Goal: Task Accomplishment & Management: Use online tool/utility

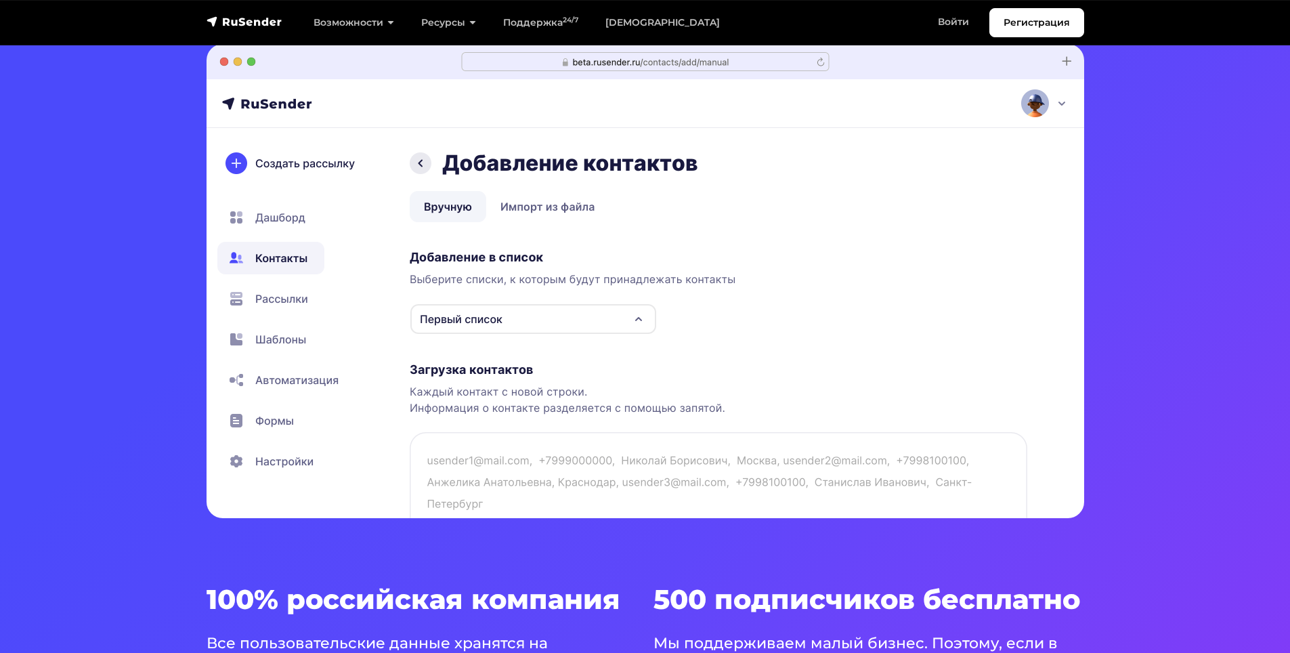
scroll to position [474, 0]
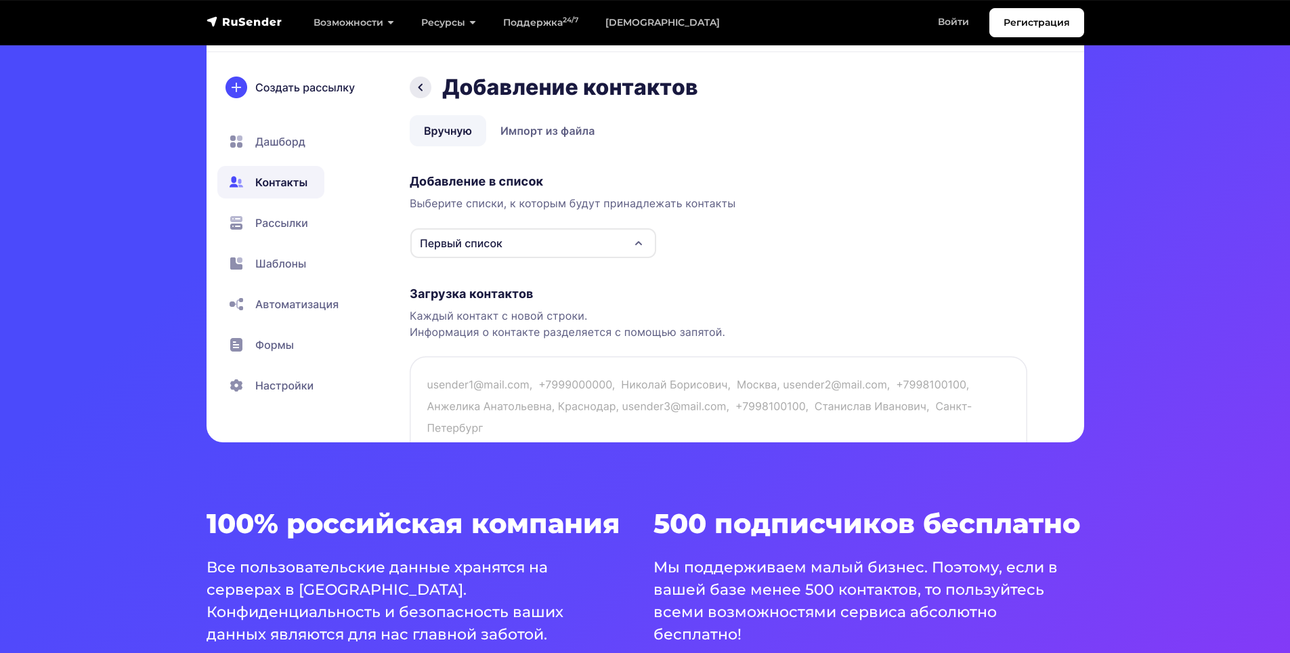
click at [498, 251] on img at bounding box center [646, 205] width 878 height 474
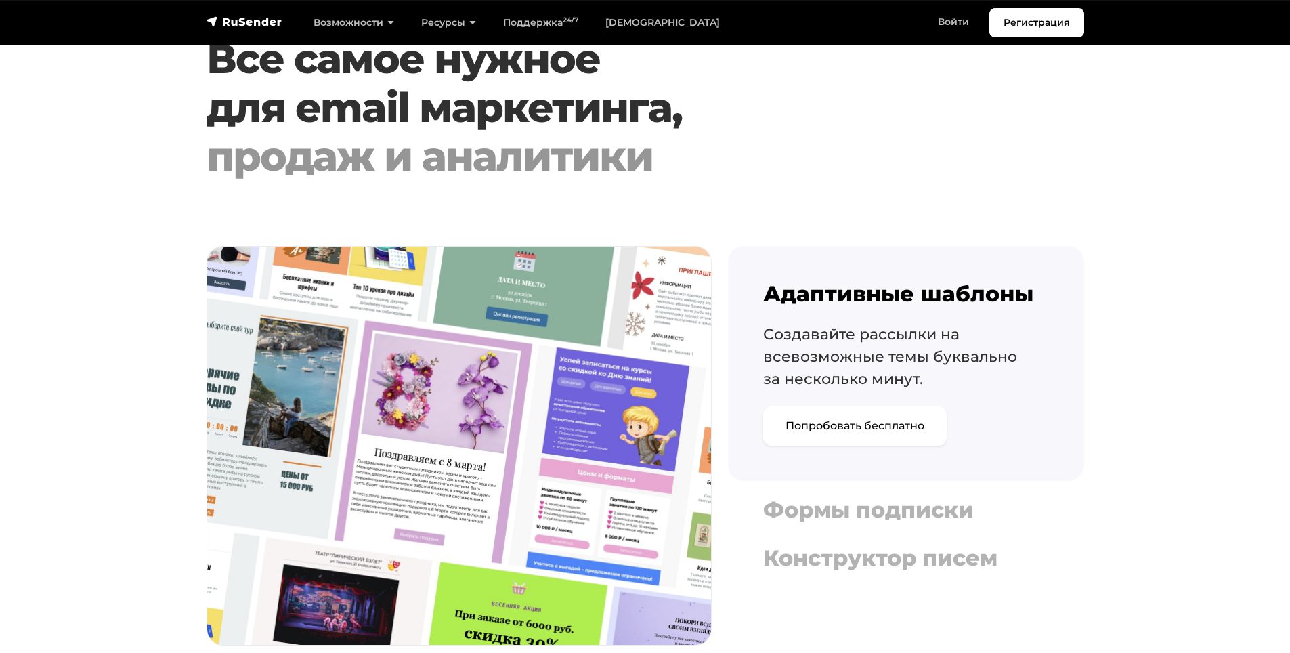
scroll to position [1693, 0]
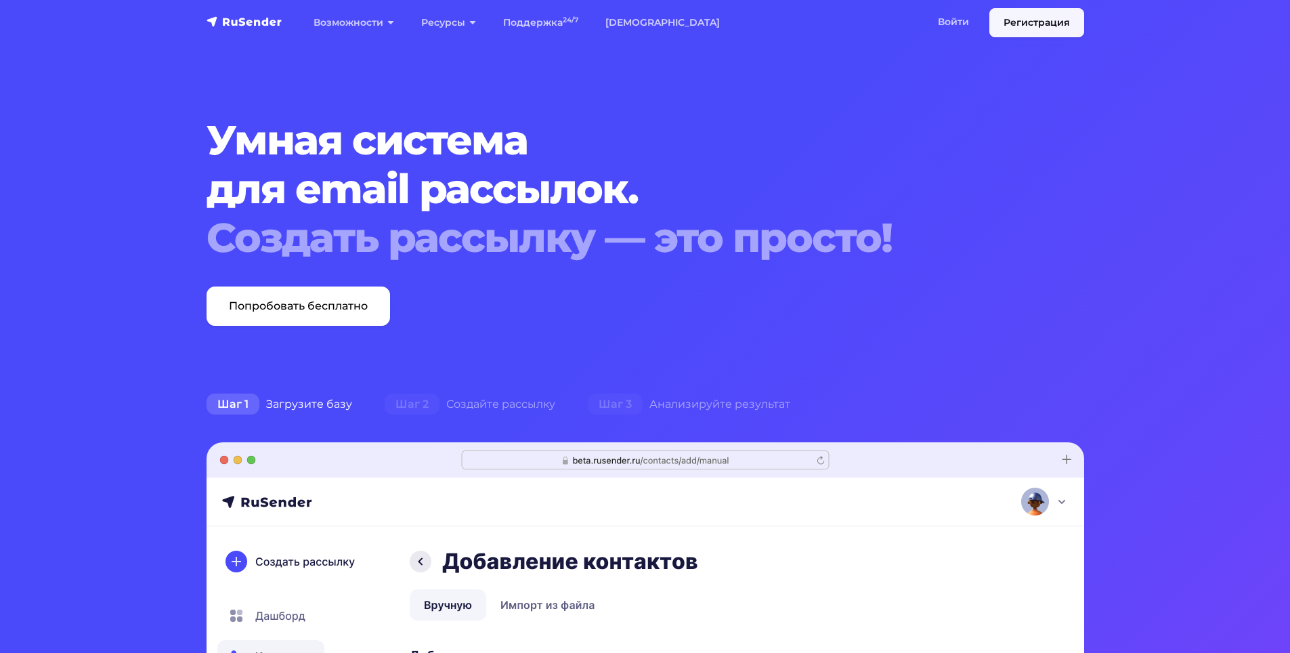
click at [1039, 21] on link "Регистрация" at bounding box center [1036, 22] width 95 height 29
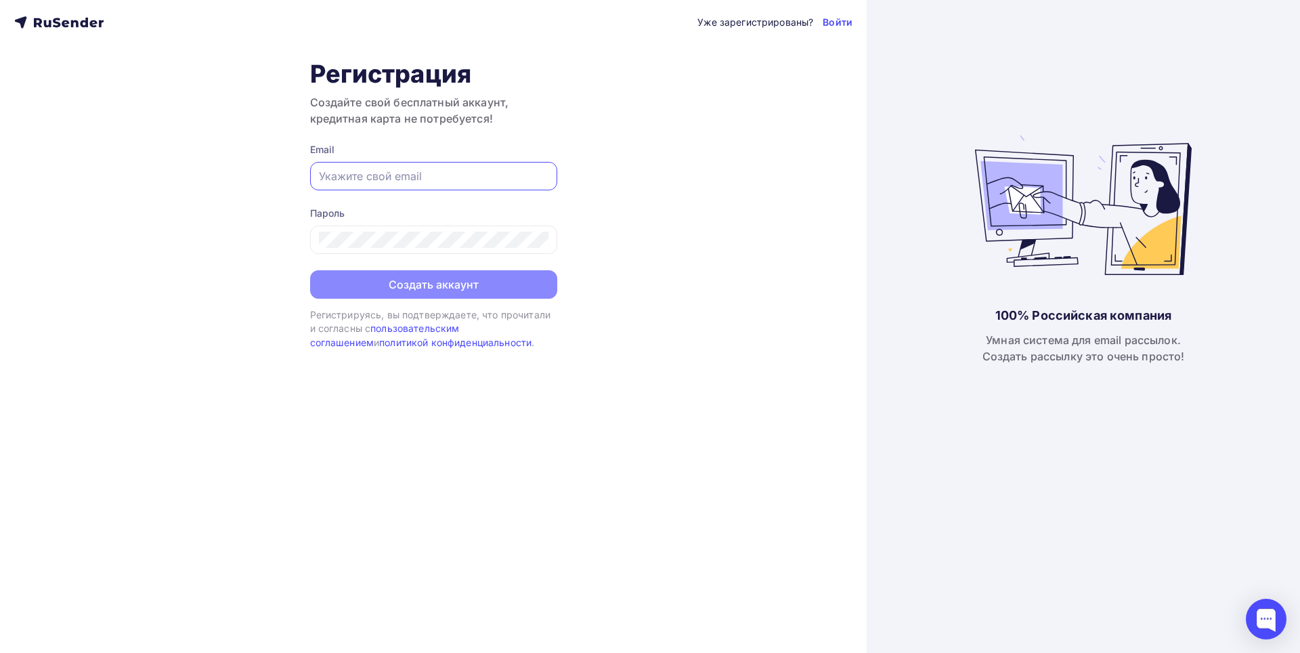
click at [442, 173] on input "text" at bounding box center [434, 176] width 230 height 16
click at [615, 155] on div "Уже зарегистрированы? Войти Регистрация Создайте свой бесплатный аккаунт, креди…" at bounding box center [433, 326] width 867 height 653
click at [508, 174] on input "text" at bounding box center [434, 176] width 230 height 16
type input "hsh536467@gmail.com"
click at [389, 249] on div at bounding box center [433, 240] width 247 height 28
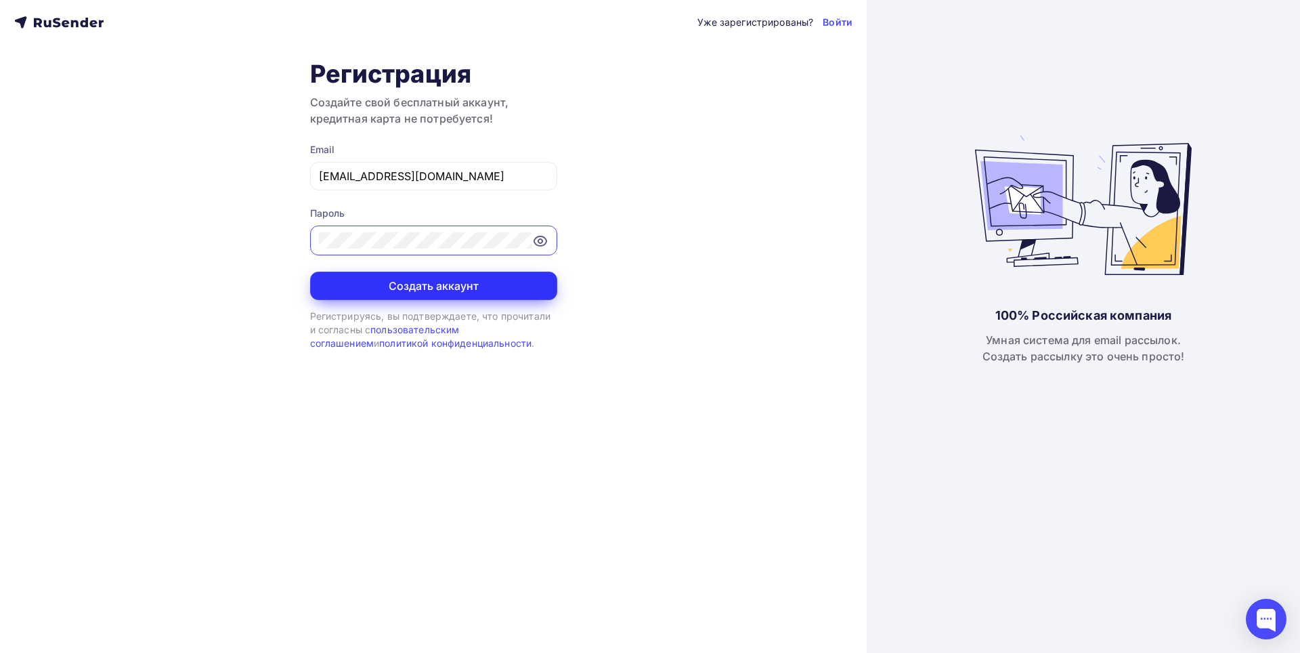
click at [414, 279] on button "Создать аккаунт" at bounding box center [433, 286] width 247 height 28
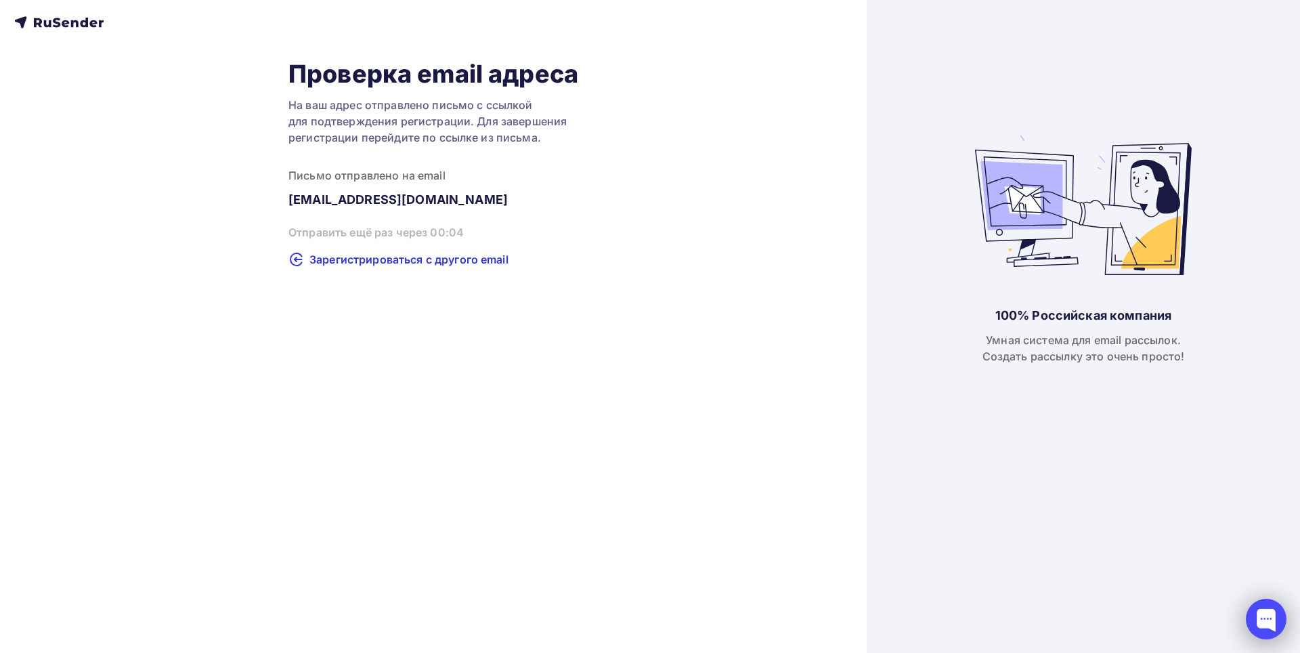
click at [1264, 608] on div at bounding box center [1266, 619] width 41 height 41
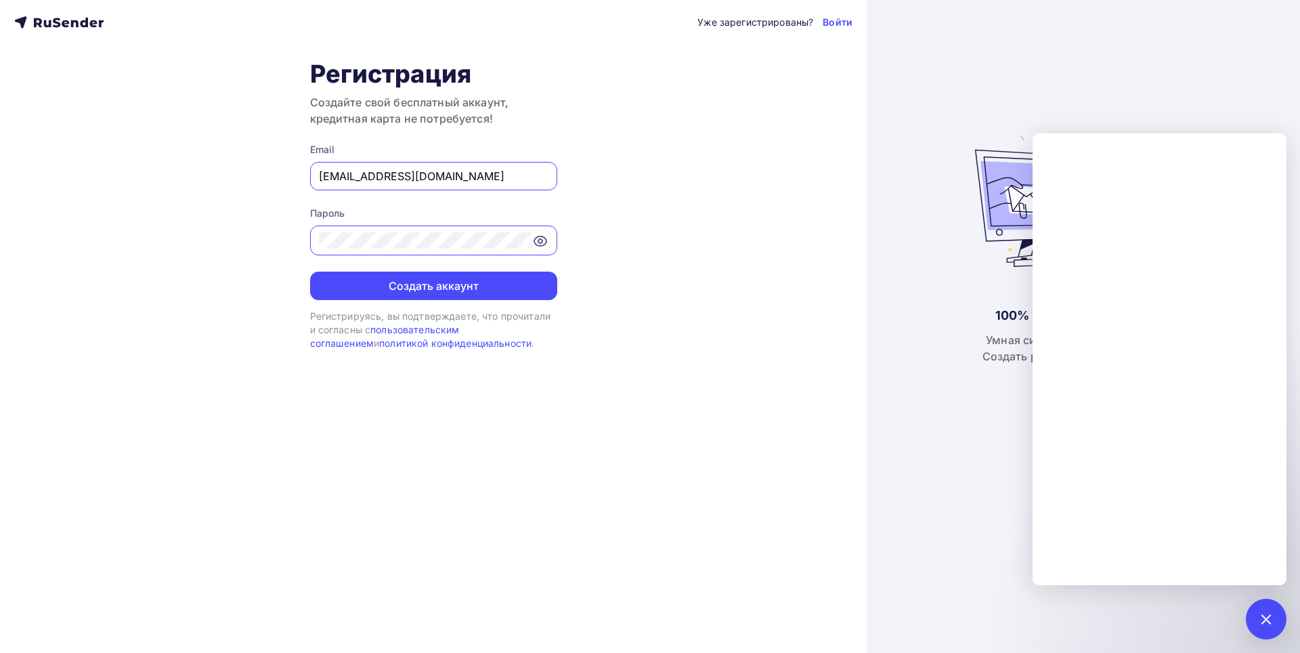
click at [467, 183] on input "[EMAIL_ADDRESS][DOMAIN_NAME]" at bounding box center [434, 176] width 230 height 16
click at [421, 284] on button "Создать аккаунт" at bounding box center [433, 286] width 247 height 28
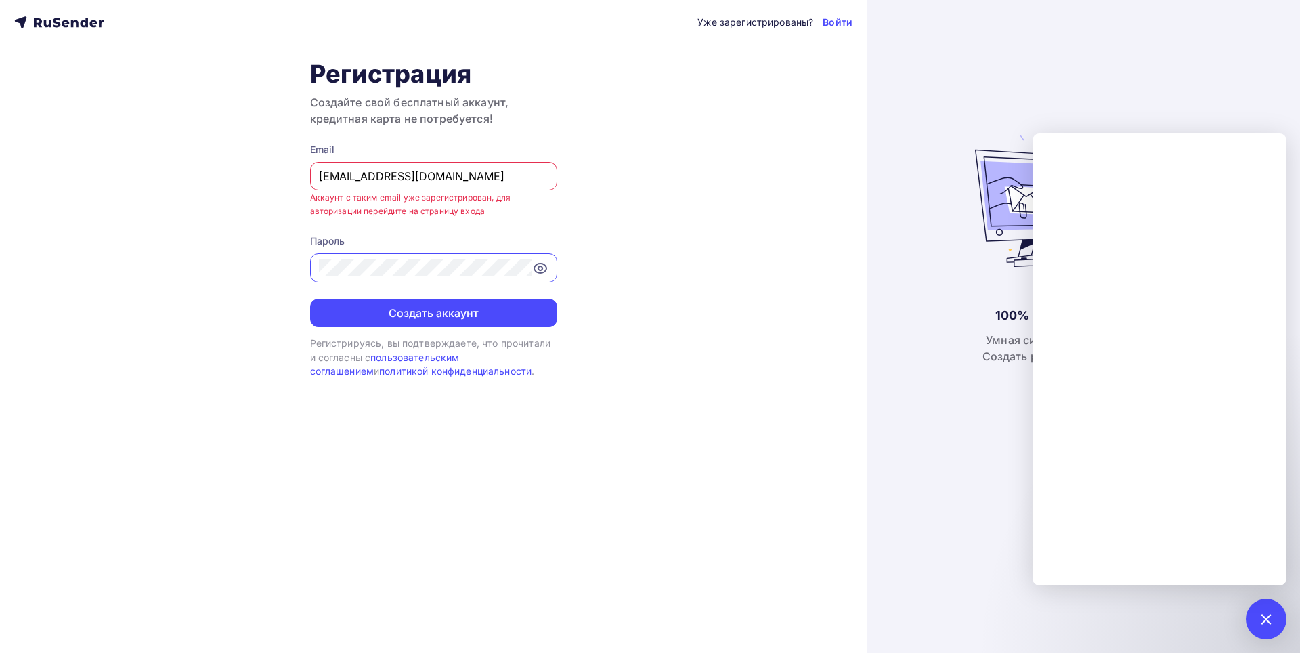
click at [471, 184] on div "[EMAIL_ADDRESS][DOMAIN_NAME]" at bounding box center [433, 176] width 247 height 28
click at [844, 24] on link "Войти" at bounding box center [838, 23] width 30 height 14
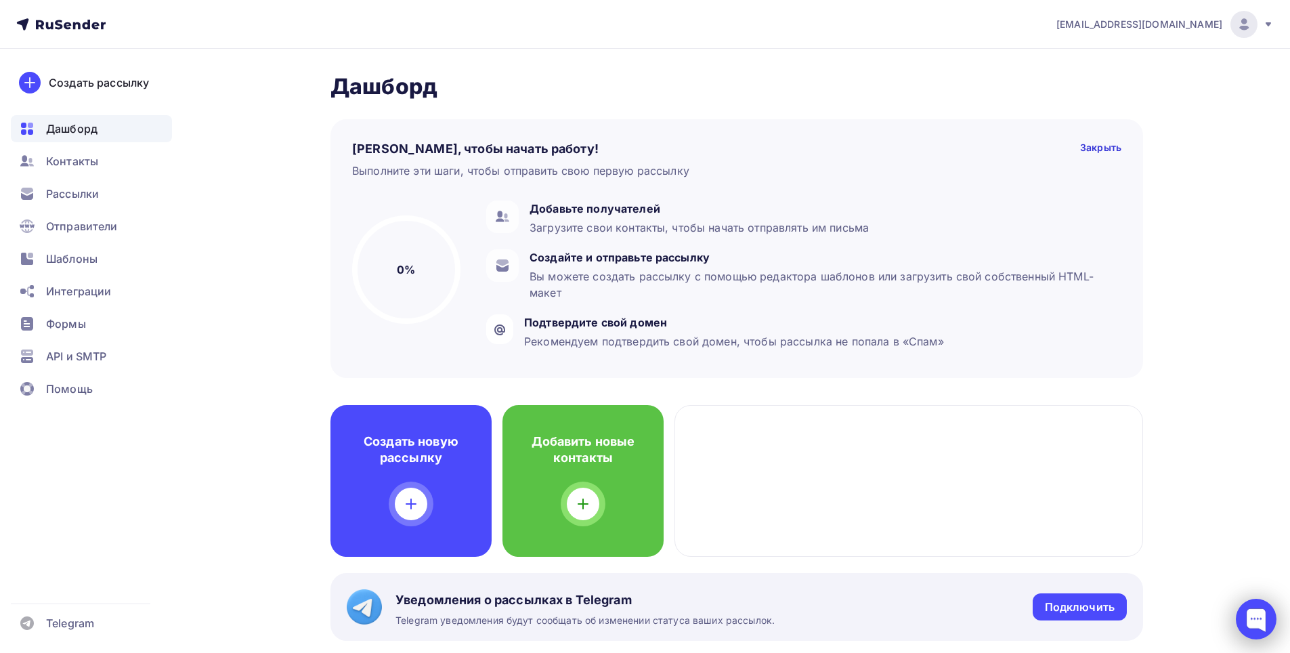
click at [1260, 619] on div at bounding box center [1256, 619] width 41 height 41
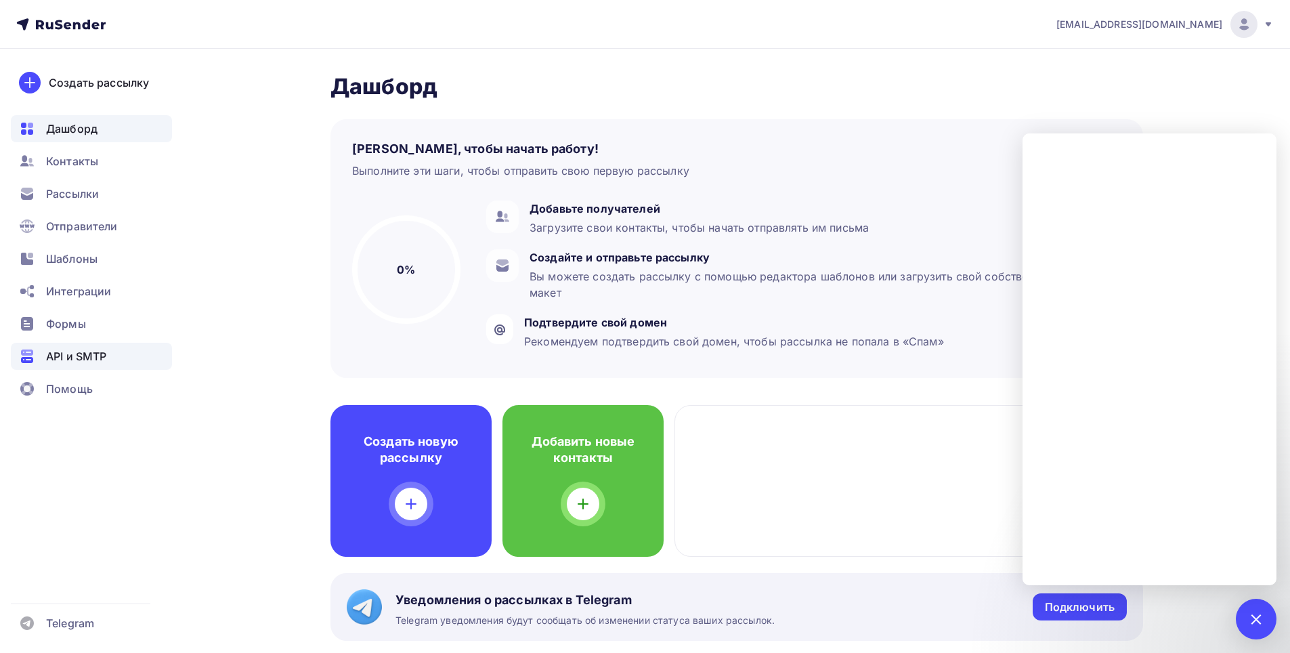
click at [52, 349] on span "API и SMTP" at bounding box center [76, 356] width 60 height 16
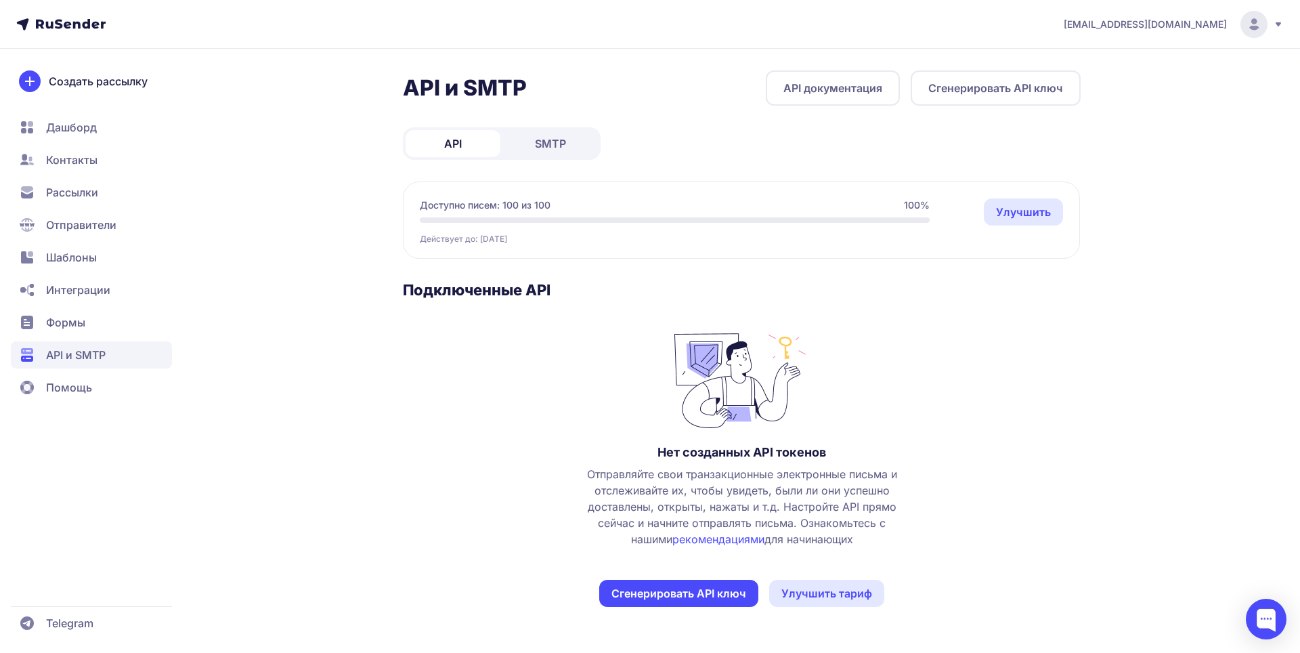
click at [72, 319] on span "Формы" at bounding box center [65, 322] width 39 height 16
click at [557, 146] on span "SMTP" at bounding box center [550, 143] width 31 height 16
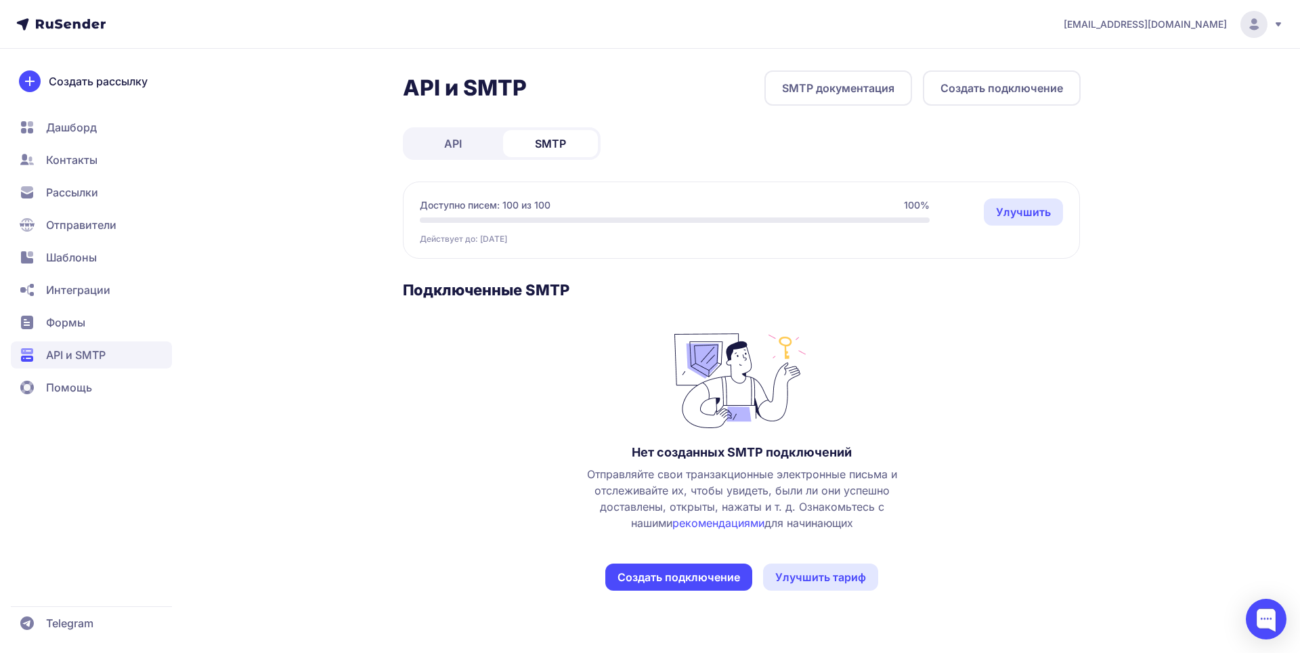
drag, startPoint x: 437, startPoint y: 137, endPoint x: 295, endPoint y: 151, distance: 143.6
click at [437, 138] on link "API" at bounding box center [453, 143] width 95 height 27
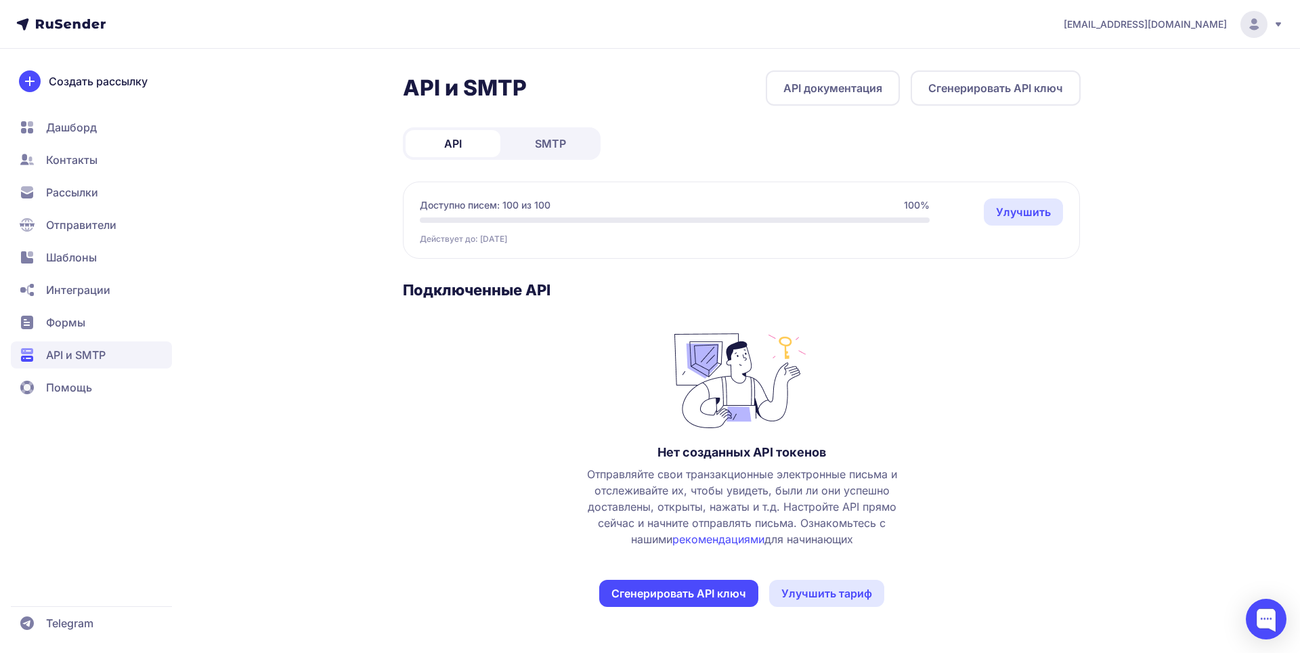
click at [83, 122] on span "Дашборд" at bounding box center [71, 127] width 51 height 16
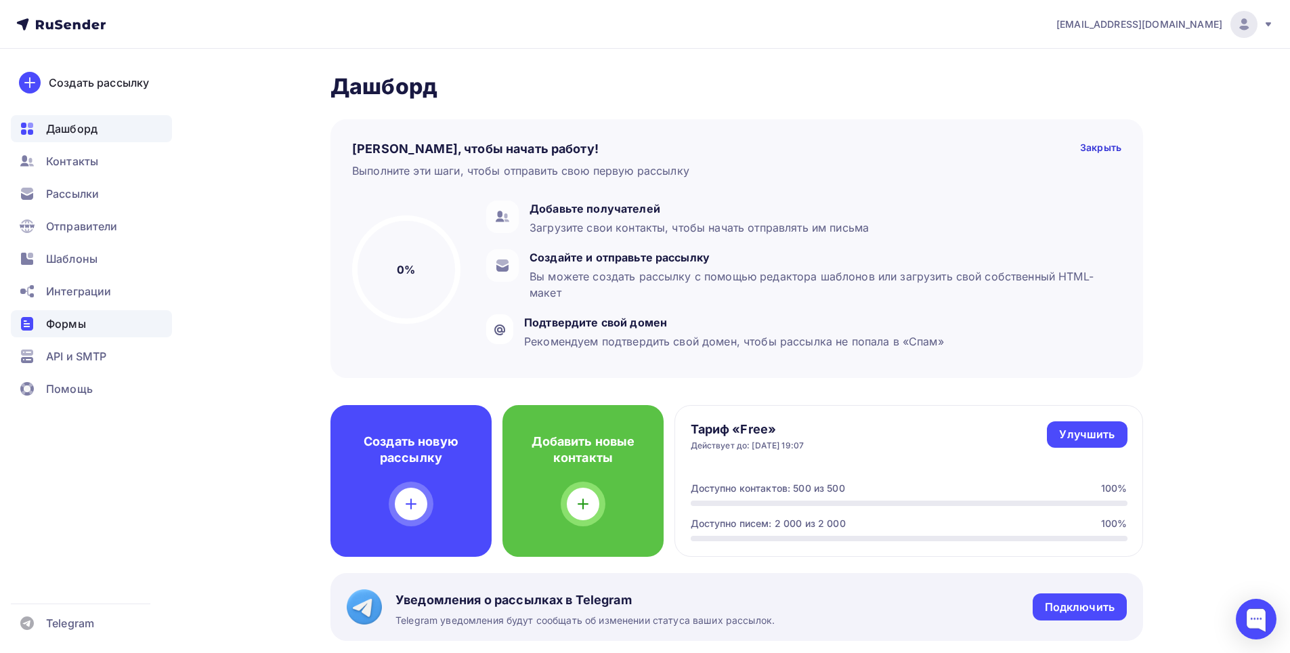
click at [85, 327] on span "Формы" at bounding box center [66, 324] width 40 height 16
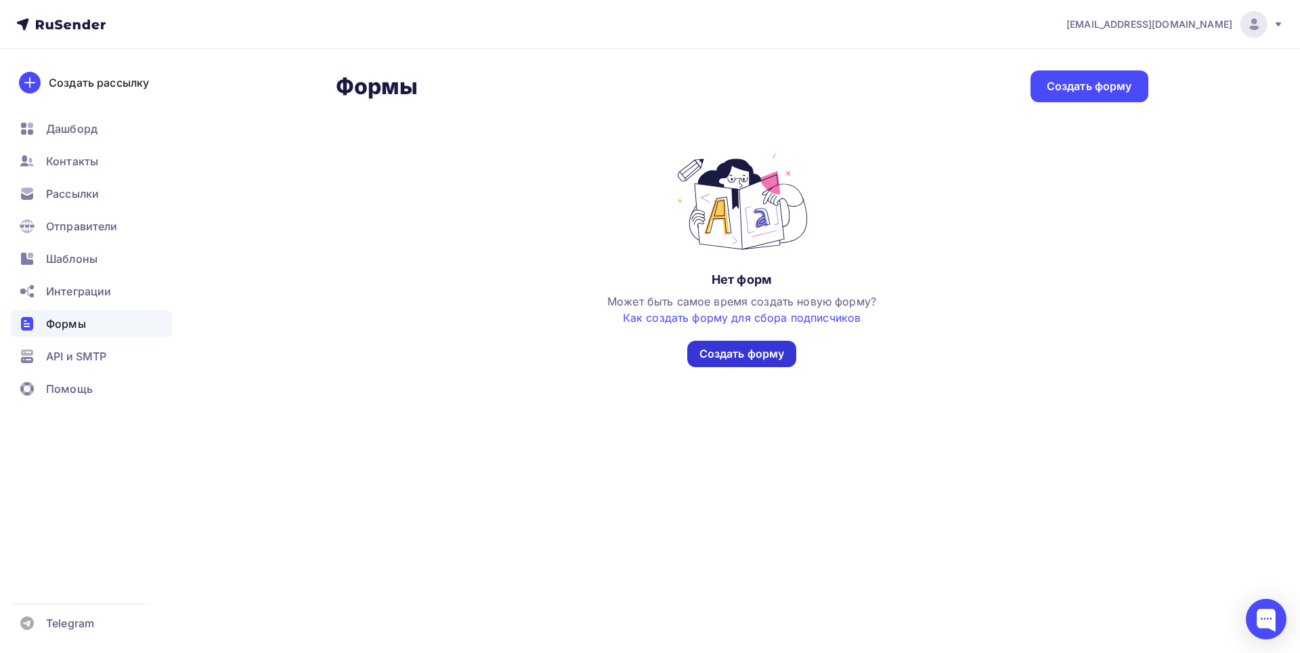
click at [746, 349] on div "Создать форму" at bounding box center [742, 354] width 85 height 16
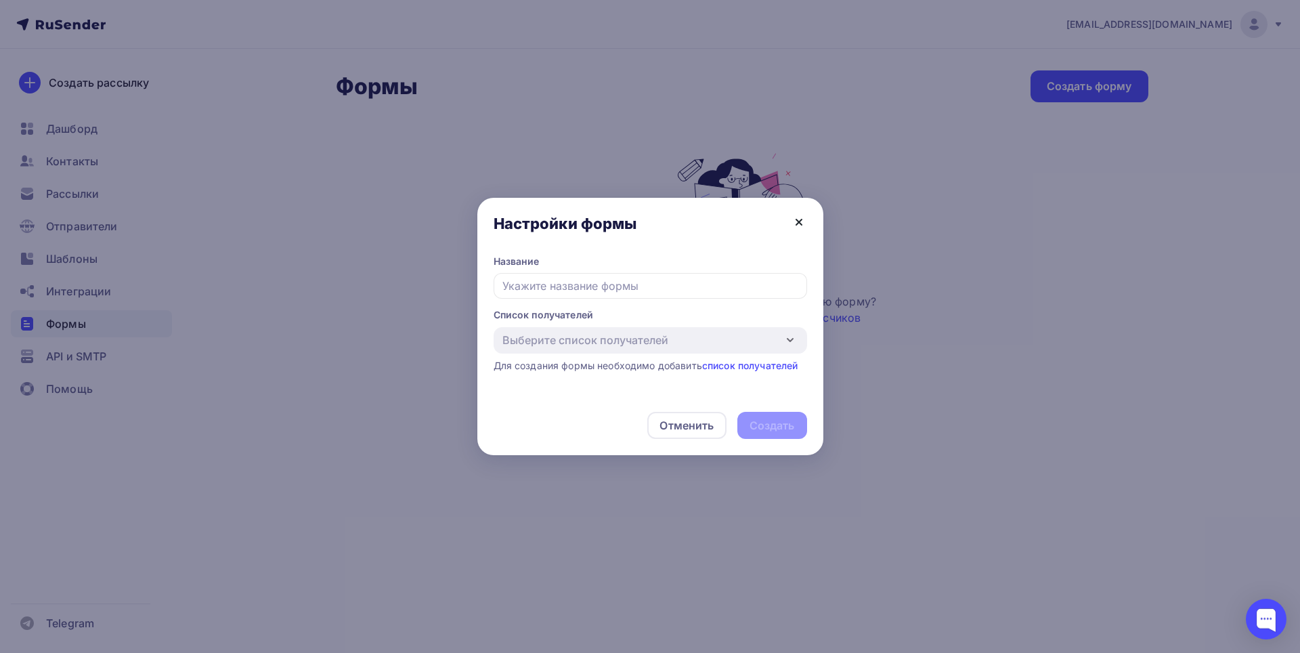
click at [798, 219] on icon at bounding box center [799, 222] width 16 height 16
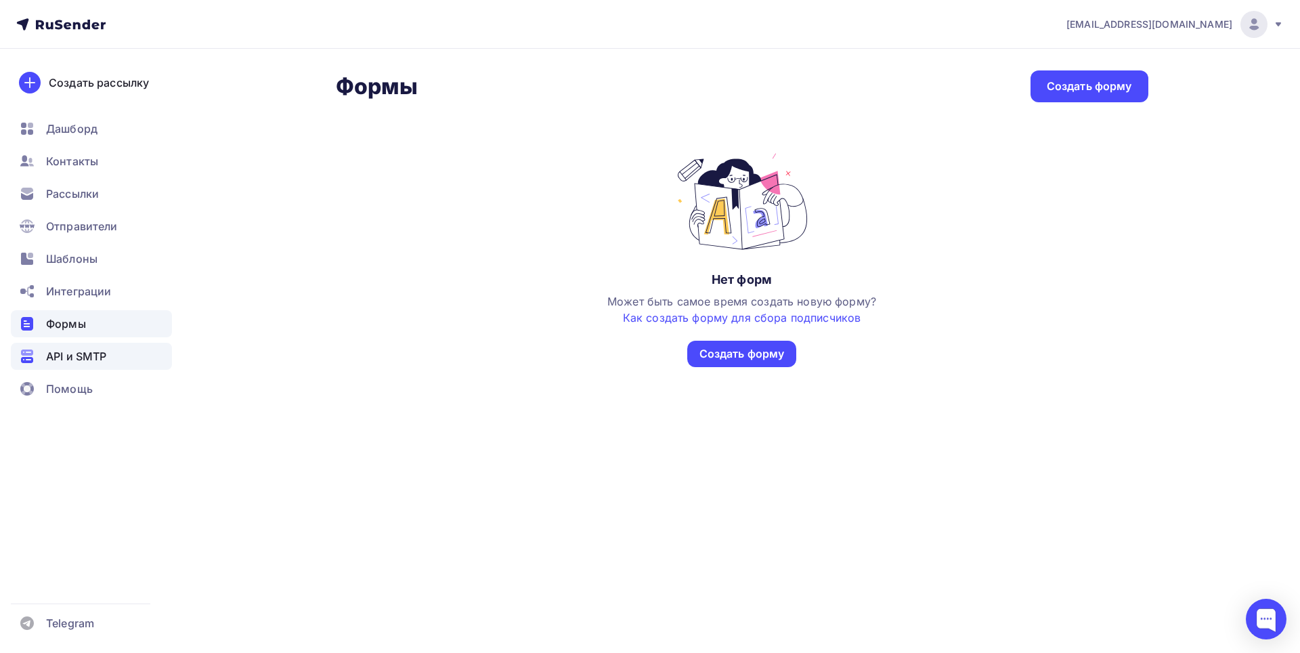
click at [81, 359] on span "API и SMTP" at bounding box center [76, 356] width 60 height 16
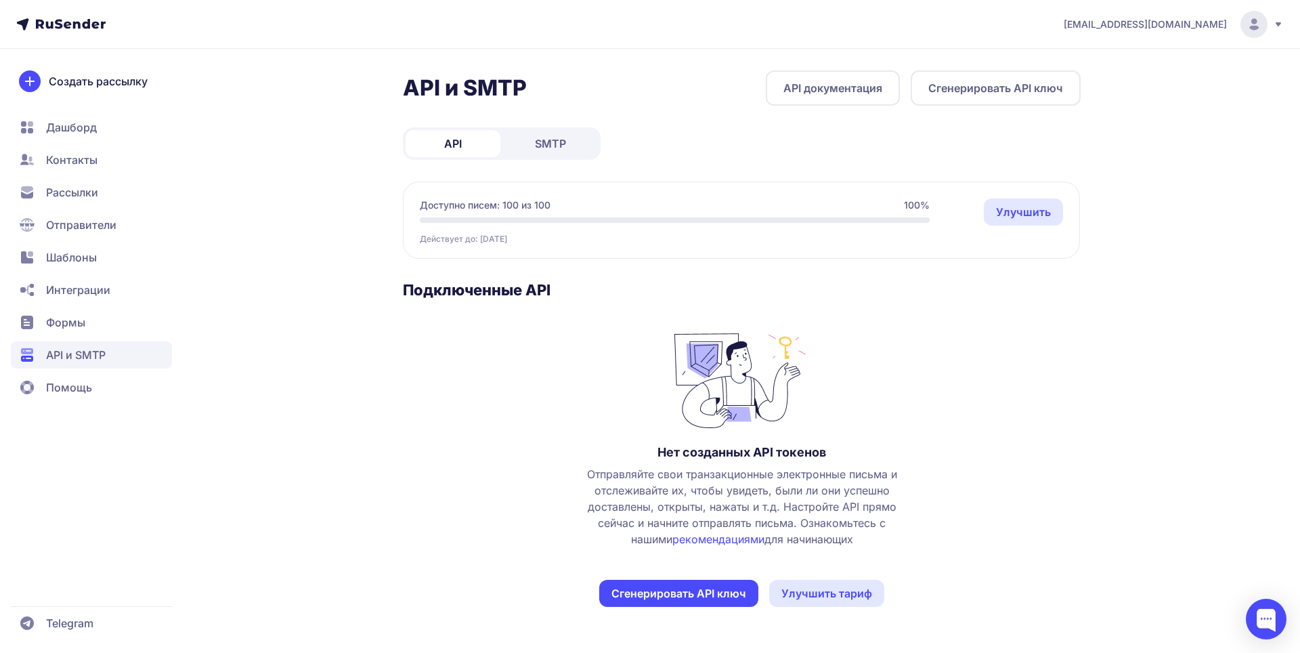
click at [77, 128] on span "Дашборд" at bounding box center [71, 127] width 51 height 16
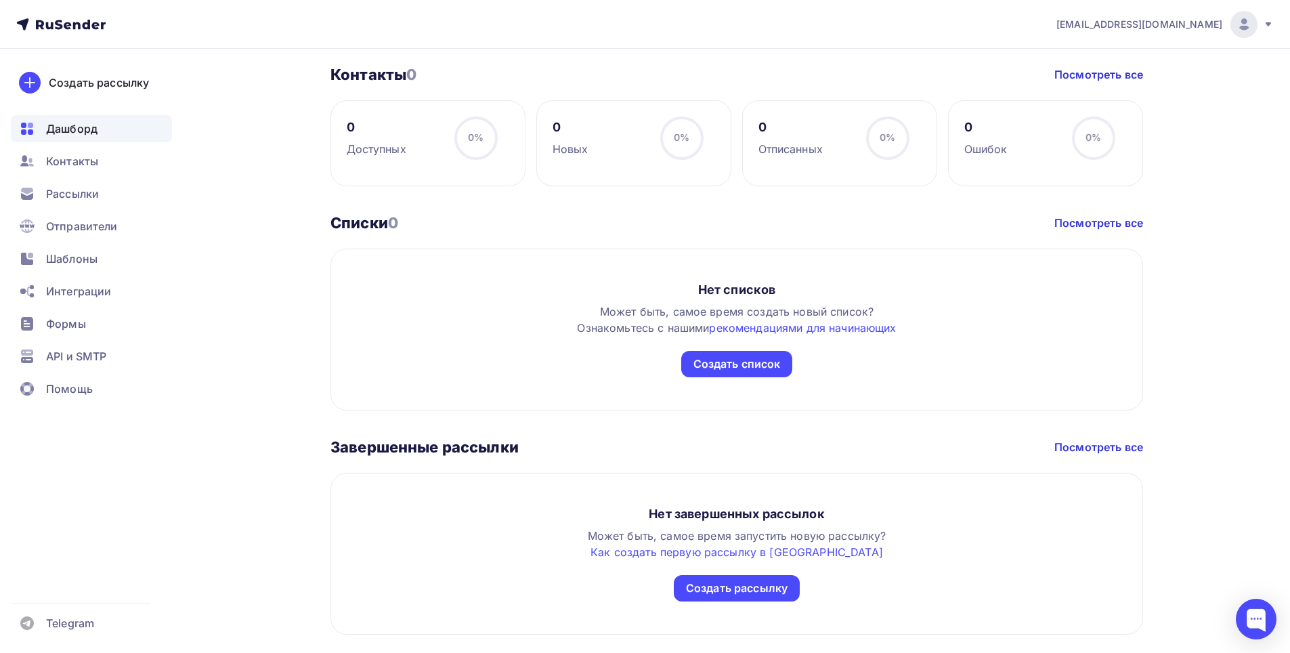
scroll to position [609, 0]
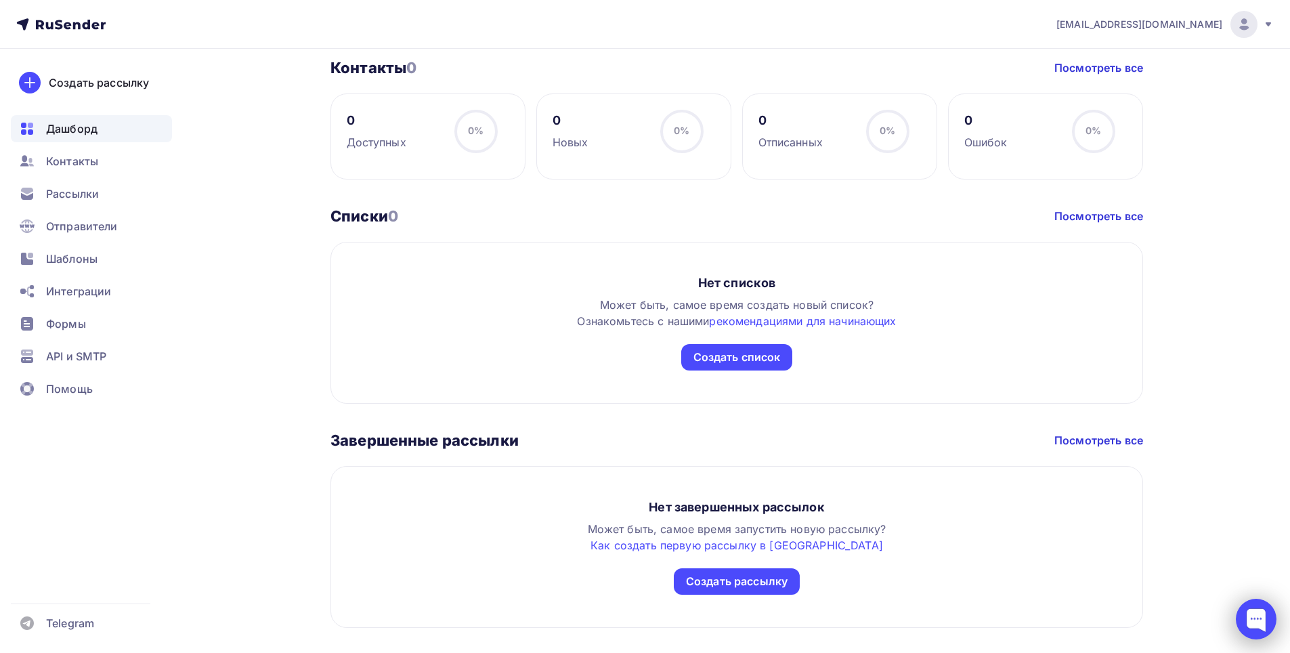
click at [1258, 612] on div at bounding box center [1256, 619] width 41 height 41
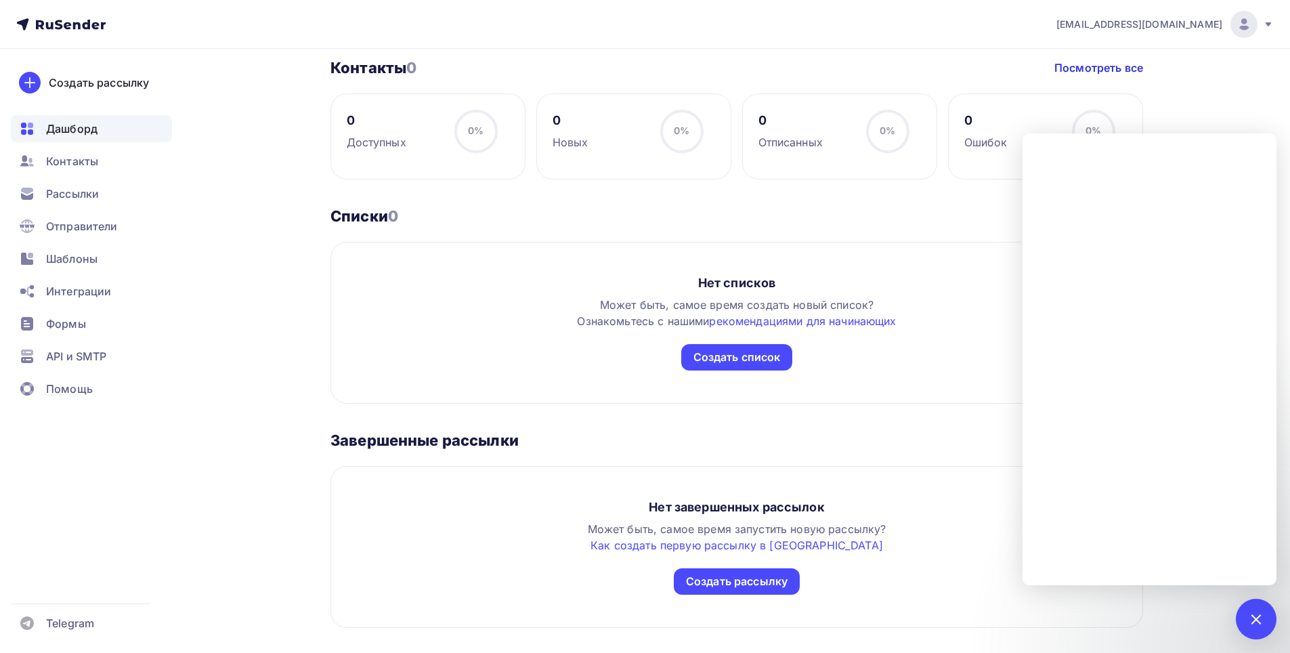
scroll to position [639, 0]
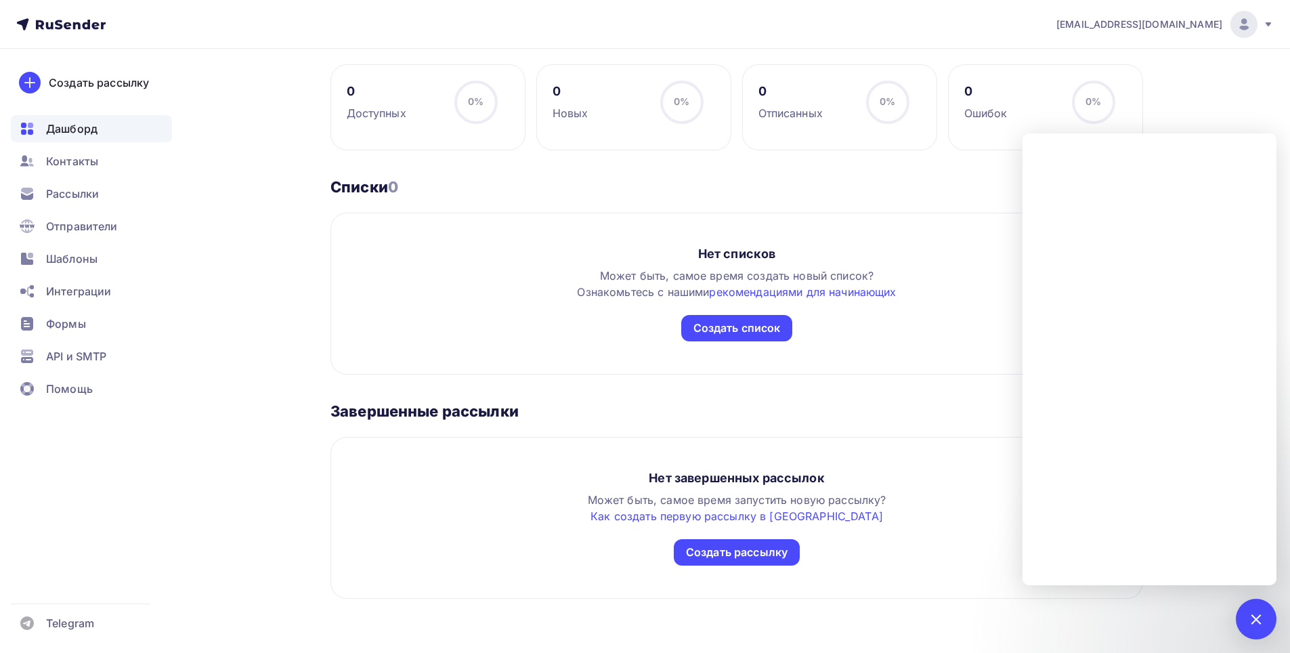
click at [207, 268] on div "Дашборд Дашборд Пару шагов, чтобы начать работу! Закрыть Выполните эти шаги, чт…" at bounding box center [645, 31] width 1110 height 1243
click at [1251, 612] on div at bounding box center [1256, 619] width 41 height 41
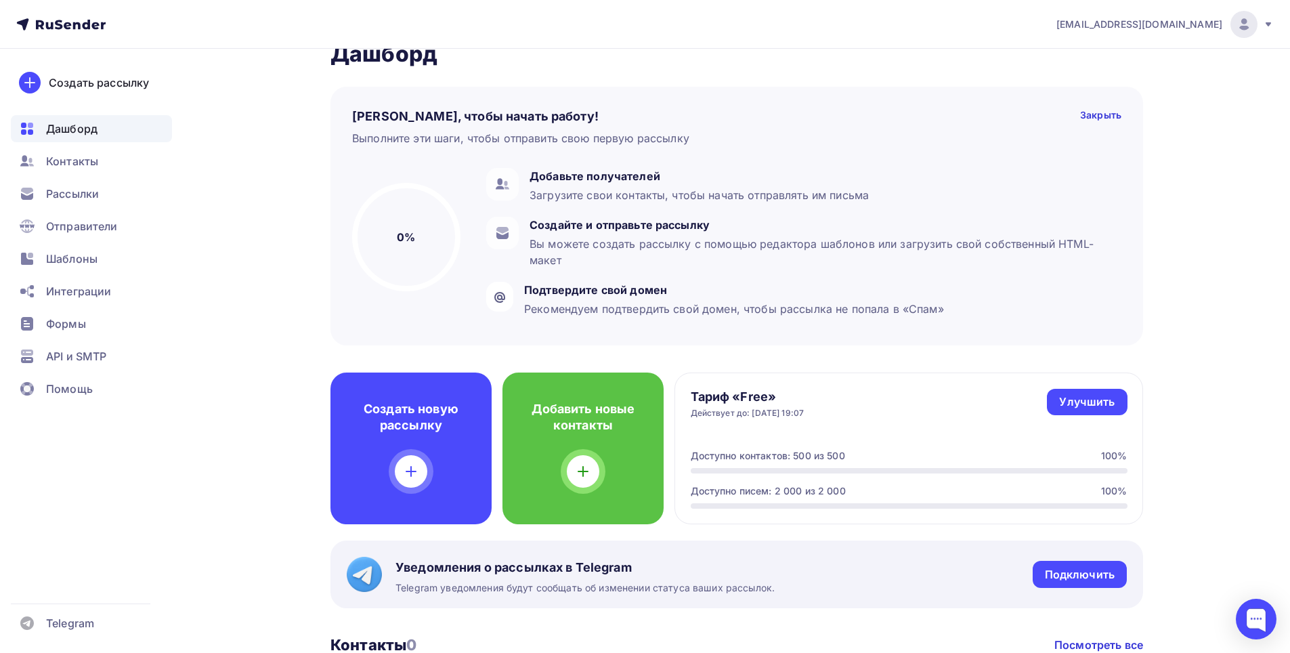
scroll to position [29, 0]
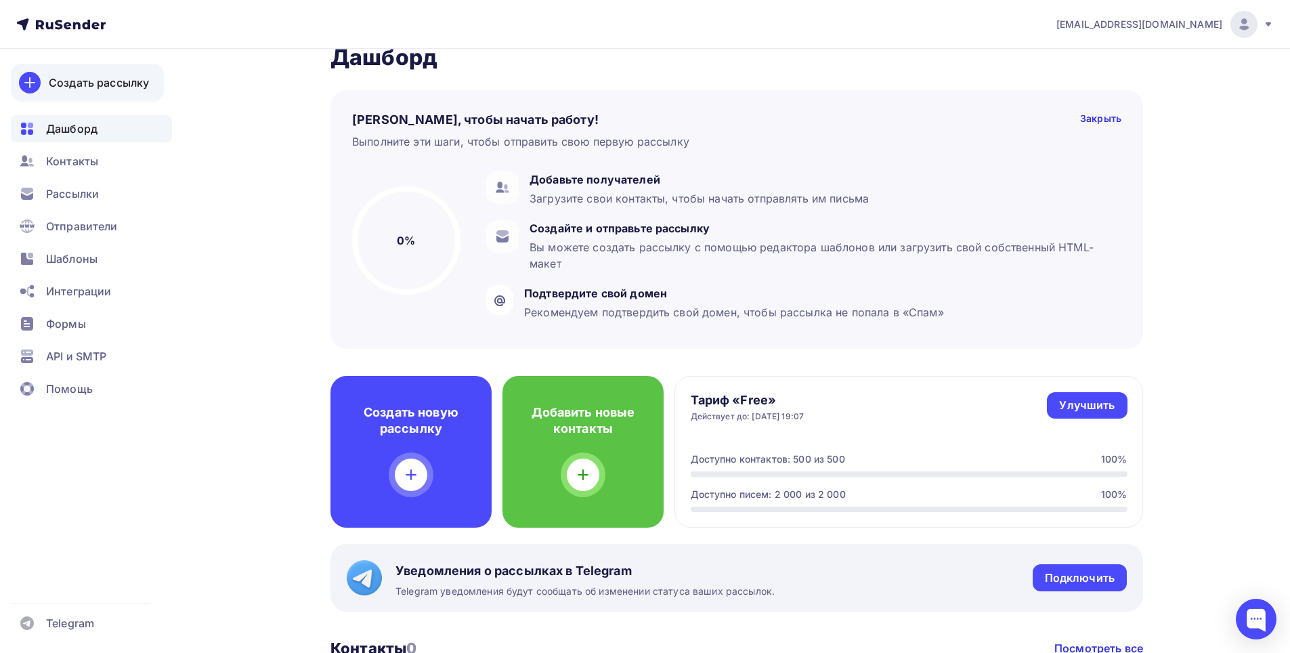
click at [102, 82] on div "Создать рассылку" at bounding box center [99, 82] width 100 height 16
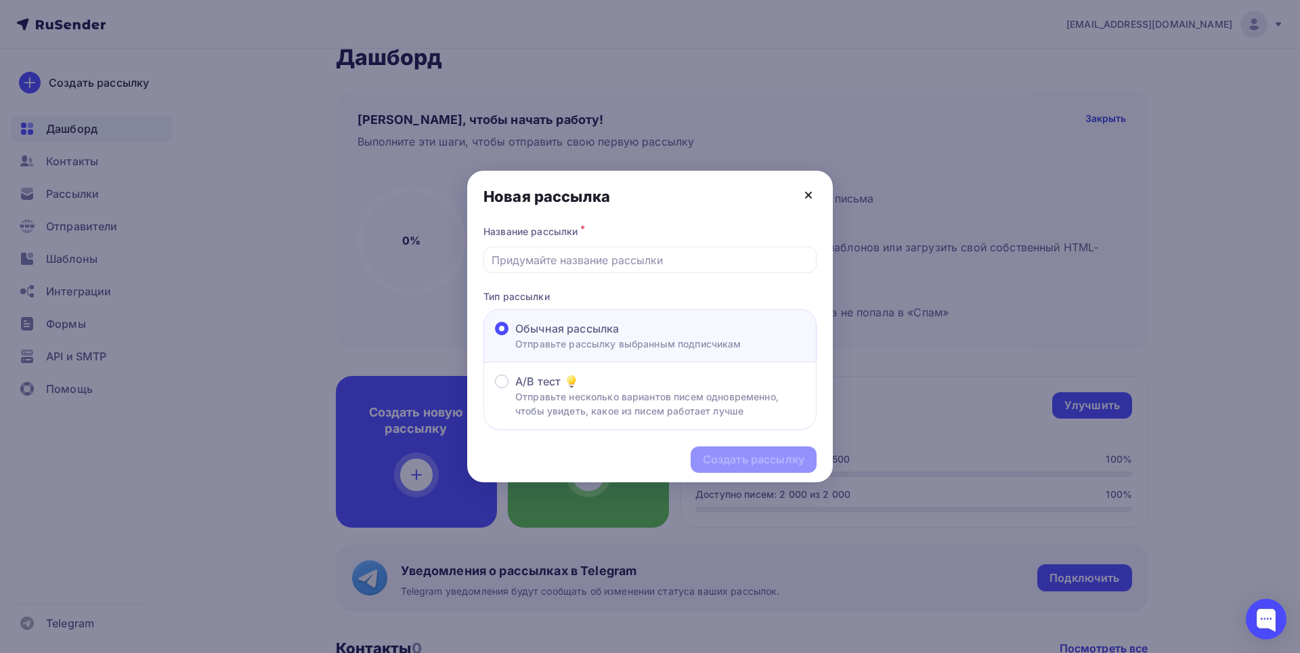
click at [802, 196] on icon at bounding box center [808, 195] width 16 height 16
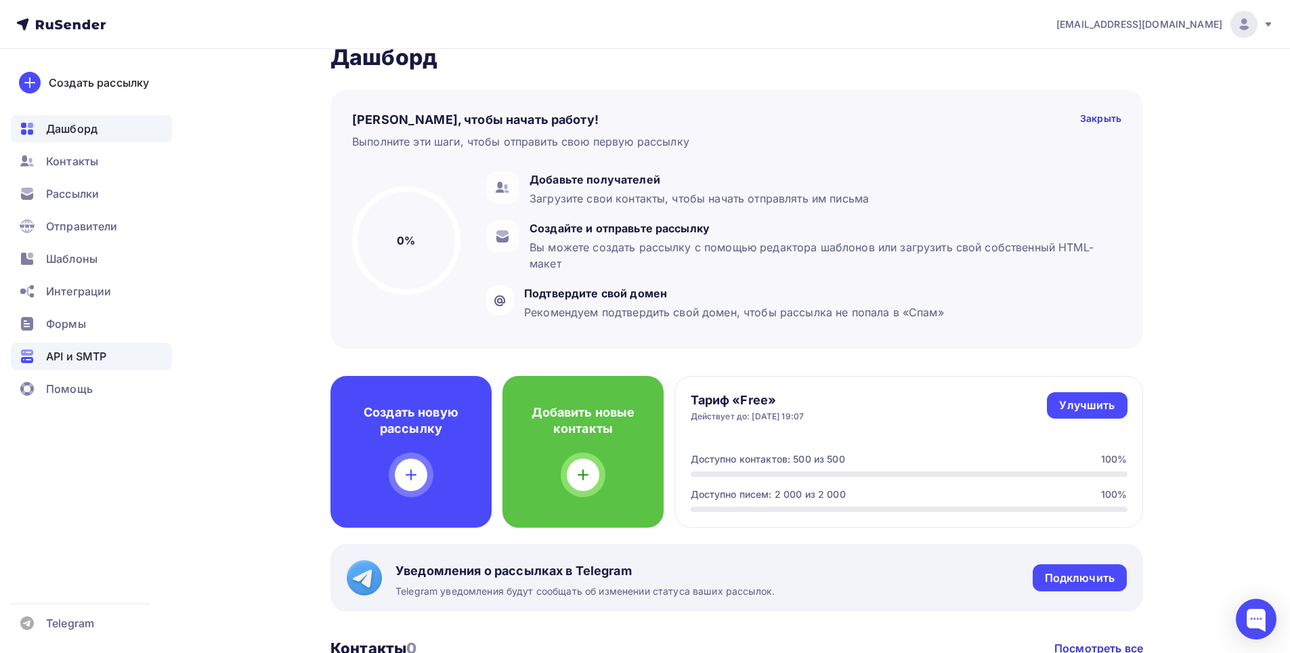
click at [110, 343] on div "API и SMTP" at bounding box center [91, 356] width 161 height 27
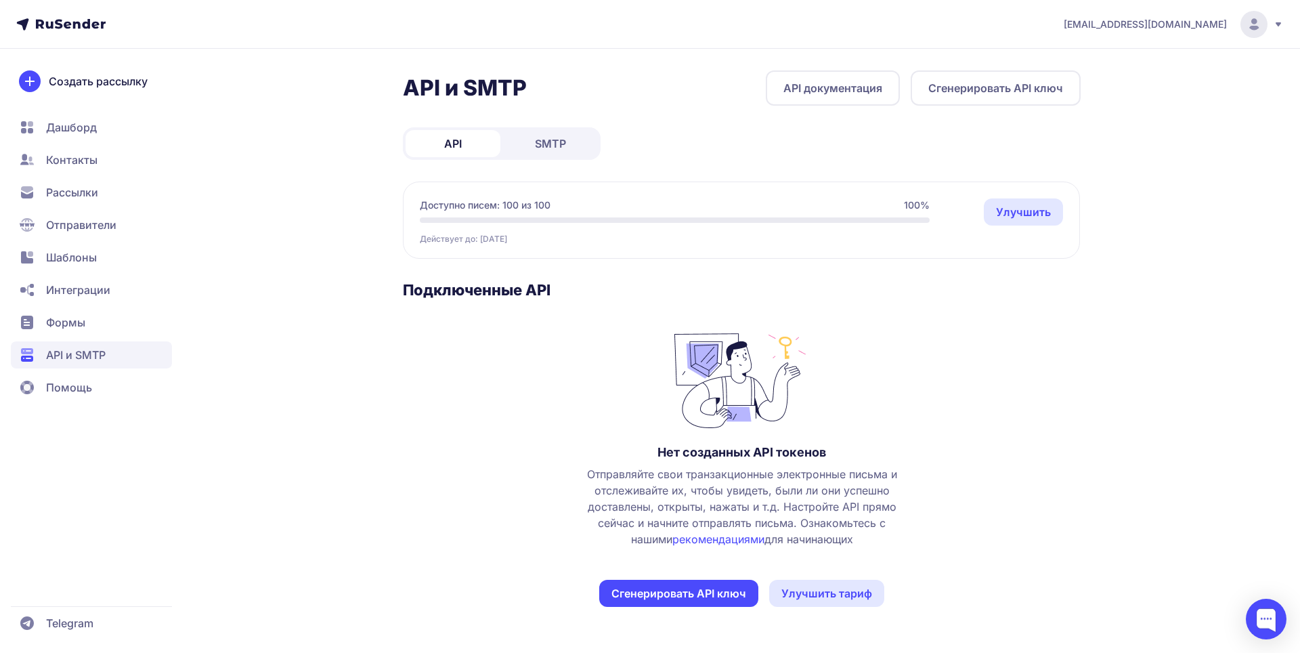
click at [664, 584] on button "Сгенерировать API ключ" at bounding box center [678, 593] width 159 height 27
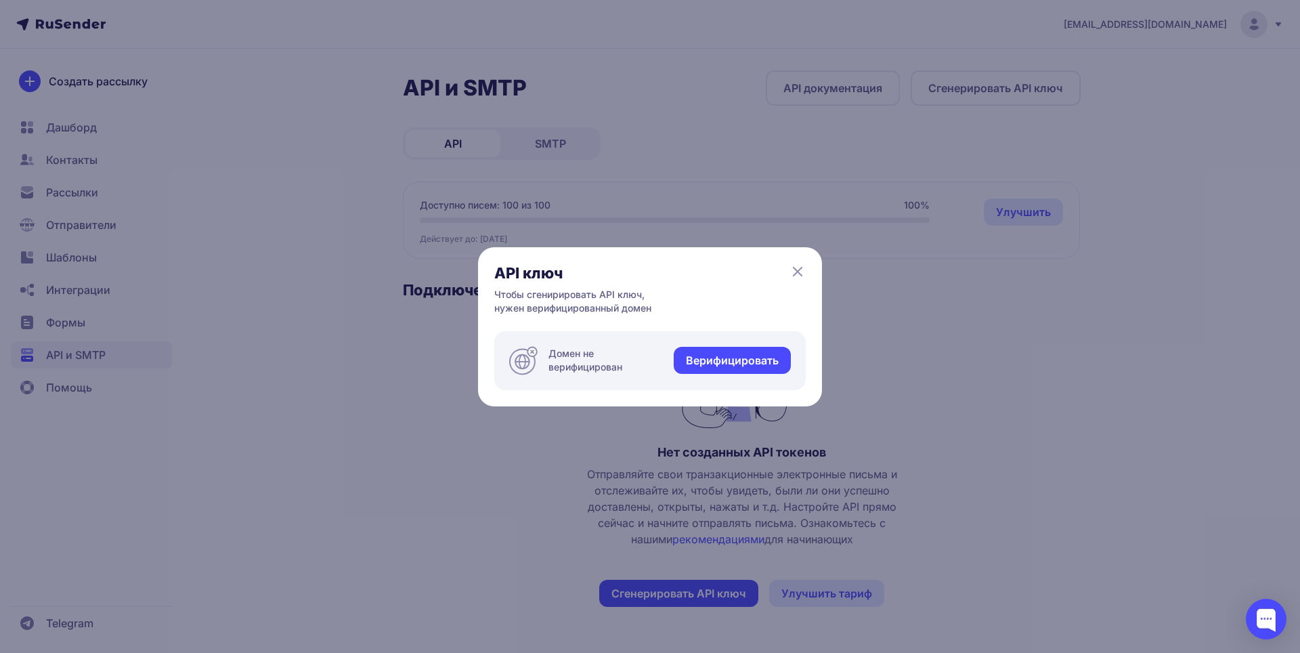
click at [699, 370] on link "Верифицировать" at bounding box center [732, 360] width 117 height 27
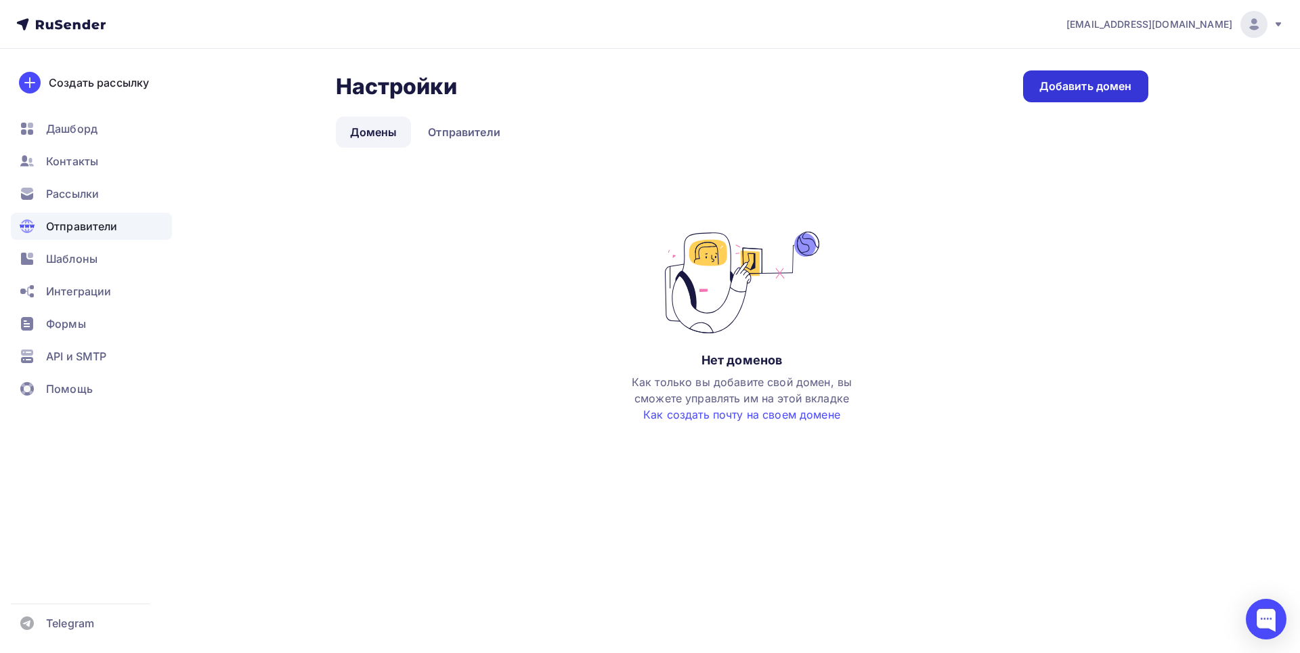
click at [1079, 93] on div "Добавить домен" at bounding box center [1085, 87] width 93 height 16
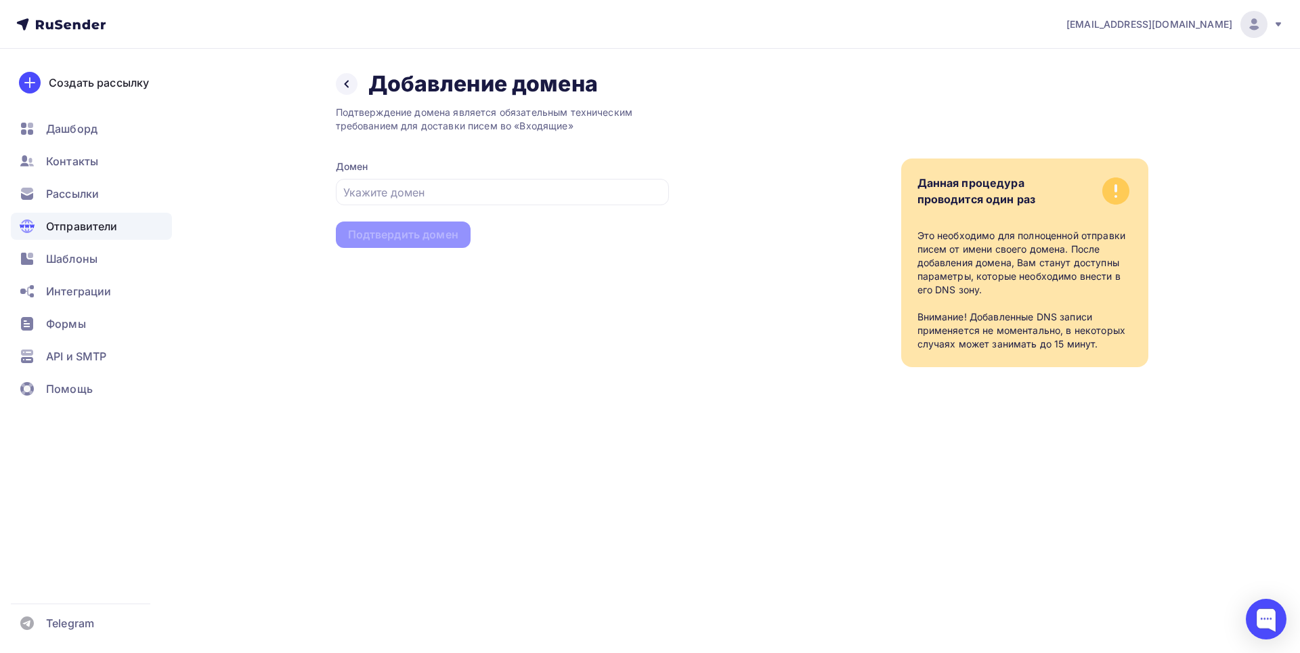
drag, startPoint x: 917, startPoint y: 237, endPoint x: 1114, endPoint y: 352, distance: 228.2
click at [1114, 352] on div "Данная процедура проводится один раз Это необходимо для полноценной отправки пи…" at bounding box center [1024, 262] width 247 height 209
click at [466, 193] on input "text" at bounding box center [502, 192] width 318 height 16
type input "outwayvpn.ru"
click at [416, 234] on div "Подтвердить домен" at bounding box center [403, 235] width 110 height 16
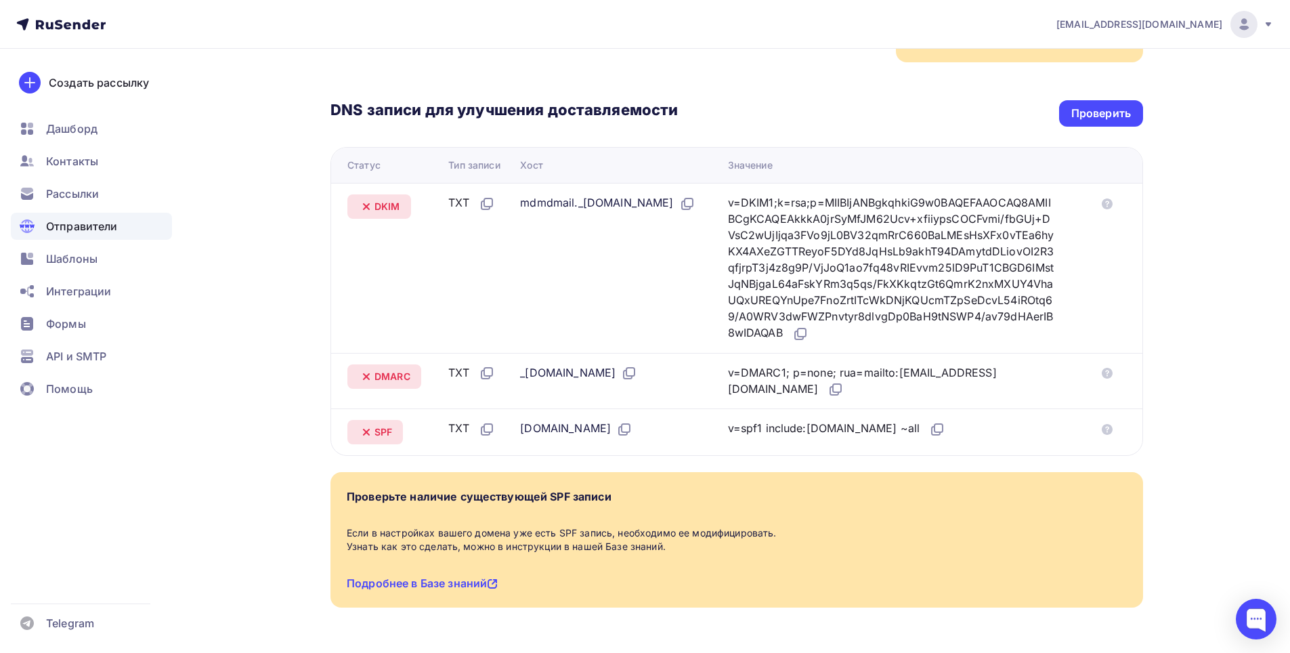
scroll to position [313, 0]
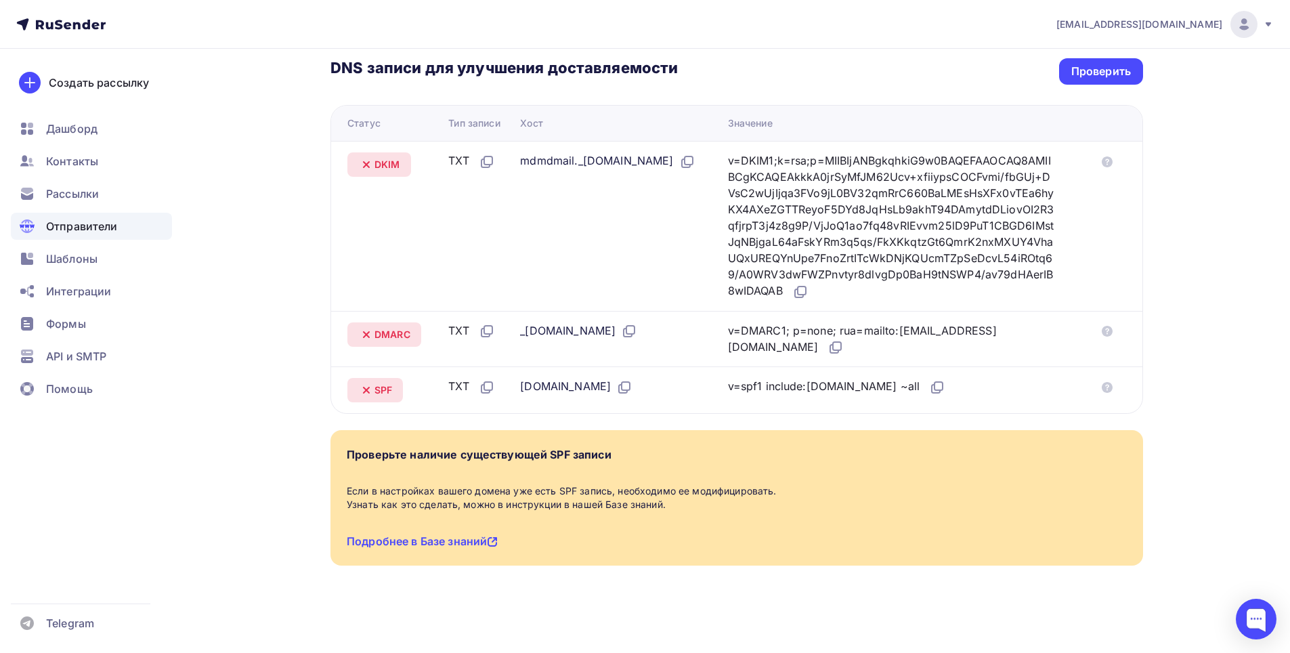
click at [1198, 30] on span "[EMAIL_ADDRESS][DOMAIN_NAME]" at bounding box center [1139, 25] width 166 height 14
click at [1128, 88] on link "[DEMOGRAPHIC_DATA]" at bounding box center [1152, 86] width 228 height 27
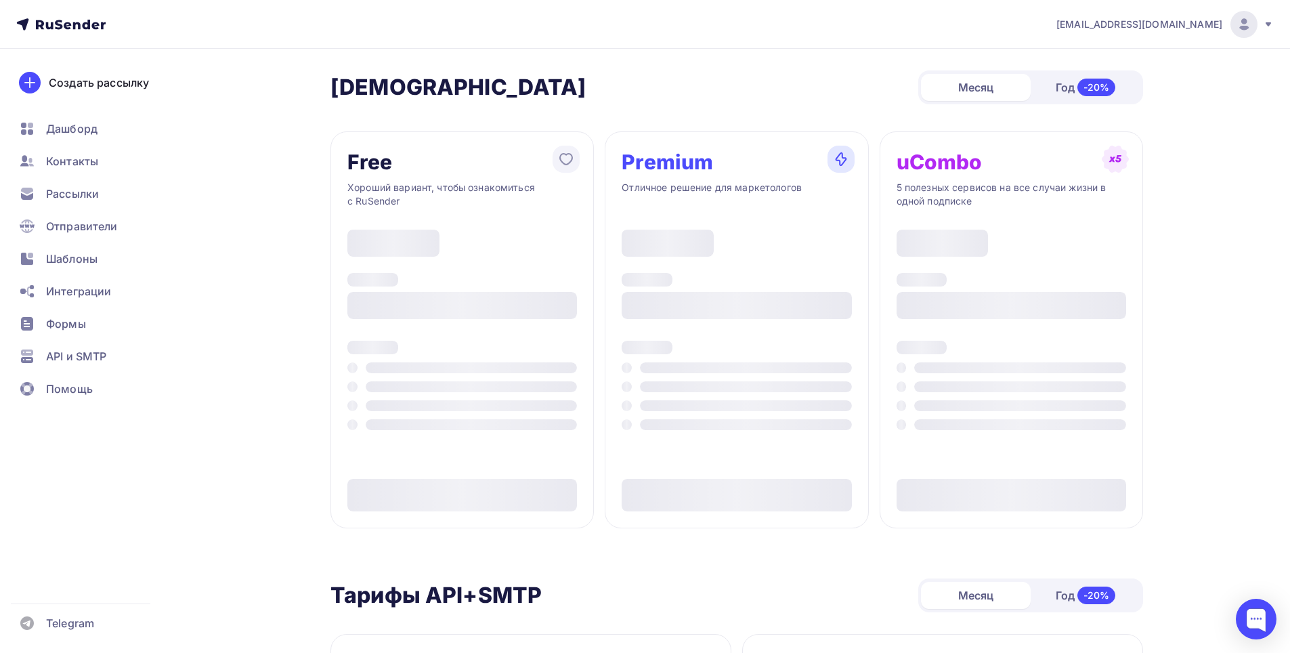
type input "500"
type input "100"
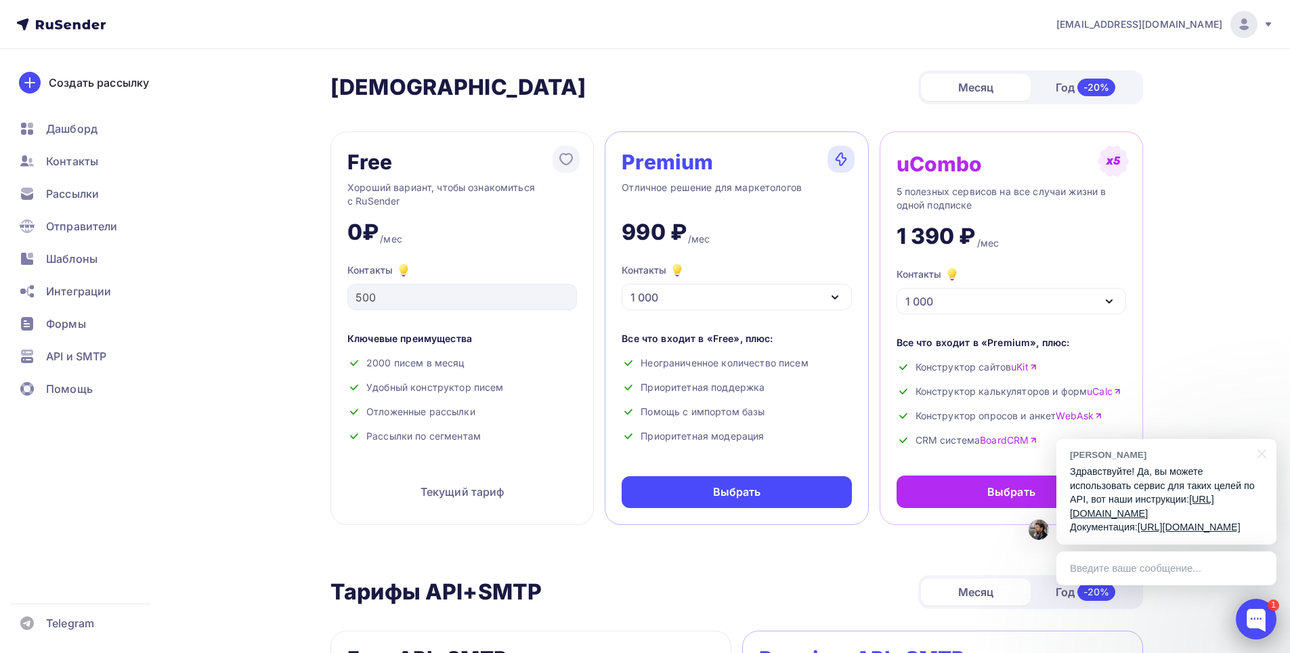
click at [1256, 622] on div at bounding box center [1256, 619] width 41 height 41
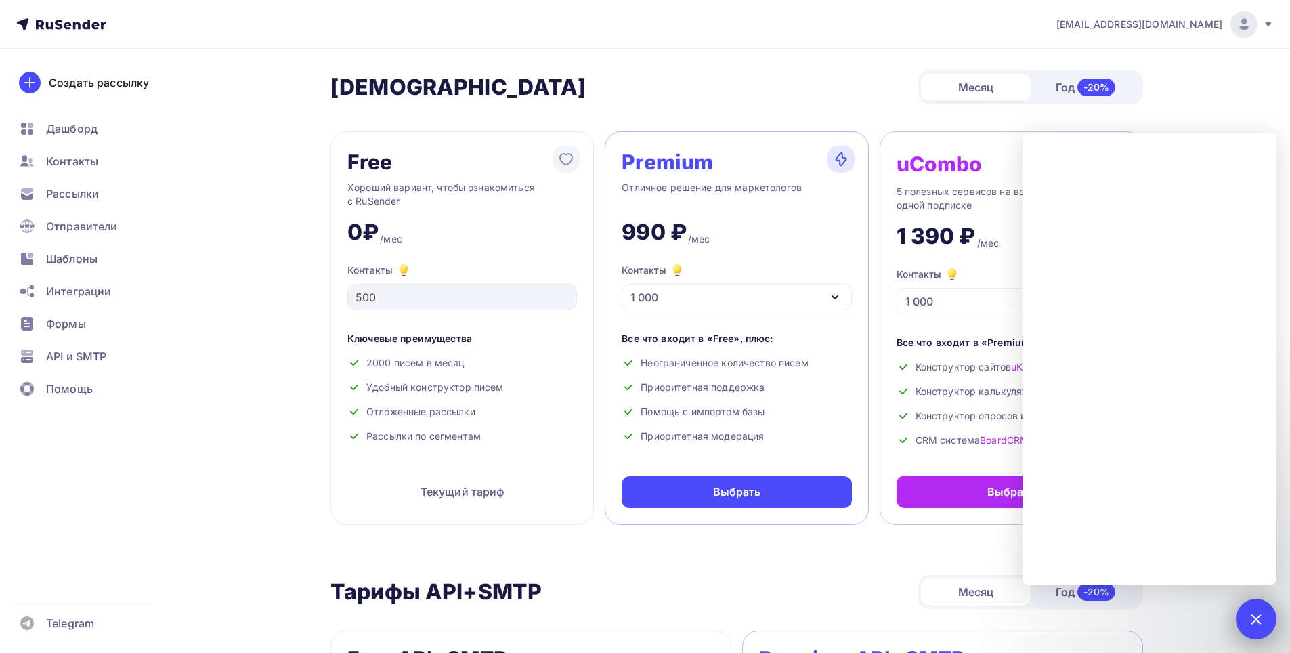
click at [1261, 609] on div "1" at bounding box center [1256, 619] width 41 height 41
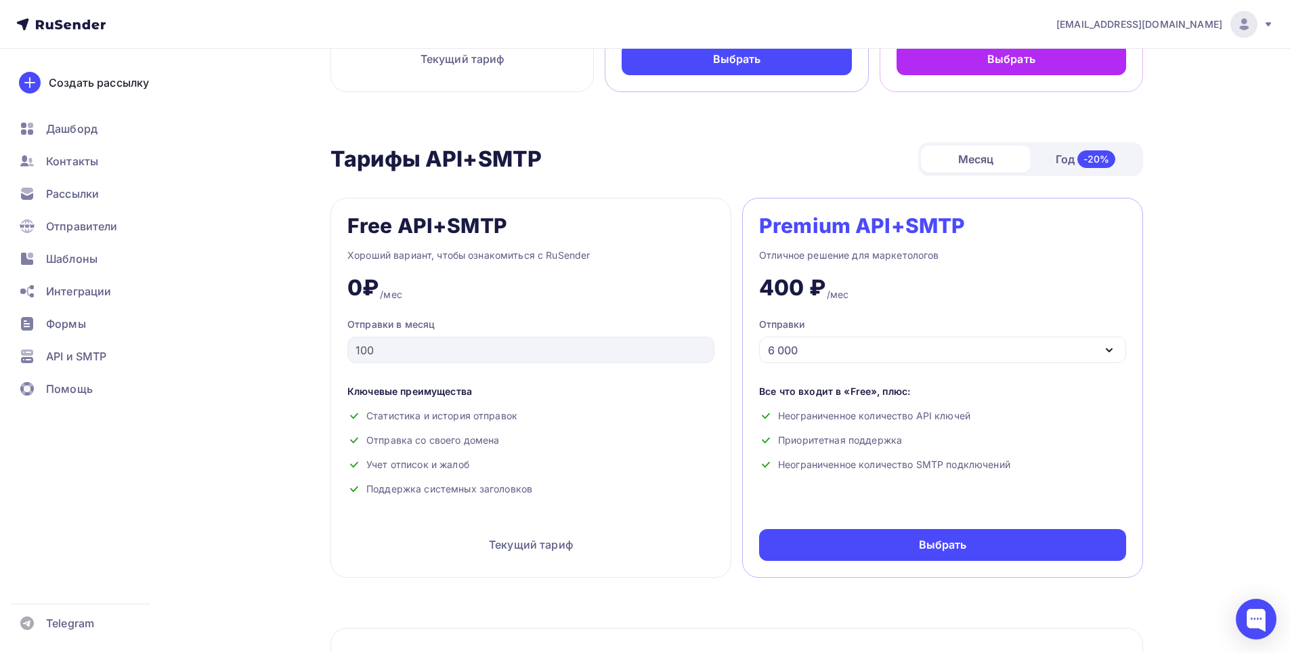
scroll to position [474, 0]
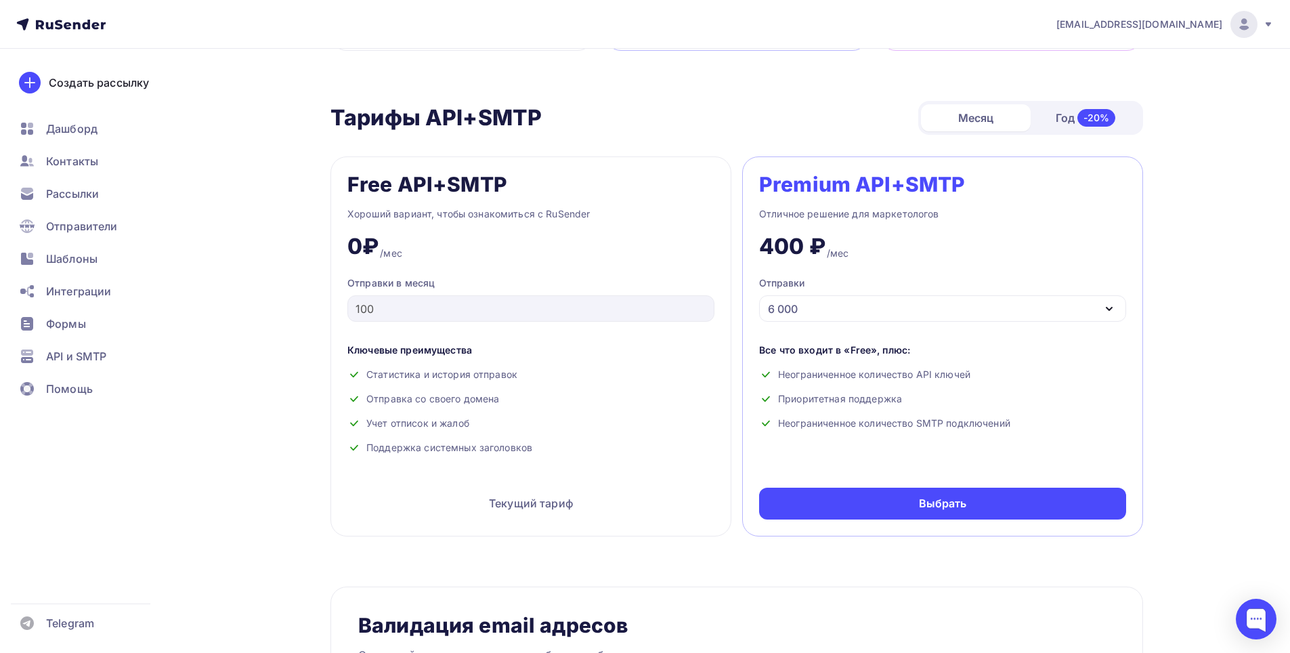
click at [882, 302] on div "6 000" at bounding box center [942, 308] width 367 height 26
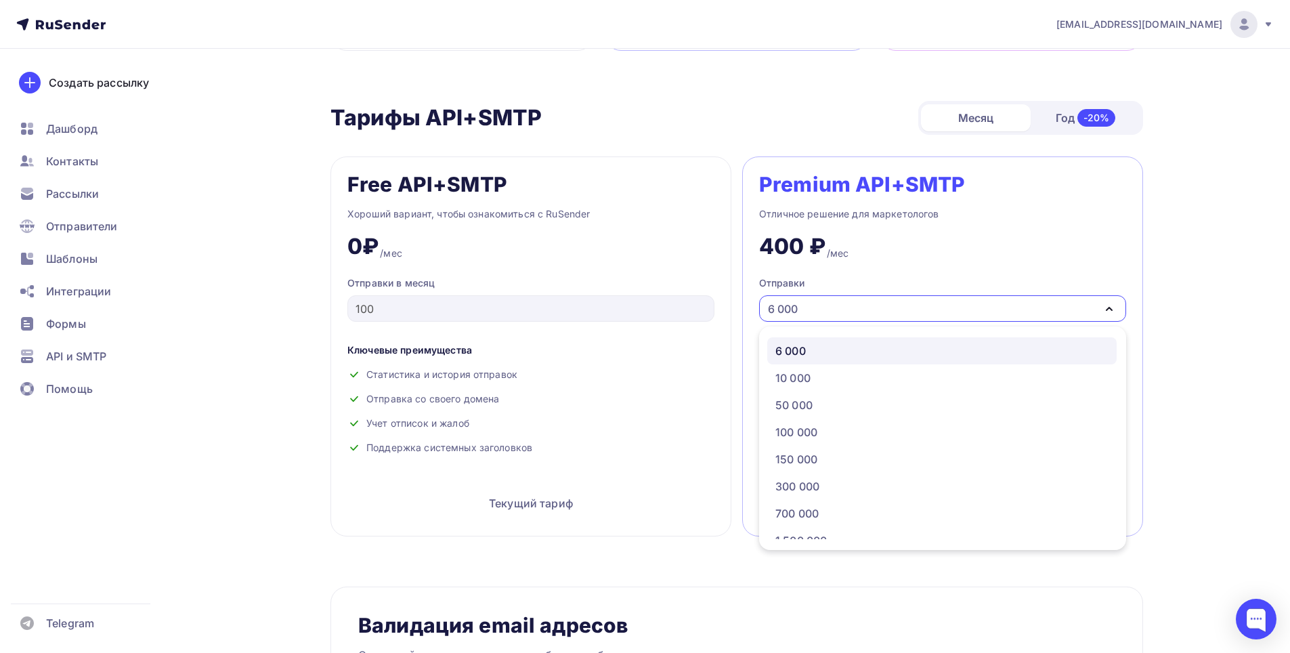
click at [882, 302] on div "6 000" at bounding box center [942, 308] width 367 height 26
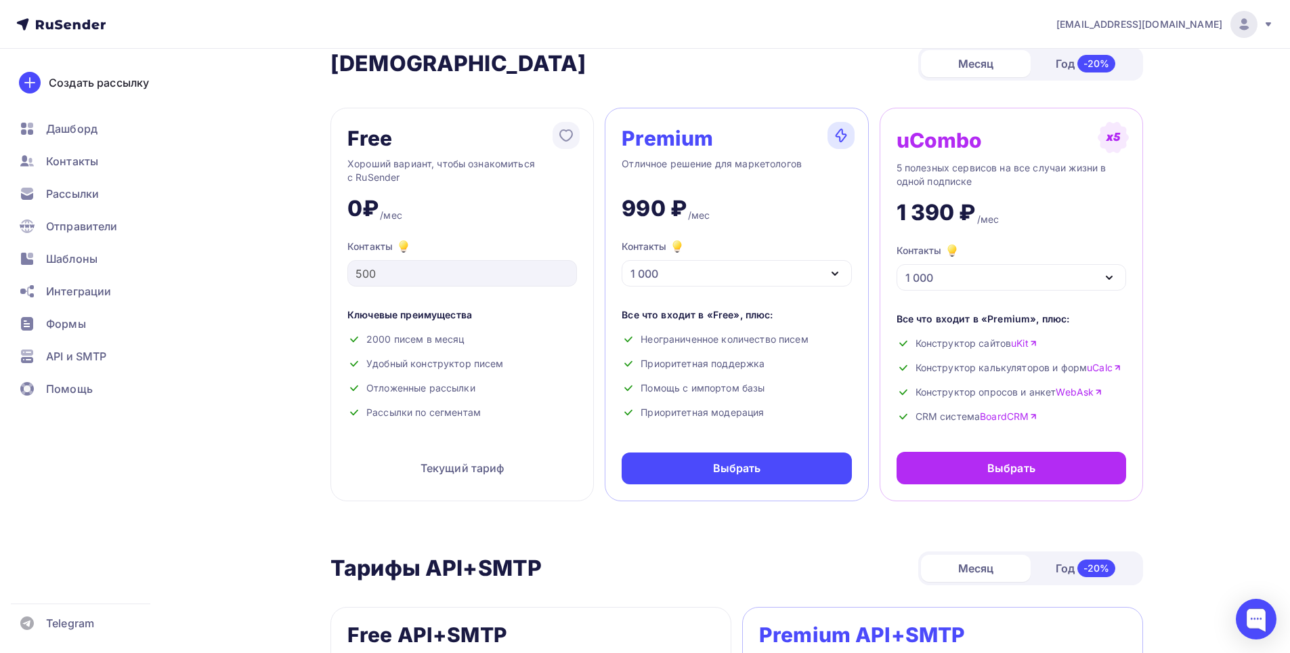
scroll to position [0, 0]
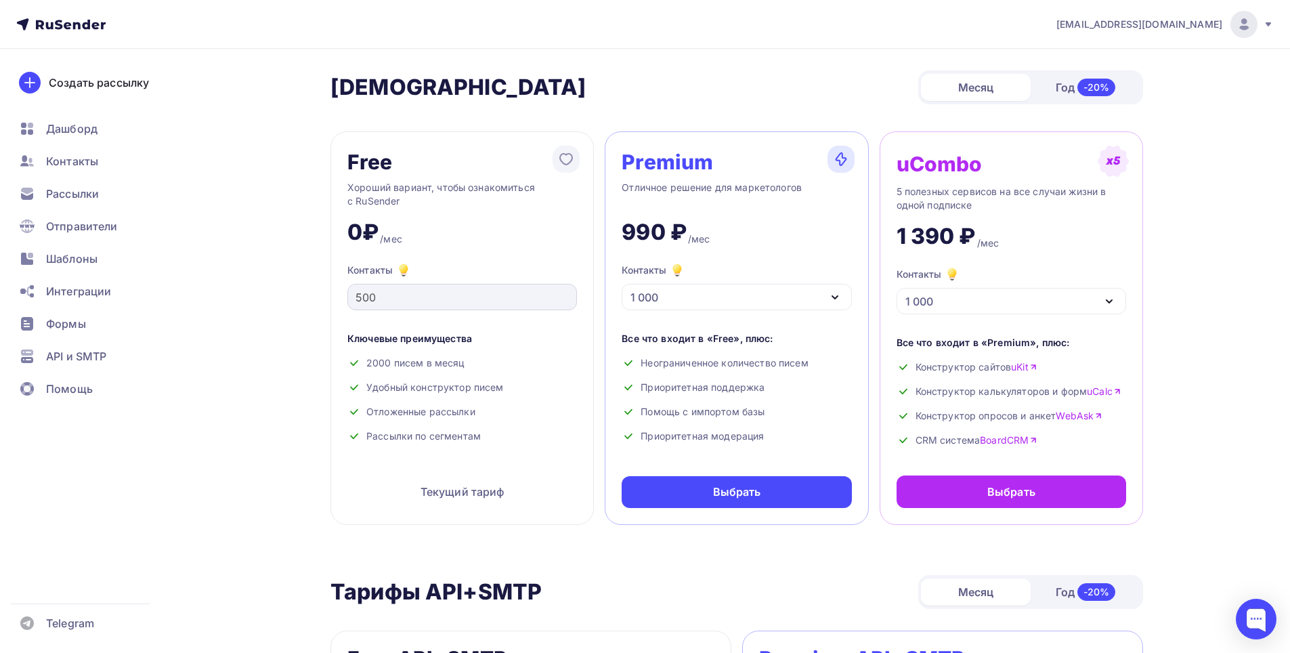
click at [437, 305] on div "500" at bounding box center [462, 297] width 230 height 26
click at [335, 286] on div "Free Хороший вариант, чтобы ознакомиться с RuSender 0₽ /мес Контакты 500 Ключев…" at bounding box center [461, 327] width 263 height 393
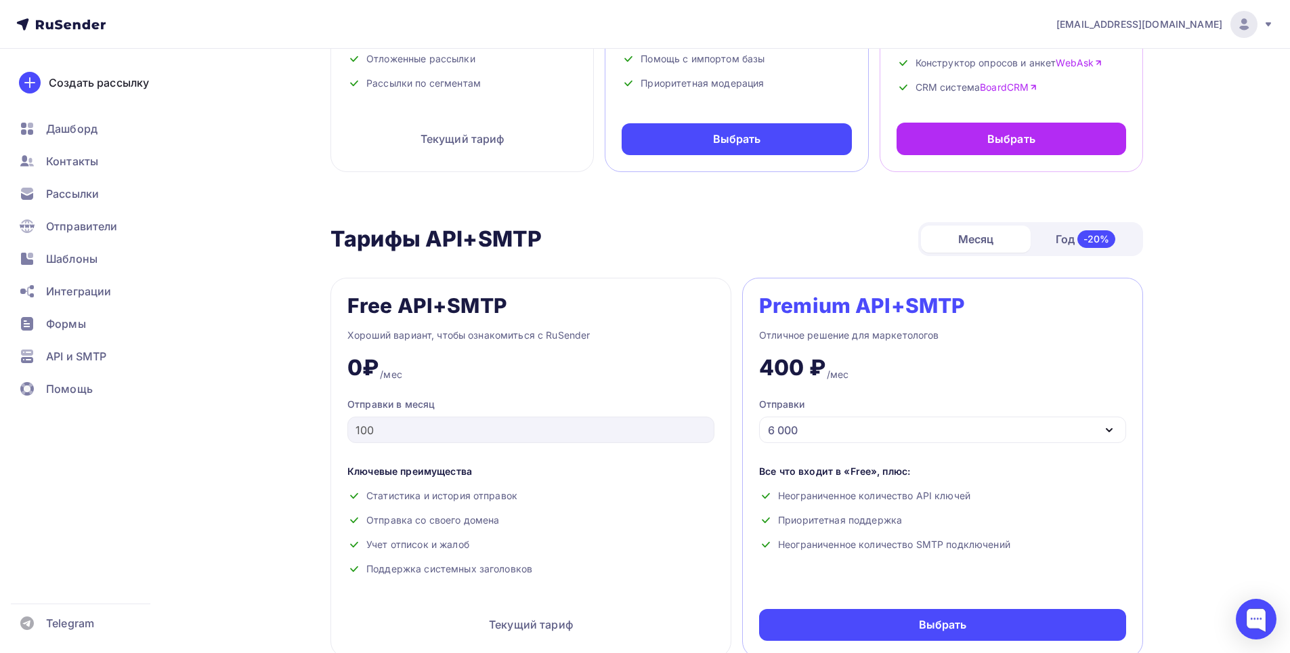
scroll to position [406, 0]
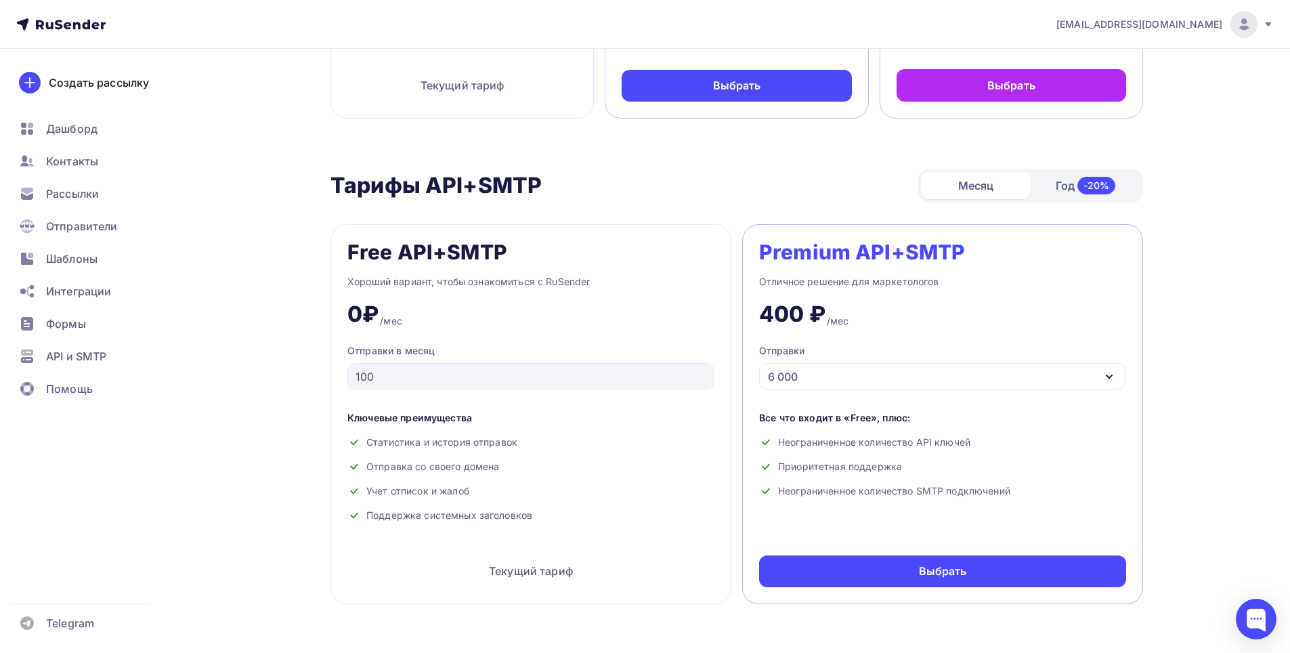
click at [851, 297] on div "400 ₽ /мес" at bounding box center [942, 309] width 367 height 38
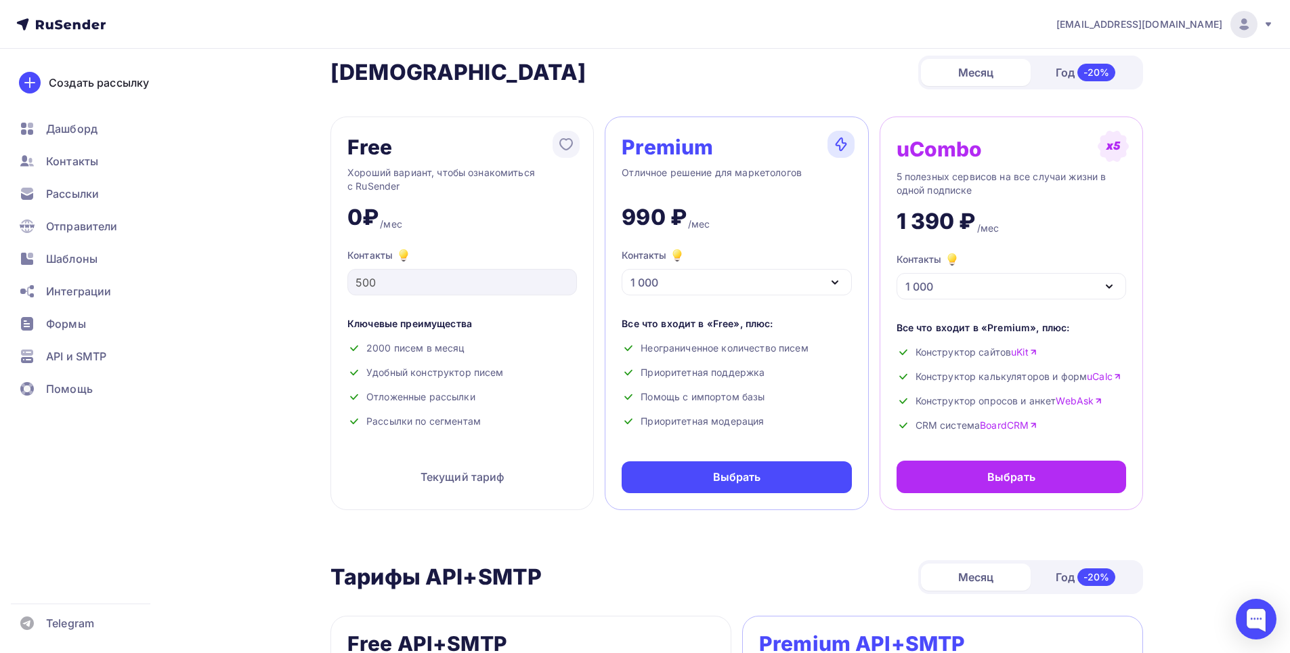
scroll to position [0, 0]
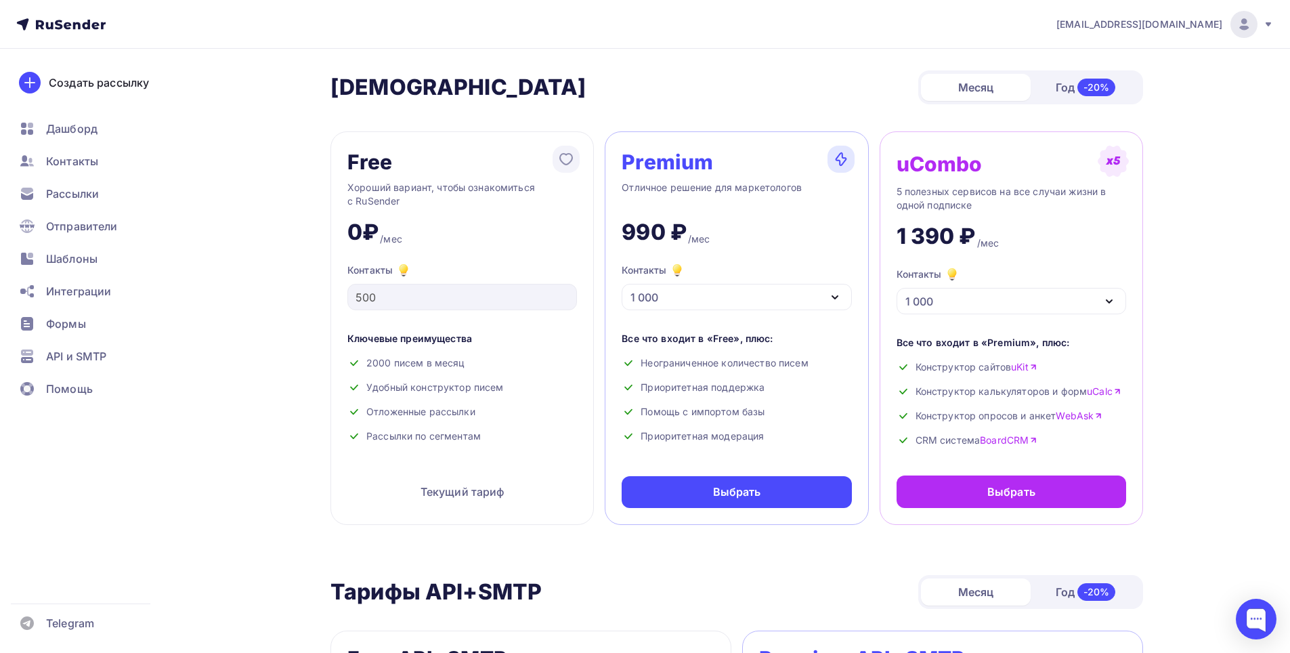
click at [1060, 91] on div "Год -20%" at bounding box center [1086, 87] width 110 height 28
click at [1009, 91] on div "Месяц" at bounding box center [976, 87] width 110 height 27
click at [1107, 102] on div "Месяц Год -20%" at bounding box center [1030, 87] width 225 height 34
click at [1063, 98] on div "Год -20%" at bounding box center [1086, 87] width 110 height 28
click at [968, 97] on div "Месяц" at bounding box center [976, 87] width 110 height 27
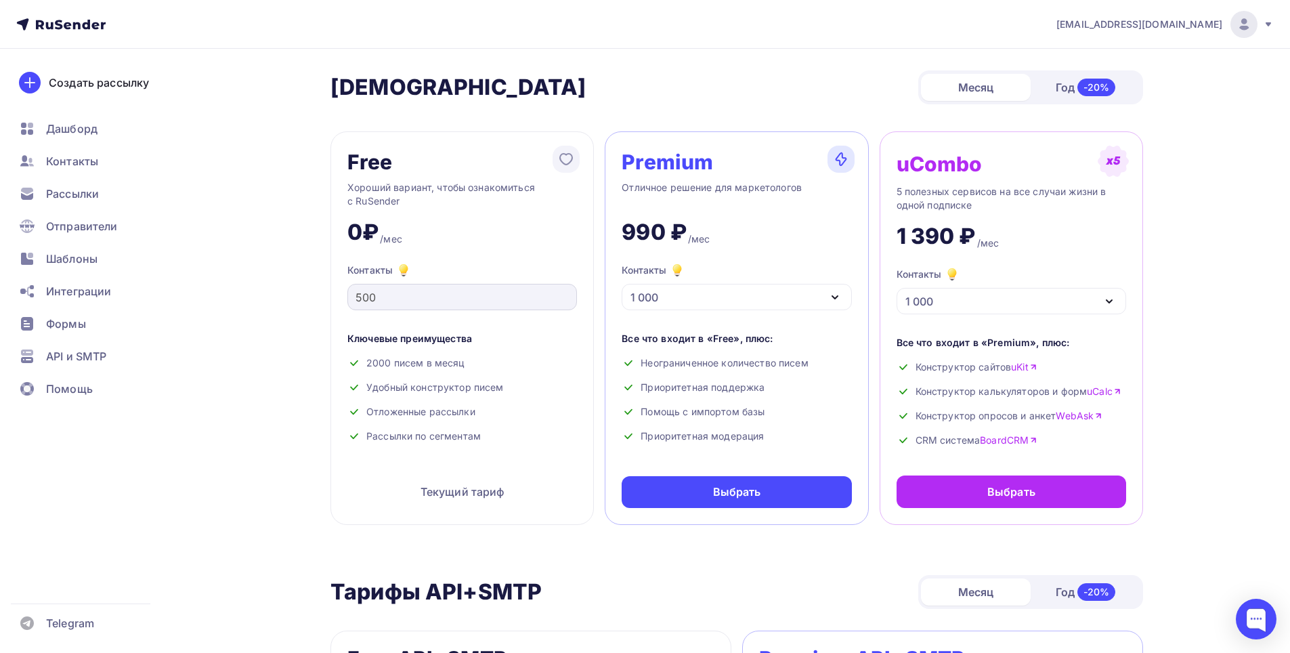
click at [389, 292] on div "Free Хороший вариант, чтобы ознакомиться с RuSender 0₽ /мес Контакты 500 Ключев…" at bounding box center [461, 327] width 263 height 393
click at [404, 268] on icon at bounding box center [403, 268] width 7 height 7
click at [749, 308] on div "1 000" at bounding box center [737, 297] width 230 height 26
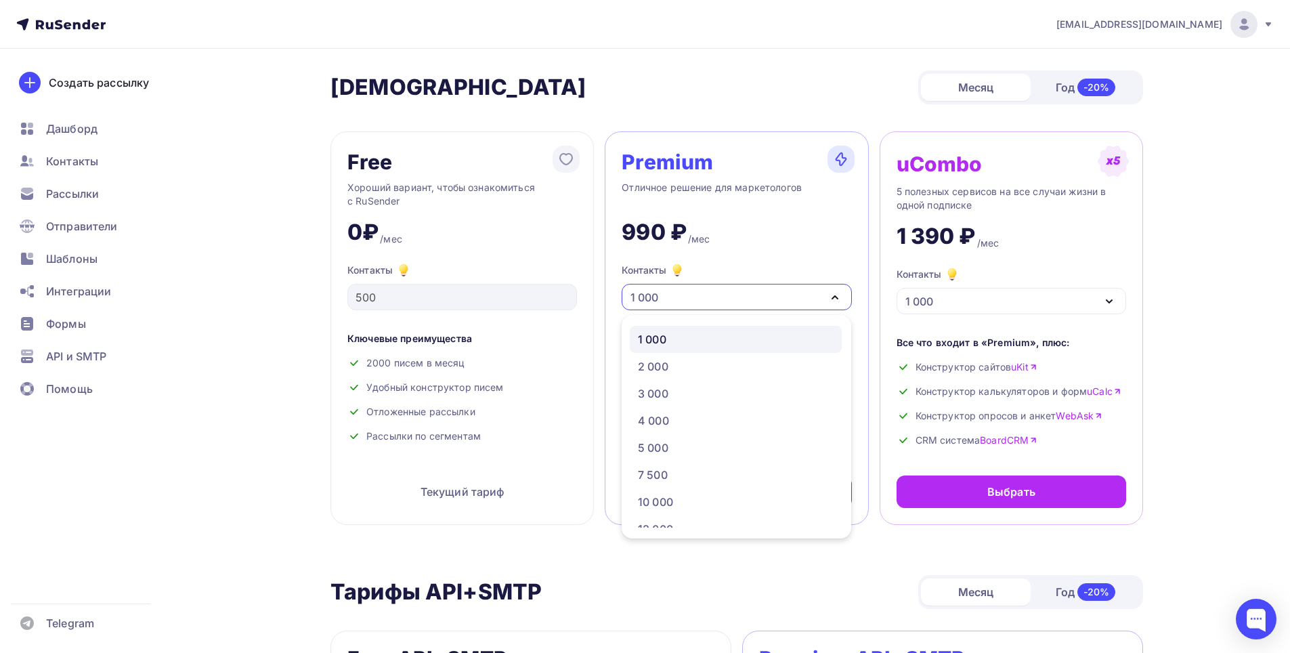
click at [749, 308] on div "1 000" at bounding box center [737, 297] width 230 height 26
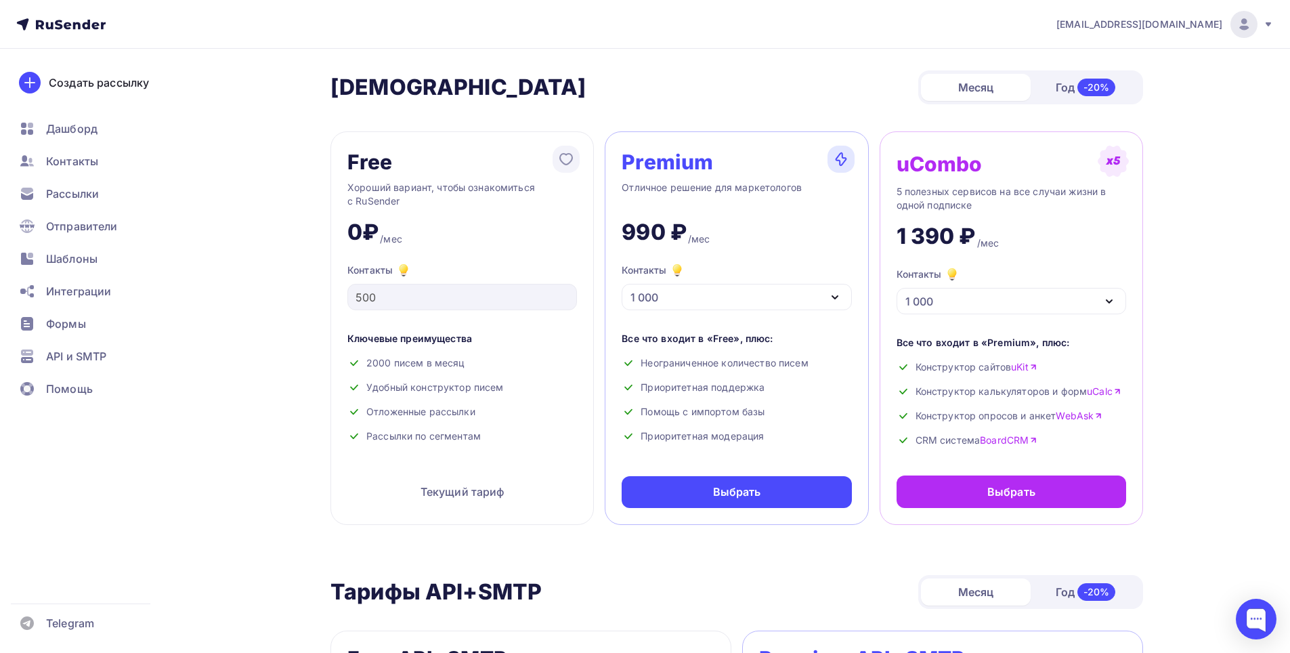
click at [698, 297] on div "1 000" at bounding box center [737, 297] width 230 height 26
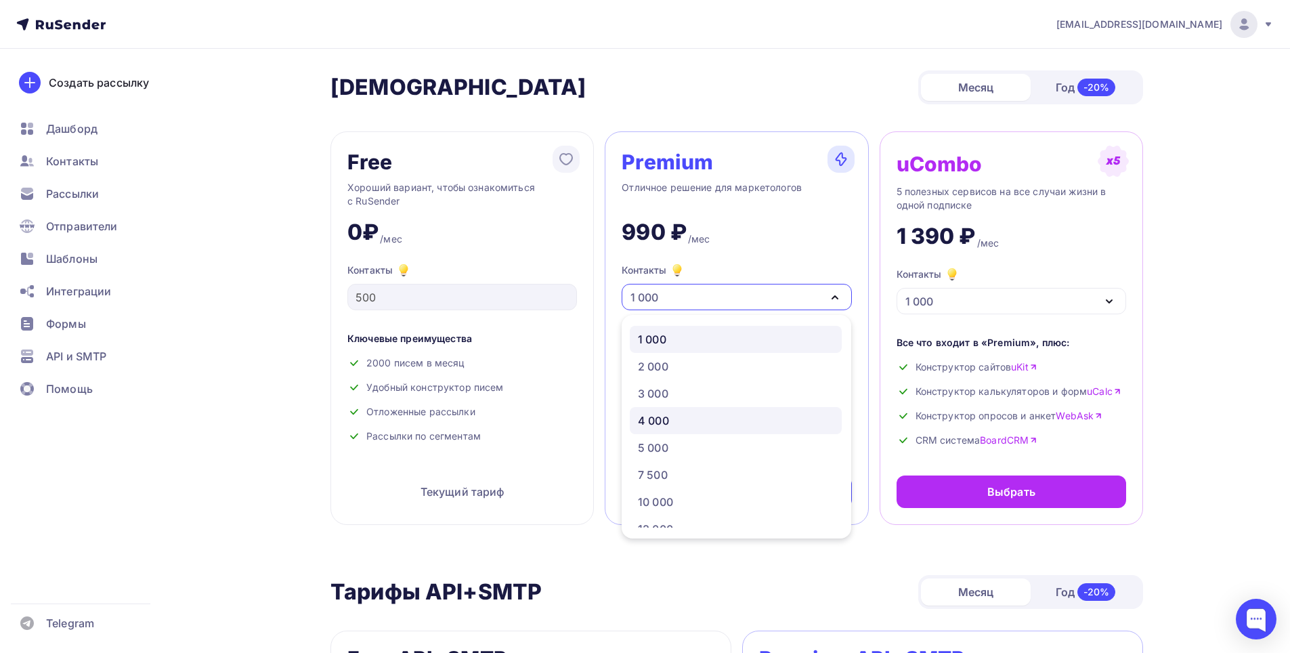
click at [710, 430] on link "4 000" at bounding box center [736, 420] width 212 height 27
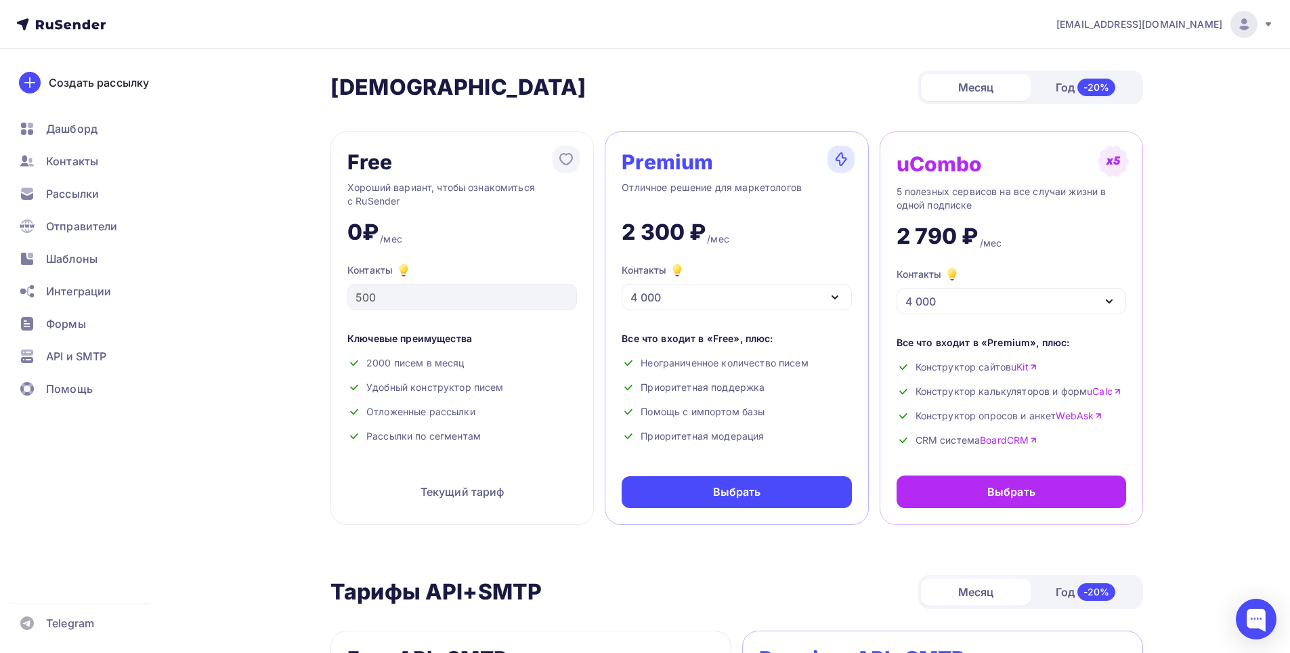
click at [704, 304] on div "4 000" at bounding box center [737, 297] width 230 height 26
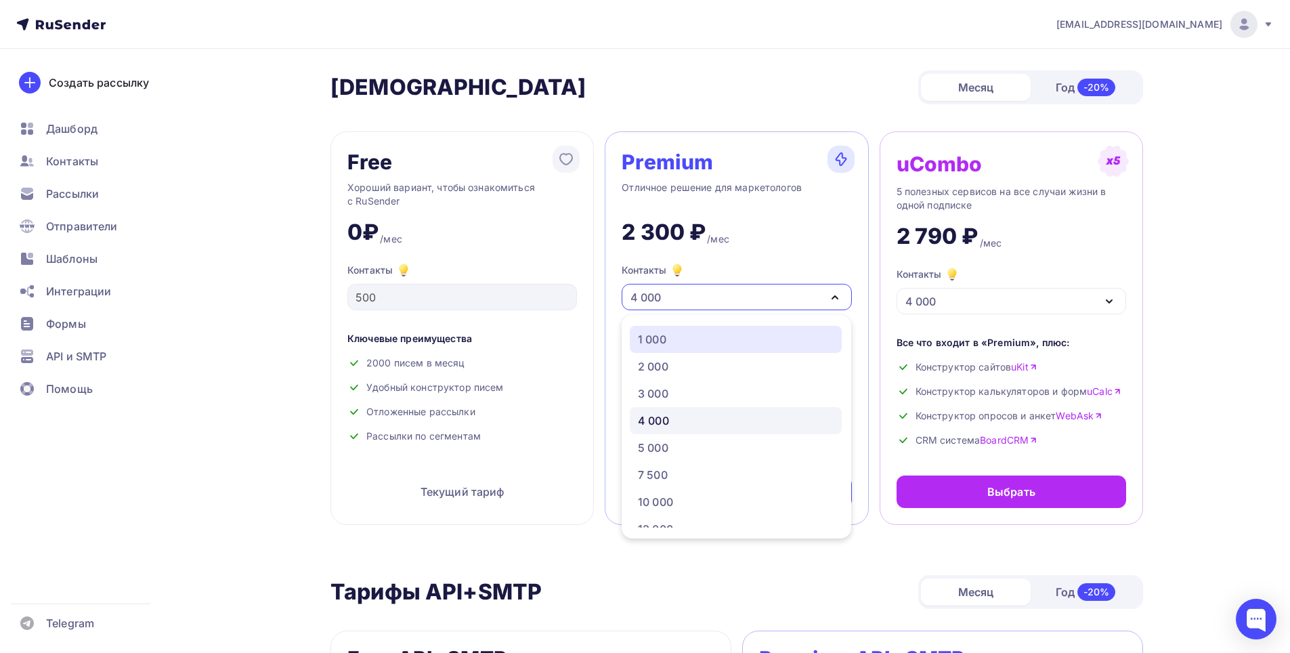
click at [702, 343] on div "1 000" at bounding box center [736, 339] width 196 height 16
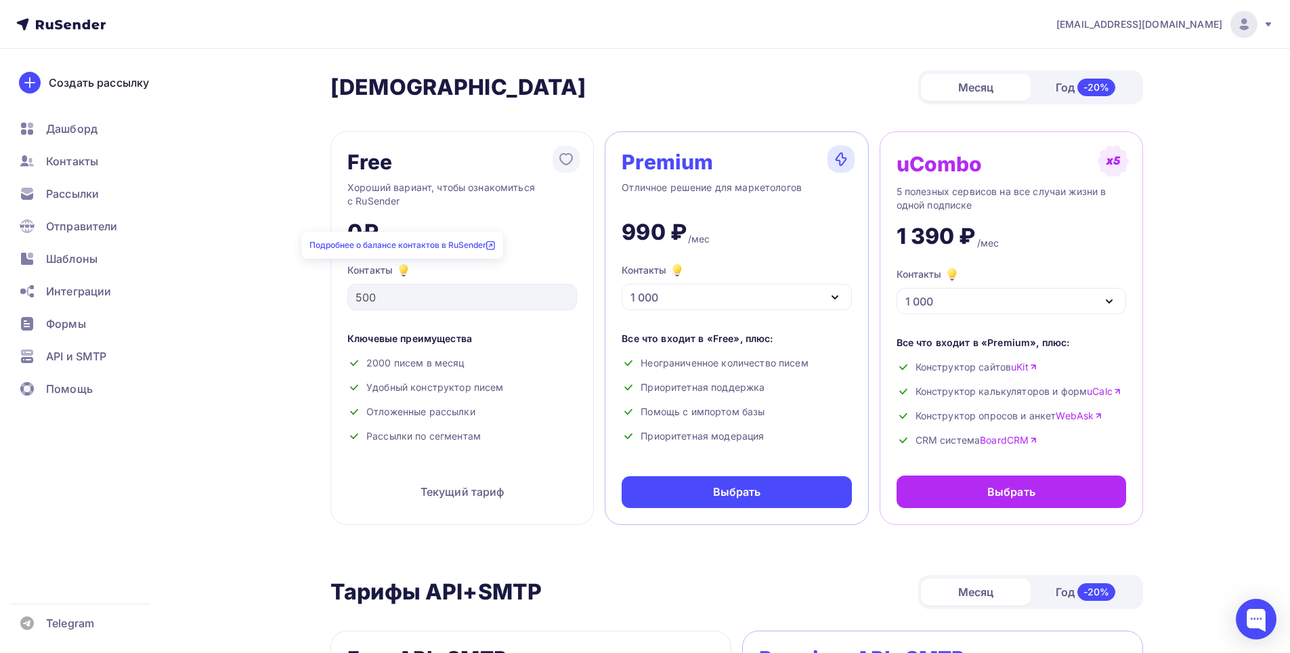
click at [403, 268] on icon at bounding box center [403, 268] width 7 height 7
click at [428, 247] on div "Free Хороший вариант, чтобы ознакомиться с RuSender 0₽ /мес Контакты 500 Ключев…" at bounding box center [461, 327] width 263 height 393
click at [423, 249] on link "Подробнее о балансе контактов в RuSender" at bounding box center [402, 245] width 186 height 10
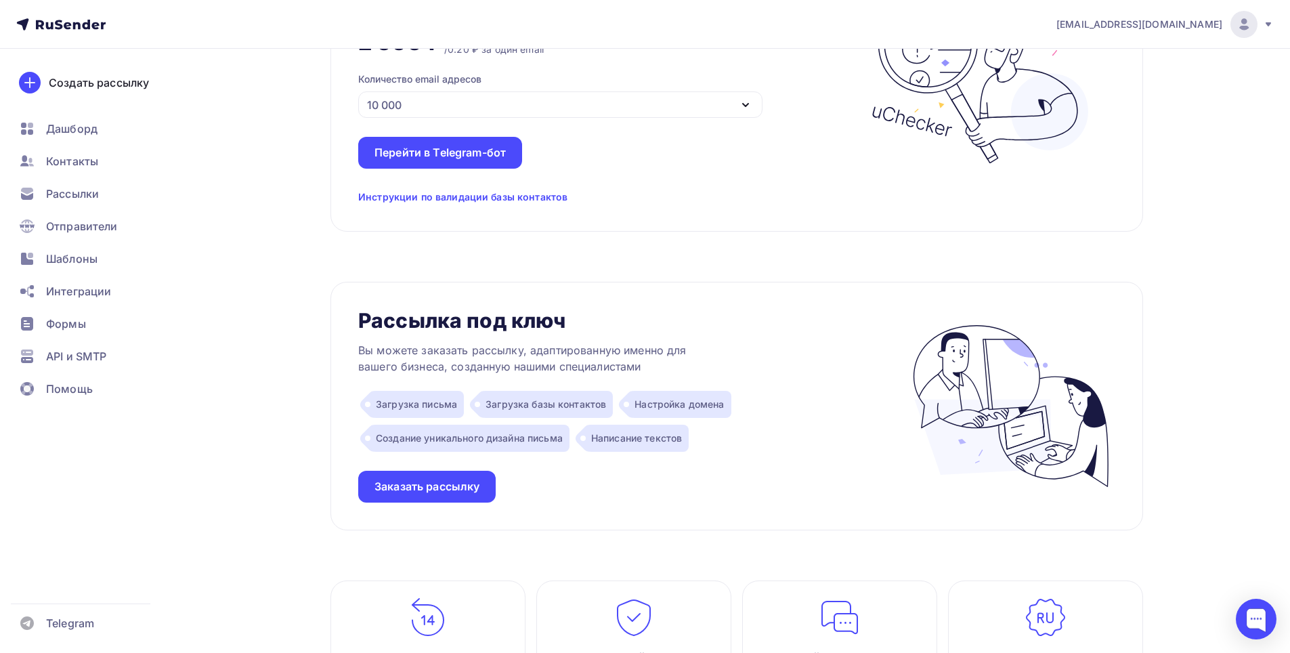
scroll to position [1219, 0]
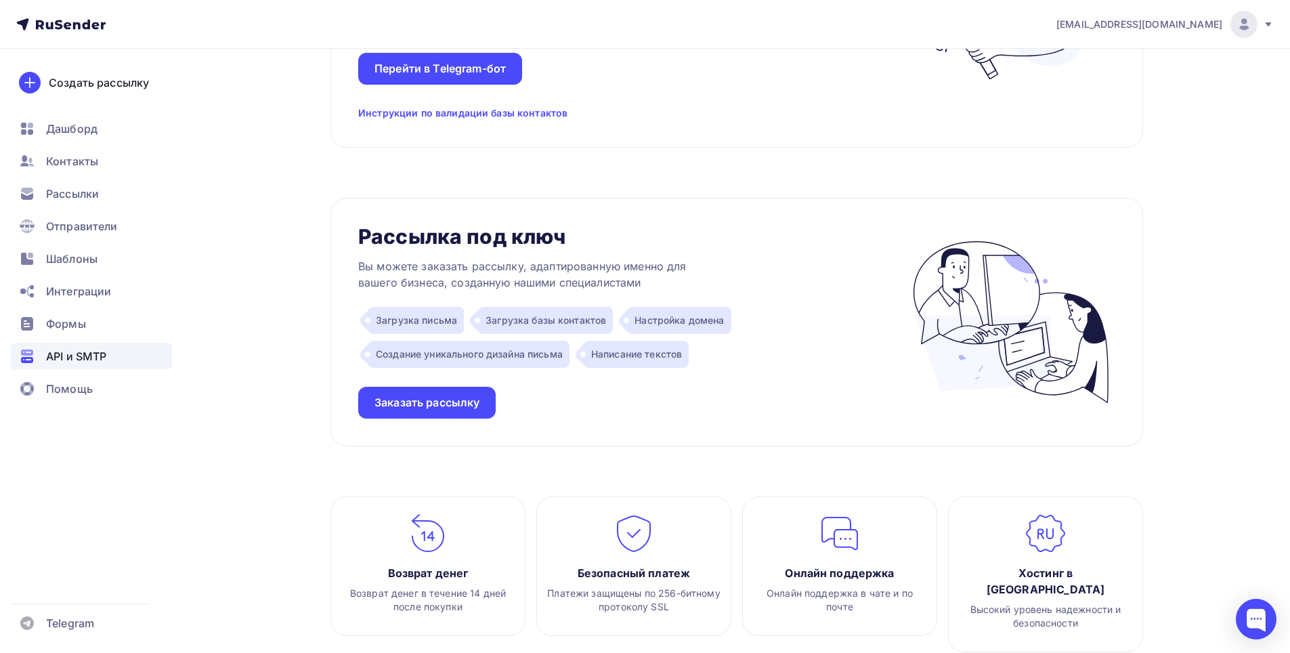
click at [98, 350] on span "API и SMTP" at bounding box center [76, 356] width 60 height 16
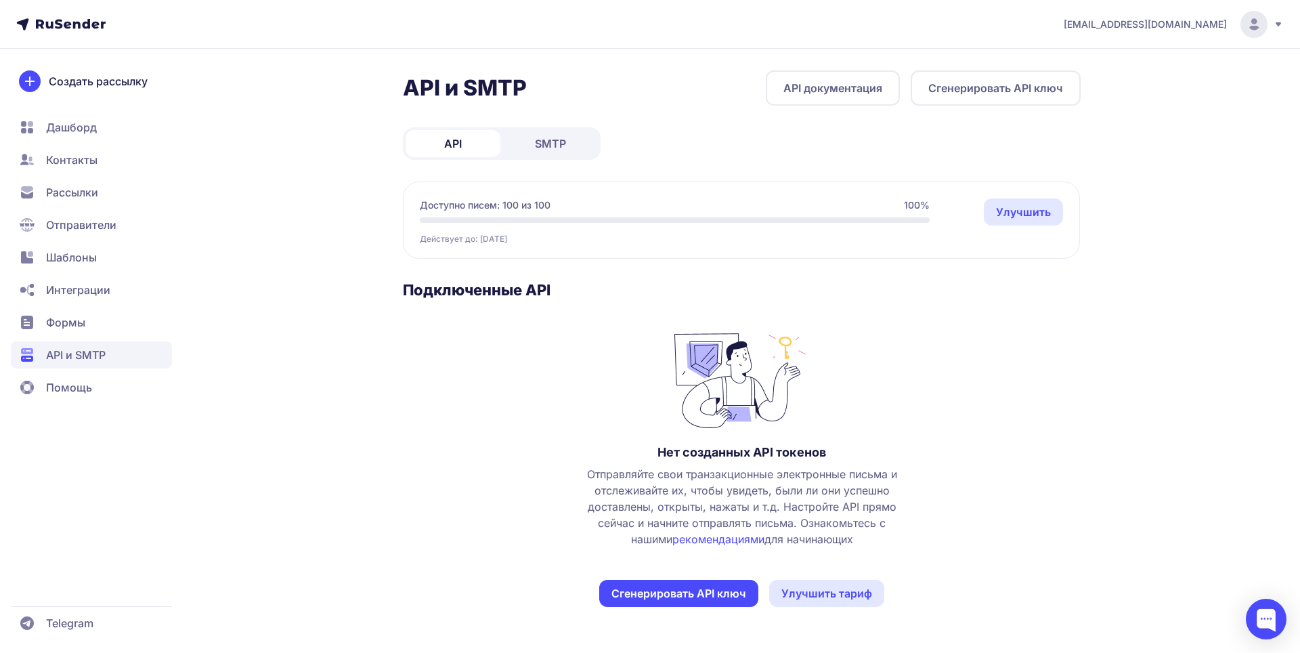
drag, startPoint x: 573, startPoint y: 208, endPoint x: 632, endPoint y: 199, distance: 60.2
click at [632, 199] on div "Доступно писем: 100 из 100 100%" at bounding box center [675, 205] width 510 height 14
click at [639, 586] on button "Сгенерировать API ключ" at bounding box center [678, 593] width 159 height 27
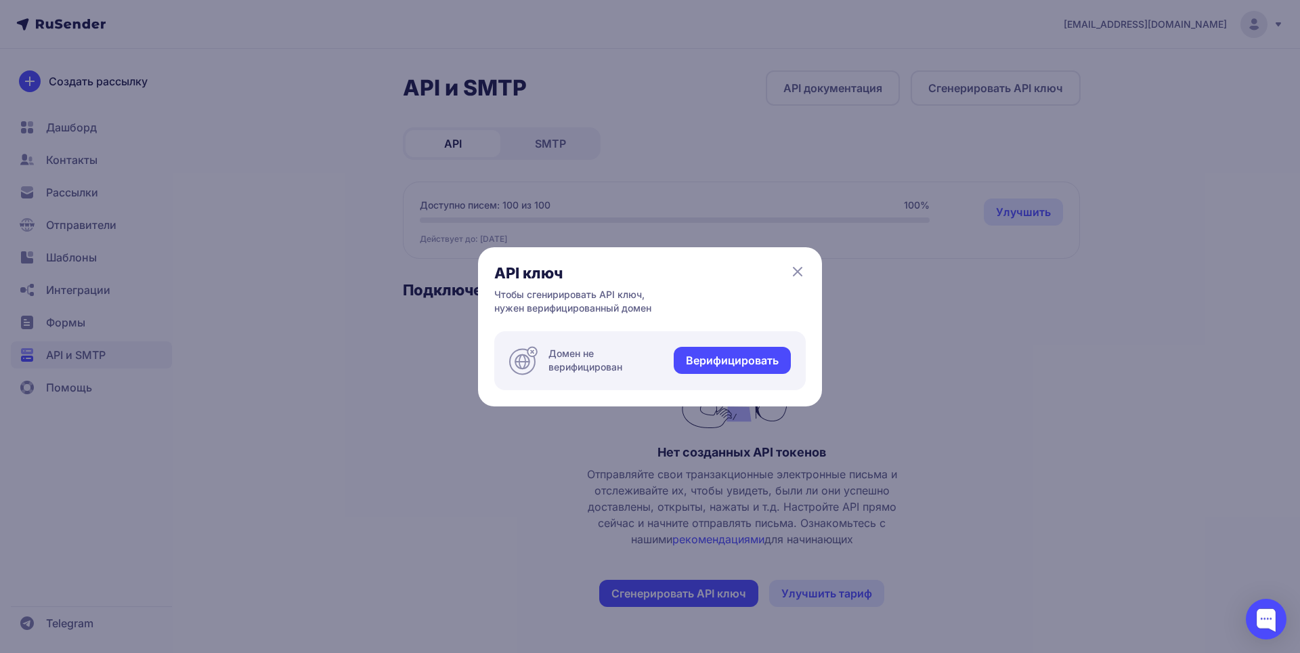
click at [790, 274] on icon at bounding box center [798, 271] width 16 height 16
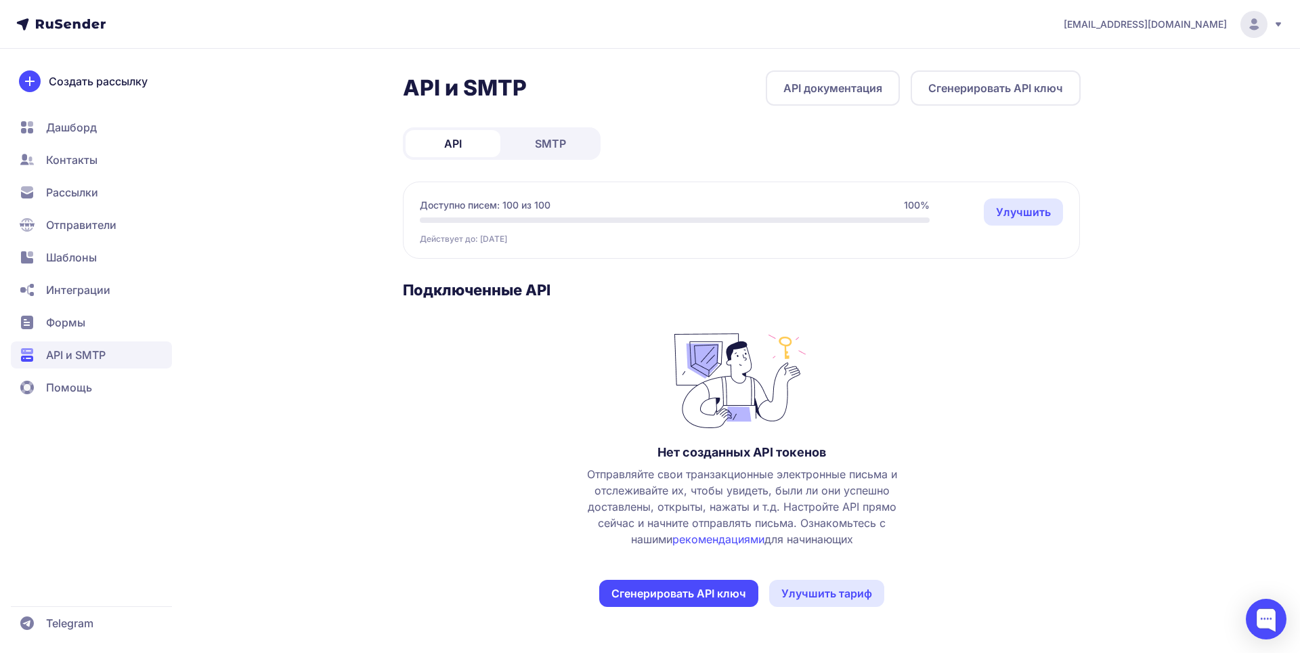
click at [722, 585] on button "Сгенерировать API ключ" at bounding box center [678, 593] width 159 height 27
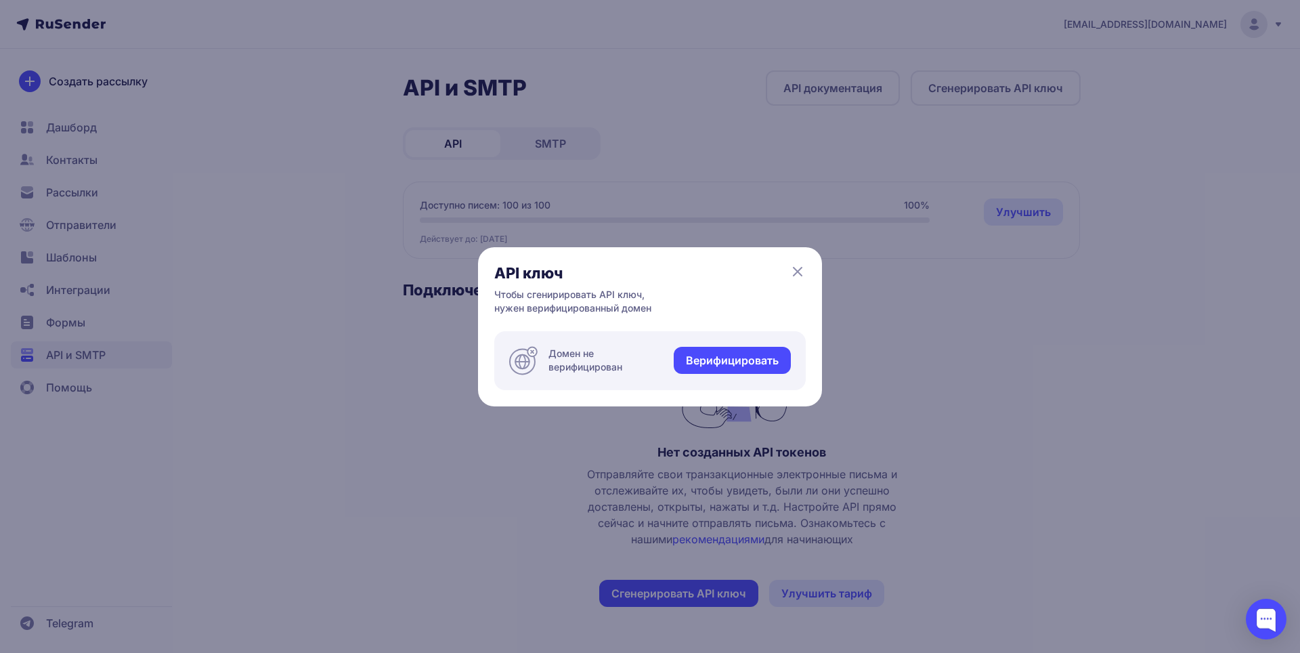
click at [729, 366] on link "Верифицировать" at bounding box center [732, 360] width 117 height 27
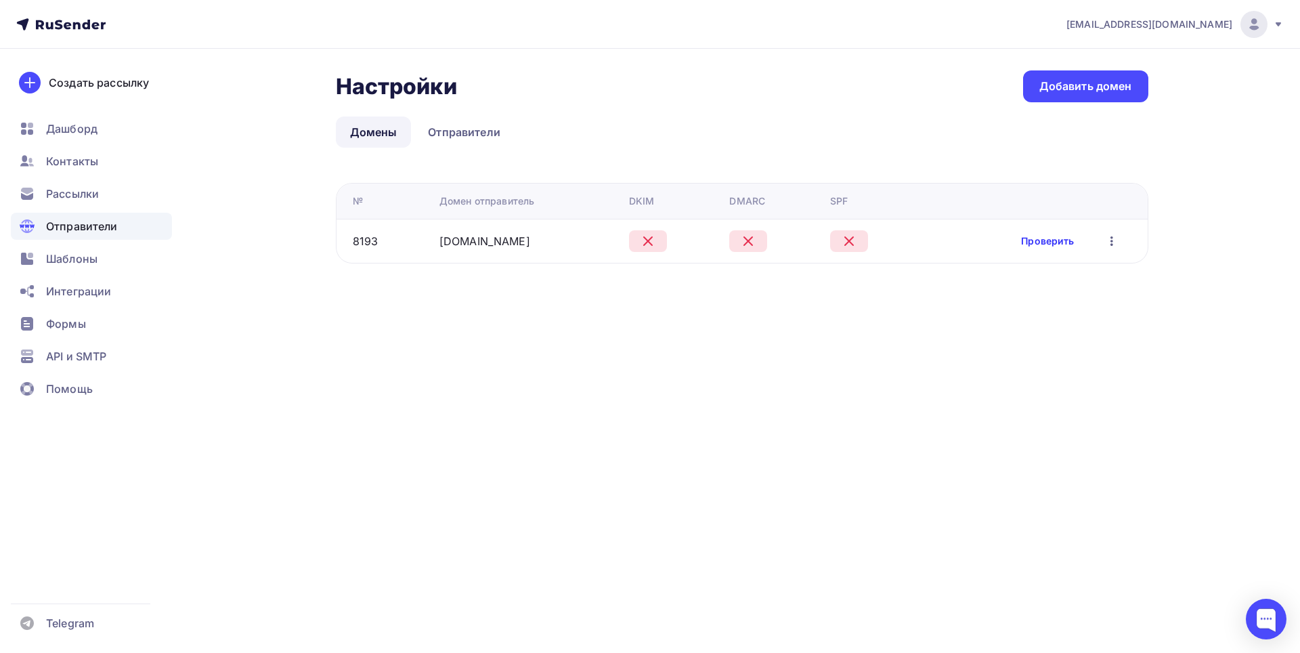
click at [1048, 244] on link "Проверить" at bounding box center [1047, 241] width 53 height 14
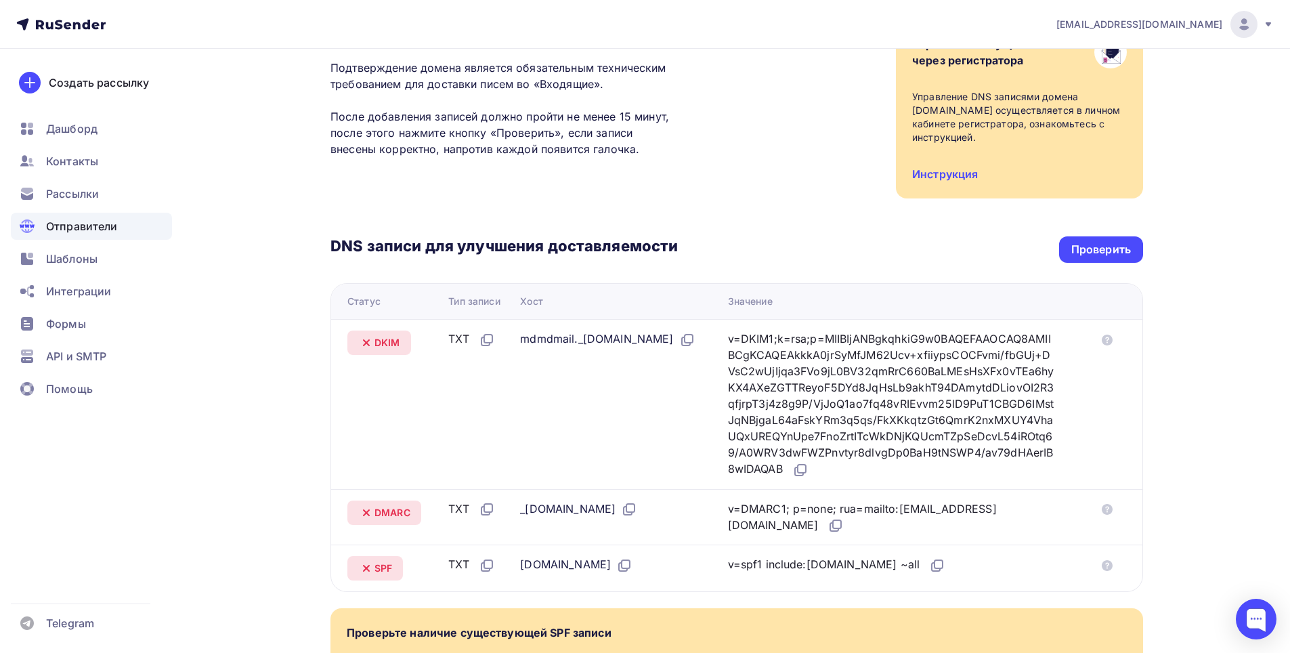
scroll to position [135, 0]
drag, startPoint x: 516, startPoint y: 341, endPoint x: 710, endPoint y: 350, distance: 193.9
click at [695, 347] on div "mdmdmail._domainkey.outwayvpn.ru" at bounding box center [607, 339] width 175 height 18
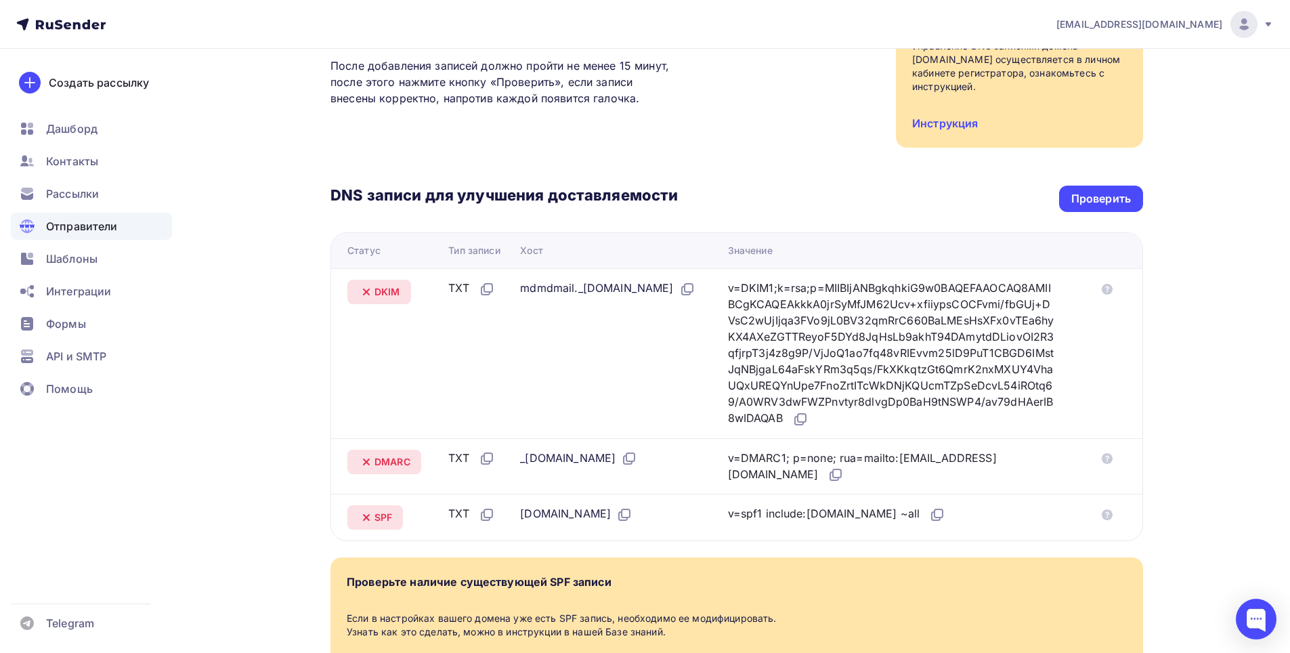
scroll to position [271, 0]
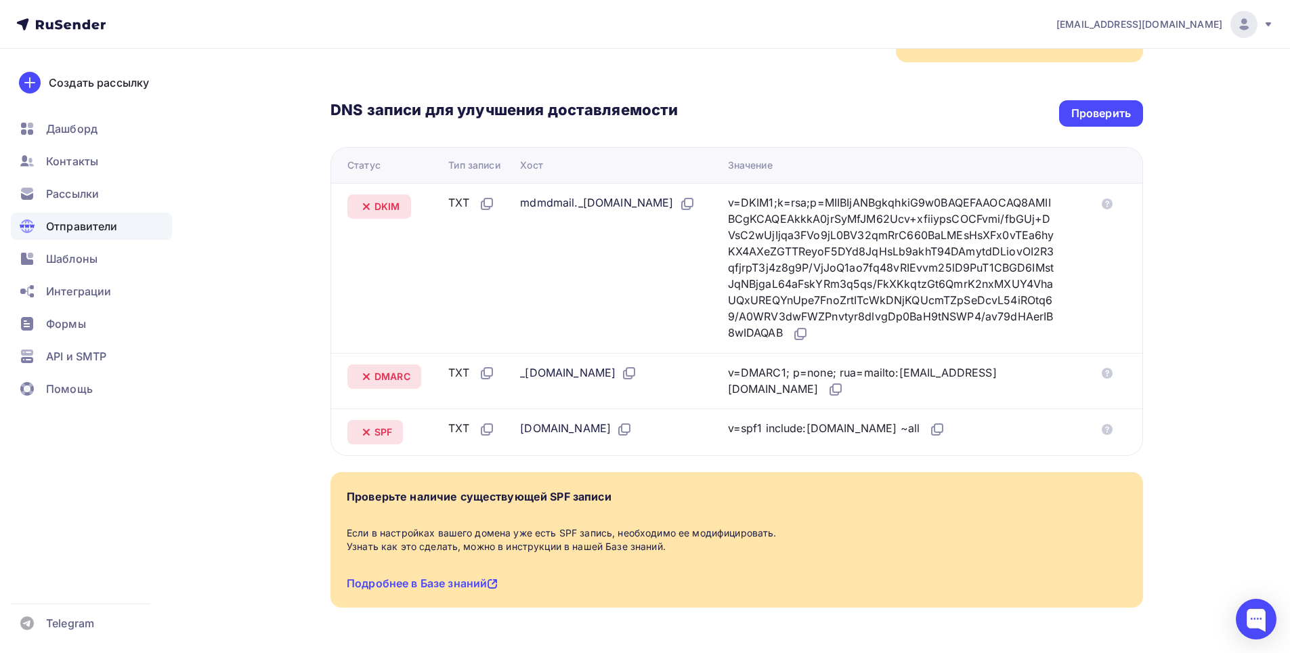
click at [654, 442] on td "outwayvpn.ru" at bounding box center [618, 431] width 207 height 47
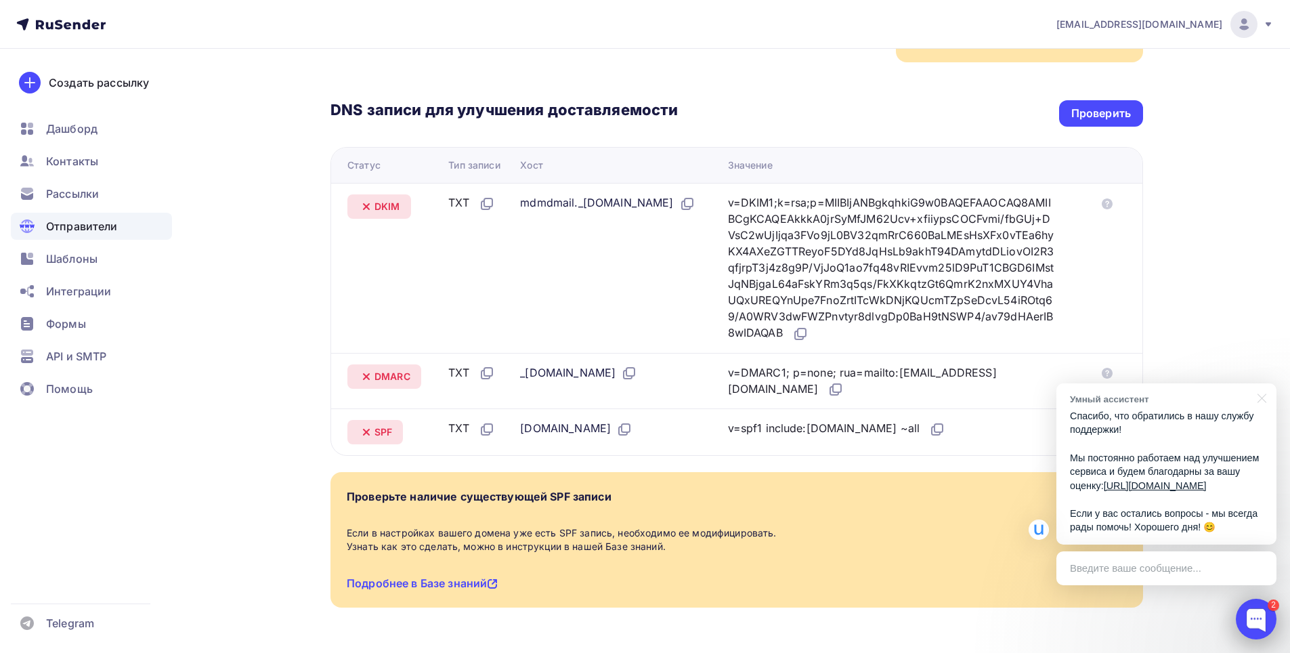
click at [1242, 614] on div at bounding box center [1256, 619] width 41 height 41
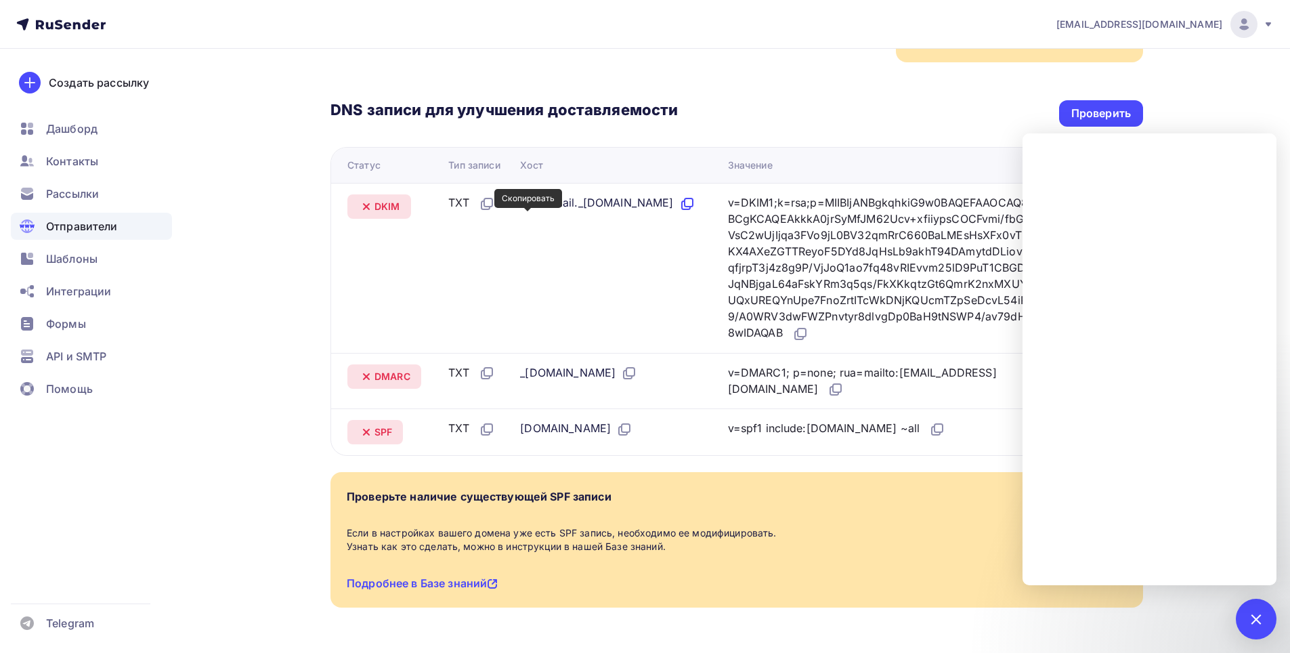
click at [682, 209] on icon at bounding box center [686, 205] width 8 height 8
drag, startPoint x: 515, startPoint y: 207, endPoint x: 633, endPoint y: 209, distance: 118.5
click at [633, 209] on div "mdmdmail._domainkey.outwayvpn.ru" at bounding box center [607, 203] width 175 height 18
copy div "mdmdmail._domainkey"
click at [867, 344] on td "v=DKIM1;k=rsa;p=MIIBIjANBgkqhkiG9w0BAQEFAAOCAQ8AMIIBCgKCAQEAkkkA0jrSyMfJM62Ucv+…" at bounding box center [907, 268] width 368 height 170
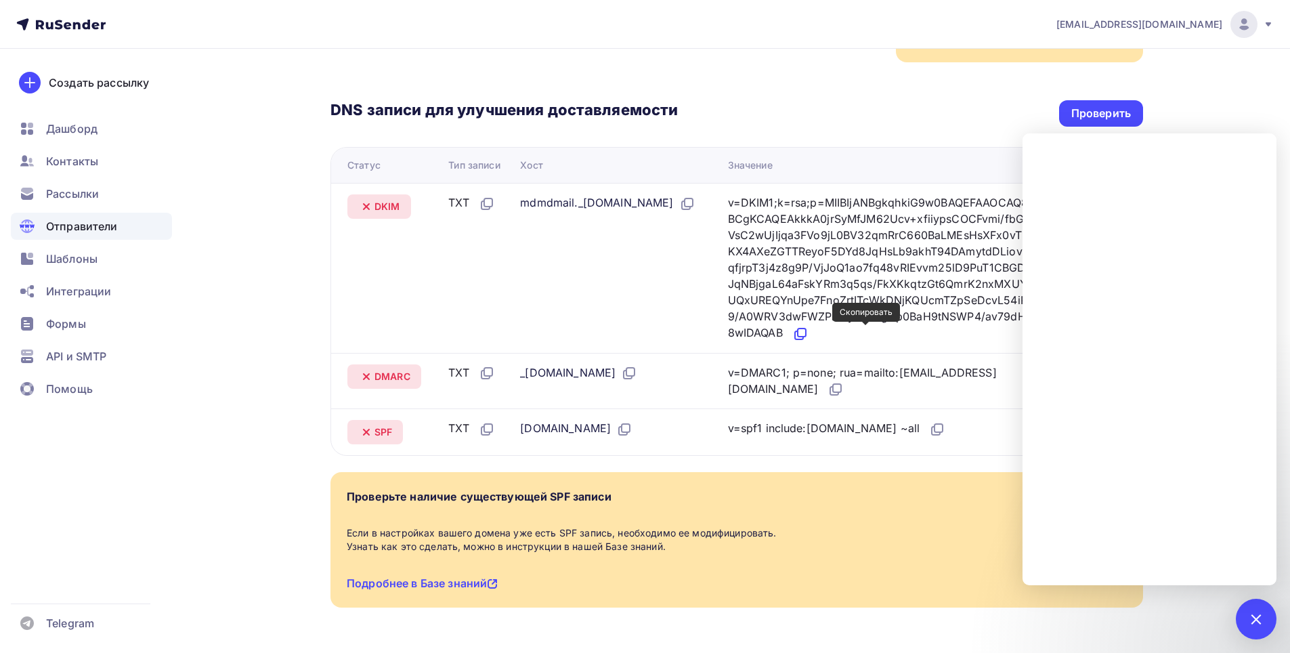
click at [809, 335] on icon at bounding box center [800, 334] width 16 height 16
click at [1263, 617] on div at bounding box center [1256, 618] width 18 height 18
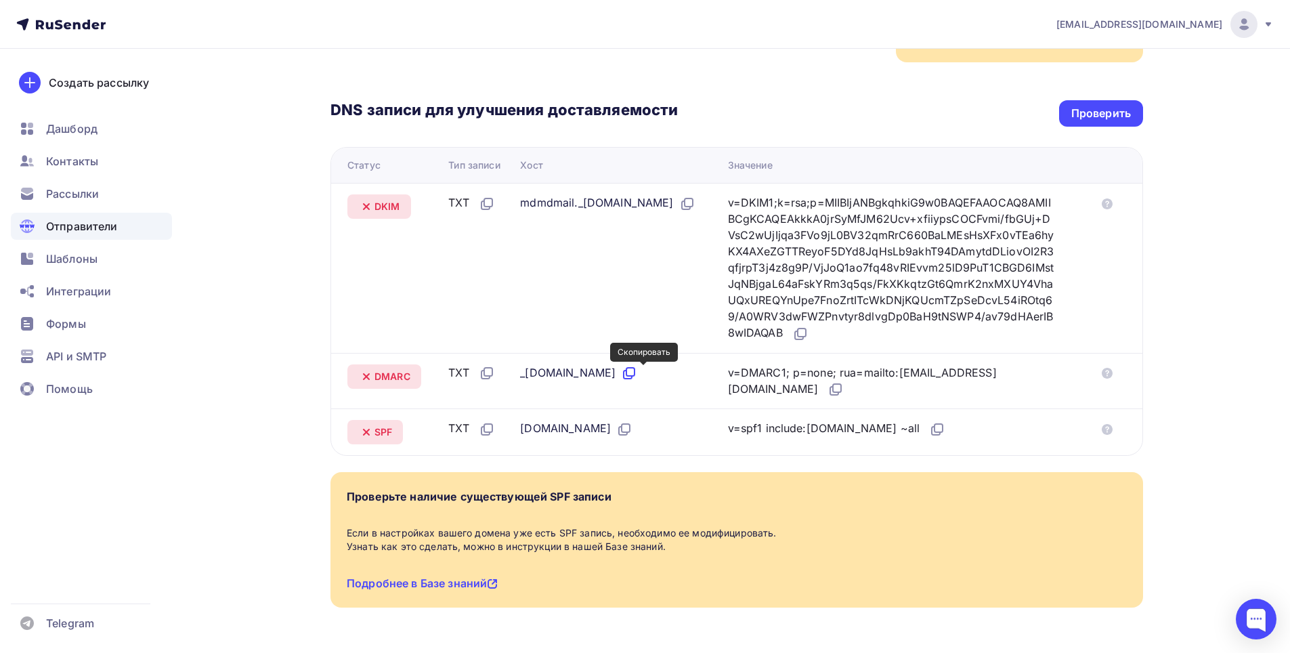
click at [635, 376] on icon at bounding box center [630, 372] width 8 height 8
drag, startPoint x: 511, startPoint y: 377, endPoint x: 552, endPoint y: 379, distance: 41.4
click at [552, 379] on td "_dmarc.outwayvpn.ru" at bounding box center [618, 381] width 207 height 56
copy div "_dmarc"
click at [828, 389] on icon at bounding box center [836, 389] width 16 height 16
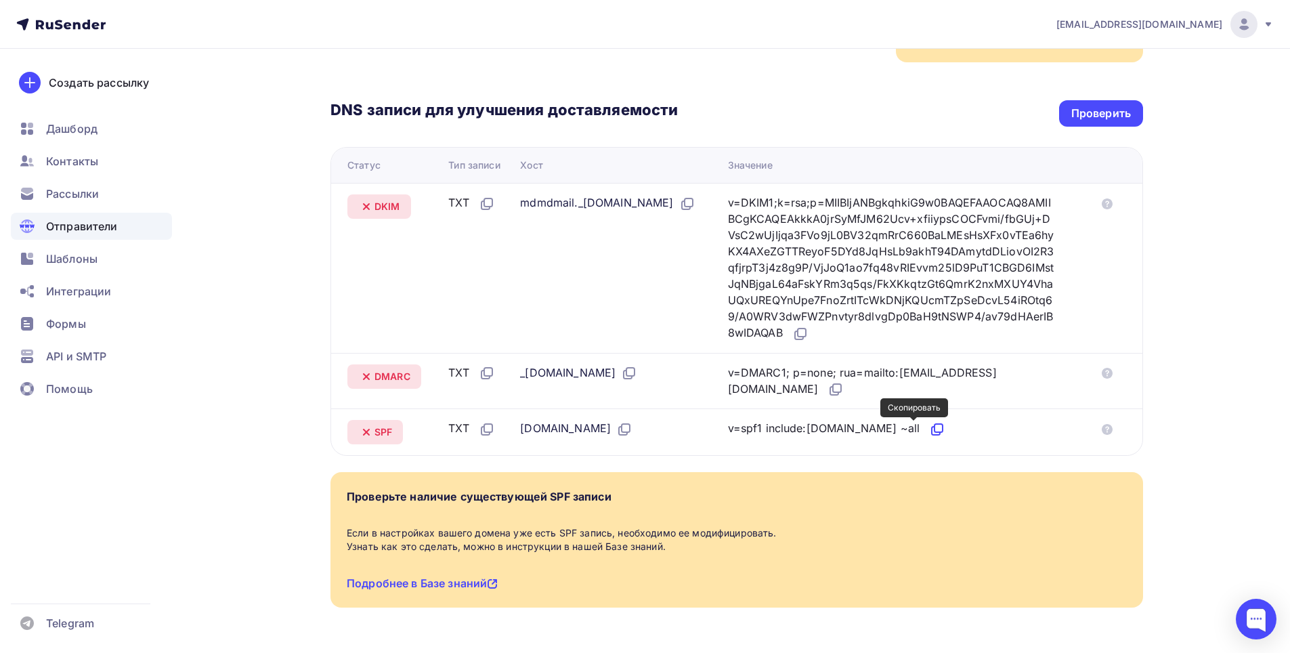
click at [929, 429] on icon at bounding box center [937, 429] width 16 height 16
click at [1090, 118] on div "Проверить" at bounding box center [1101, 114] width 60 height 16
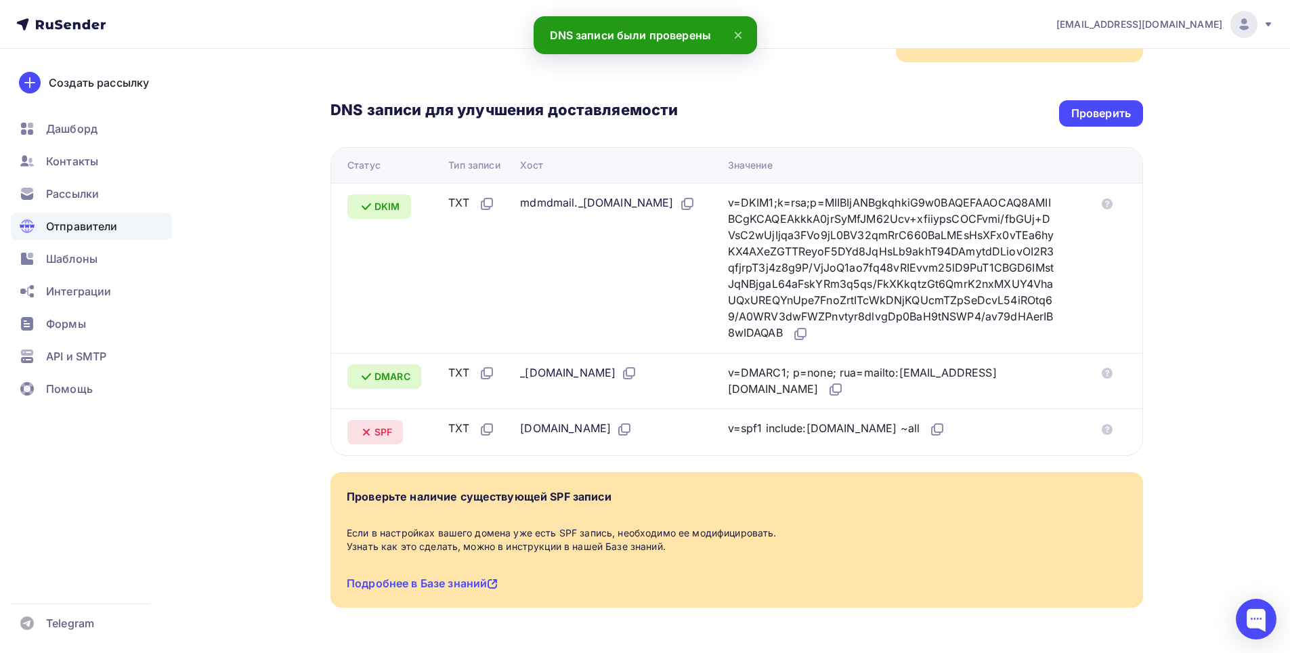
click at [735, 36] on icon at bounding box center [738, 35] width 16 height 16
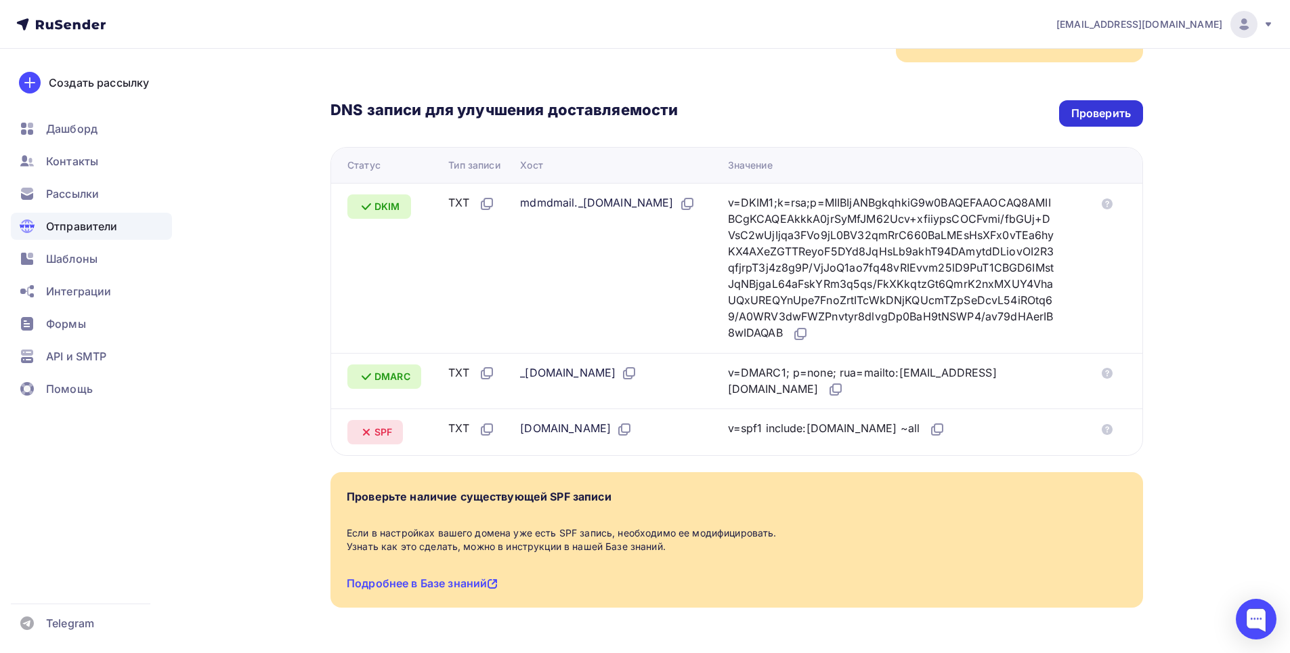
click at [1092, 105] on div "Проверить" at bounding box center [1101, 113] width 84 height 26
click at [1093, 113] on div "Проверить" at bounding box center [1101, 114] width 60 height 16
click at [1064, 111] on div "Проверить" at bounding box center [1101, 113] width 84 height 26
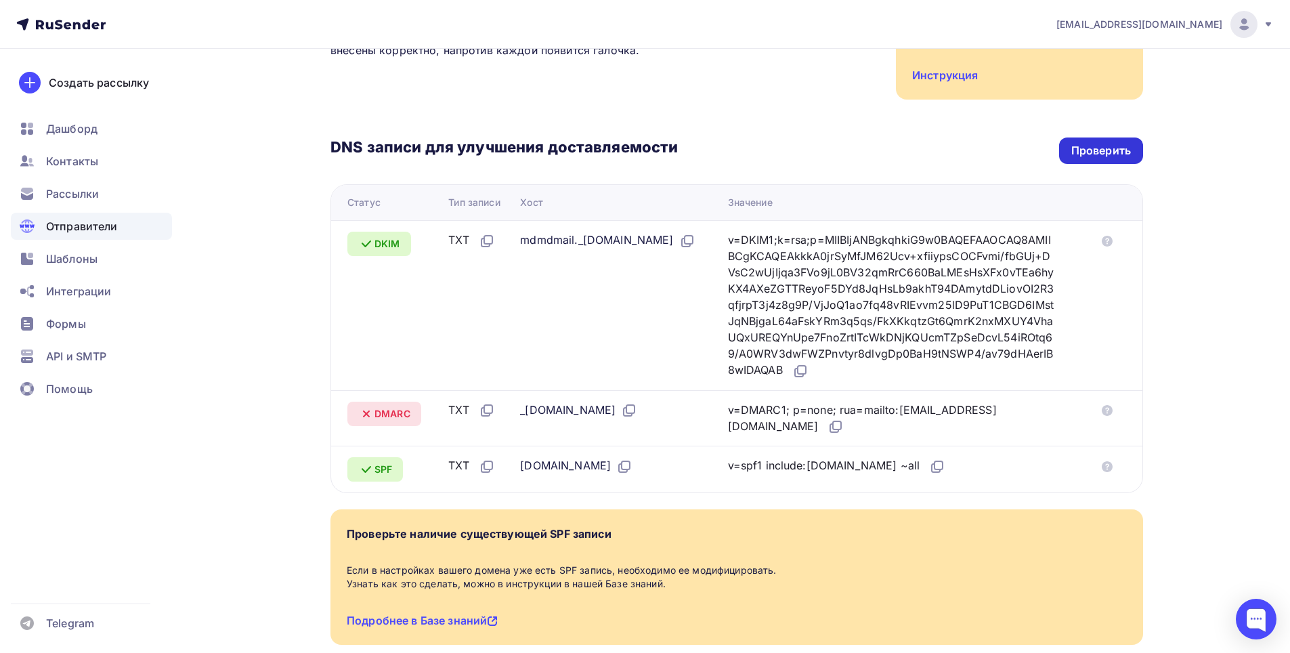
click at [1064, 111] on div "Назад outwayvpn.ru Не подтвержден Подтверждение домена Подтверждение домена явл…" at bounding box center [736, 257] width 813 height 841
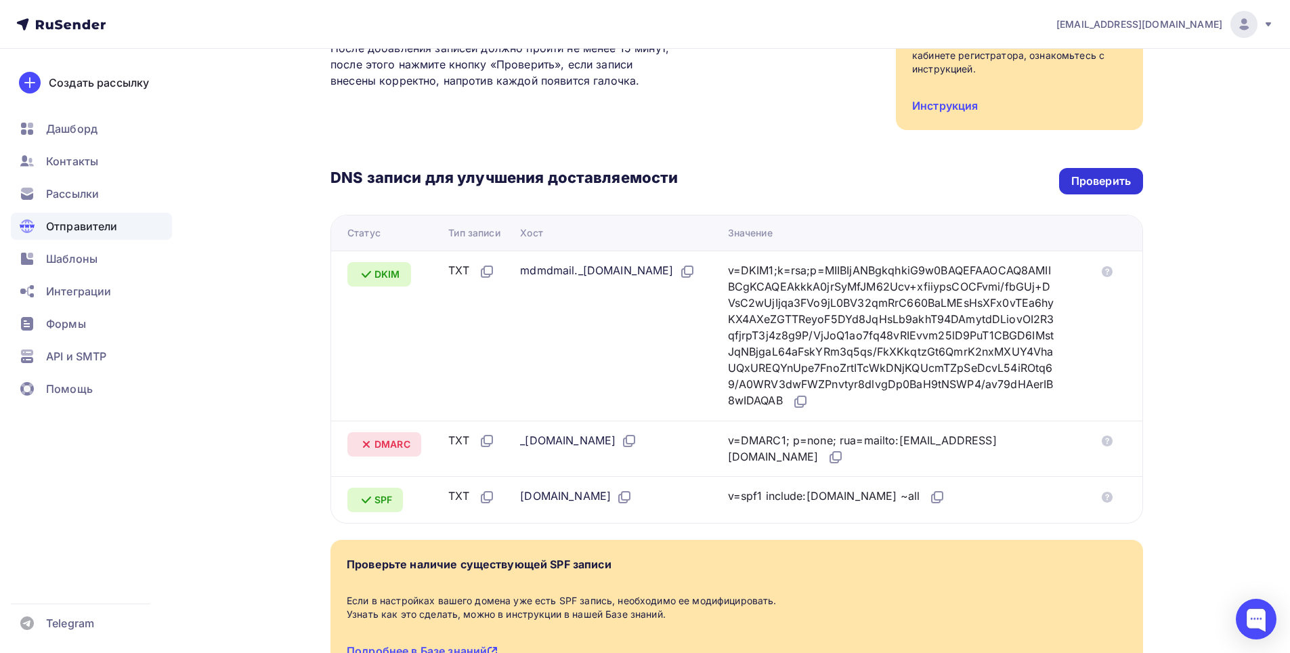
click at [1072, 181] on div "Проверить" at bounding box center [1101, 181] width 60 height 16
click at [1110, 497] on icon at bounding box center [1107, 497] width 11 height 11
click at [1113, 175] on div "Проверить" at bounding box center [1101, 181] width 60 height 16
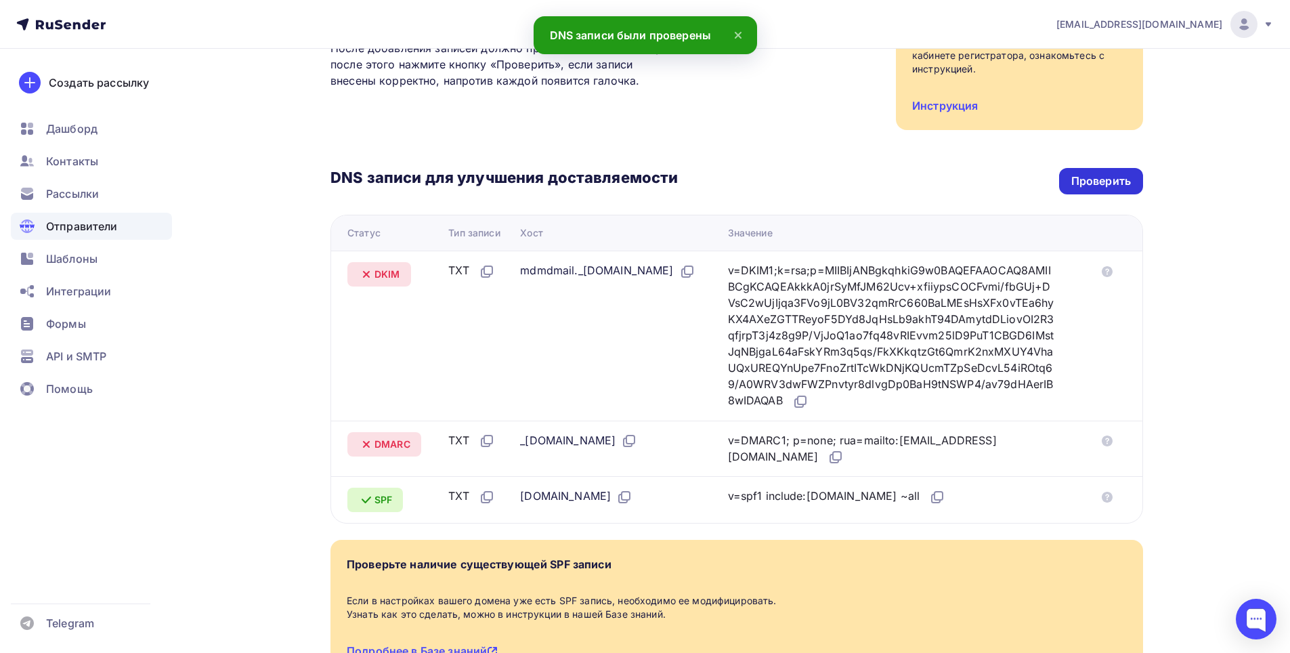
click at [1102, 184] on div "Проверить" at bounding box center [1101, 181] width 60 height 16
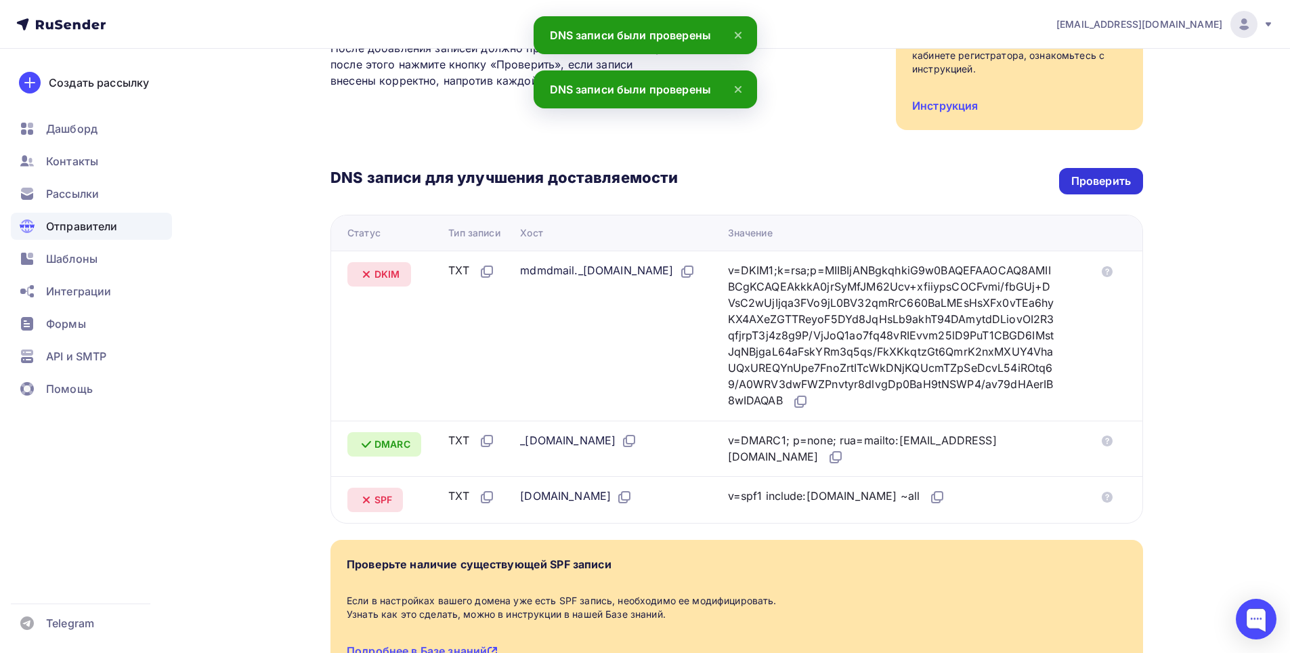
click at [1102, 184] on div "Проверить" at bounding box center [1101, 181] width 60 height 16
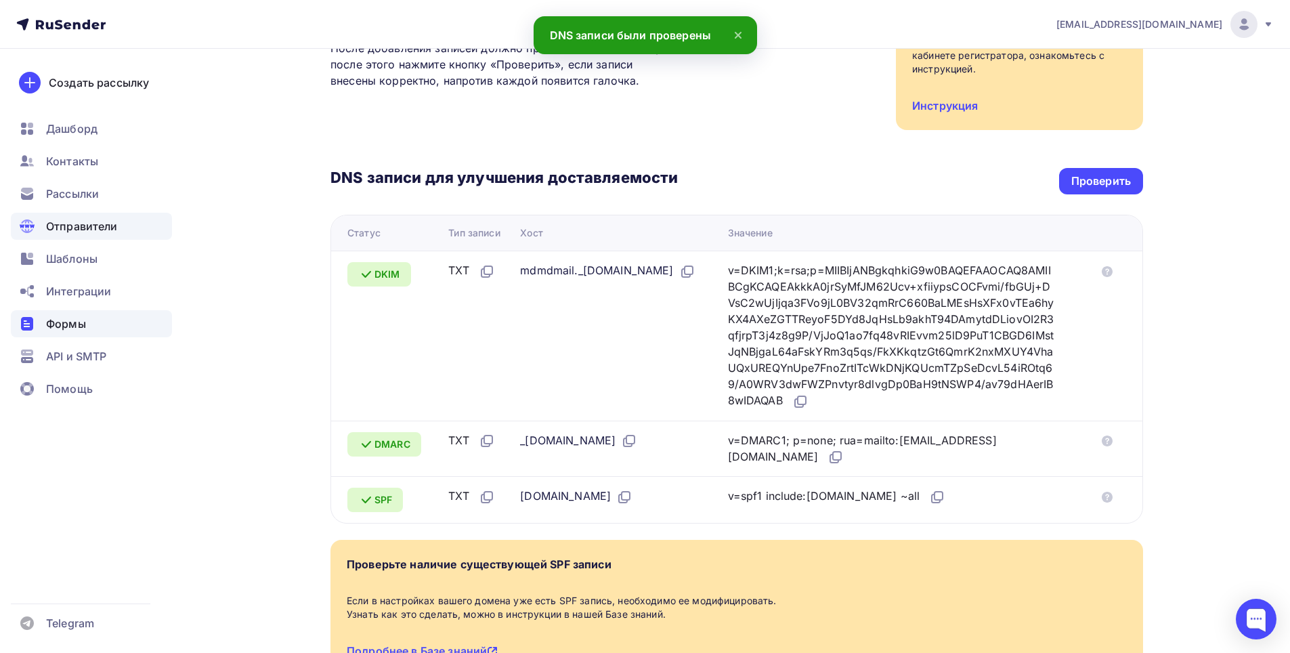
click at [83, 323] on span "Формы" at bounding box center [66, 324] width 40 height 16
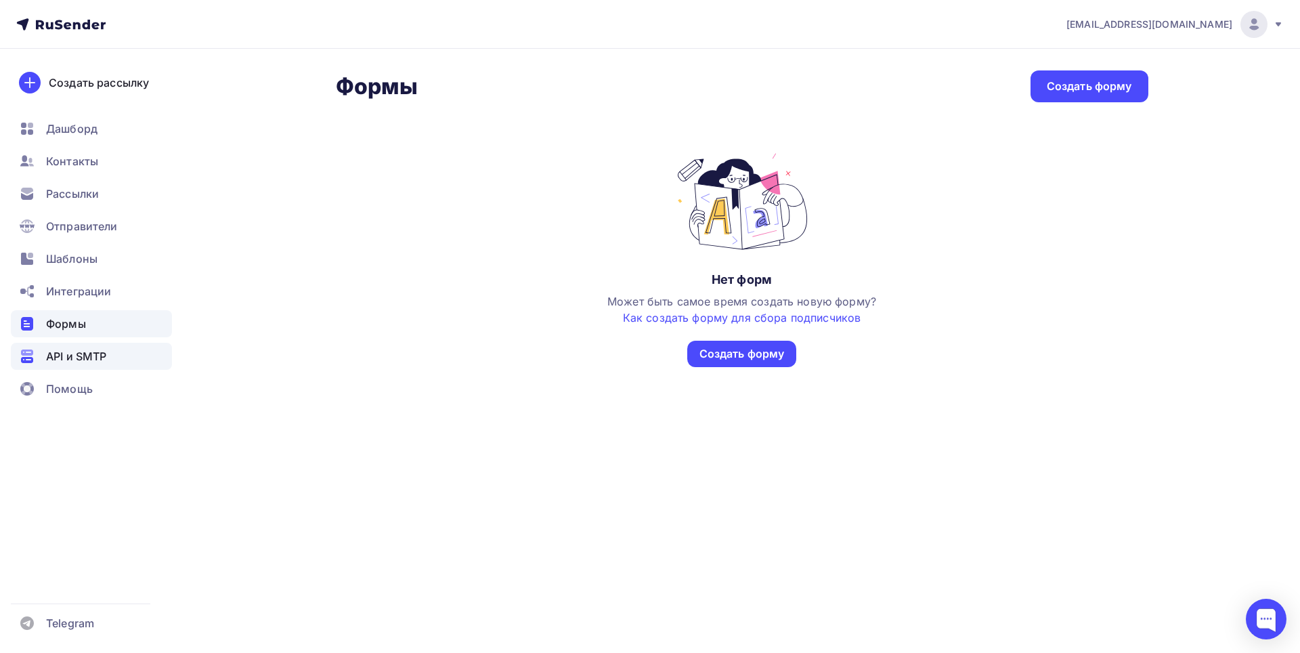
click at [70, 367] on div "API и SMTP" at bounding box center [91, 356] width 161 height 27
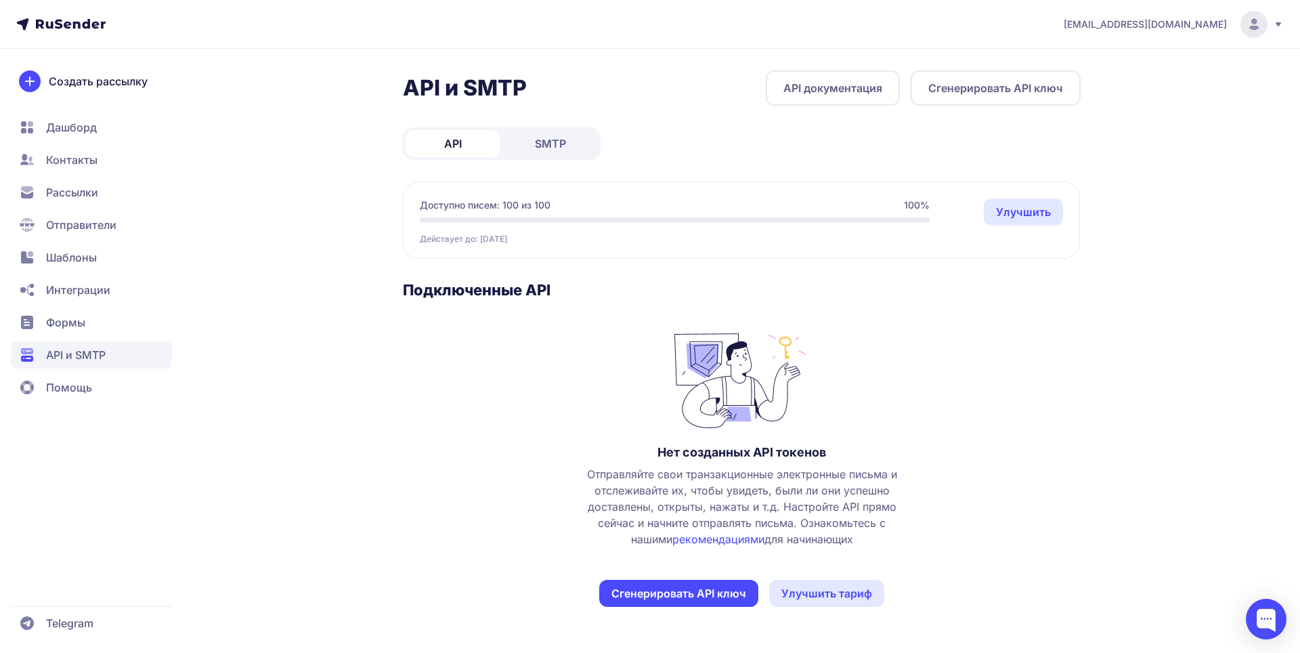
click at [709, 590] on button "Сгенерировать API ключ" at bounding box center [678, 593] width 159 height 27
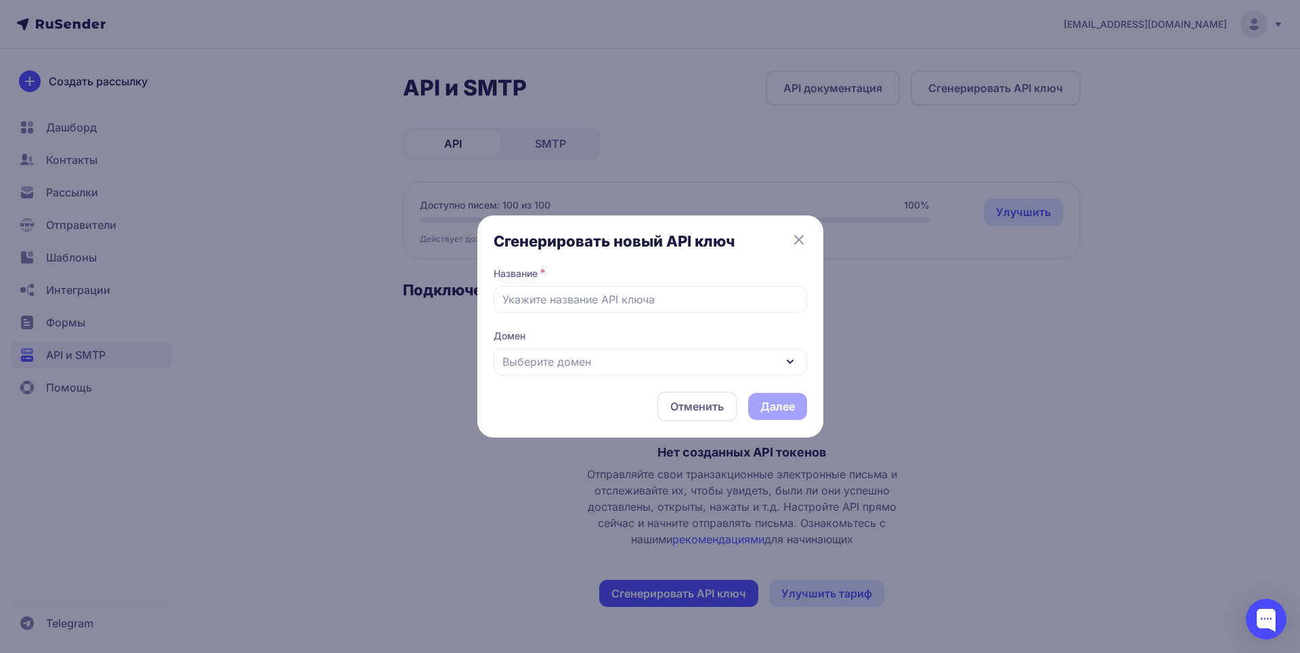
click at [632, 368] on div "Выберите домен" at bounding box center [651, 361] width 314 height 27
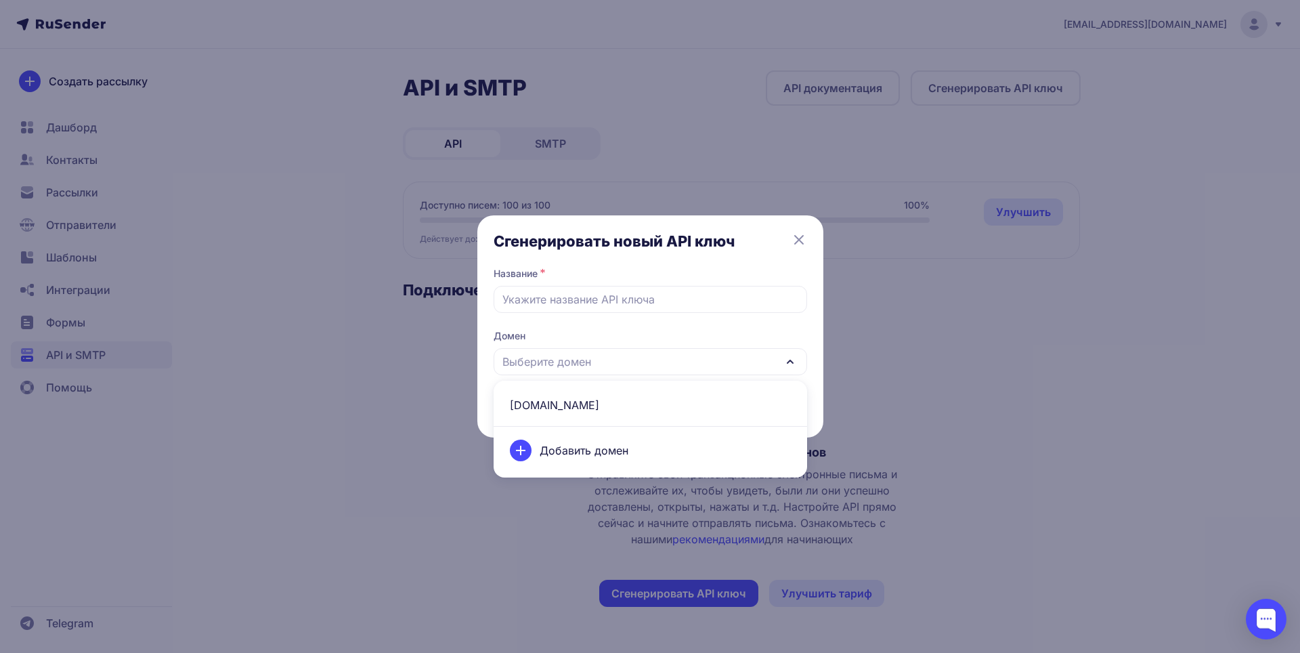
click at [603, 395] on span "outwayvpn.ru" at bounding box center [650, 405] width 297 height 33
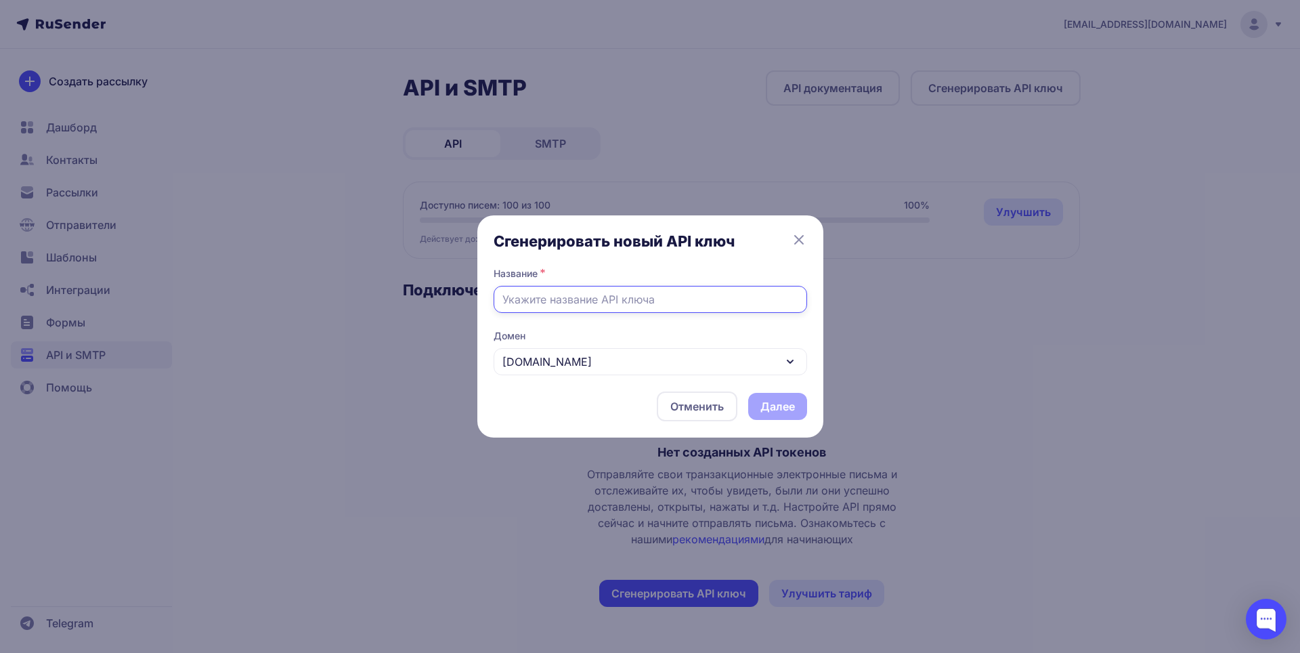
click at [620, 305] on input "text" at bounding box center [651, 299] width 314 height 27
type input "Main"
click at [777, 409] on button "Далее" at bounding box center [777, 406] width 59 height 27
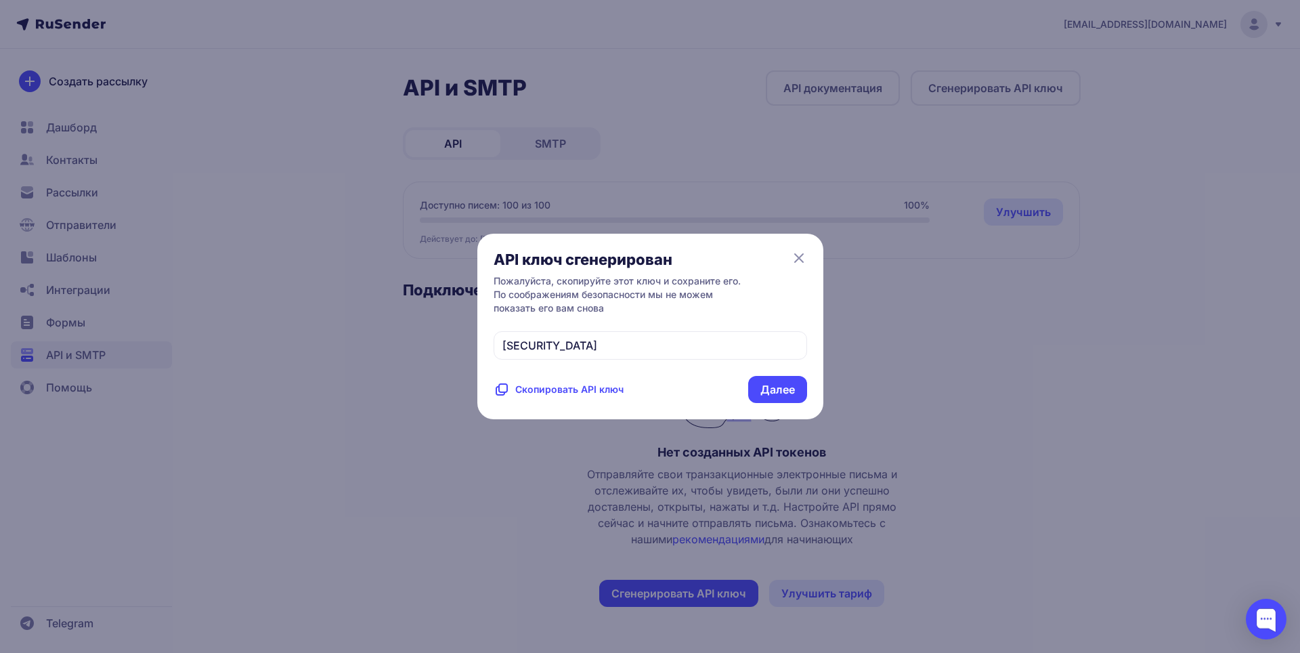
click at [571, 396] on span "Скопировать API ключ" at bounding box center [569, 390] width 108 height 14
click at [767, 403] on button "Далее" at bounding box center [777, 389] width 59 height 27
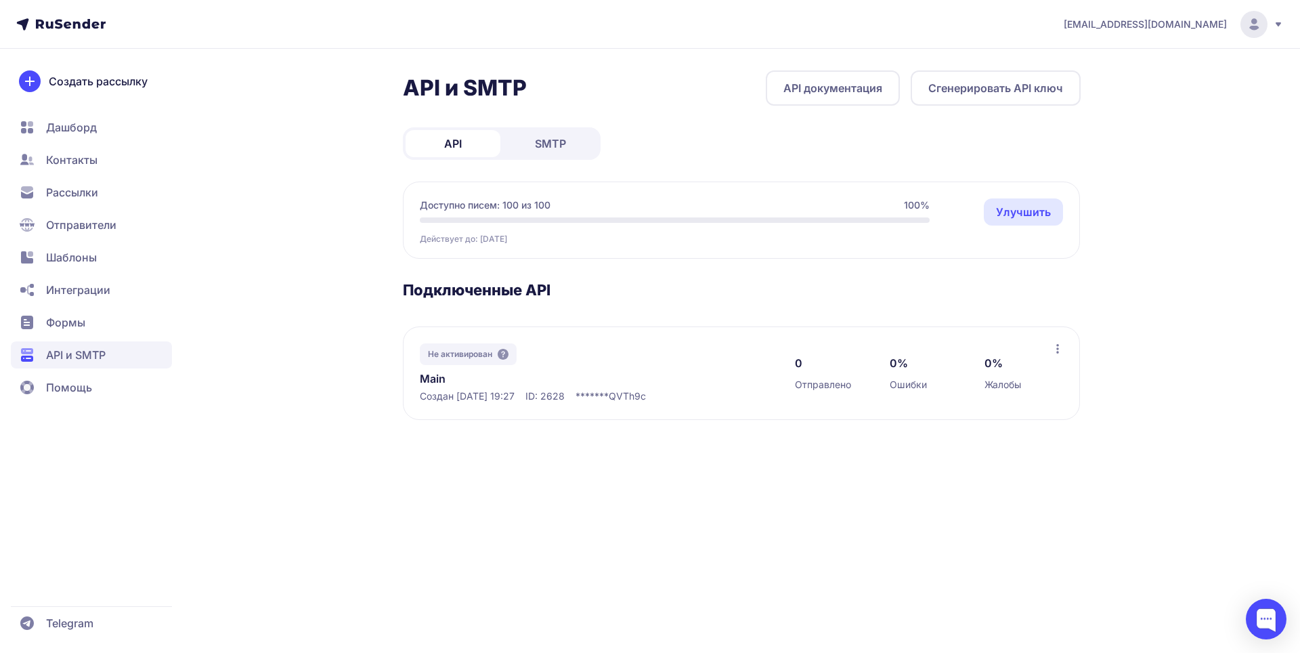
click at [556, 140] on span "SMTP" at bounding box center [550, 143] width 31 height 16
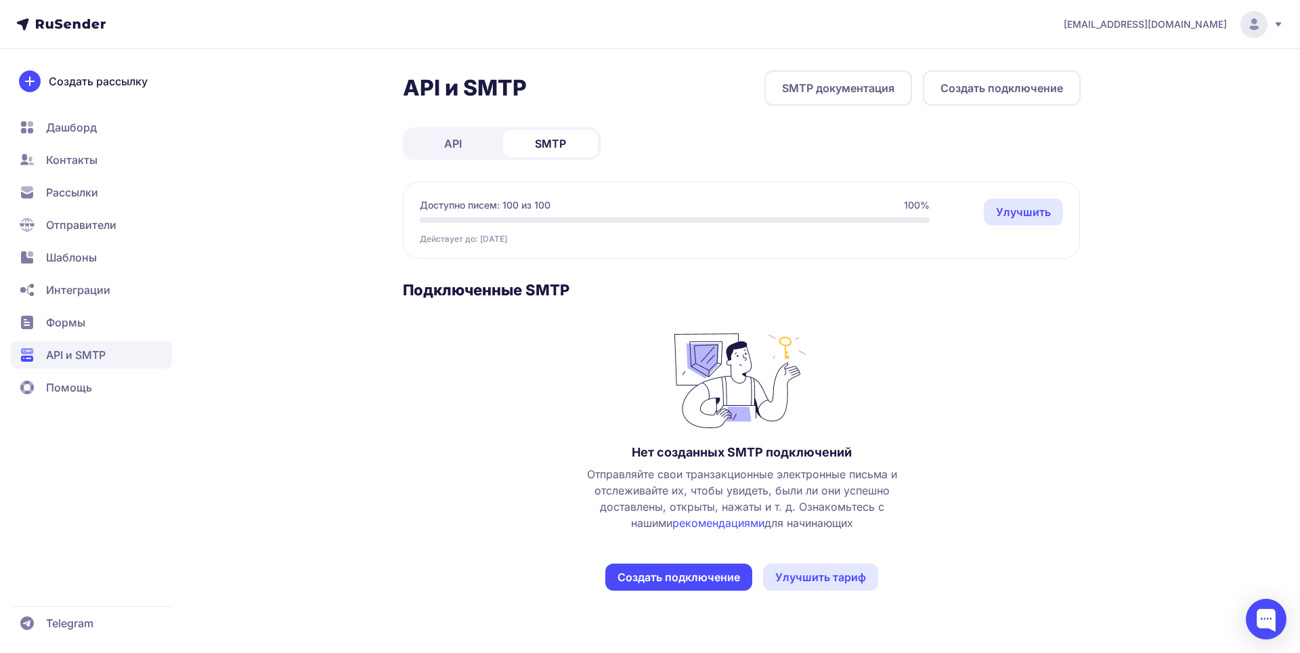
click at [458, 135] on link "API" at bounding box center [453, 143] width 95 height 27
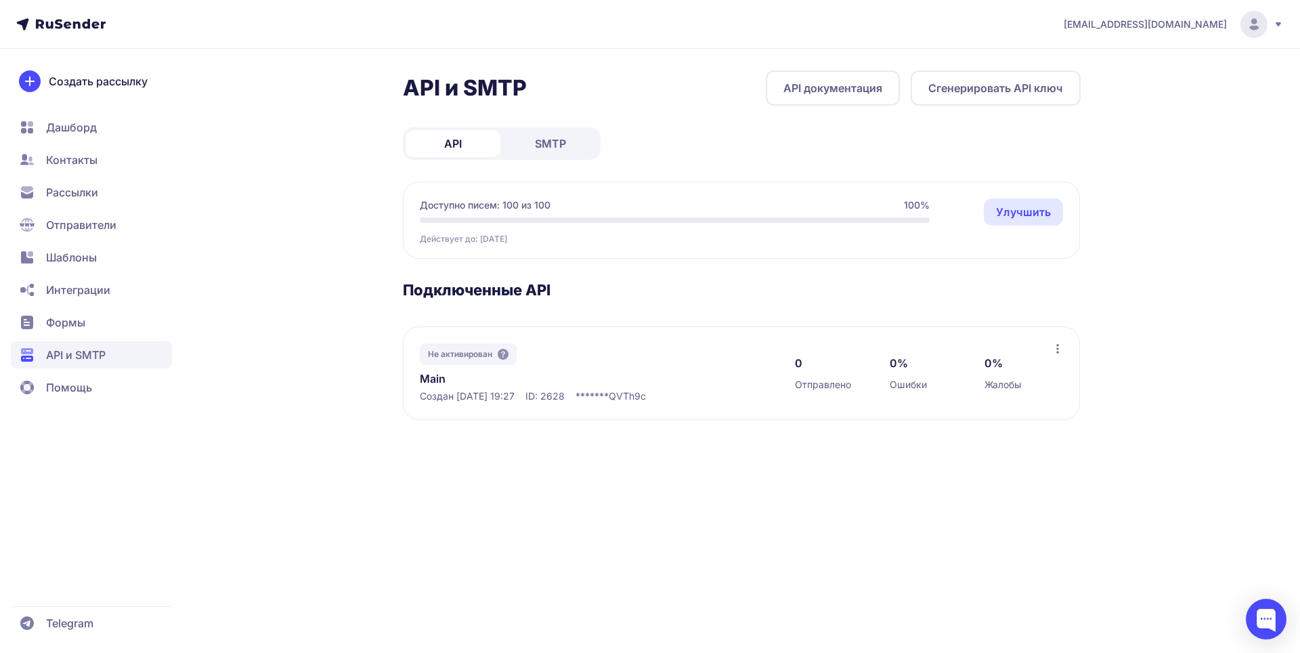
click at [509, 347] on div "Не активирован" at bounding box center [468, 354] width 97 height 22
click at [505, 354] on icon at bounding box center [503, 354] width 11 height 11
click at [1008, 206] on link "Улучшить" at bounding box center [1023, 211] width 79 height 27
click at [572, 145] on link "SMTP" at bounding box center [550, 143] width 95 height 27
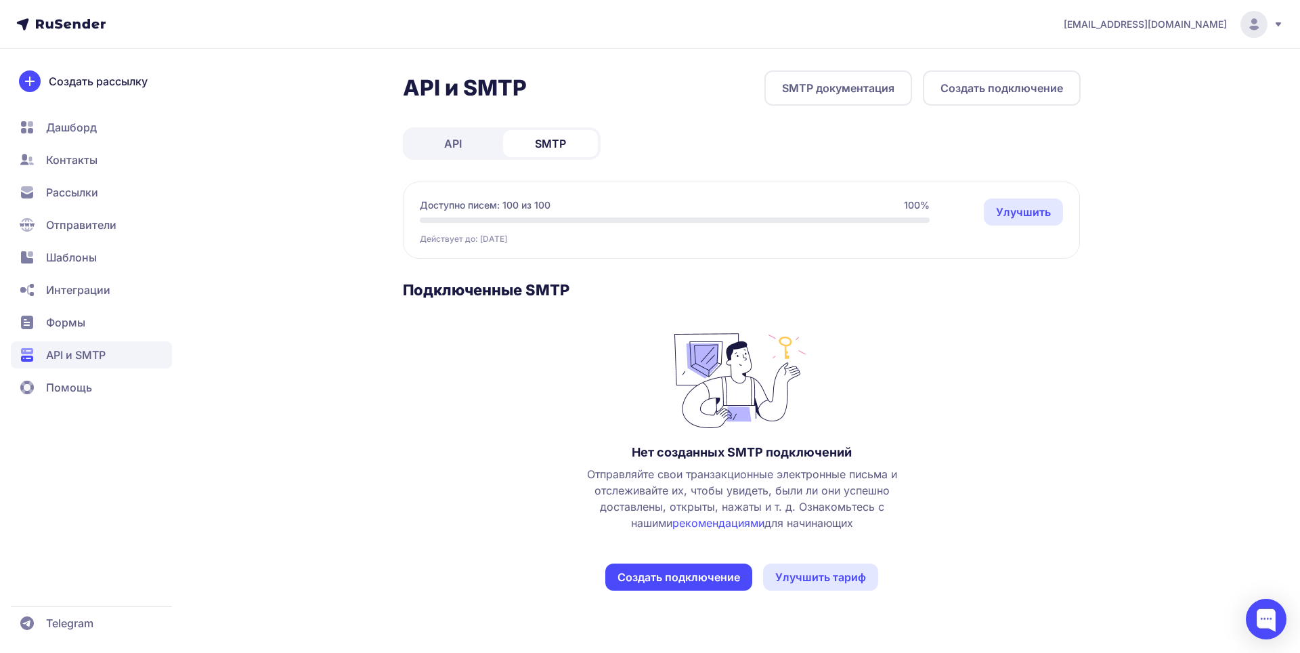
click at [695, 571] on button "Создать подключение" at bounding box center [678, 576] width 147 height 27
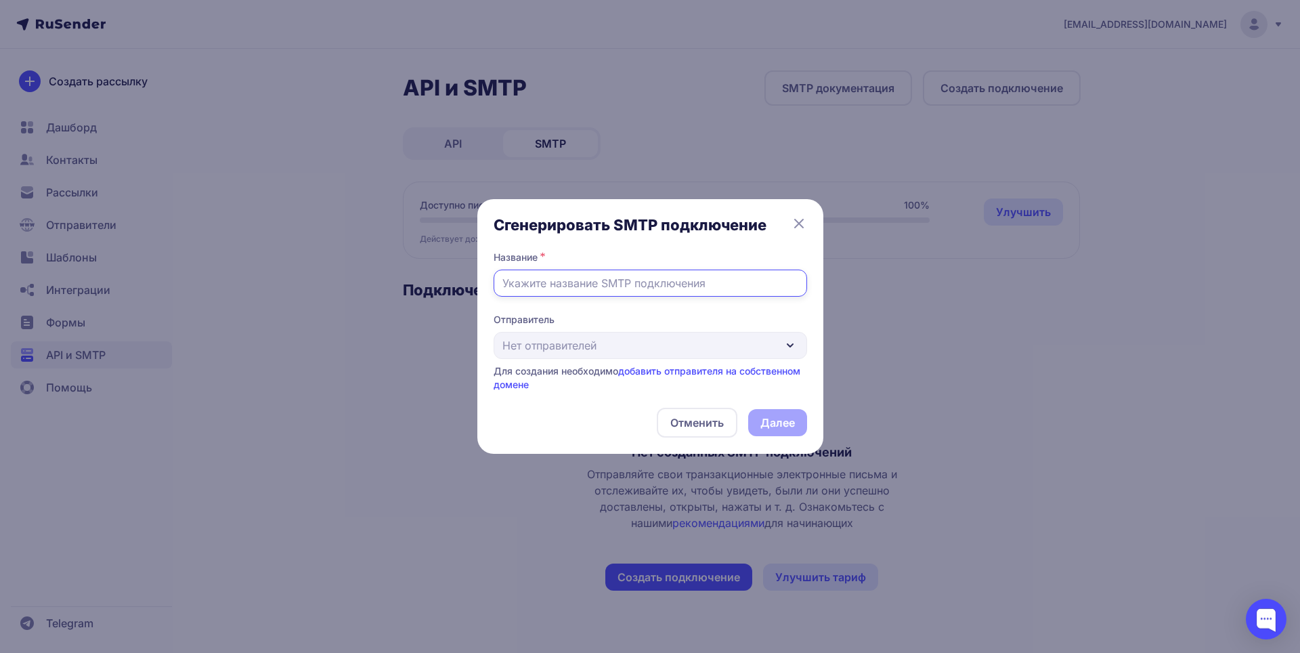
click at [609, 291] on input "text" at bounding box center [651, 283] width 314 height 27
click at [615, 346] on div "Отправитель Нет отправителей Для создания необходимо добавить отправителя на со…" at bounding box center [651, 352] width 314 height 79
click at [653, 284] on input "text" at bounding box center [651, 283] width 314 height 27
click at [667, 374] on link "добавить отправителя на собственном домене" at bounding box center [647, 377] width 307 height 25
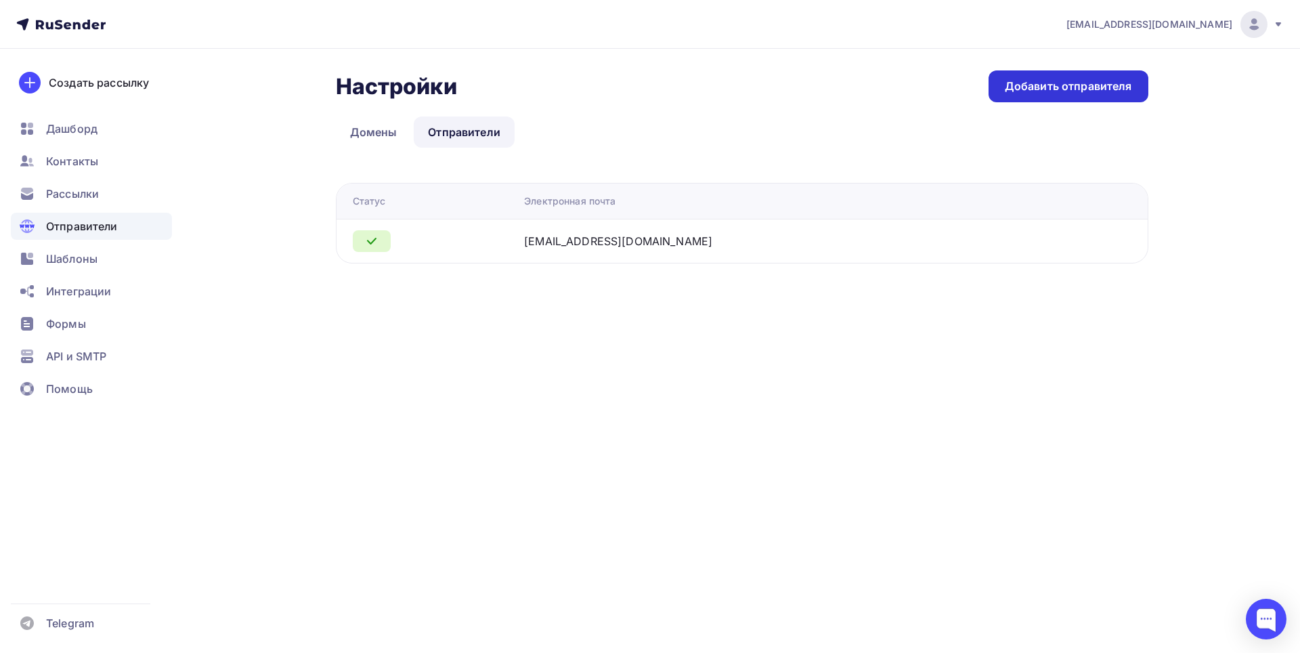
click at [1081, 91] on div "Добавить отправителя" at bounding box center [1068, 87] width 127 height 16
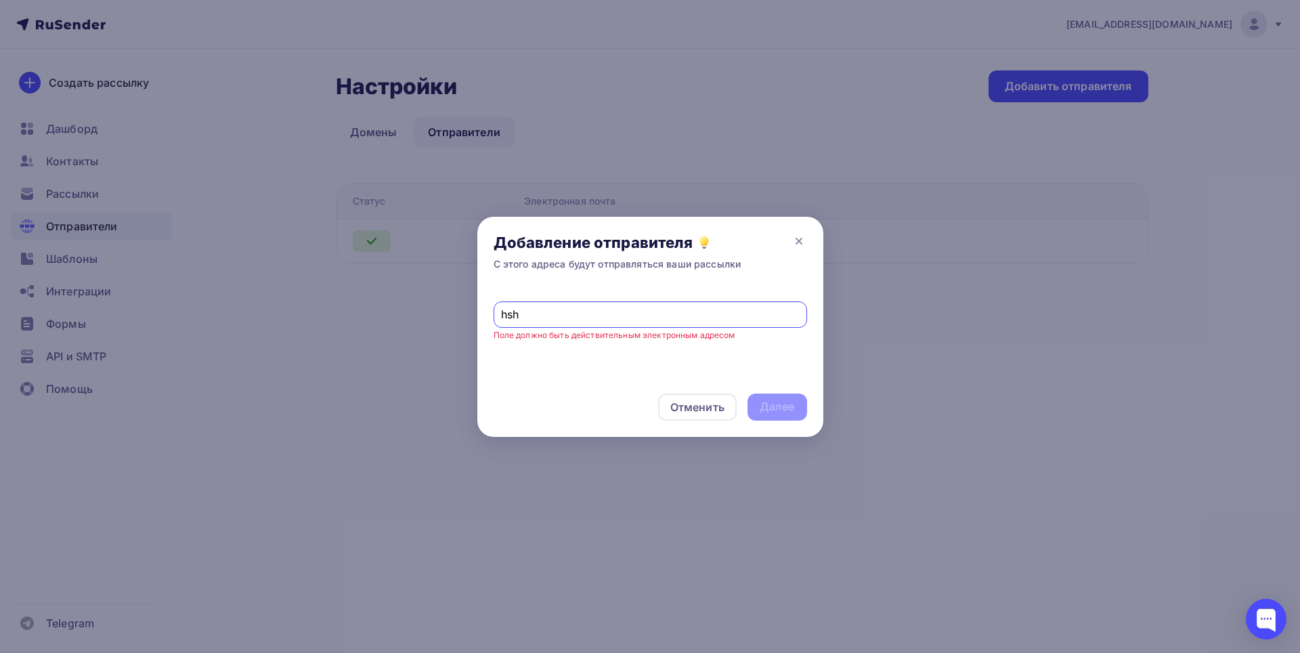
type input "[EMAIL_ADDRESS][DOMAIN_NAME]"
click at [763, 405] on div "Далее" at bounding box center [777, 407] width 35 height 16
click at [802, 242] on icon at bounding box center [799, 241] width 16 height 16
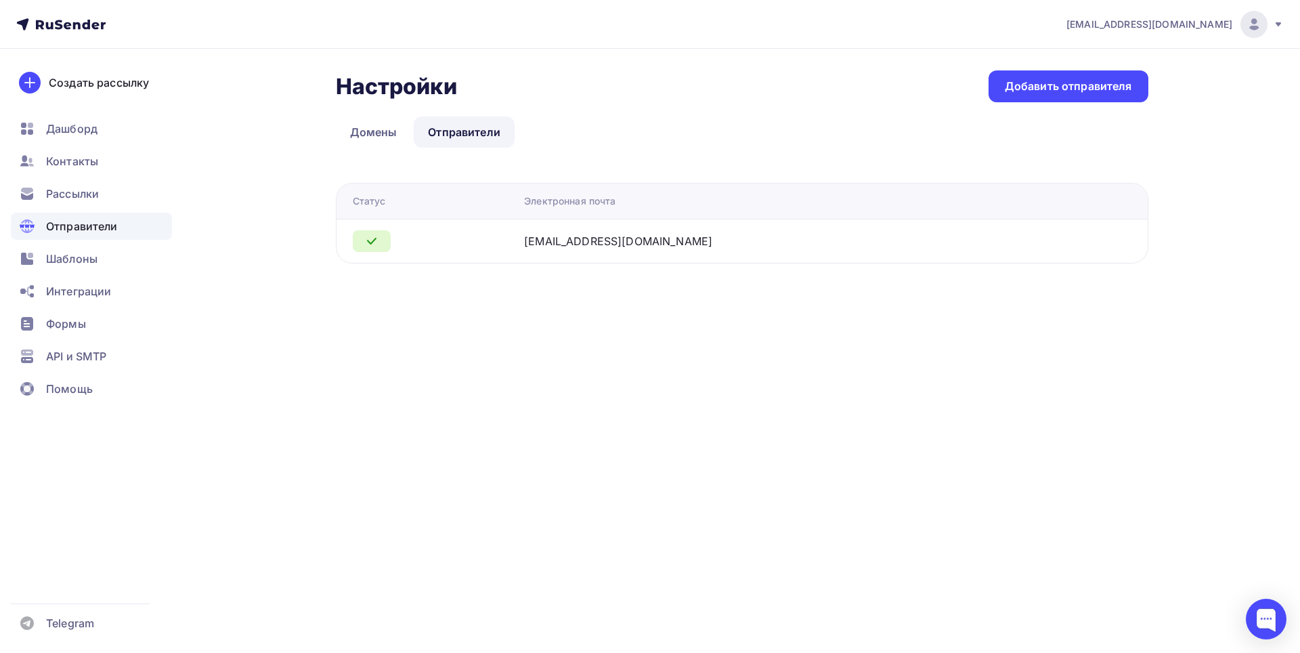
drag, startPoint x: 618, startPoint y: 251, endPoint x: 632, endPoint y: 243, distance: 15.8
click at [619, 251] on td "[EMAIL_ADDRESS][DOMAIN_NAME]" at bounding box center [791, 241] width 544 height 44
click at [637, 240] on div "[EMAIL_ADDRESS][DOMAIN_NAME]" at bounding box center [618, 241] width 188 height 16
click at [383, 243] on div at bounding box center [372, 241] width 38 height 22
click at [374, 138] on link "Домены" at bounding box center [374, 131] width 76 height 31
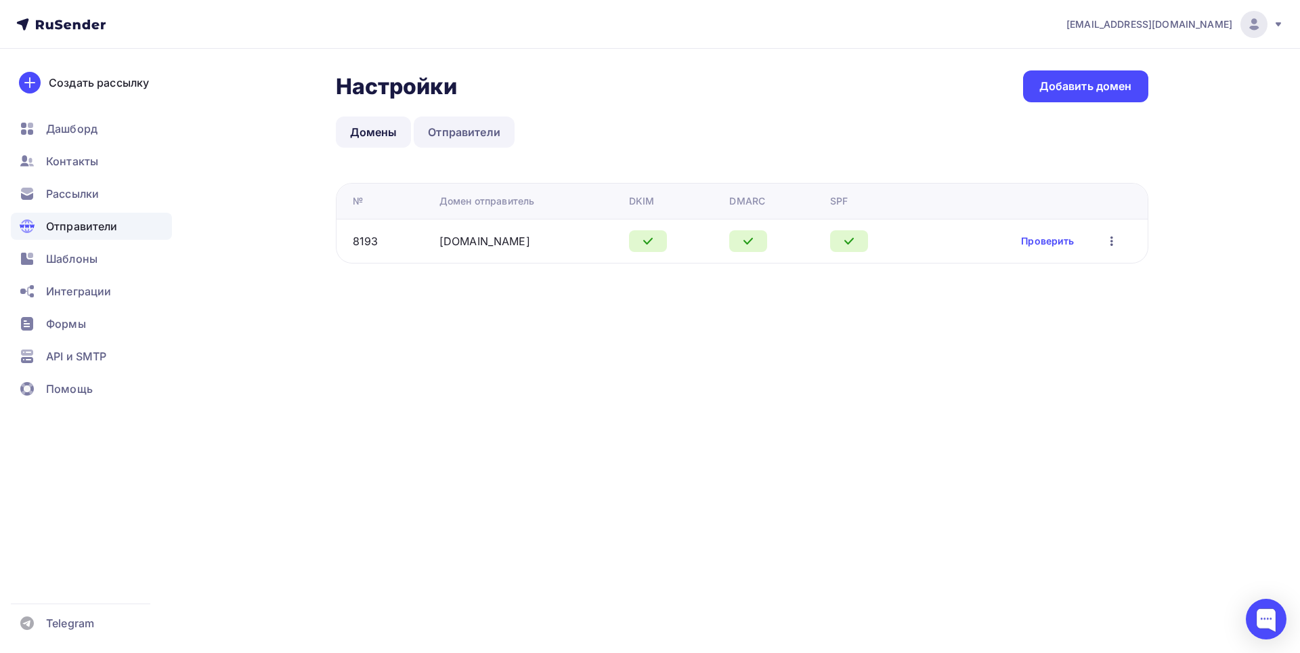
click at [473, 138] on link "Отправители" at bounding box center [464, 131] width 101 height 31
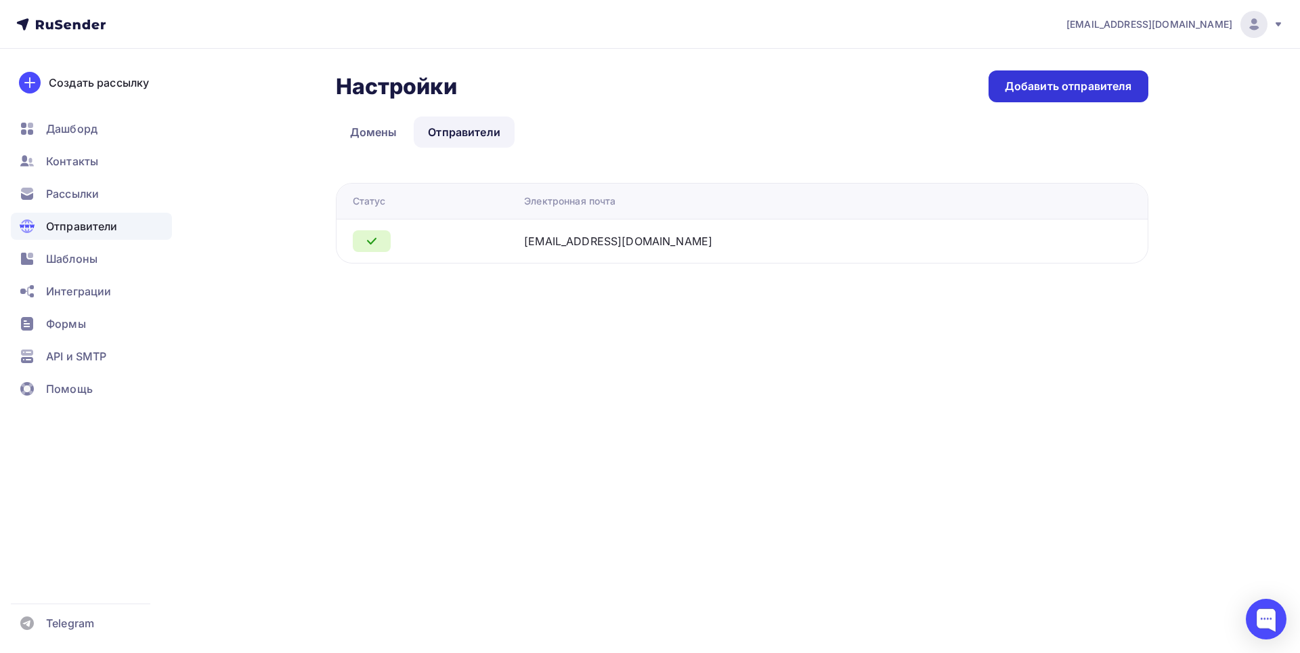
click at [1021, 96] on div "Добавить отправителя" at bounding box center [1069, 86] width 160 height 32
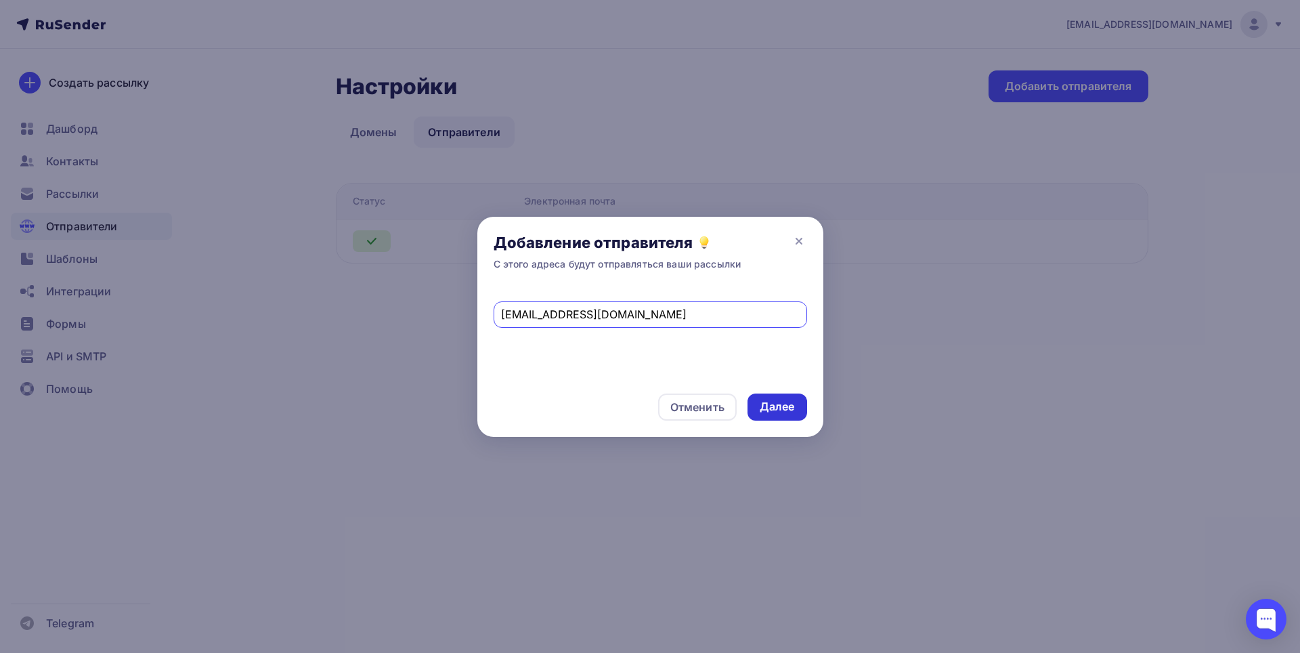
type input "[EMAIL_ADDRESS][DOMAIN_NAME]"
click at [768, 406] on div "Далее" at bounding box center [777, 407] width 35 height 16
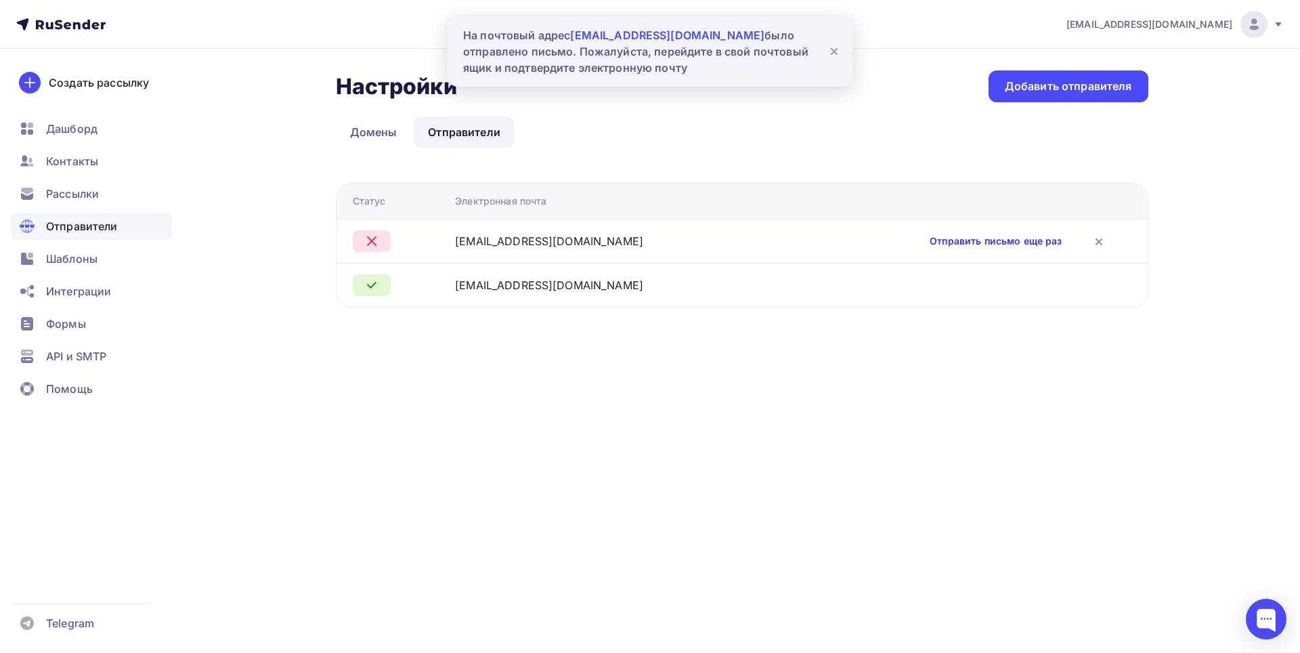
click at [962, 242] on link "Отправить письмо еще раз" at bounding box center [996, 241] width 132 height 14
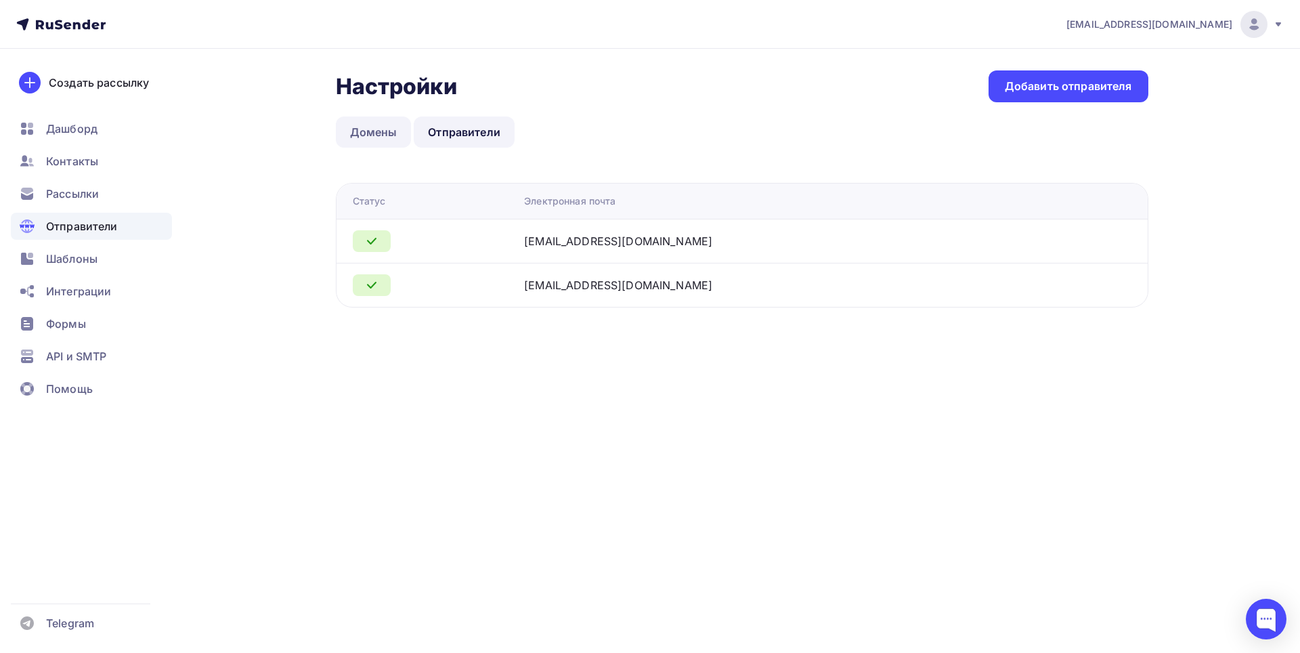
click at [370, 127] on link "Домены" at bounding box center [374, 131] width 76 height 31
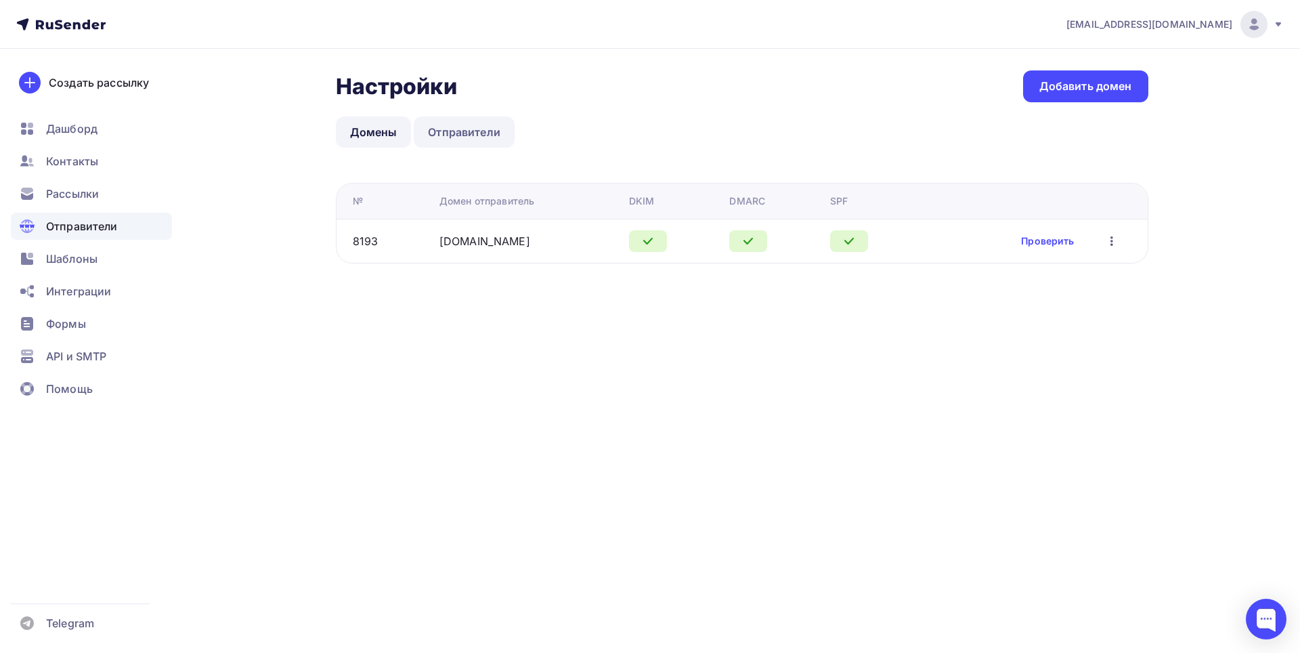
click at [457, 140] on link "Отправители" at bounding box center [464, 131] width 101 height 31
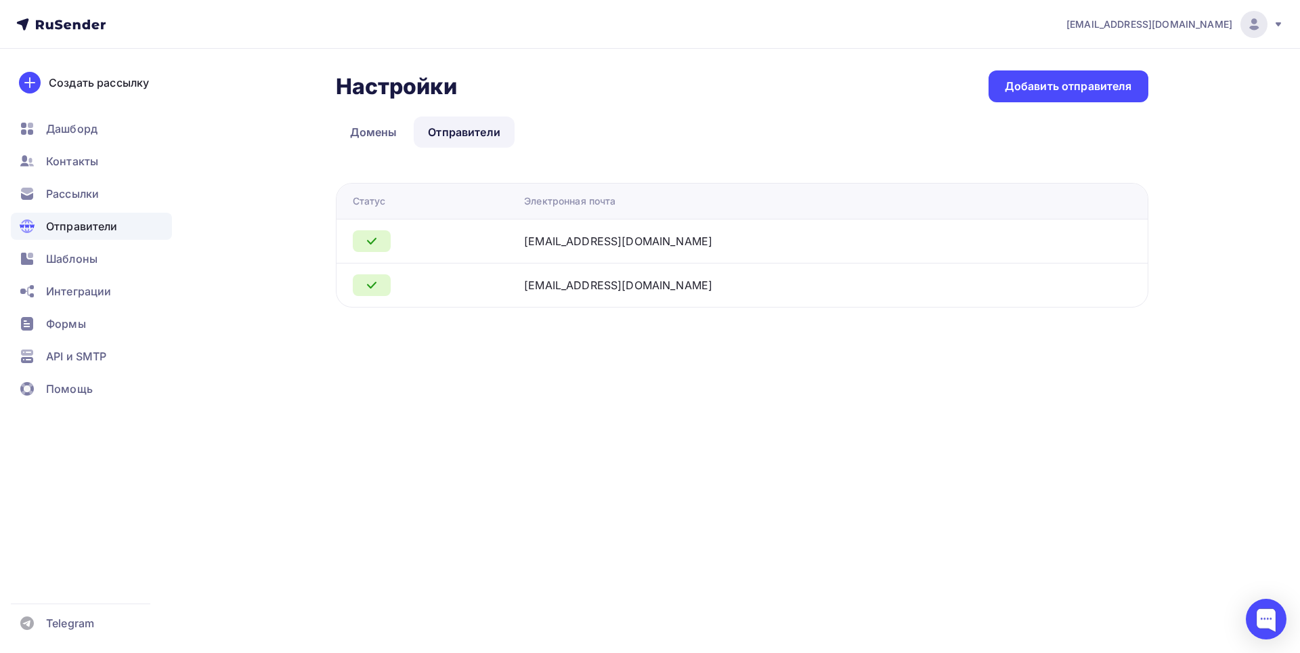
click at [90, 228] on span "Отправители" at bounding box center [82, 226] width 72 height 16
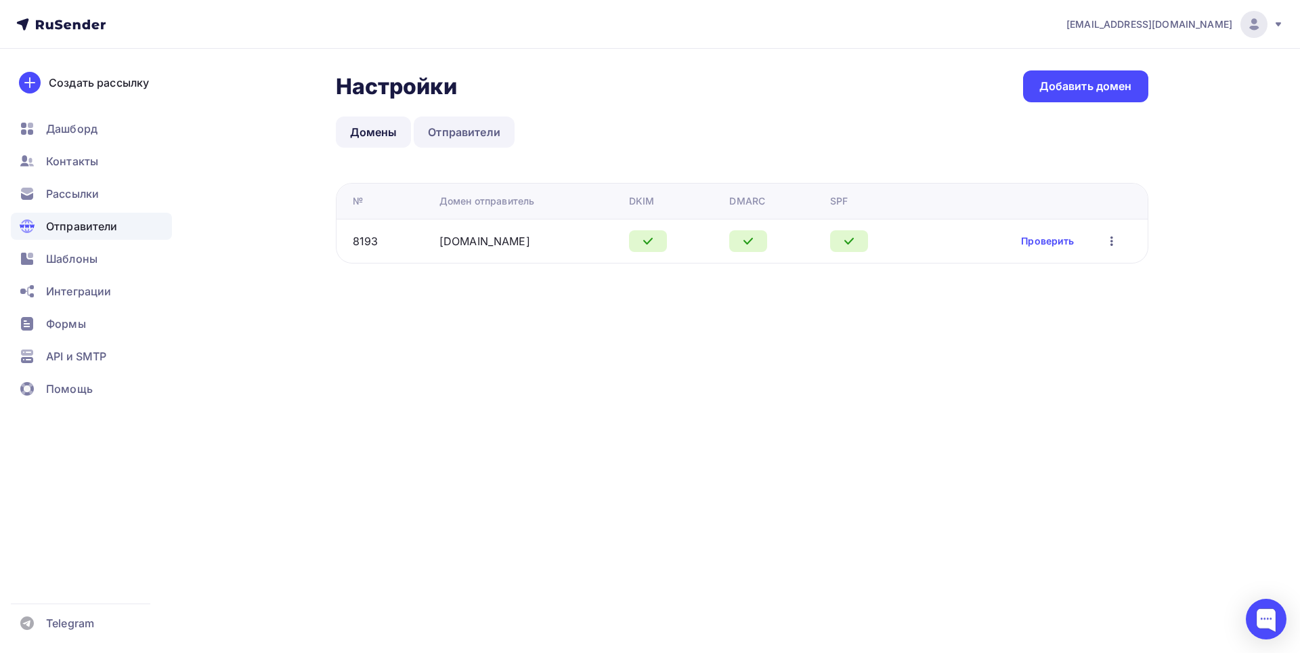
click at [452, 140] on link "Отправители" at bounding box center [464, 131] width 101 height 31
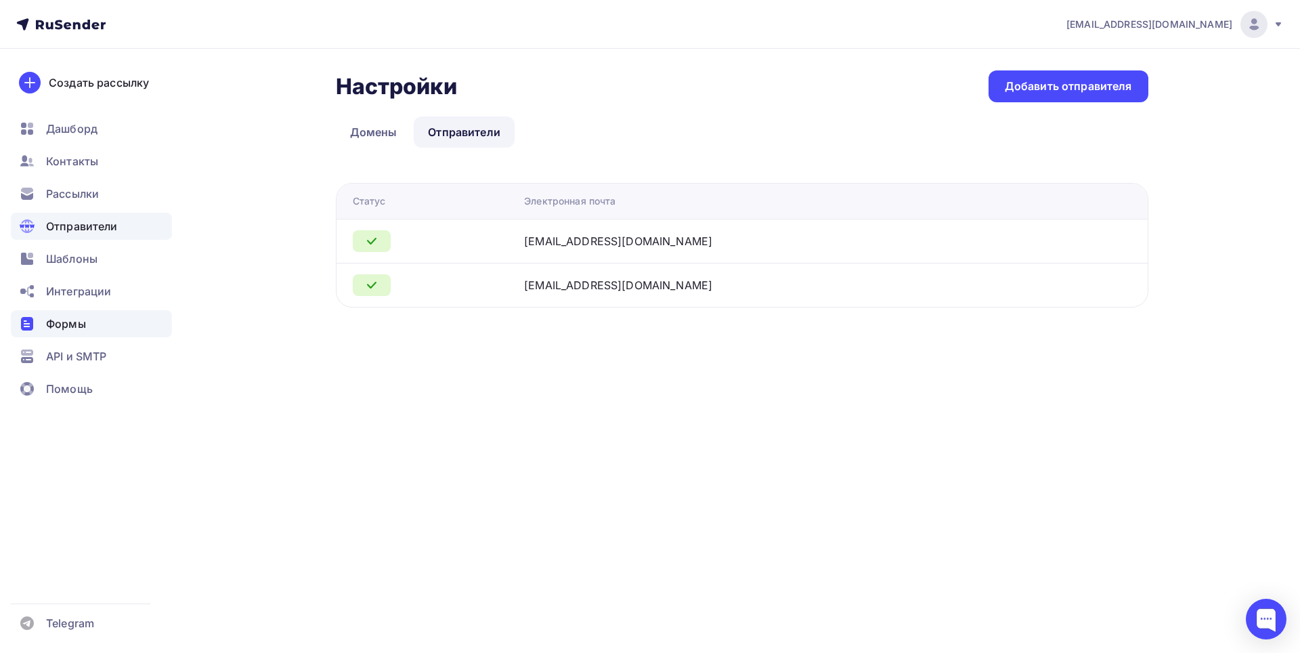
click at [70, 326] on span "Формы" at bounding box center [66, 324] width 40 height 16
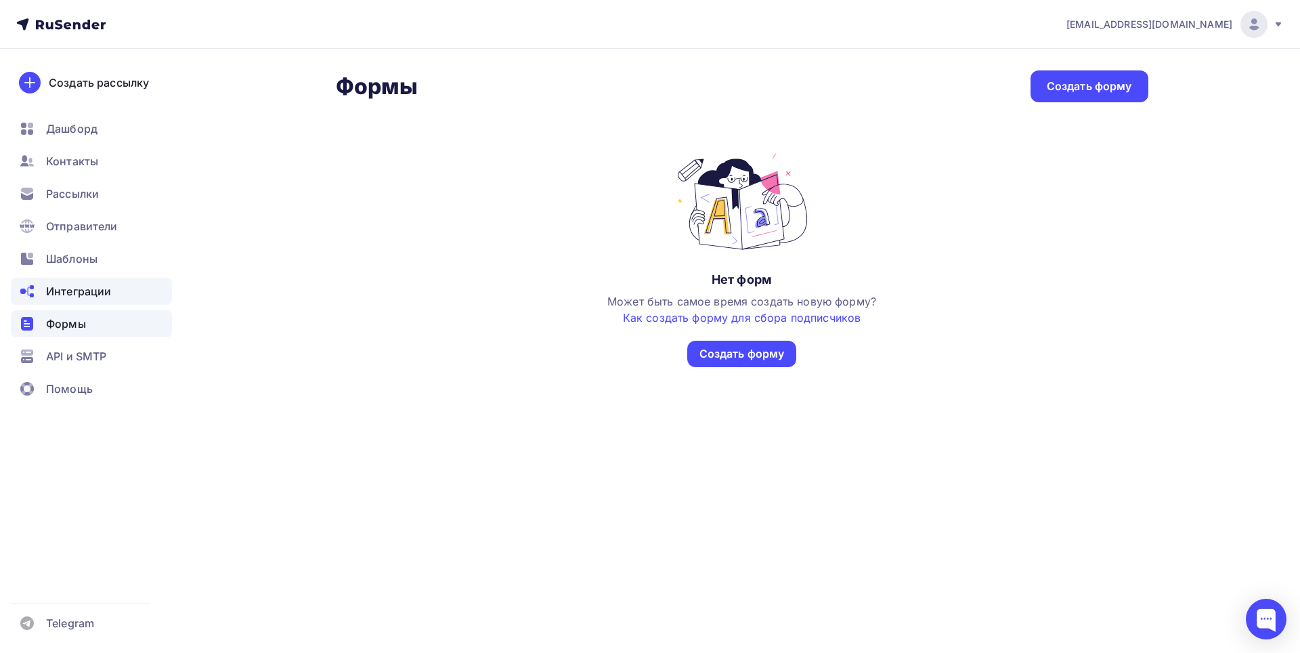
click at [83, 301] on div "Интеграции" at bounding box center [91, 291] width 161 height 27
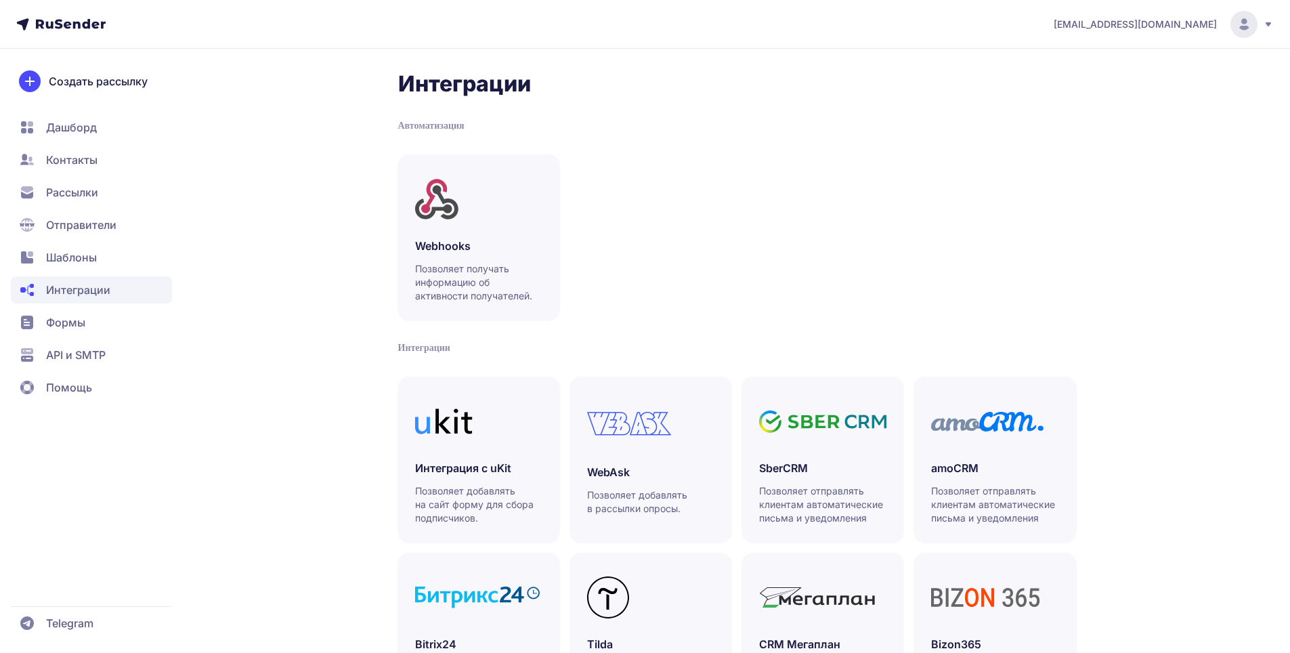
click at [86, 362] on span "API и SMTP" at bounding box center [76, 355] width 60 height 16
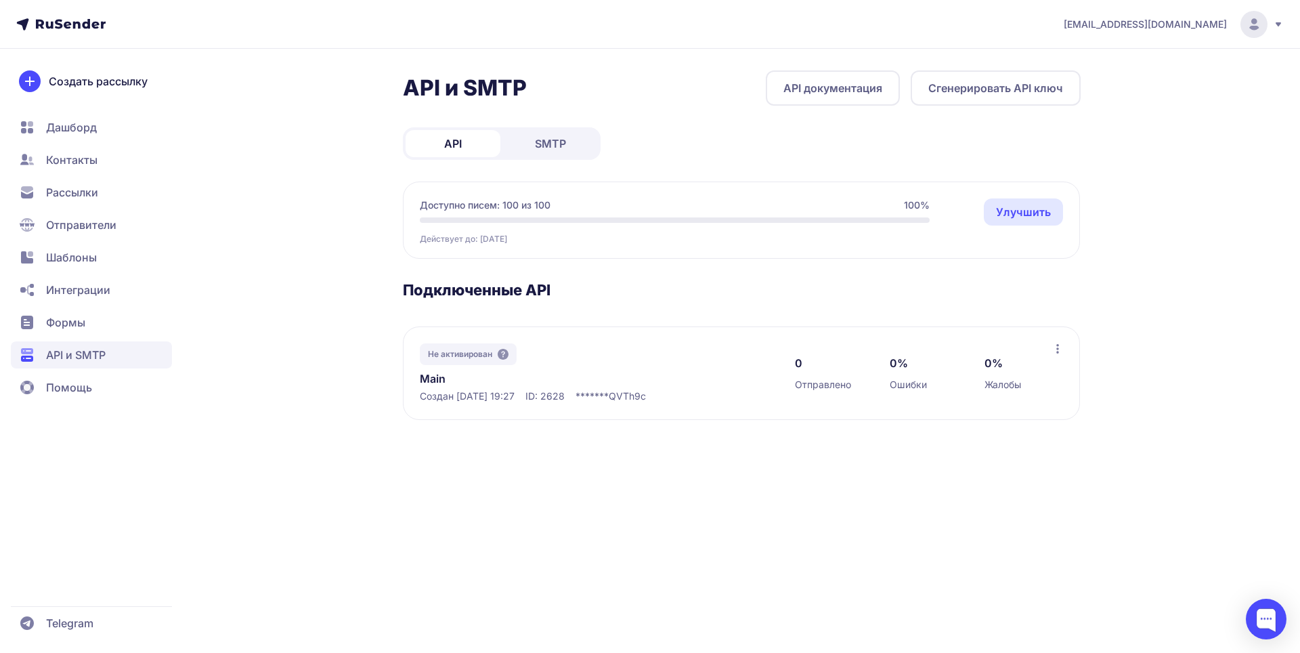
click at [541, 146] on span "SMTP" at bounding box center [550, 143] width 31 height 16
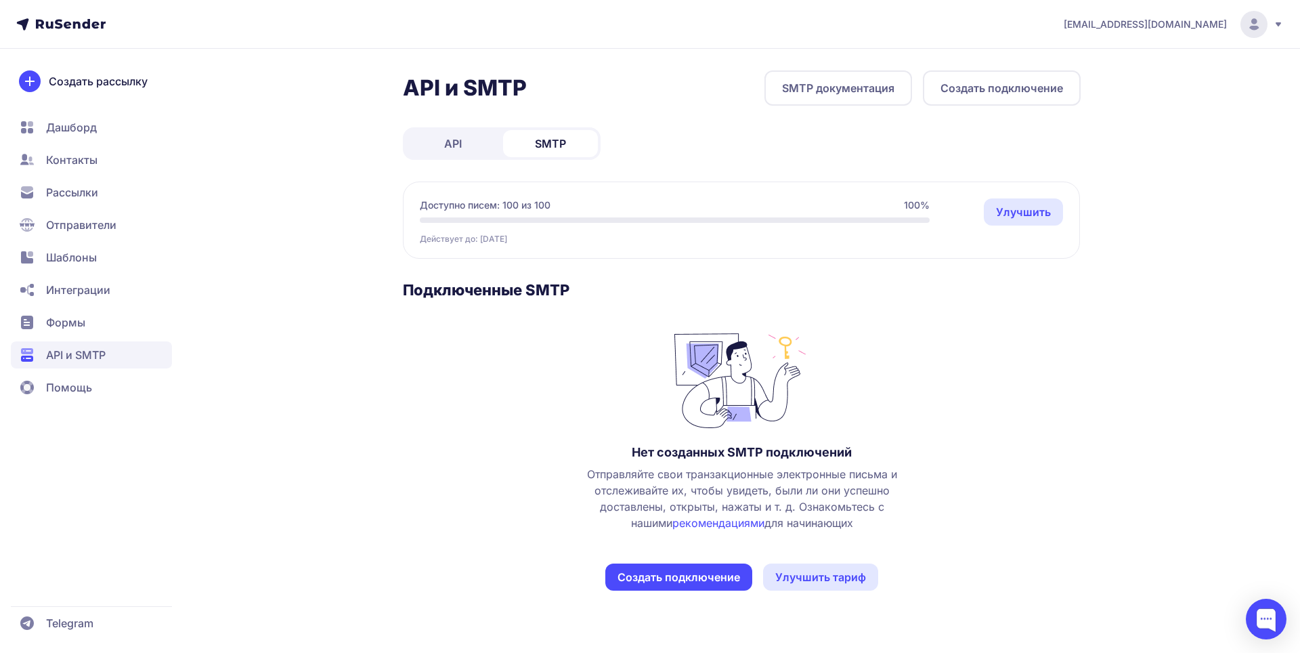
click at [650, 565] on button "Создать подключение" at bounding box center [678, 576] width 147 height 27
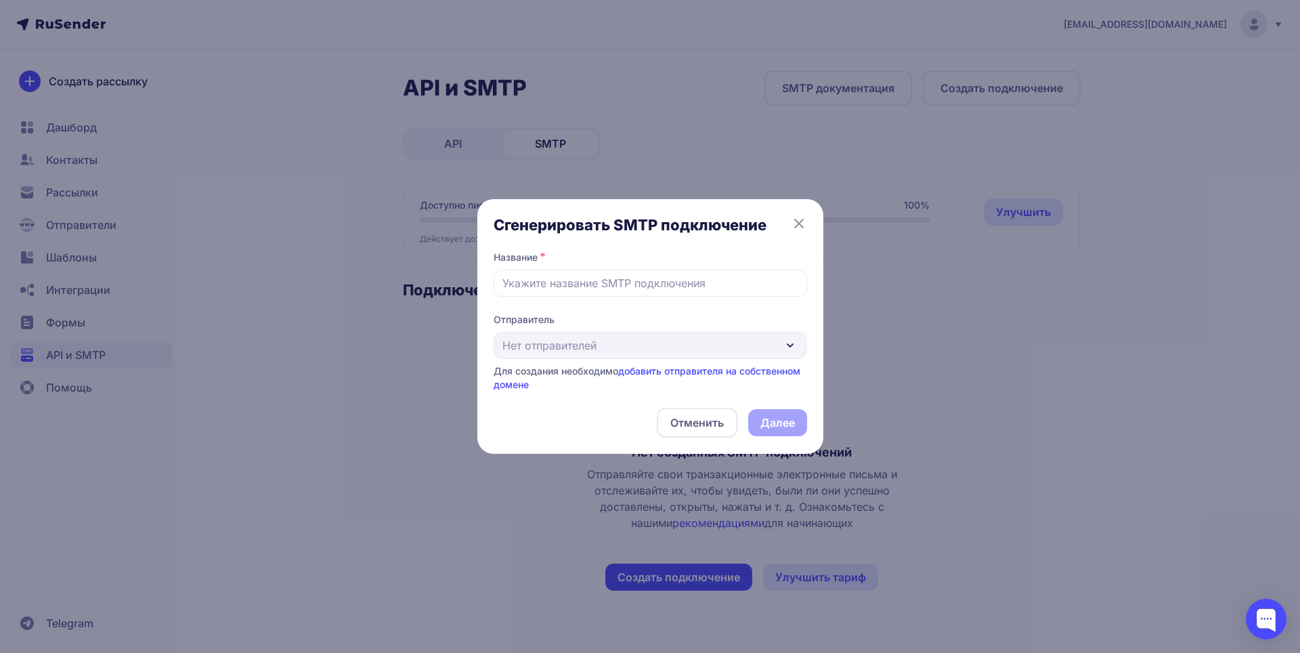
click at [656, 374] on link "добавить отправителя на собственном домене" at bounding box center [647, 377] width 307 height 25
click at [616, 284] on input "text" at bounding box center [651, 283] width 314 height 27
type input "dfgdfg"
click at [773, 353] on div "Отправитель Нет отправителей Для создания необходимо добавить отправителя на со…" at bounding box center [651, 352] width 314 height 79
click at [726, 373] on link "добавить отправителя на собственном домене" at bounding box center [647, 377] width 307 height 25
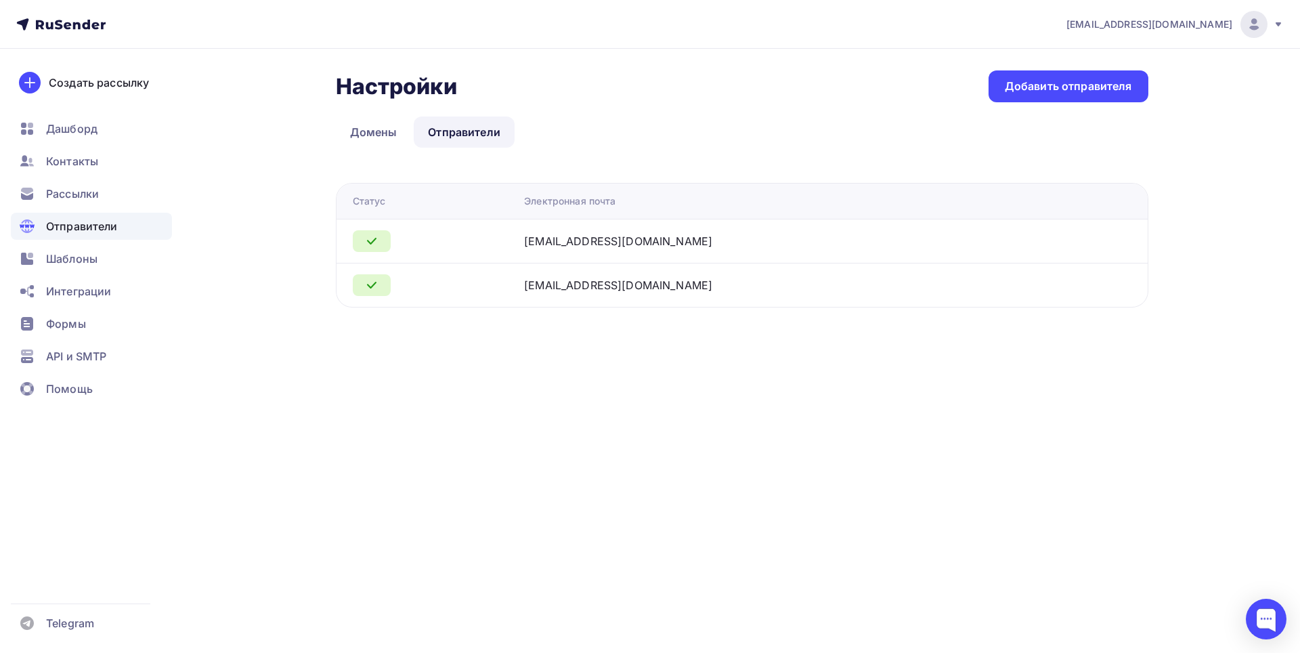
click at [757, 249] on div "[EMAIL_ADDRESS][DOMAIN_NAME]" at bounding box center [693, 241] width 339 height 16
click at [399, 135] on link "Домены" at bounding box center [374, 131] width 76 height 31
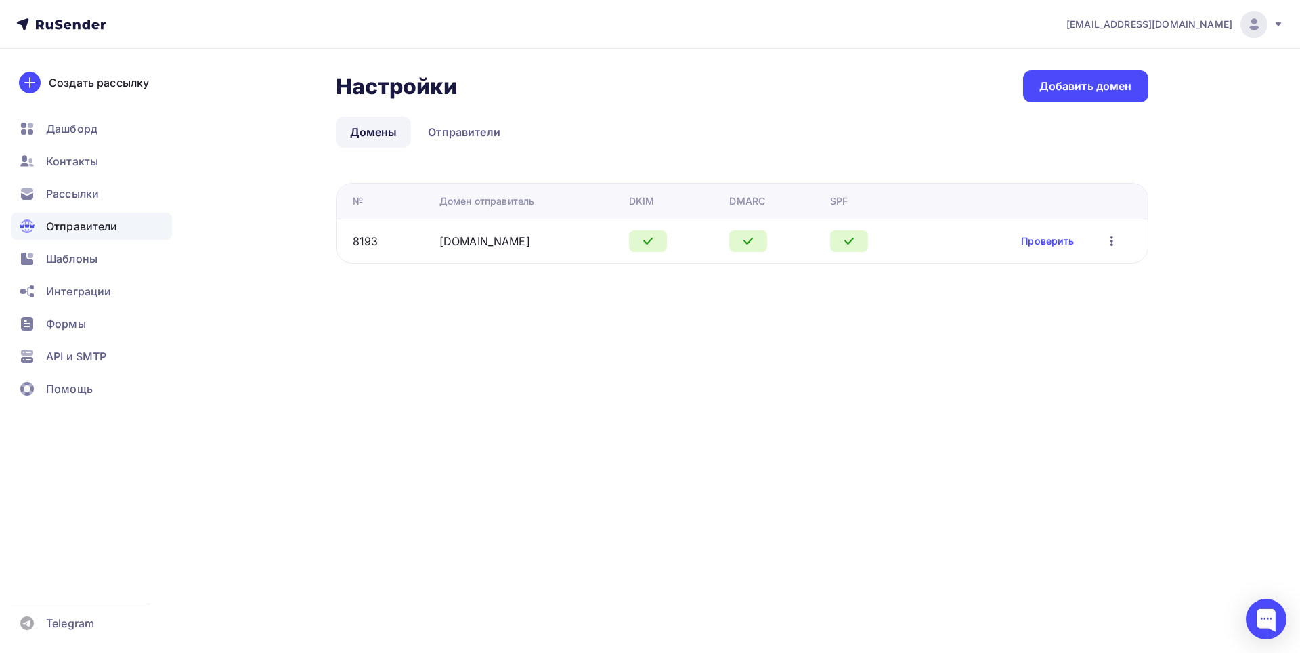
click at [1110, 244] on icon "button" at bounding box center [1112, 241] width 16 height 16
click at [504, 131] on link "Отправители" at bounding box center [464, 131] width 101 height 31
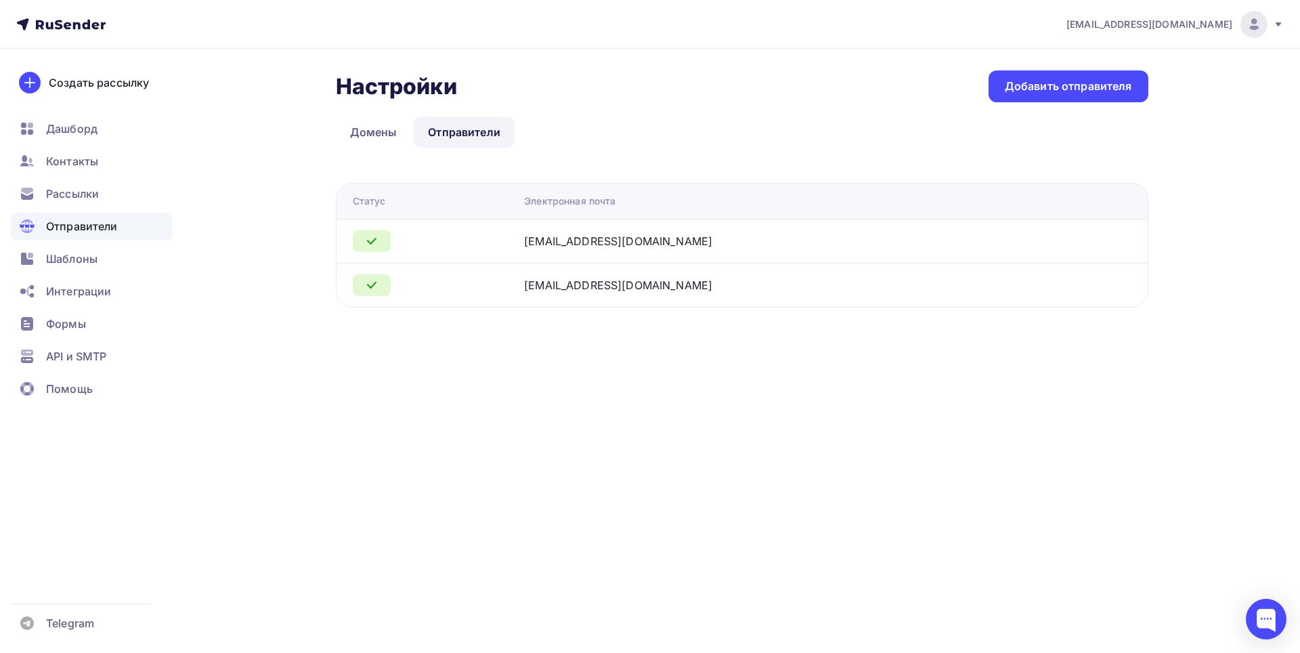
click at [667, 242] on div "[EMAIL_ADDRESS][DOMAIN_NAME]" at bounding box center [618, 241] width 188 height 16
click at [486, 235] on div at bounding box center [433, 241] width 161 height 22
click at [376, 240] on icon at bounding box center [372, 241] width 16 height 16
click at [743, 287] on div "[EMAIL_ADDRESS][DOMAIN_NAME]" at bounding box center [693, 285] width 339 height 16
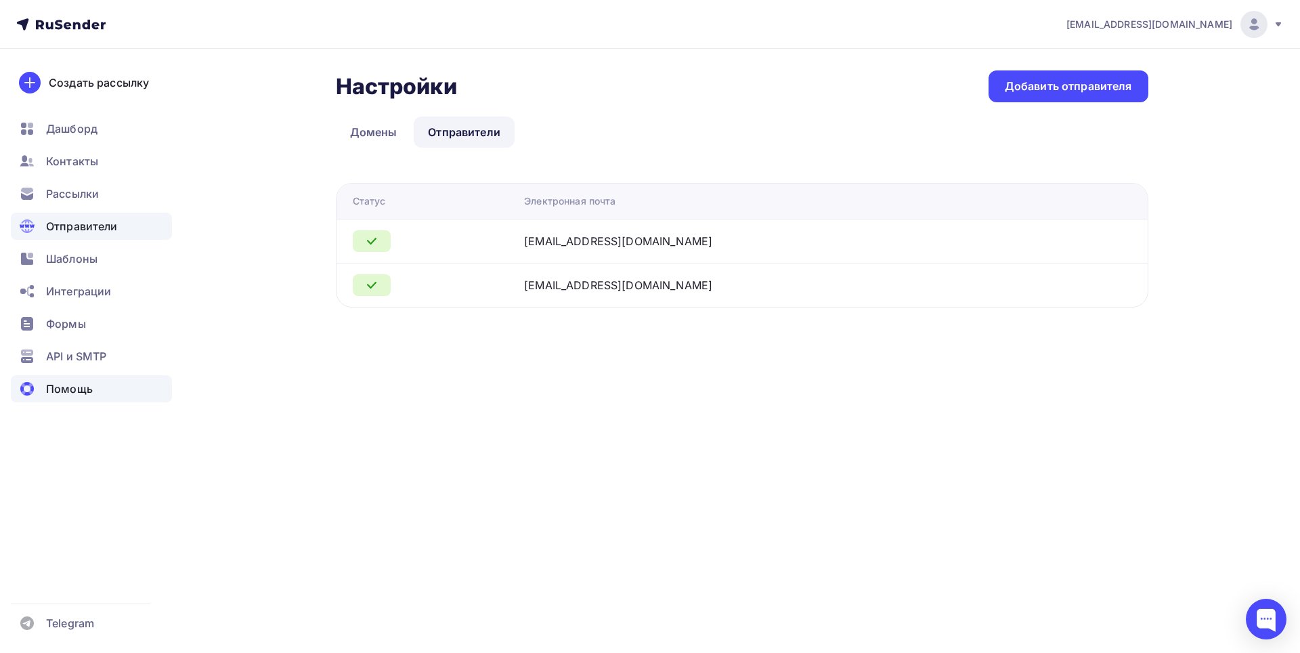
click at [56, 393] on span "Помощь" at bounding box center [69, 389] width 47 height 16
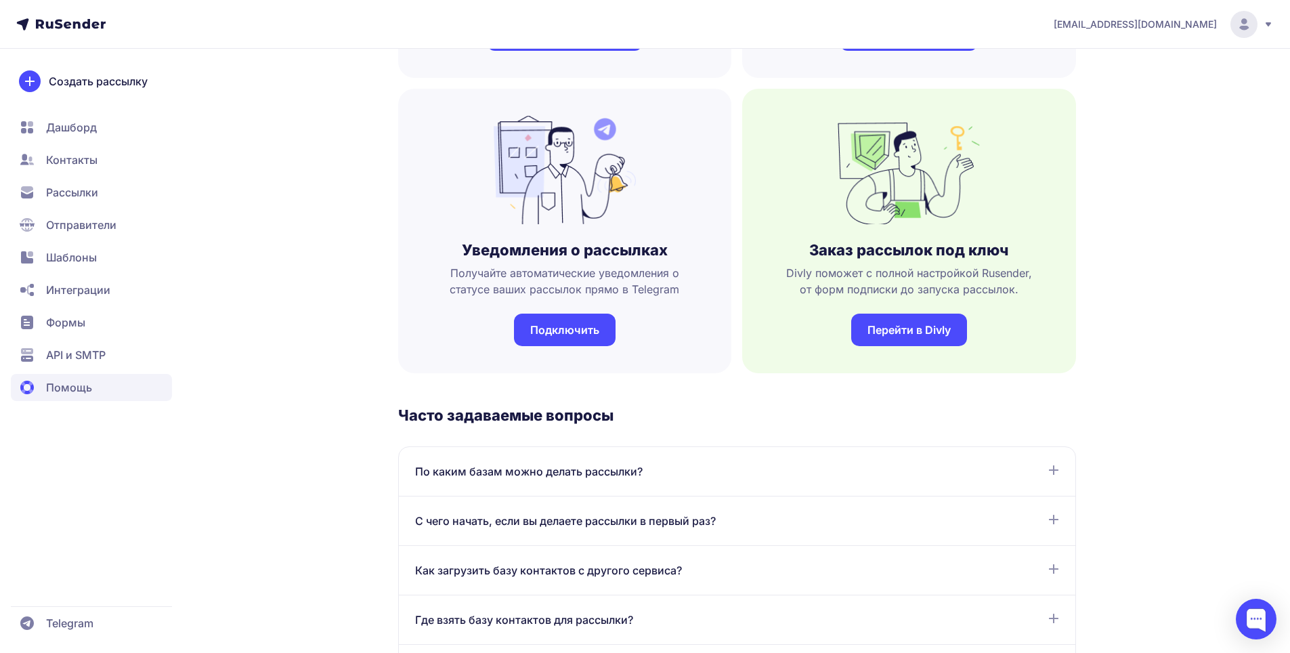
scroll to position [339, 0]
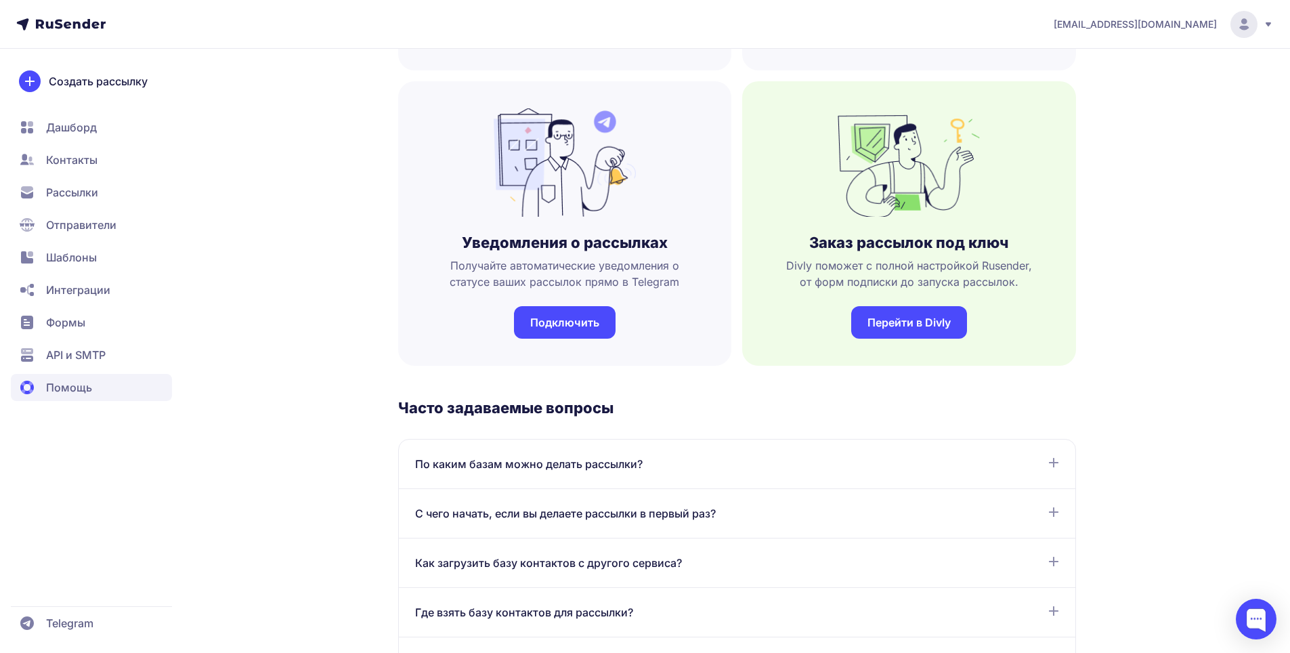
click at [80, 348] on span "API и SMTP" at bounding box center [76, 355] width 60 height 16
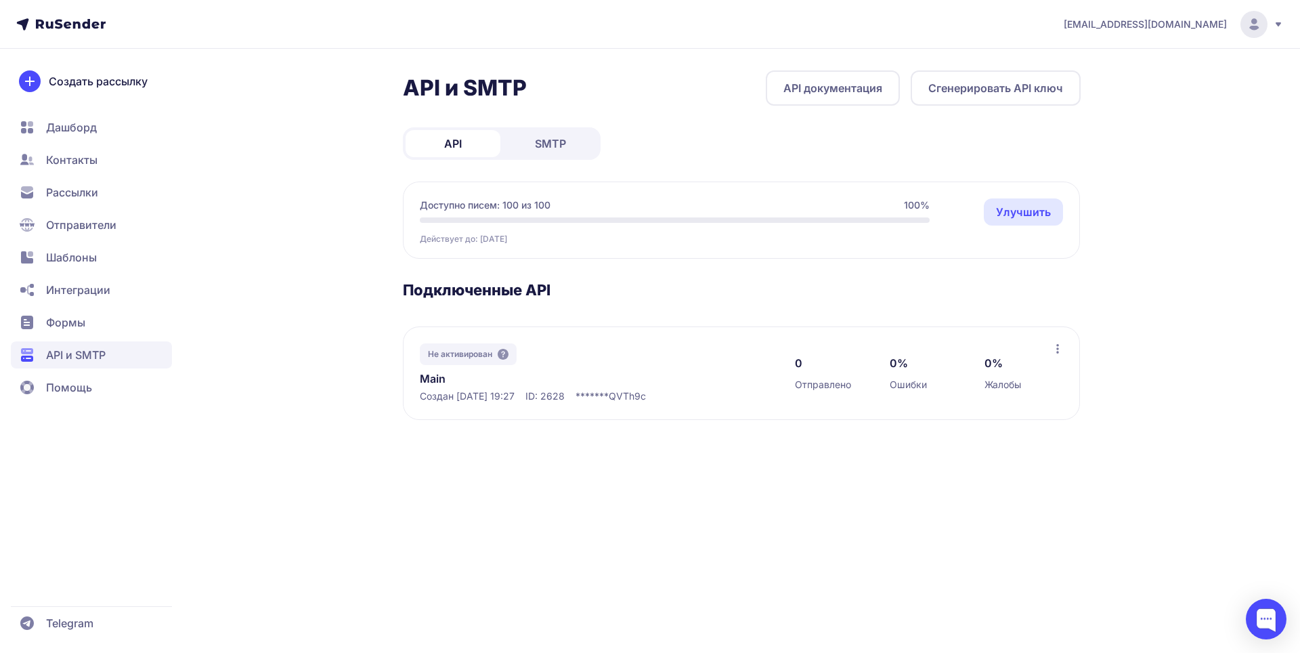
click at [77, 327] on span "Формы" at bounding box center [65, 322] width 39 height 16
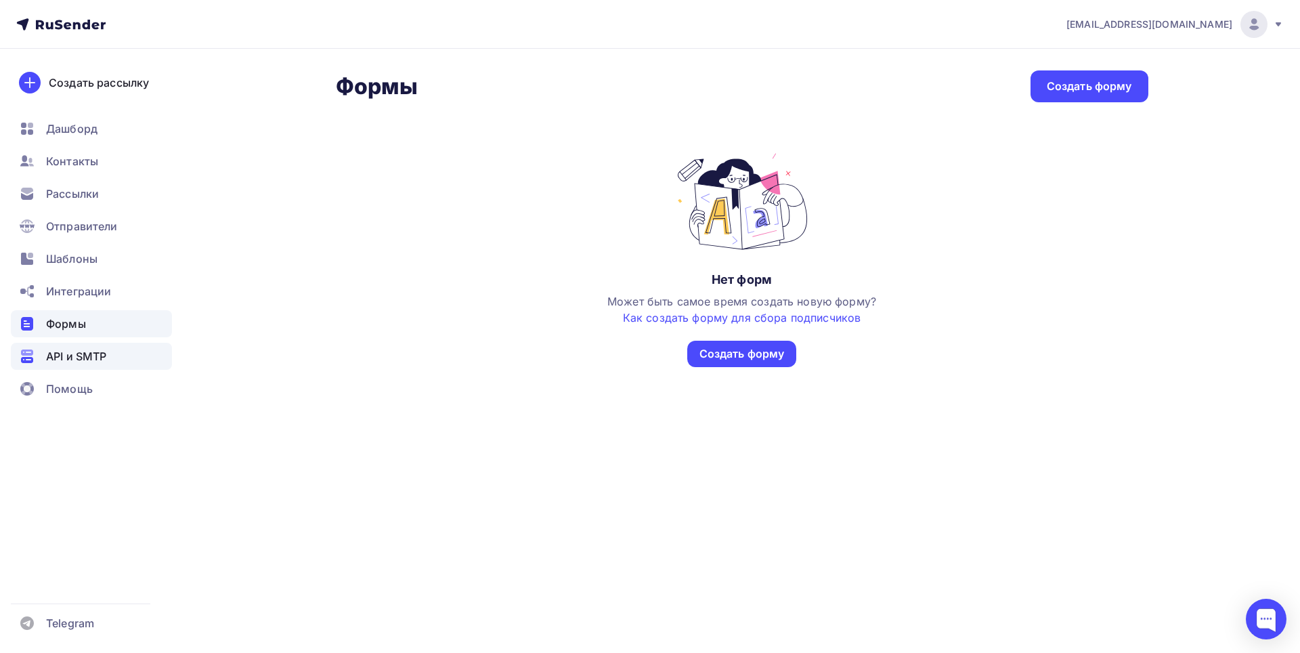
click at [85, 351] on span "API и SMTP" at bounding box center [76, 356] width 60 height 16
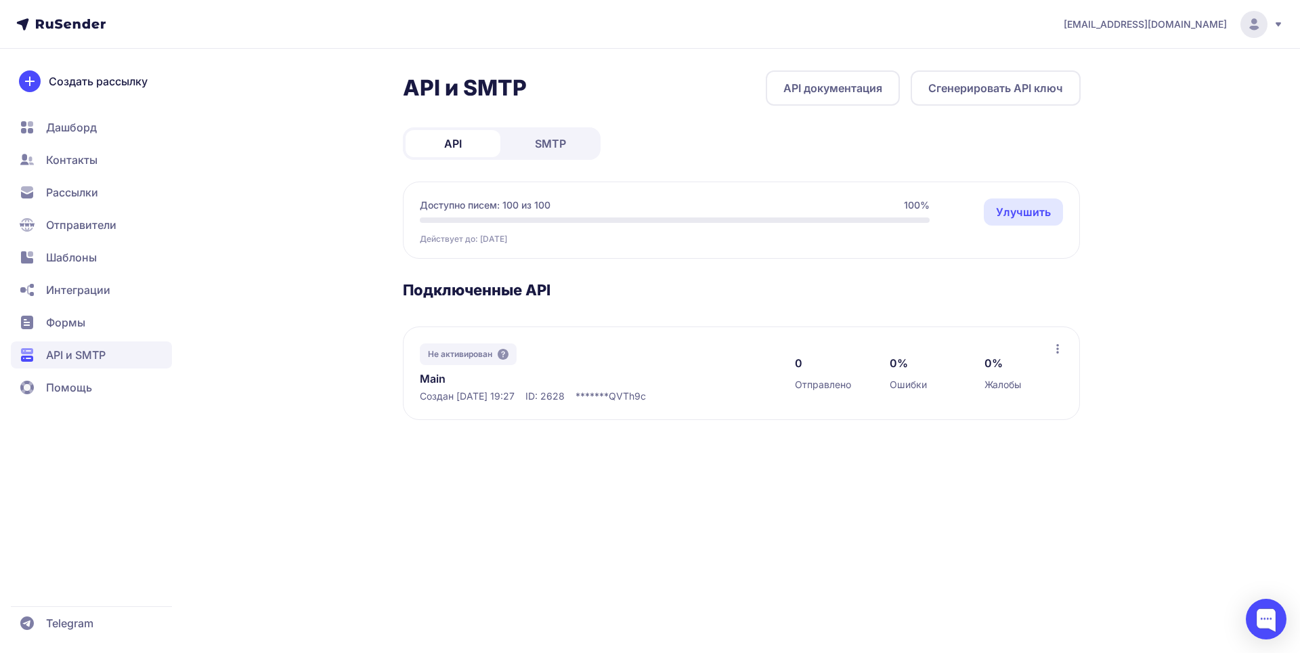
click at [576, 147] on link "SMTP" at bounding box center [550, 143] width 95 height 27
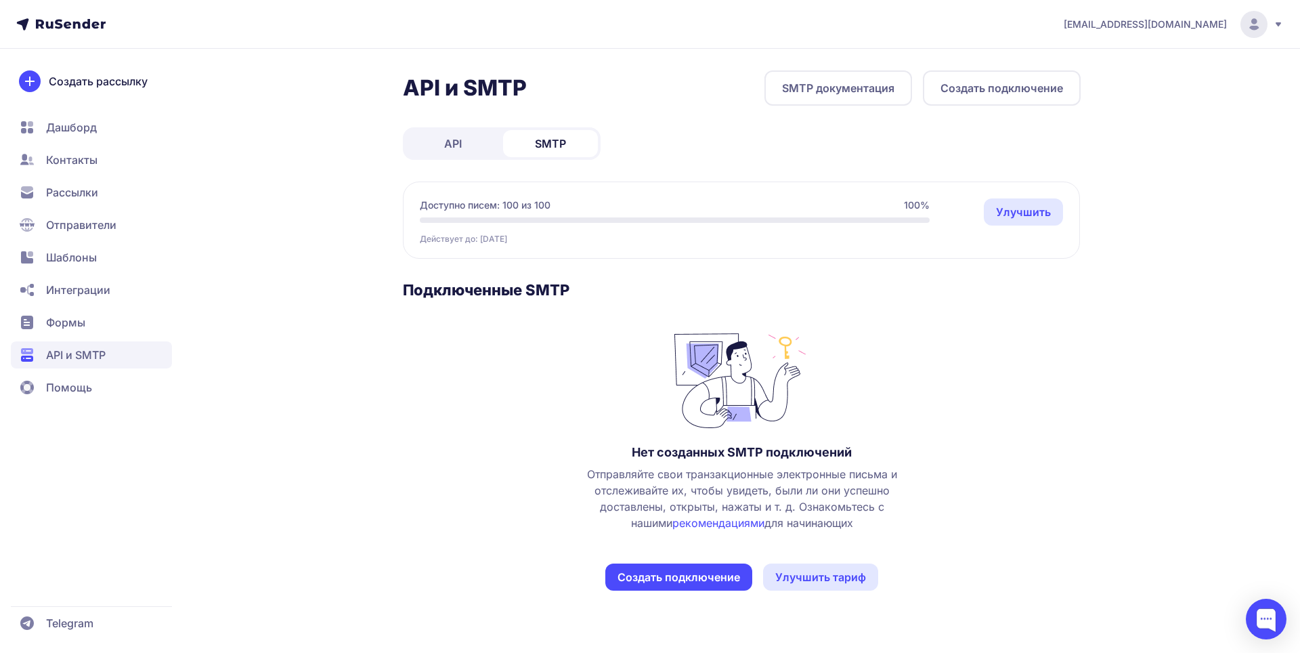
click at [1008, 103] on button "Создать подключение" at bounding box center [1002, 87] width 158 height 35
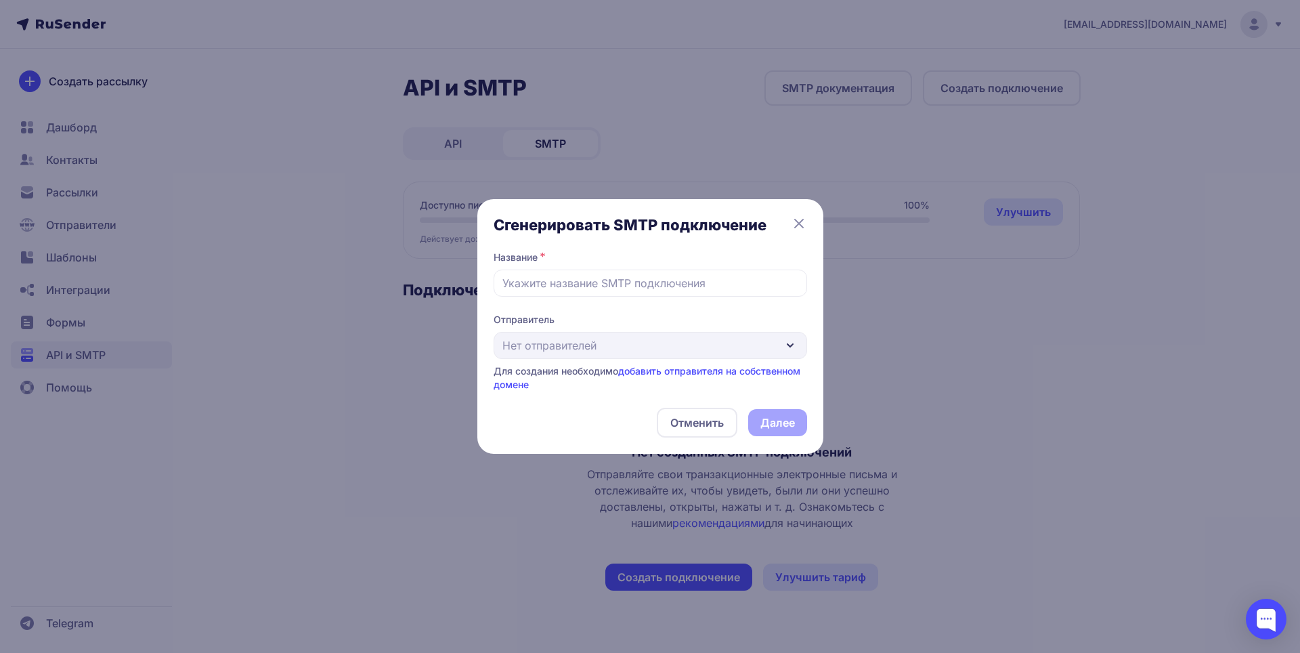
click at [806, 226] on icon at bounding box center [799, 223] width 16 height 16
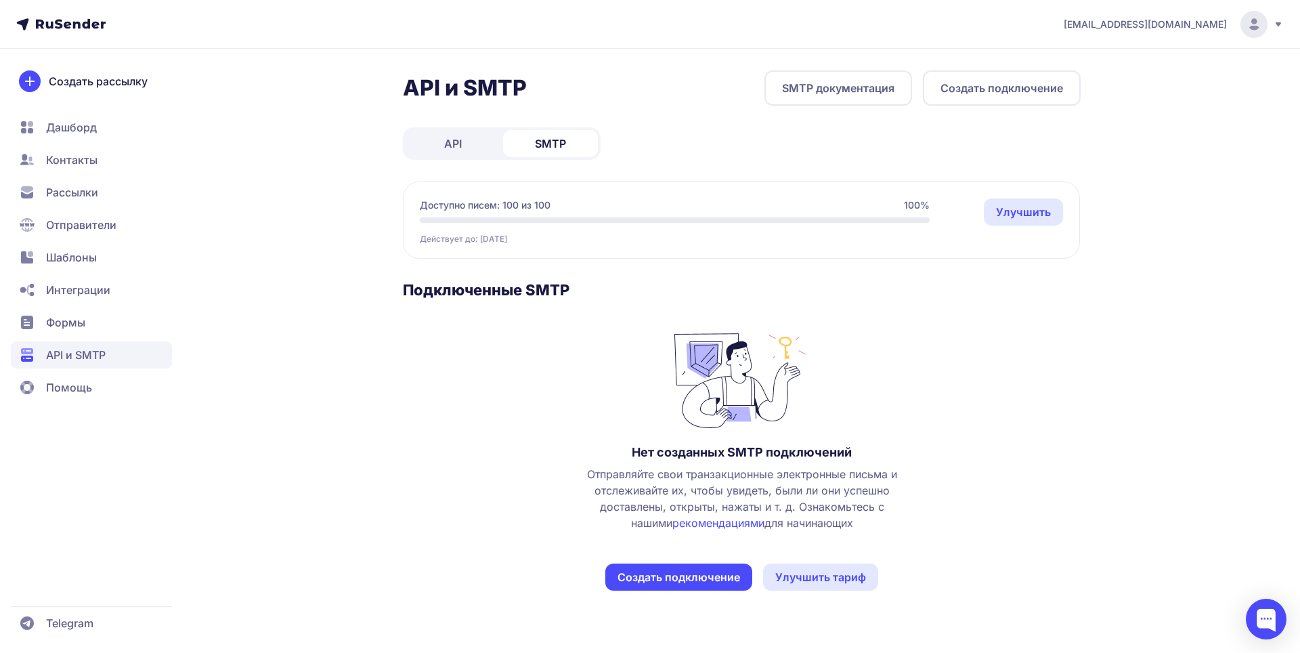
click at [872, 95] on link "SMTP документация" at bounding box center [839, 87] width 148 height 35
click at [1031, 100] on button "Создать подключение" at bounding box center [1002, 87] width 158 height 35
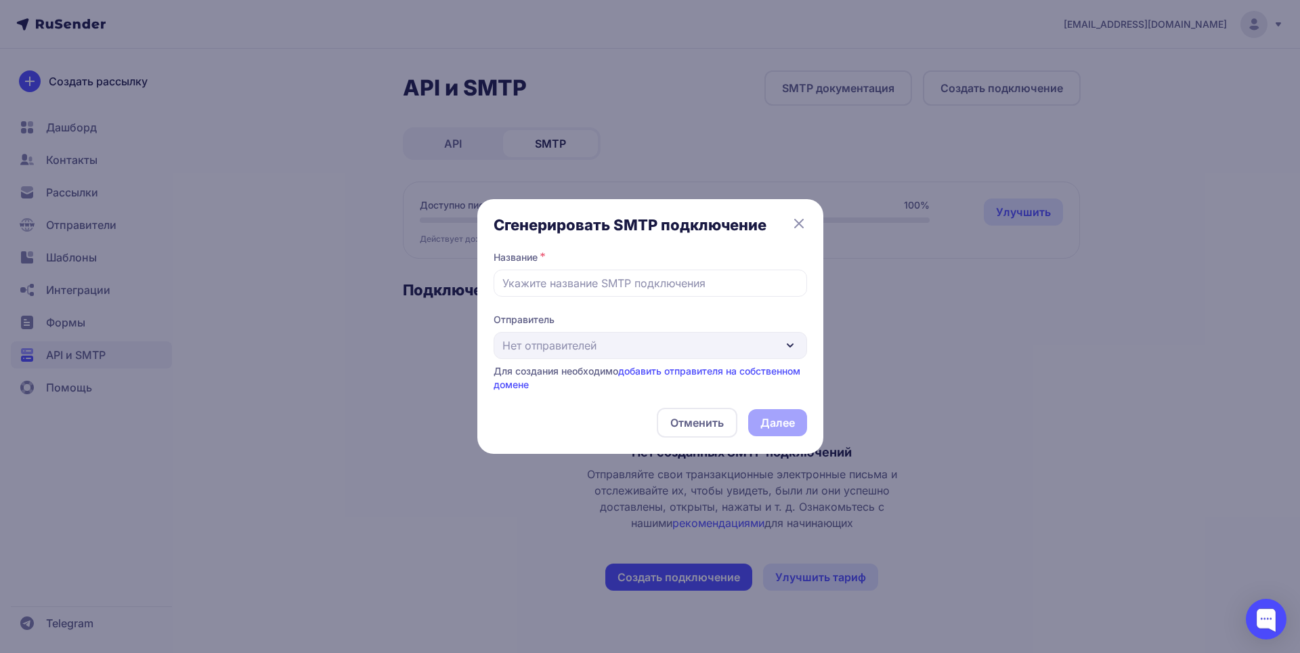
click at [801, 221] on icon at bounding box center [799, 223] width 8 height 8
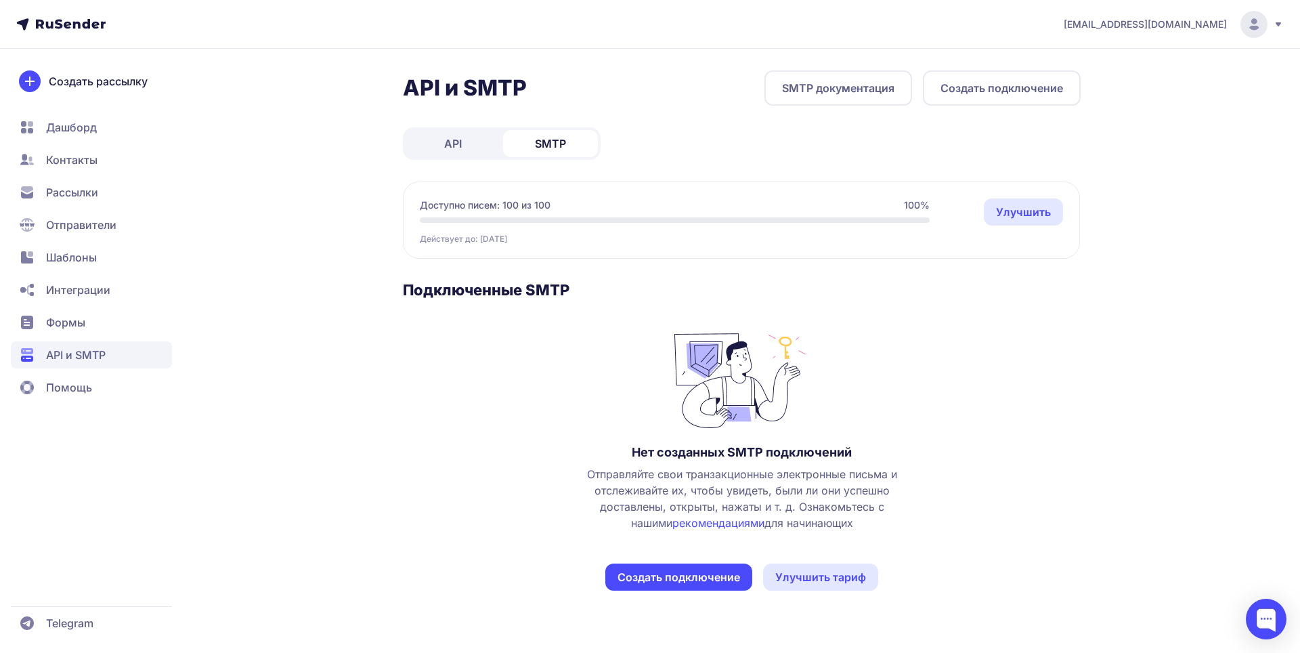
click at [835, 87] on link "SMTP документация" at bounding box center [839, 87] width 148 height 35
click at [81, 351] on span "API и SMTP" at bounding box center [76, 355] width 60 height 16
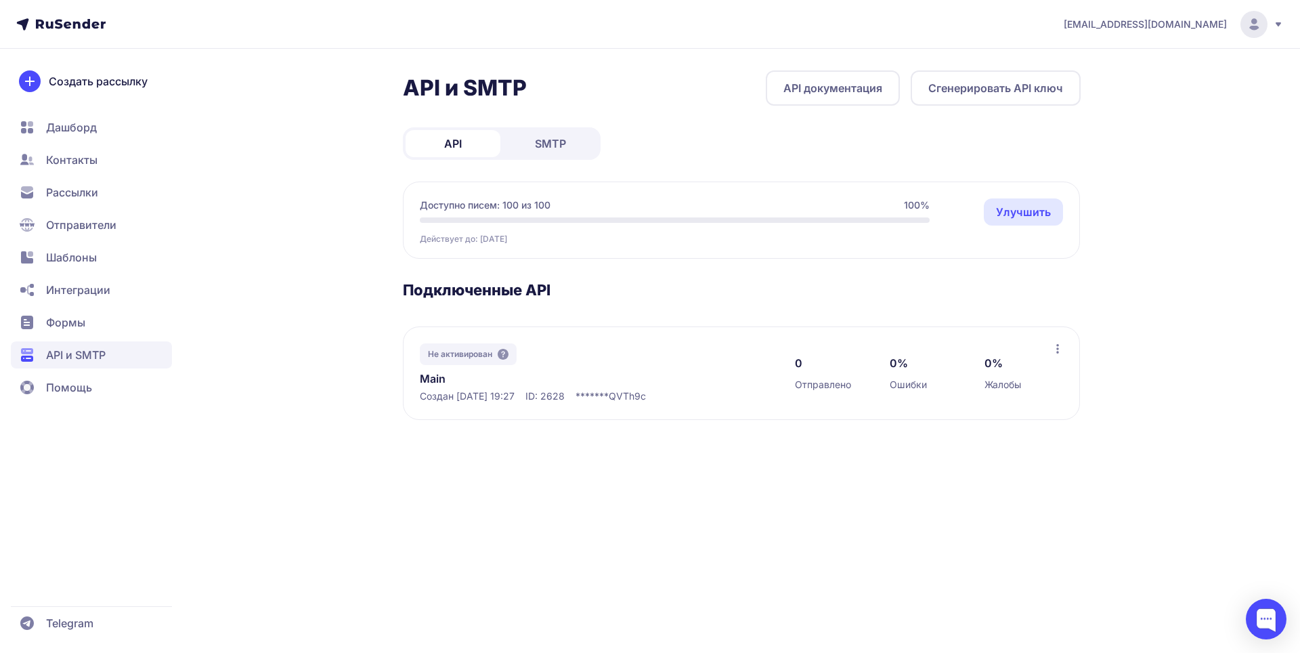
click at [98, 194] on span "Рассылки" at bounding box center [72, 192] width 52 height 16
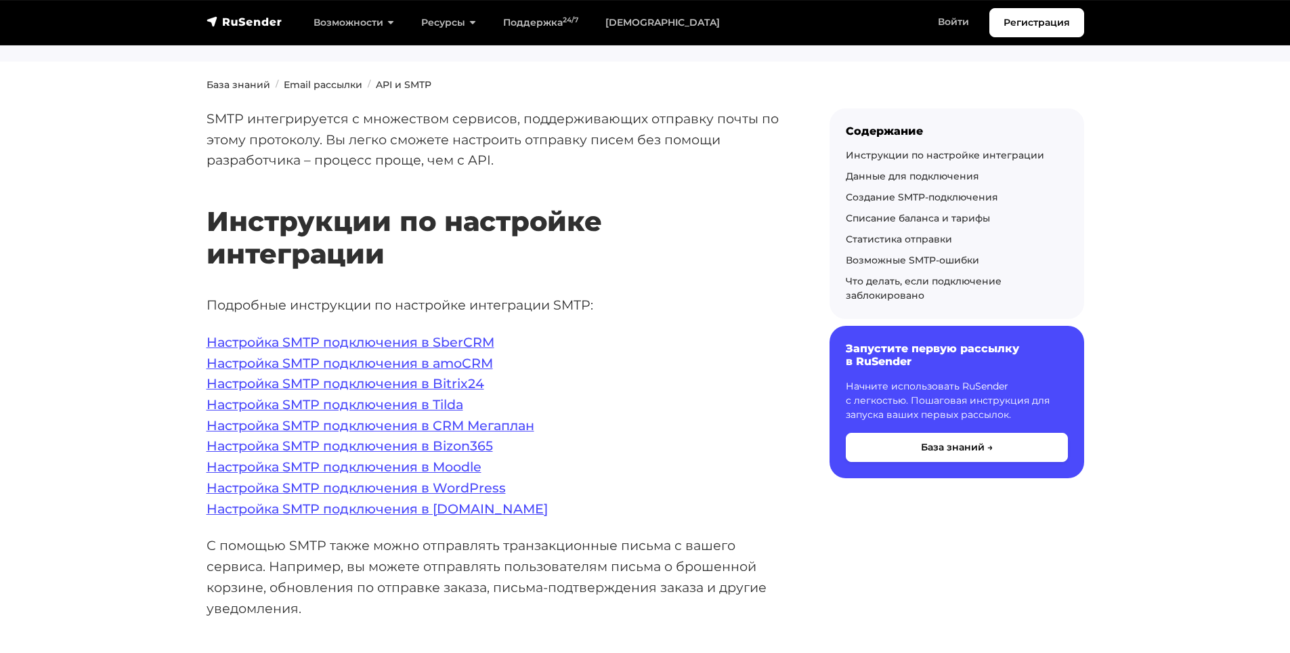
scroll to position [135, 0]
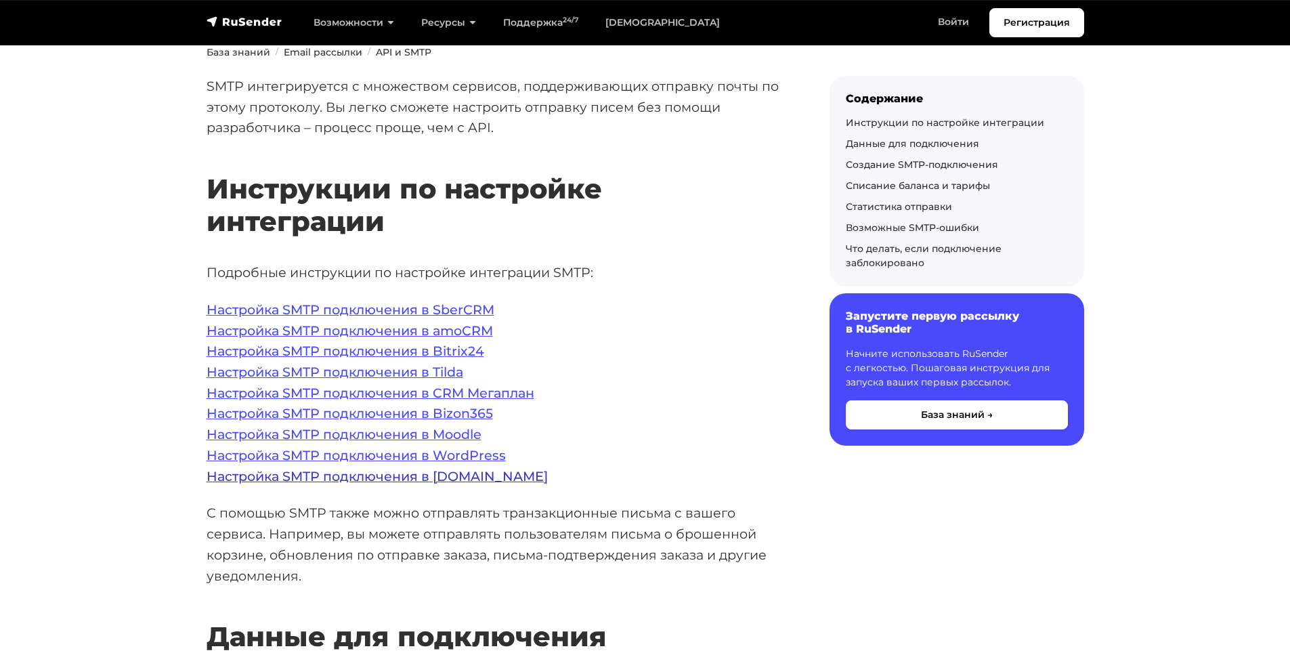
click at [447, 480] on link "Настройка SMTP подключения в [DOMAIN_NAME]" at bounding box center [377, 476] width 341 height 16
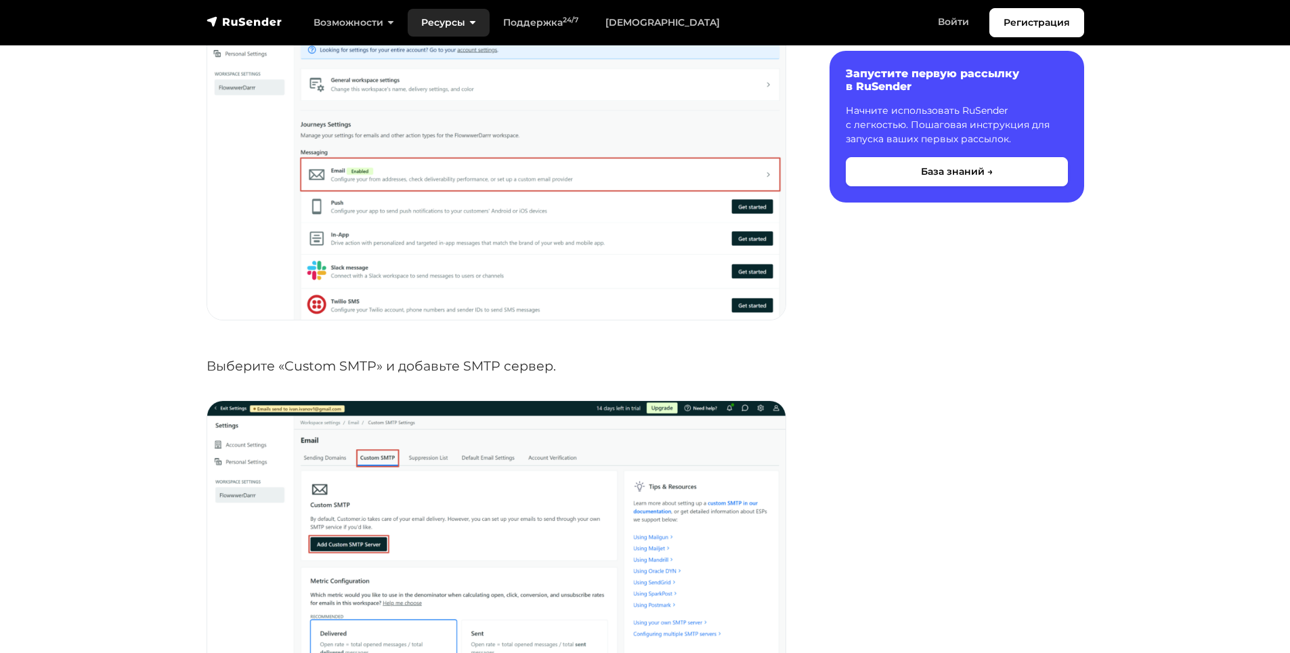
scroll to position [632, 0]
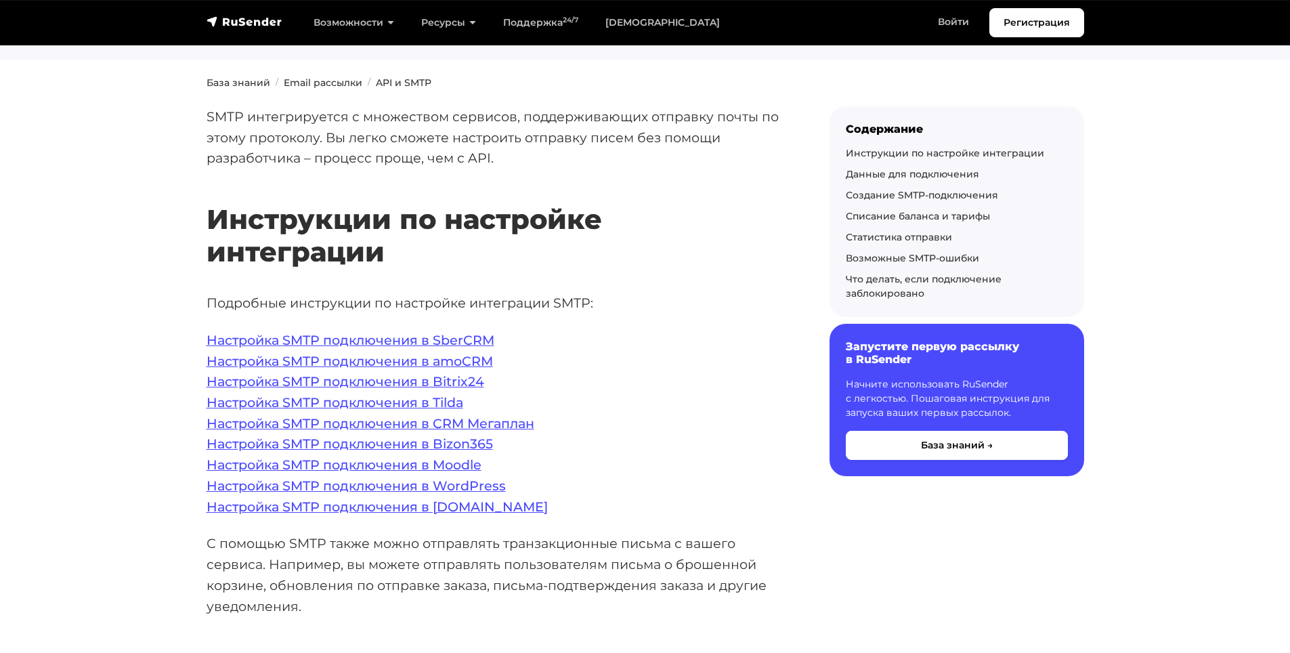
scroll to position [203, 0]
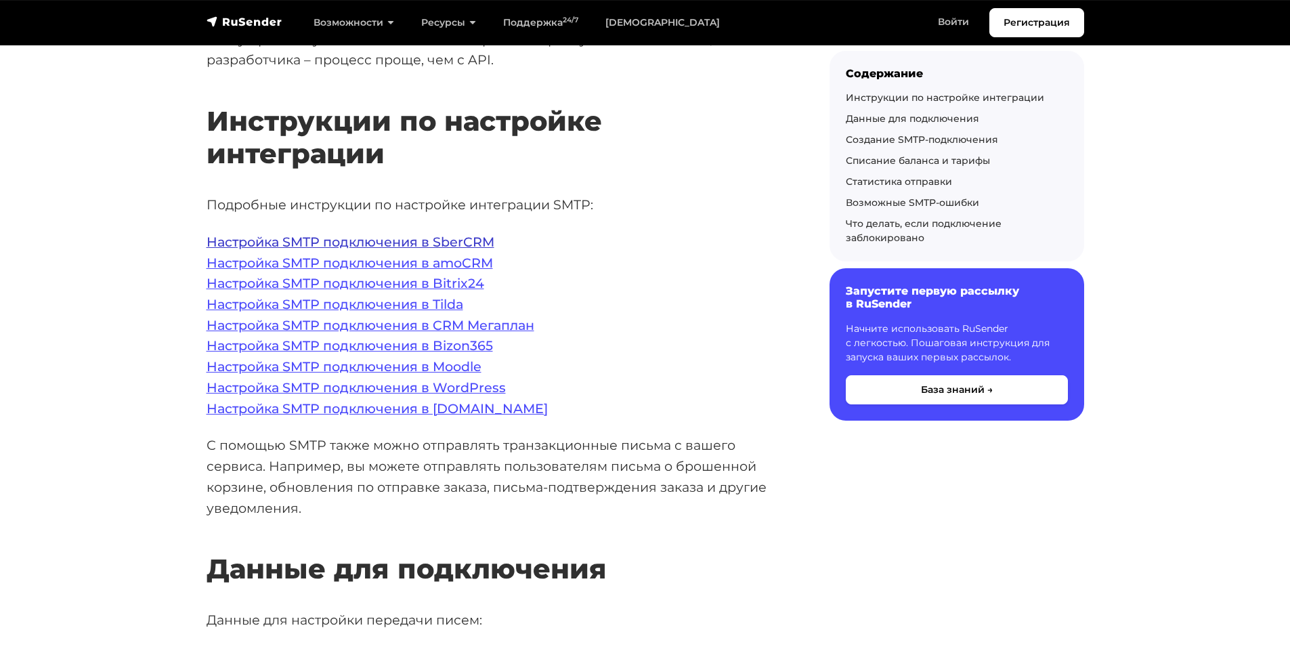
click at [462, 244] on link "Настройка SMTP подключения в SberCRM" at bounding box center [351, 242] width 288 height 16
click at [452, 307] on link "Настройка SMTP подключения в Tilda" at bounding box center [335, 304] width 257 height 16
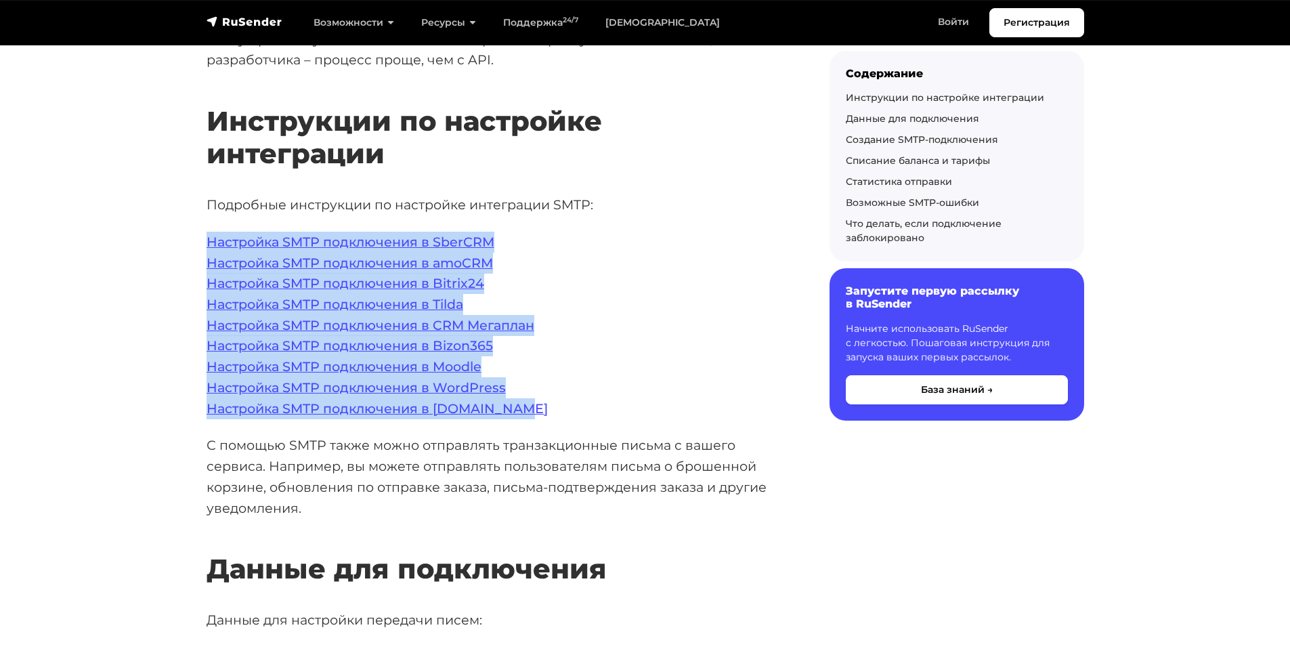
drag, startPoint x: 552, startPoint y: 414, endPoint x: 201, endPoint y: 244, distance: 389.5
copy p "Настройка SMTP подключения в SberCRM Настройка SMTP подключения в amoCRM Настро…"
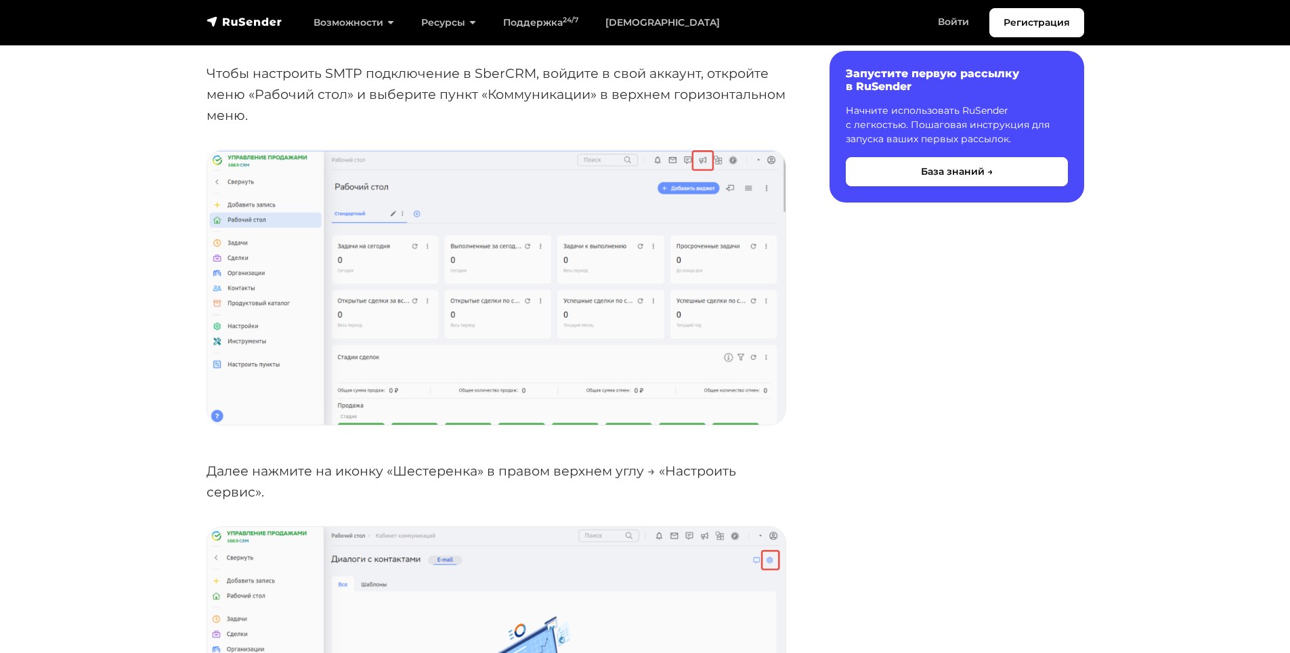
scroll to position [271, 0]
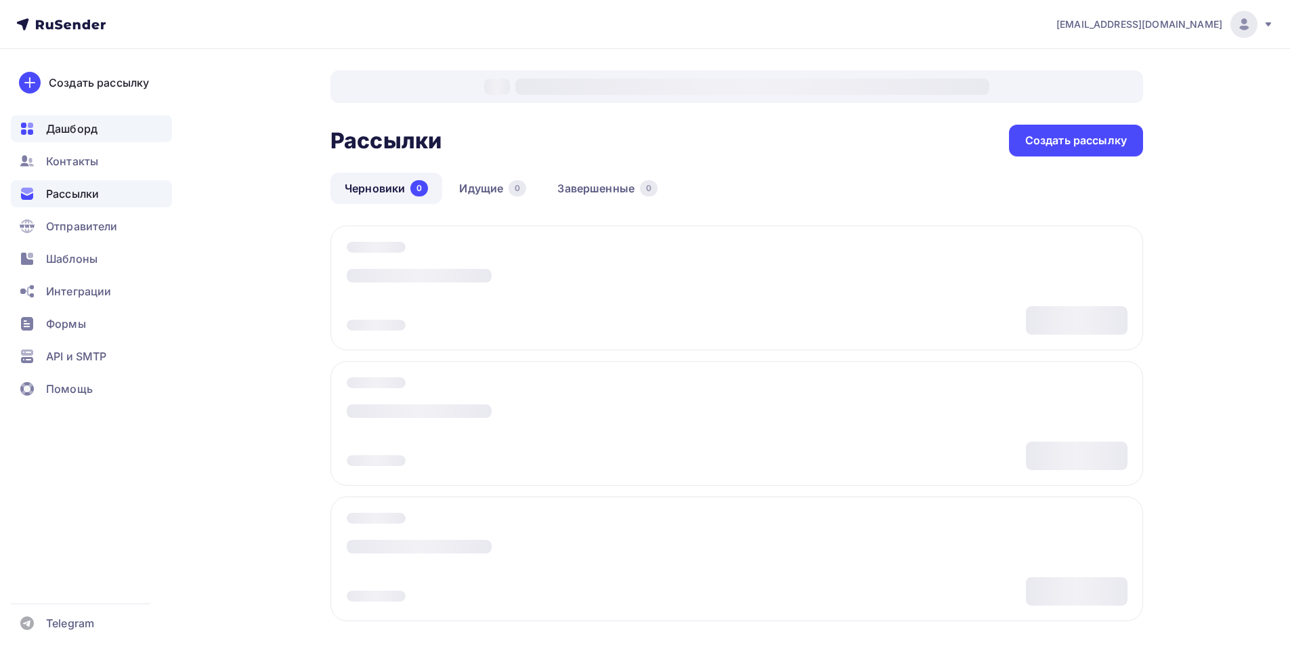
click at [97, 129] on span "Дашборд" at bounding box center [71, 129] width 51 height 16
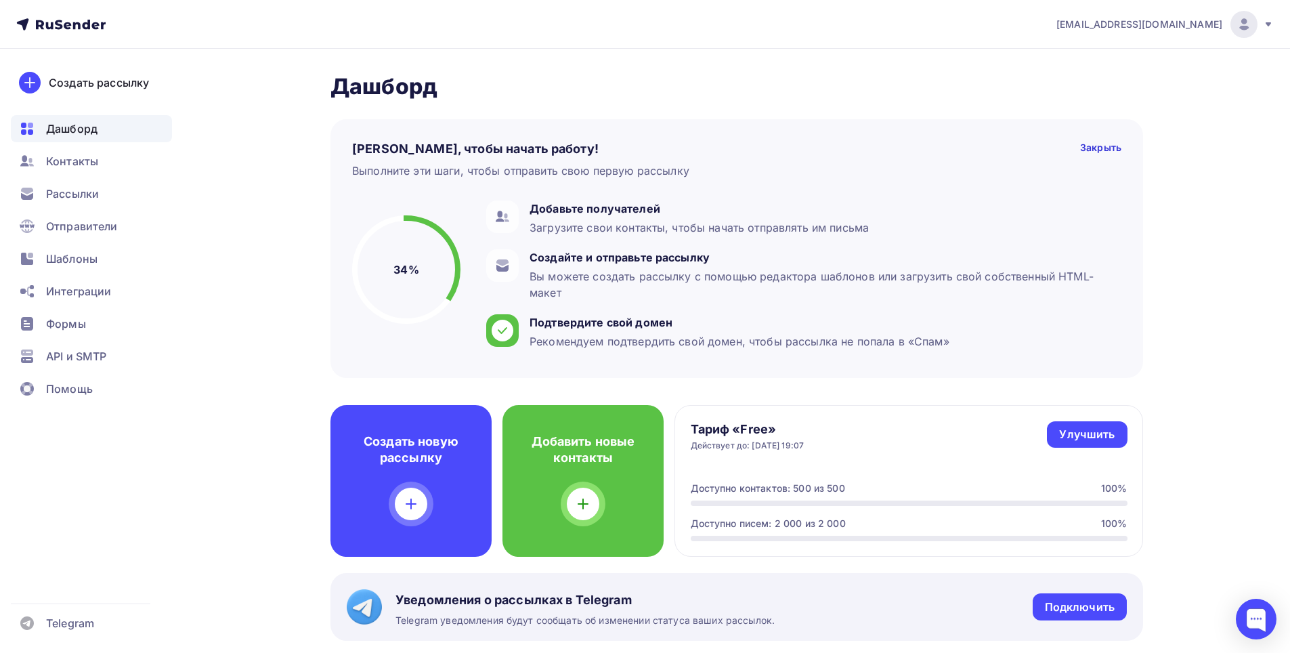
click at [98, 125] on div "Дашборд" at bounding box center [91, 128] width 161 height 27
click at [90, 265] on span "Шаблоны" at bounding box center [71, 259] width 51 height 16
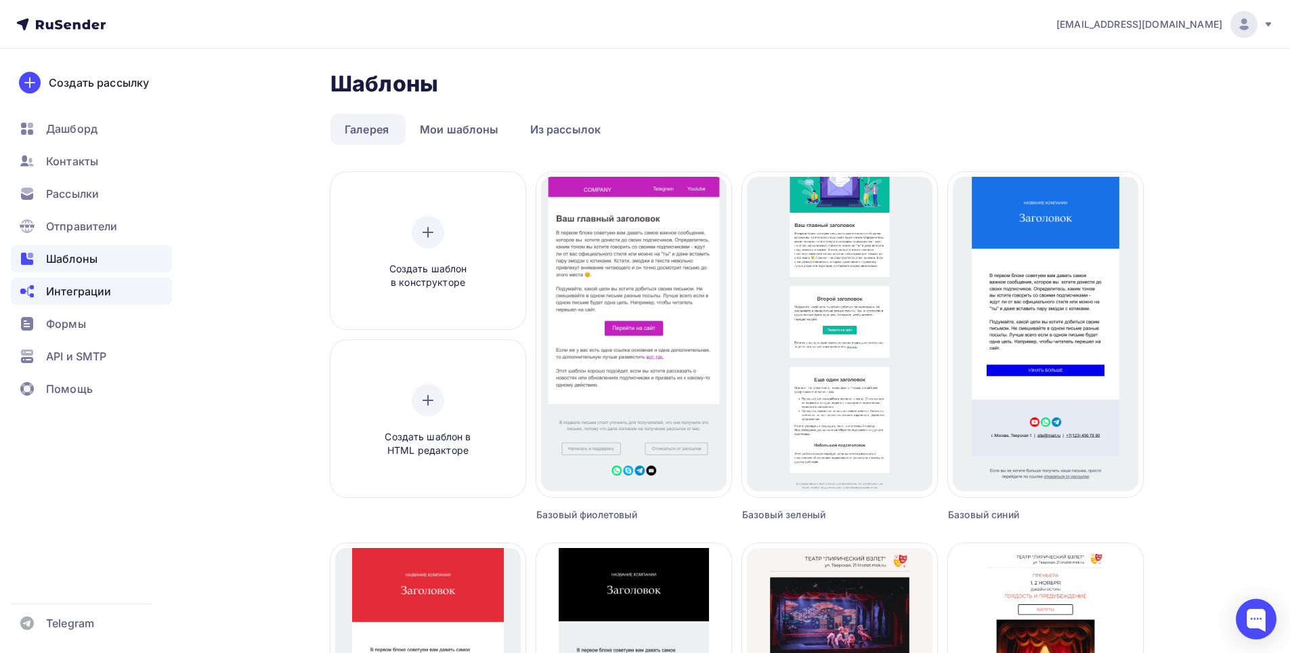
click at [92, 288] on span "Интеграции" at bounding box center [78, 291] width 65 height 16
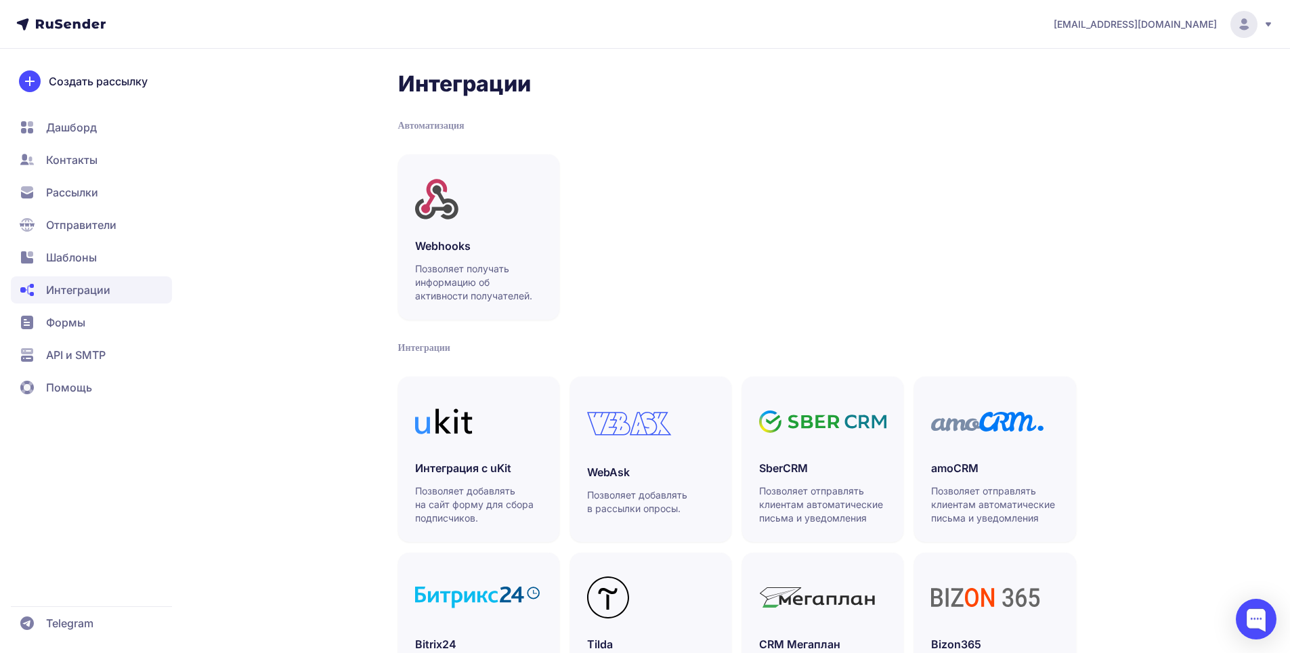
click at [102, 192] on span "Рассылки" at bounding box center [91, 192] width 161 height 27
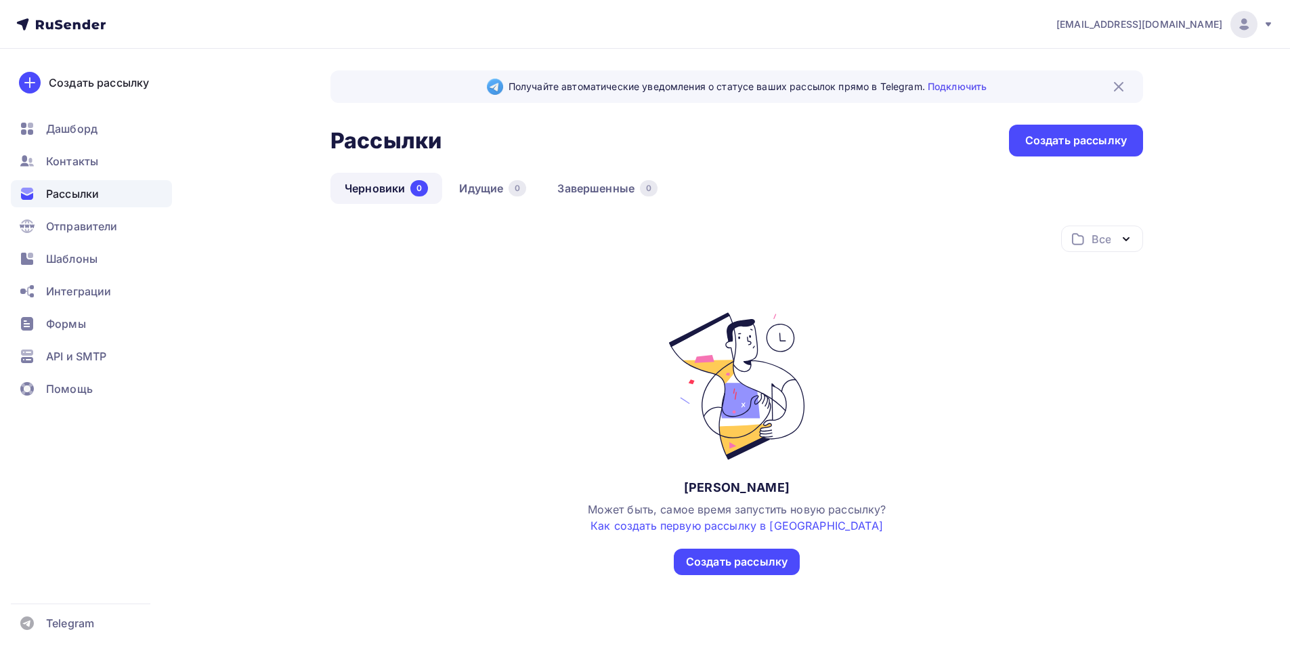
click at [98, 129] on div "Дашборд" at bounding box center [91, 128] width 161 height 27
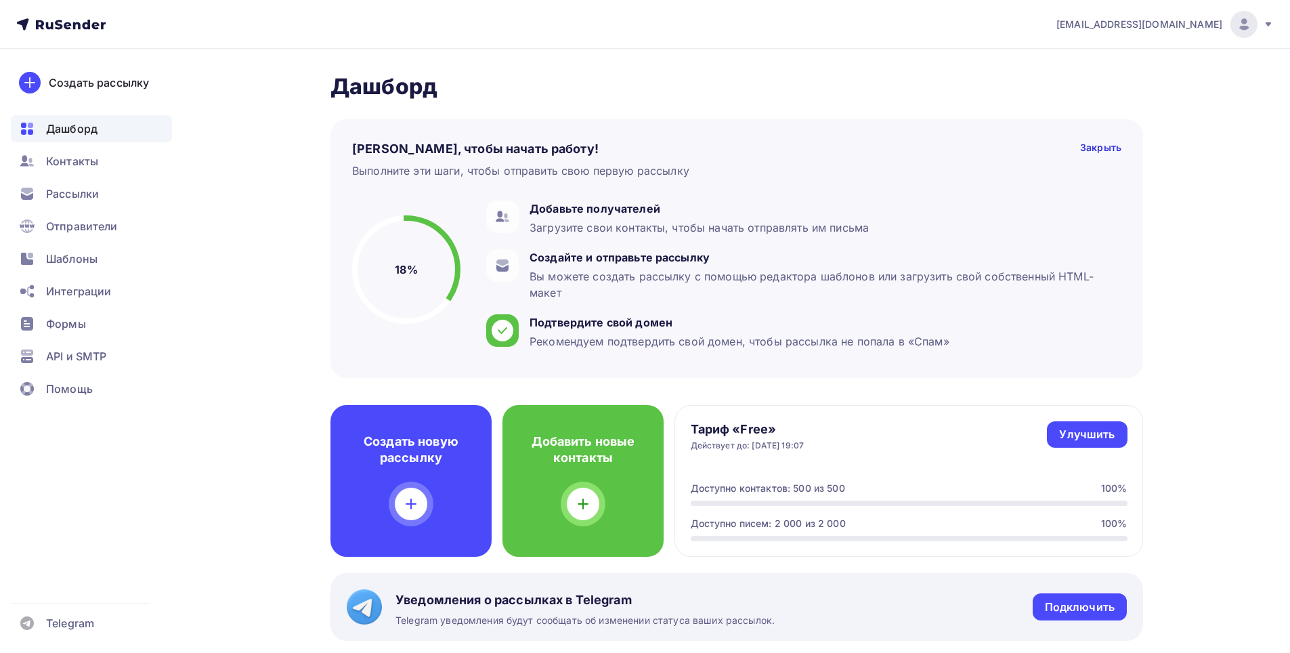
click at [1176, 20] on span "[EMAIL_ADDRESS][DOMAIN_NAME]" at bounding box center [1139, 25] width 166 height 14
click at [1152, 92] on link "[DEMOGRAPHIC_DATA]" at bounding box center [1152, 86] width 228 height 27
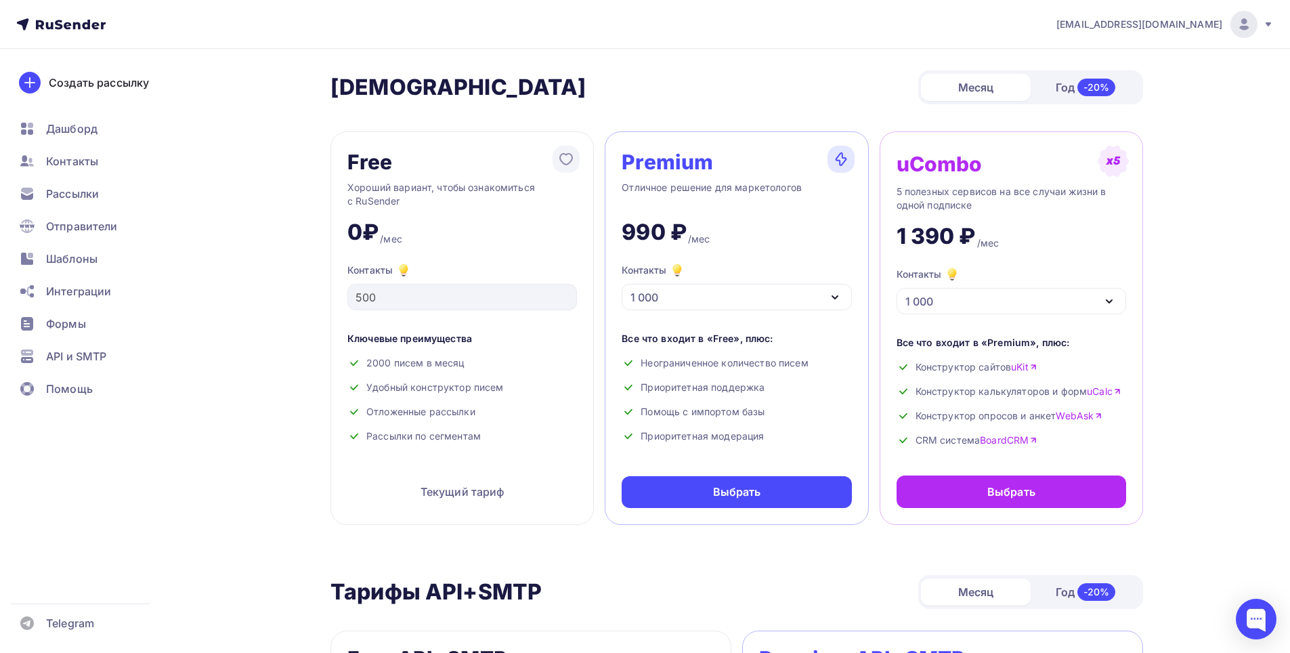
click at [348, 307] on div "Контакты 500" at bounding box center [462, 286] width 230 height 48
drag, startPoint x: 479, startPoint y: 361, endPoint x: 491, endPoint y: 366, distance: 12.7
click at [491, 366] on div "2000 писем в месяц" at bounding box center [462, 363] width 230 height 14
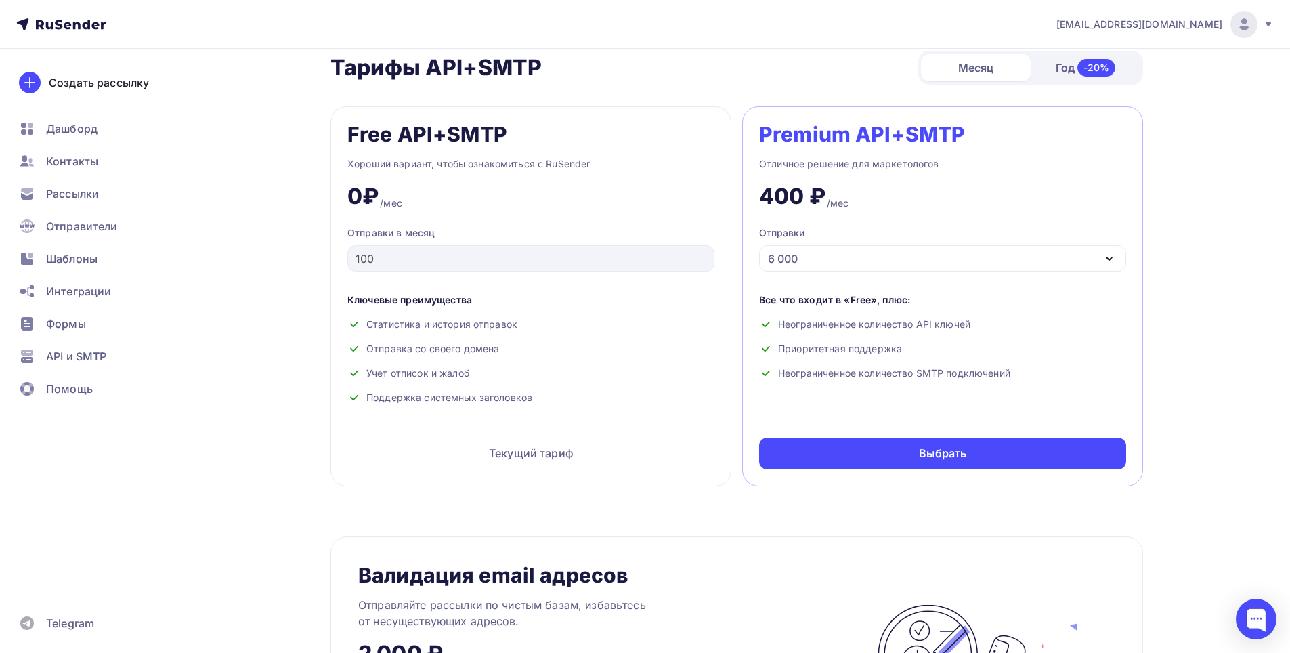
scroll to position [542, 0]
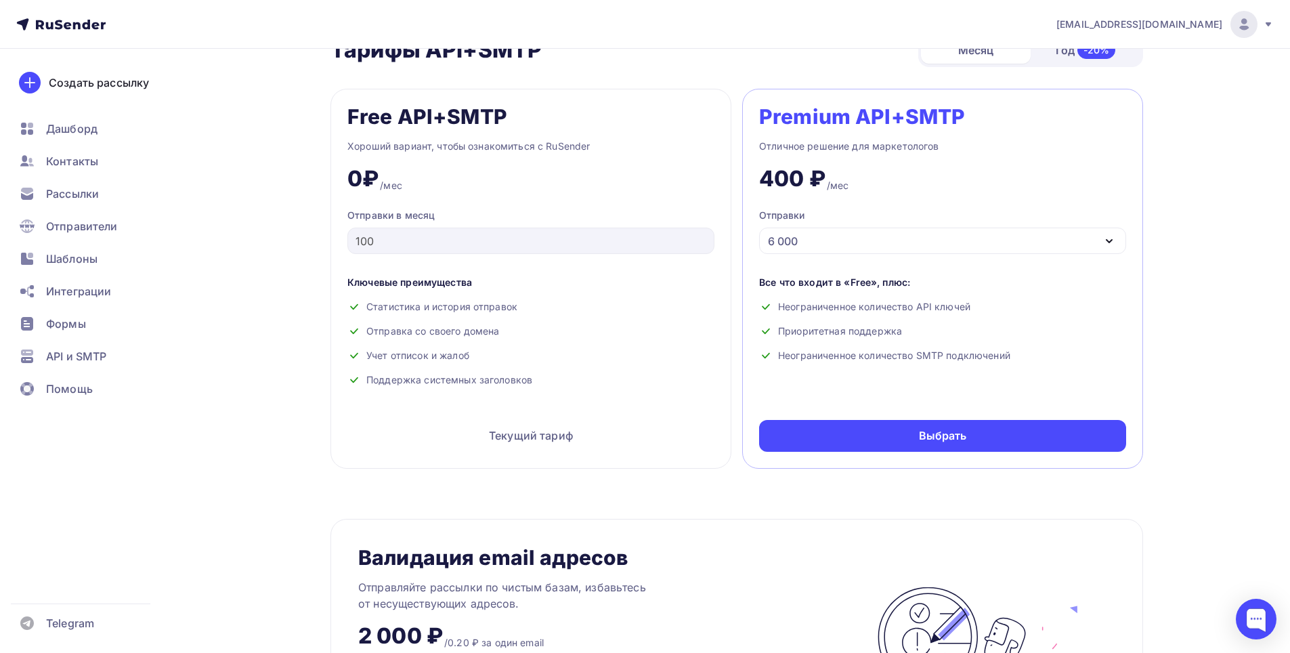
click at [825, 236] on div "6 000" at bounding box center [942, 241] width 367 height 26
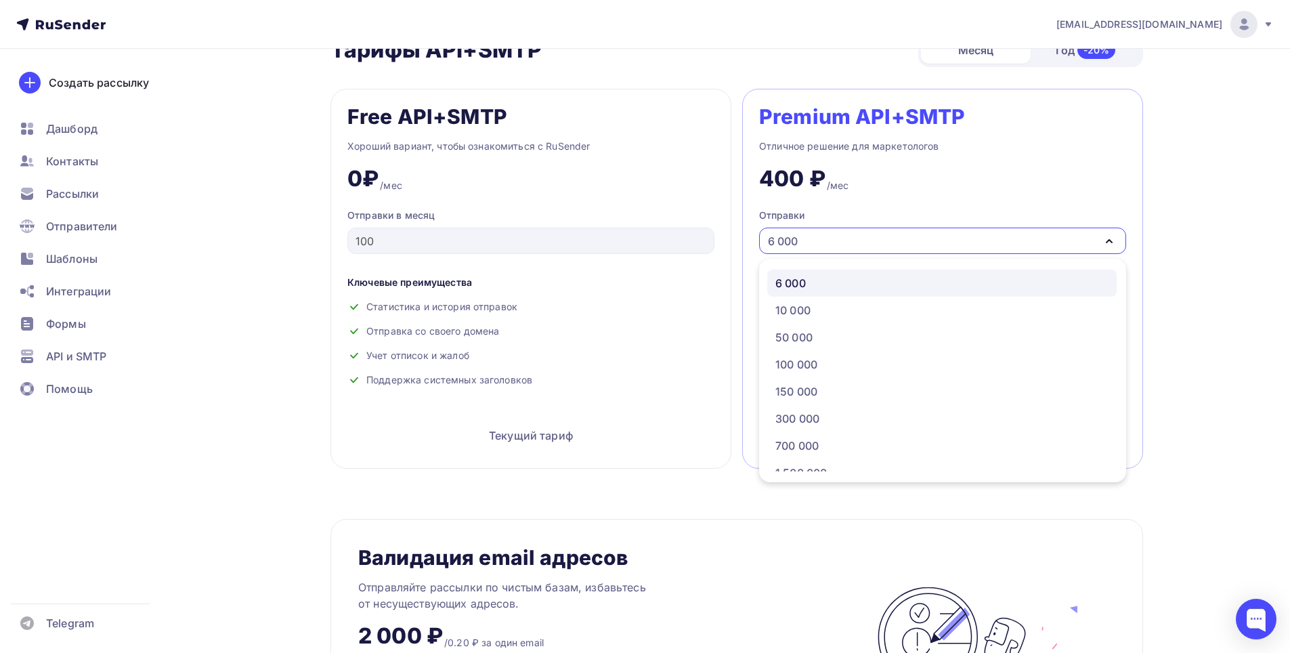
click at [826, 277] on div "6 000" at bounding box center [941, 283] width 333 height 16
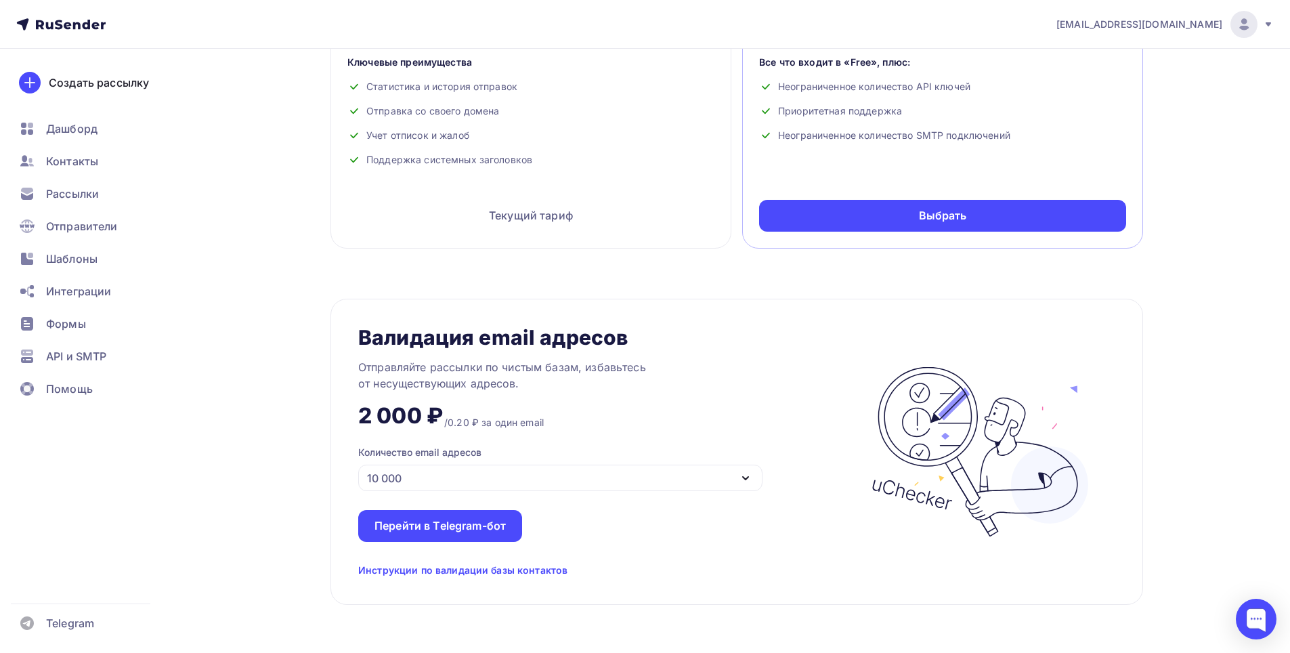
scroll to position [490, 0]
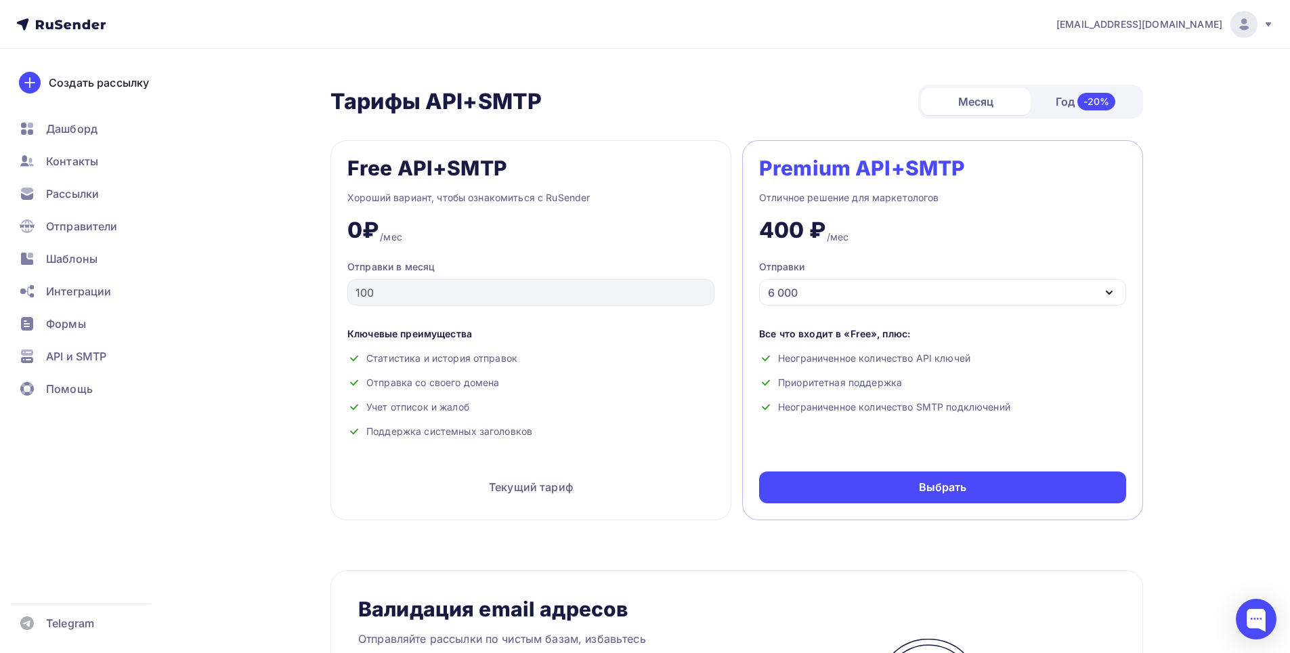
click at [863, 293] on div "6 000" at bounding box center [942, 292] width 367 height 26
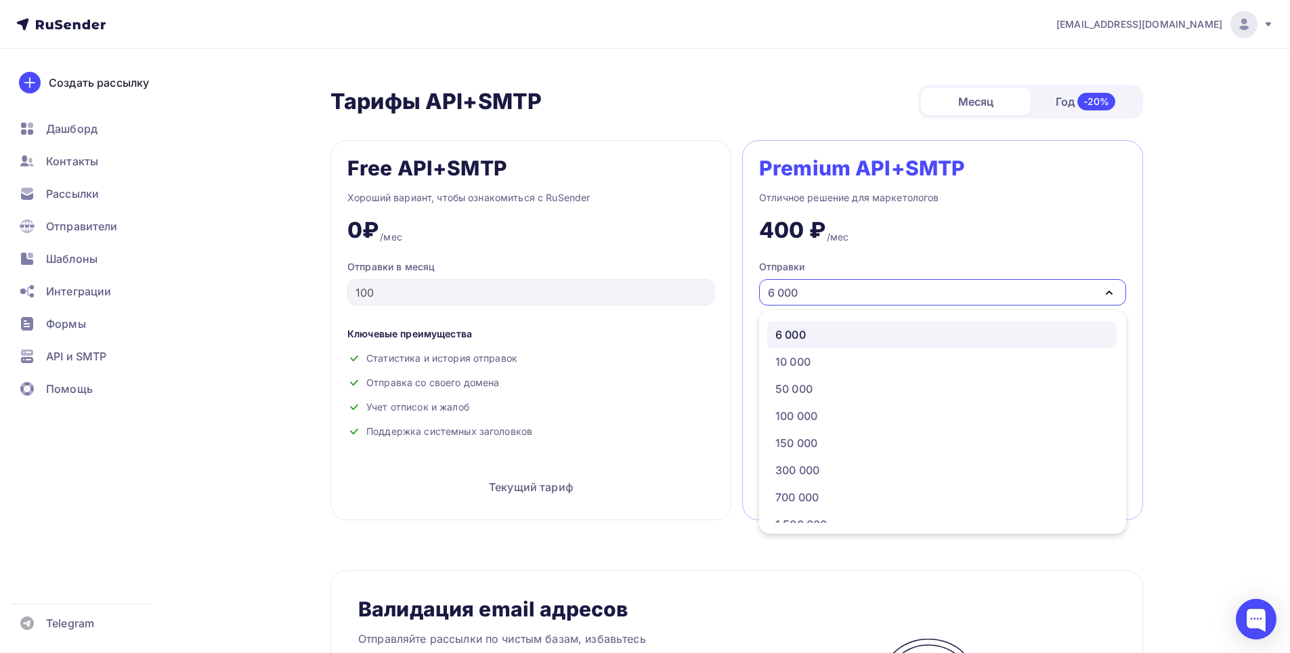
click at [1064, 104] on div "Год -20%" at bounding box center [1086, 101] width 110 height 28
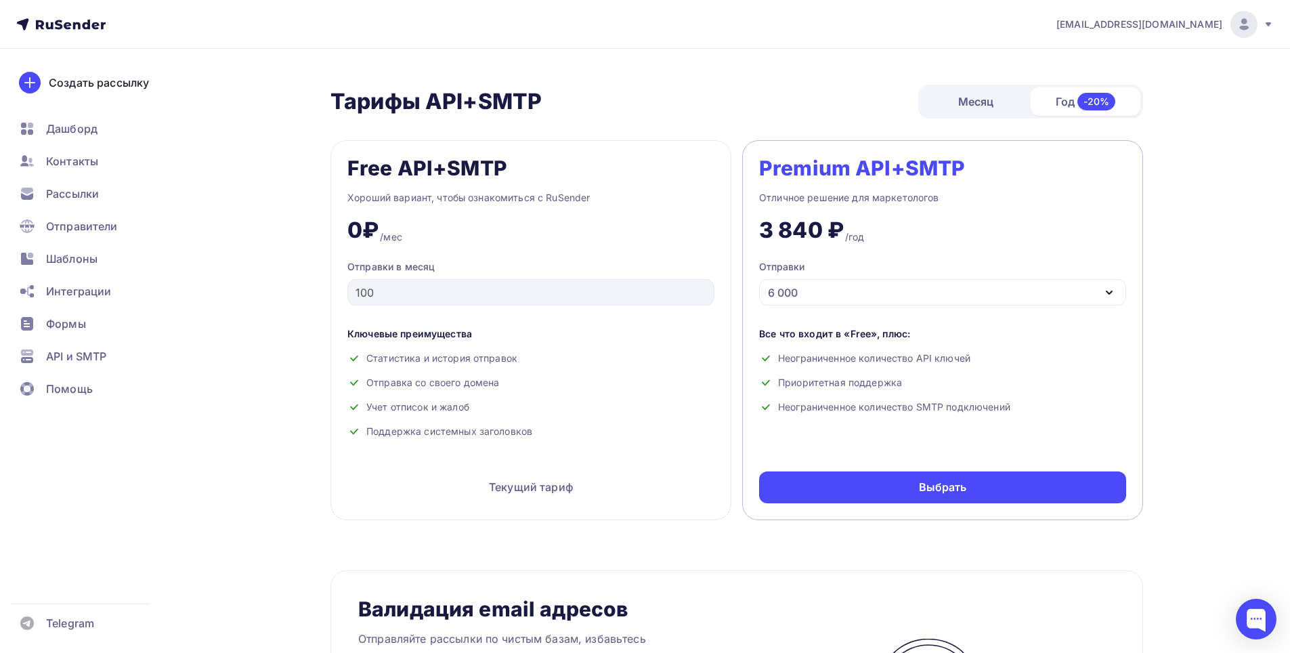
click at [987, 100] on div "Месяц" at bounding box center [976, 101] width 110 height 27
click at [838, 287] on div "6 000" at bounding box center [942, 292] width 367 height 26
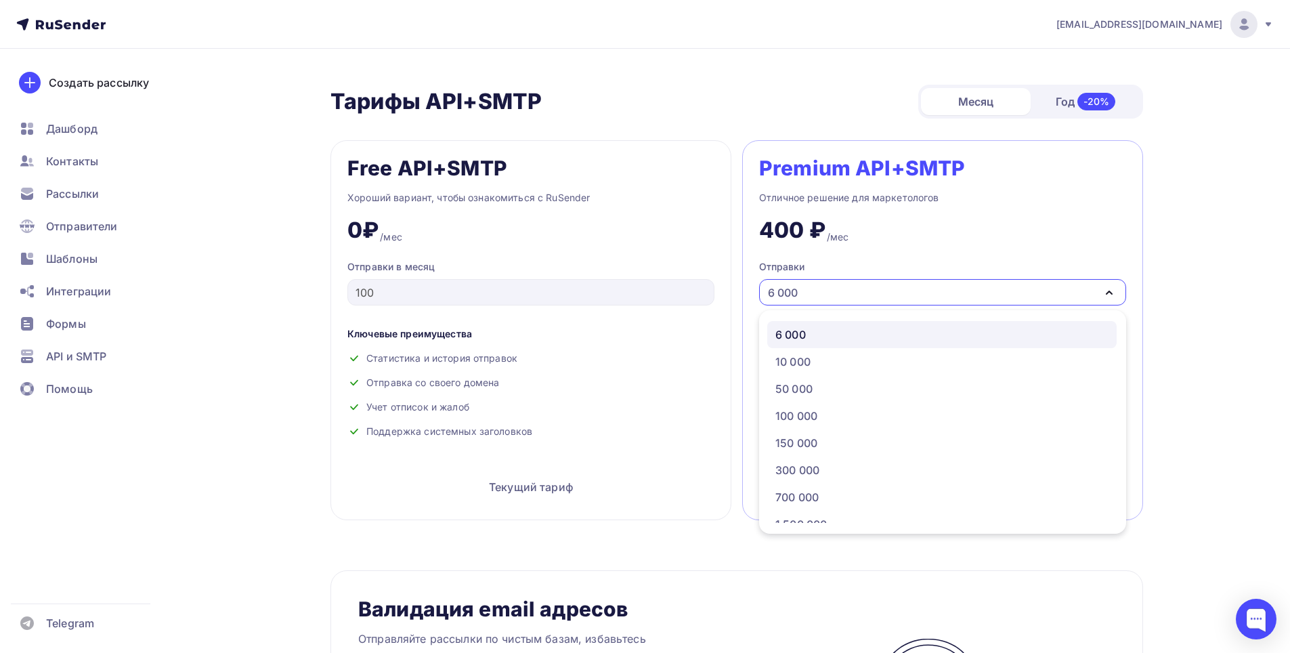
click at [838, 287] on div "6 000" at bounding box center [942, 292] width 367 height 26
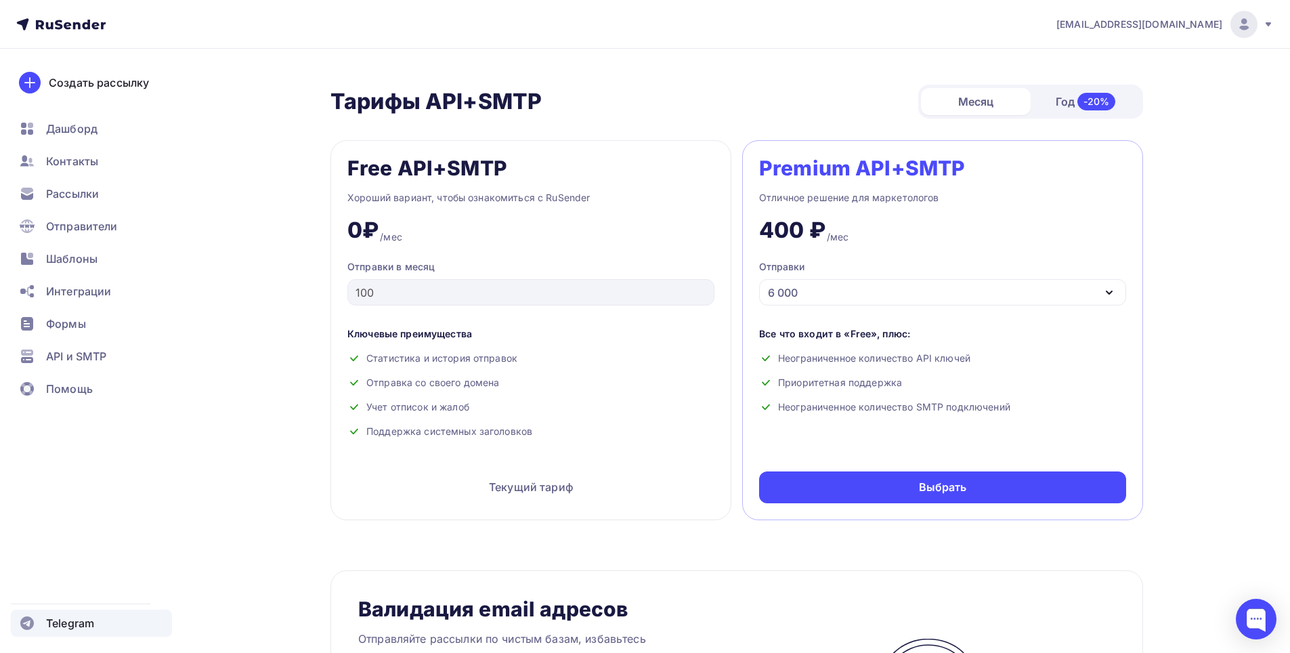
click at [77, 615] on span "Telegram" at bounding box center [70, 623] width 48 height 16
drag, startPoint x: 865, startPoint y: 234, endPoint x: 749, endPoint y: 230, distance: 116.5
click at [749, 230] on div "Premium API+SMTP Отличное решение для маркетологов 400 ₽ /мес Отправки 6 000 6 …" at bounding box center [942, 330] width 401 height 380
click at [974, 234] on div "400 ₽ /мес" at bounding box center [942, 225] width 367 height 38
click at [905, 296] on div "6 000" at bounding box center [942, 292] width 367 height 26
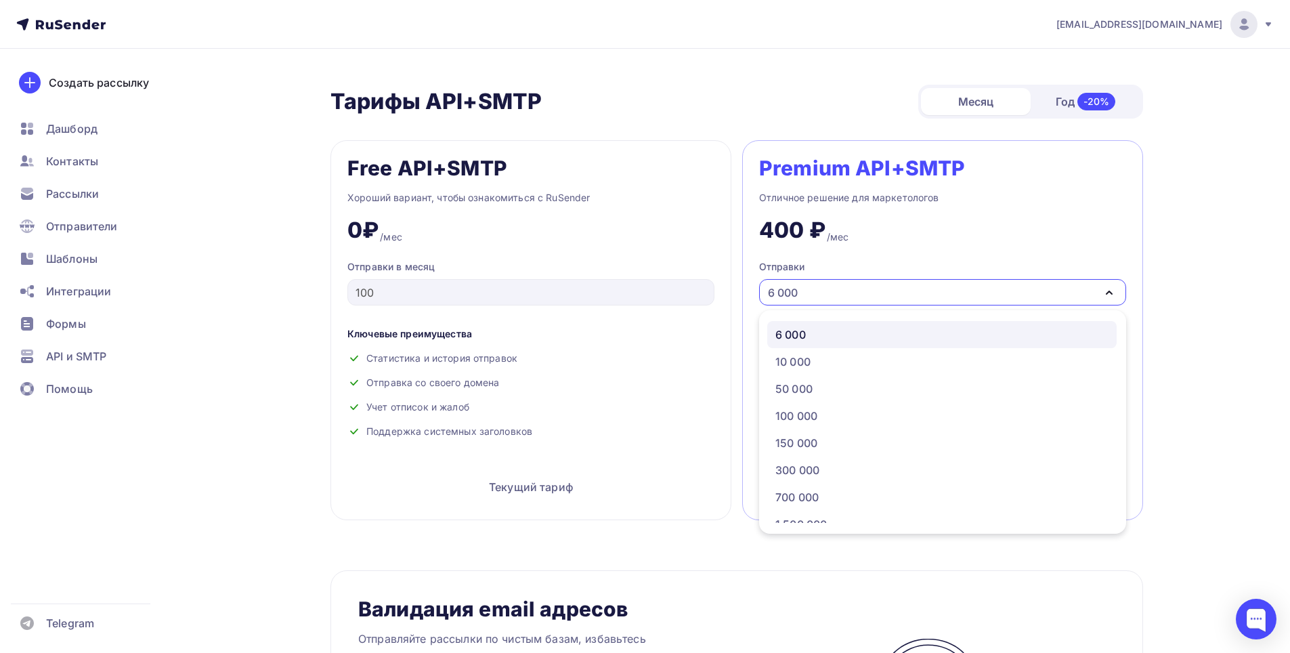
click at [905, 296] on div "6 000" at bounding box center [942, 292] width 367 height 26
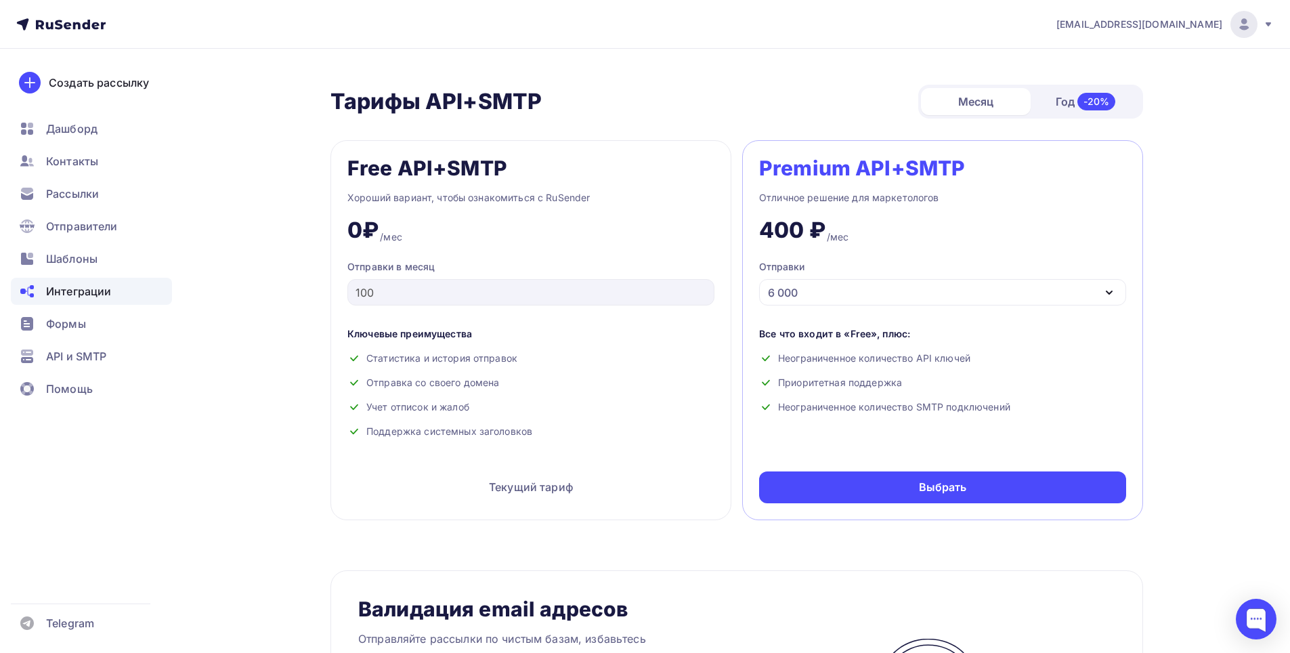
click at [95, 298] on span "Интеграции" at bounding box center [78, 291] width 65 height 16
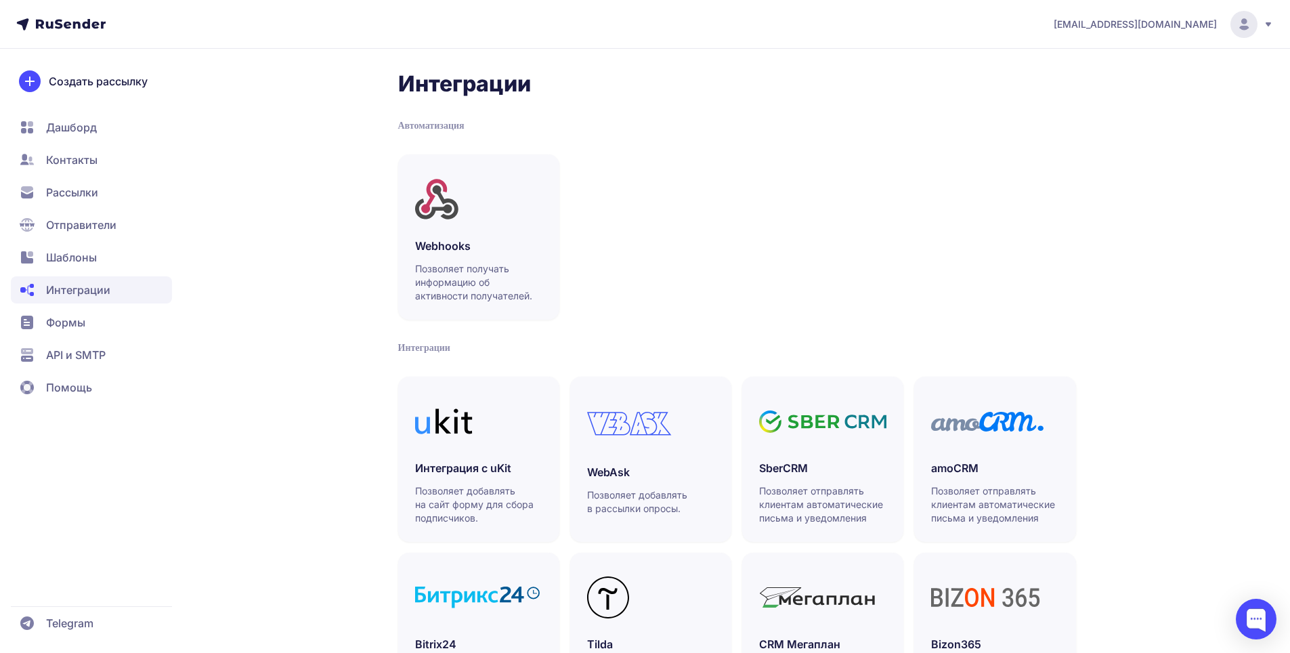
click at [76, 226] on span "Отправители" at bounding box center [81, 225] width 70 height 16
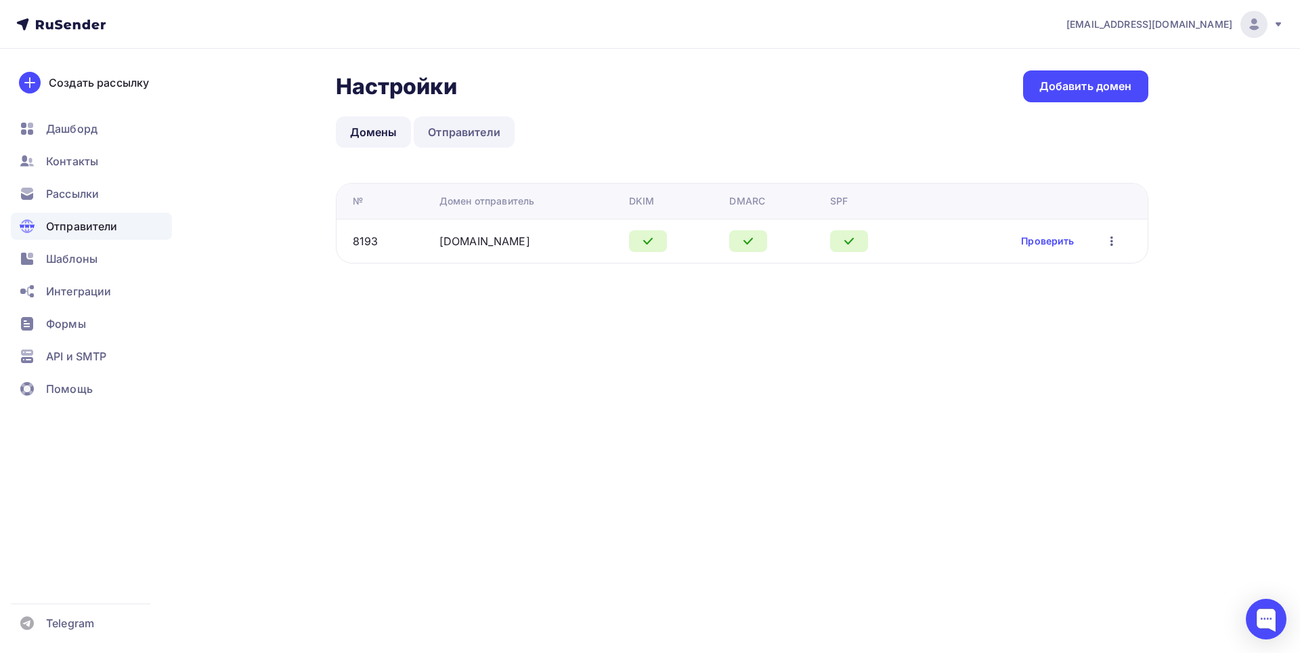
click at [442, 146] on link "Отправители" at bounding box center [464, 131] width 101 height 31
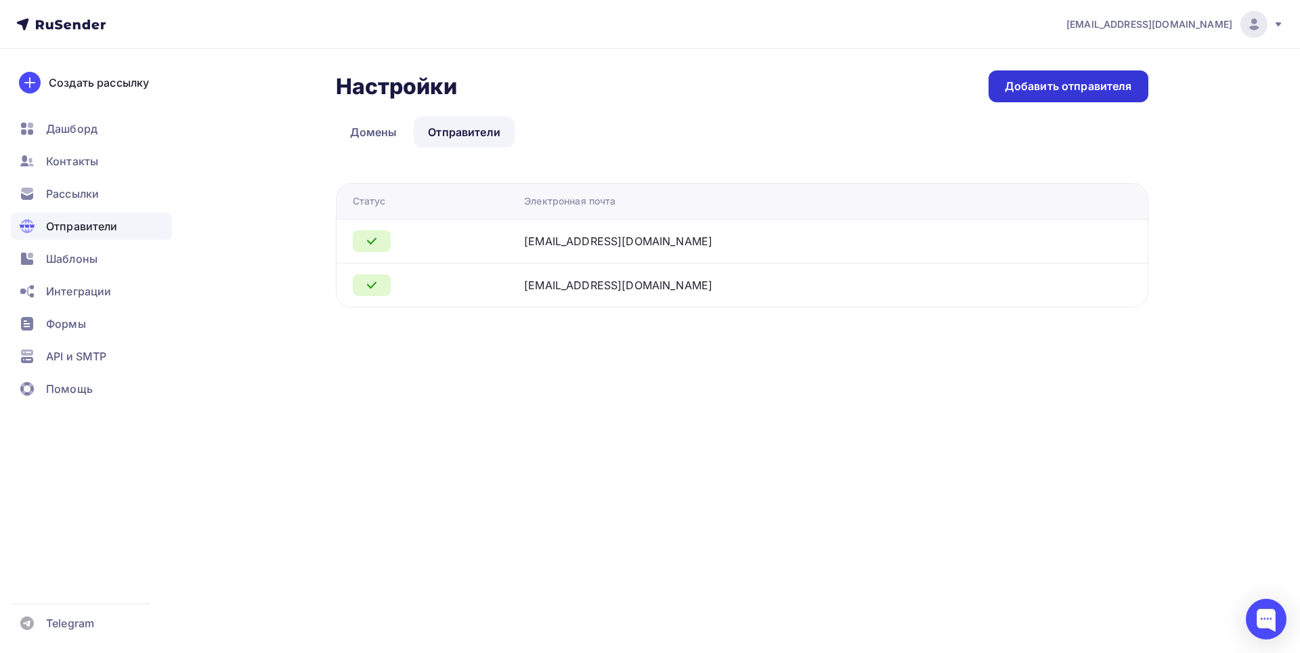
click at [1048, 87] on div "Добавить отправителя" at bounding box center [1068, 87] width 127 height 16
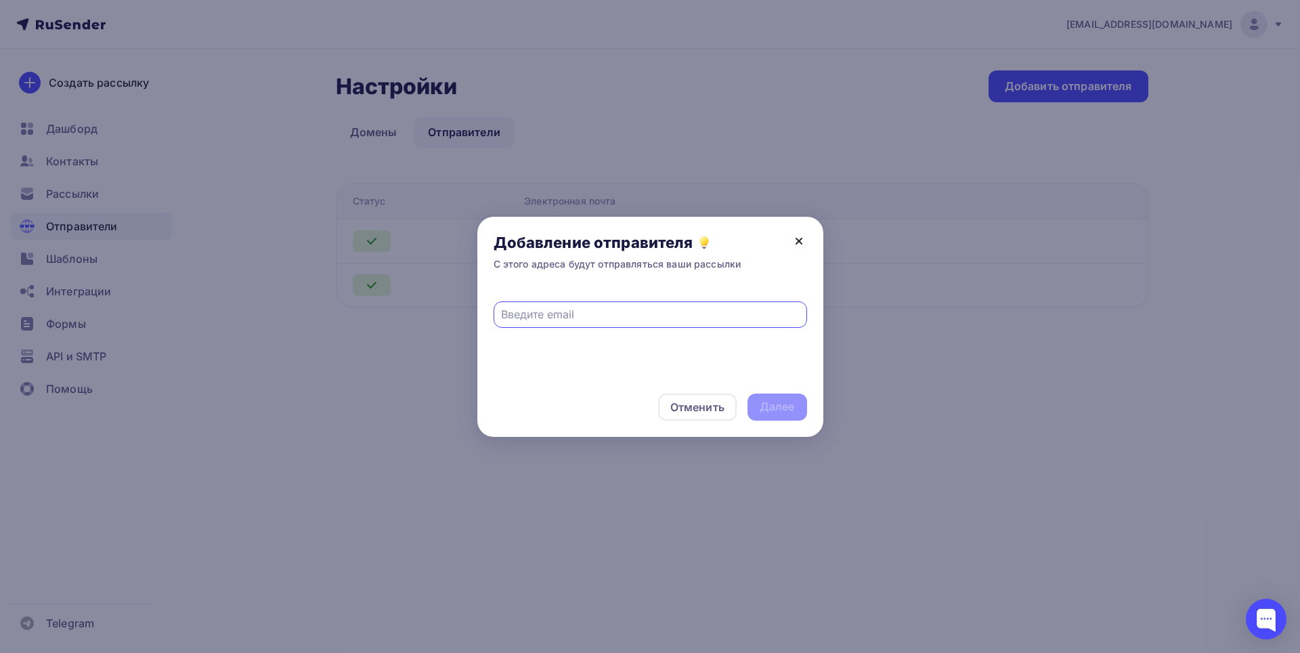
click icon
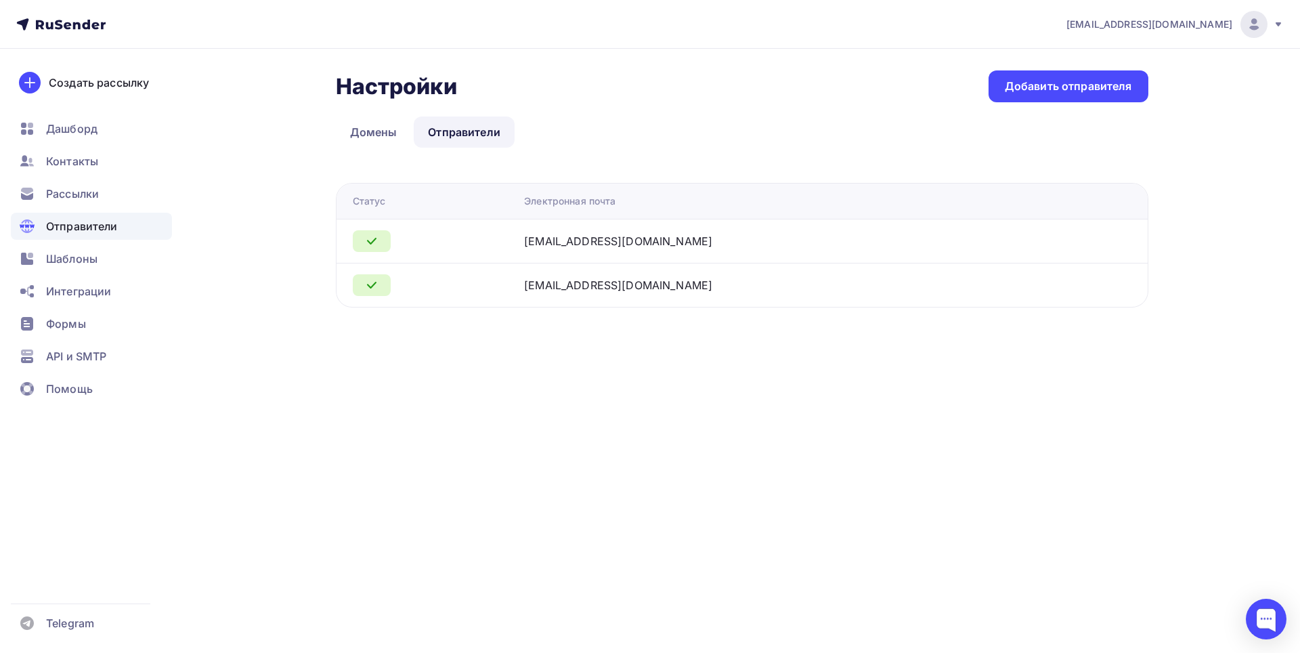
click span "hsh536467@gmail.com"
click span "Шаблоны"
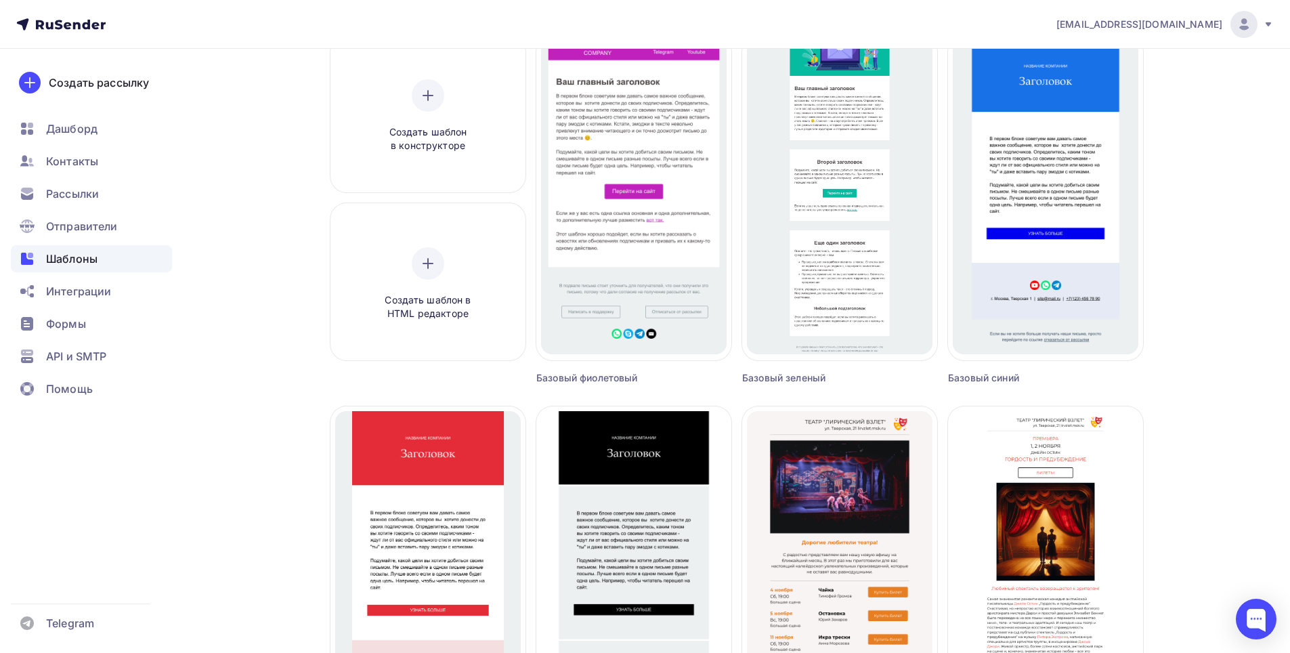
scroll to position [339, 0]
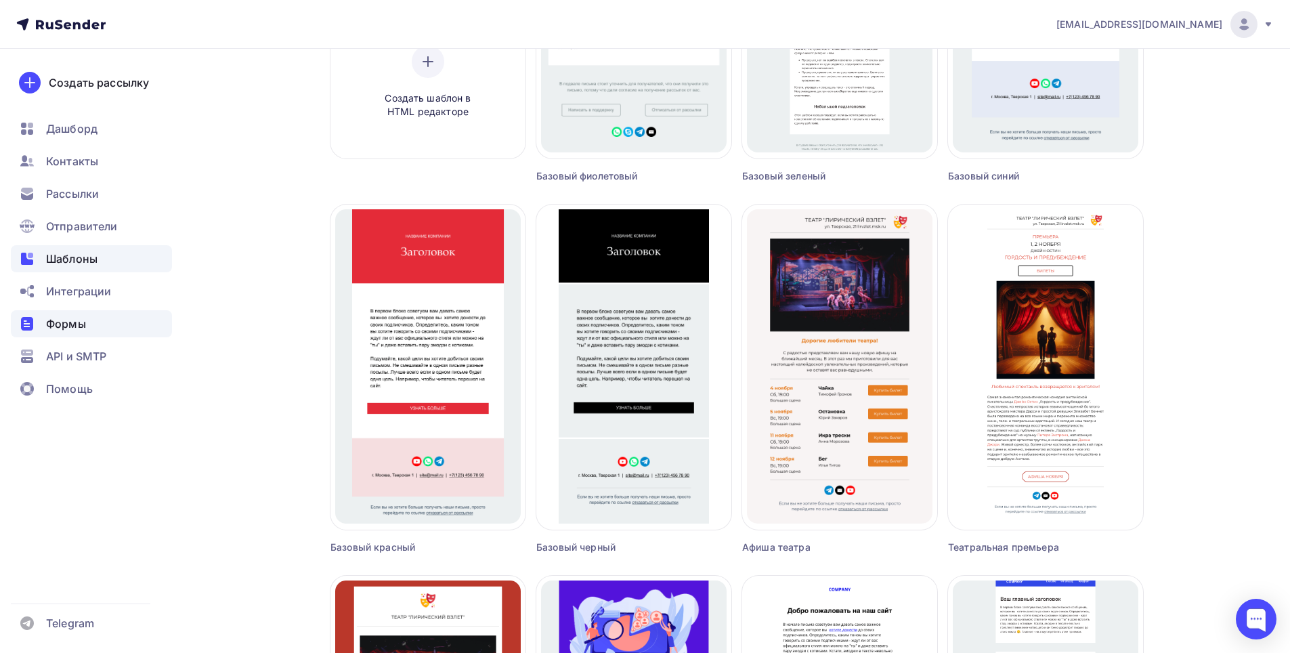
click div "Формы"
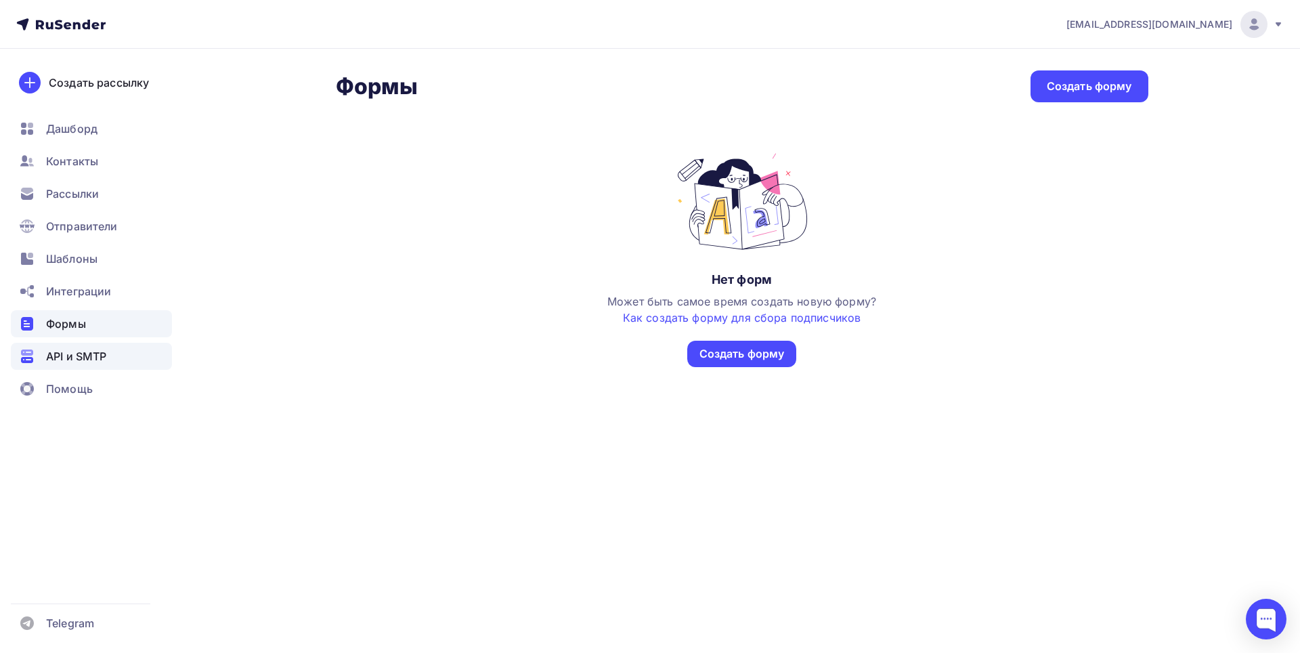
click div "API и SMTP"
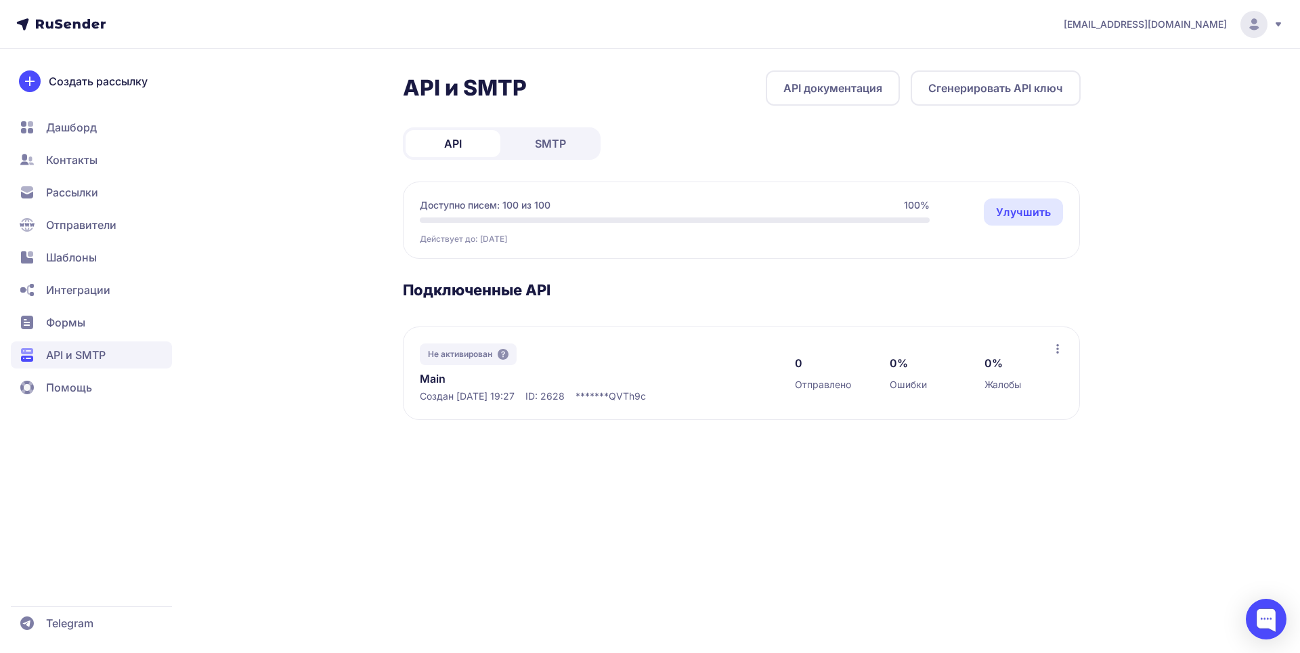
click at [849, 83] on link "API документация" at bounding box center [833, 87] width 134 height 35
click at [79, 252] on span "Шаблоны" at bounding box center [71, 257] width 51 height 16
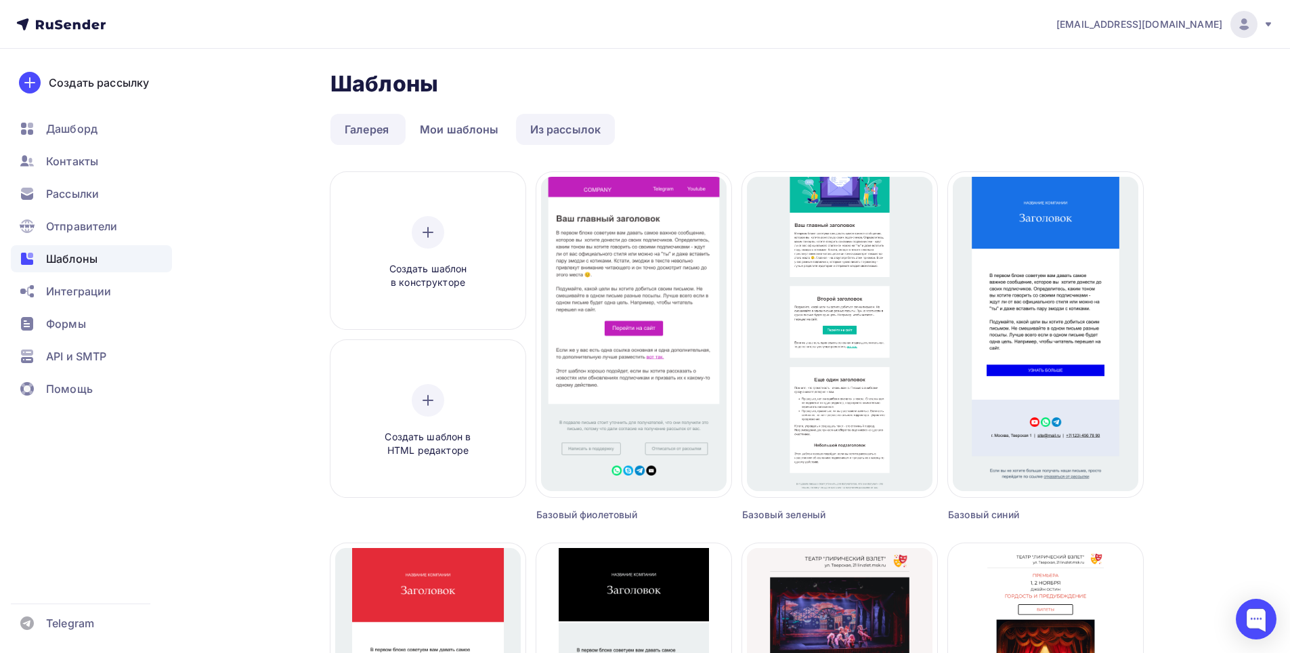
click at [563, 117] on link "Из рассылок" at bounding box center [566, 129] width 100 height 31
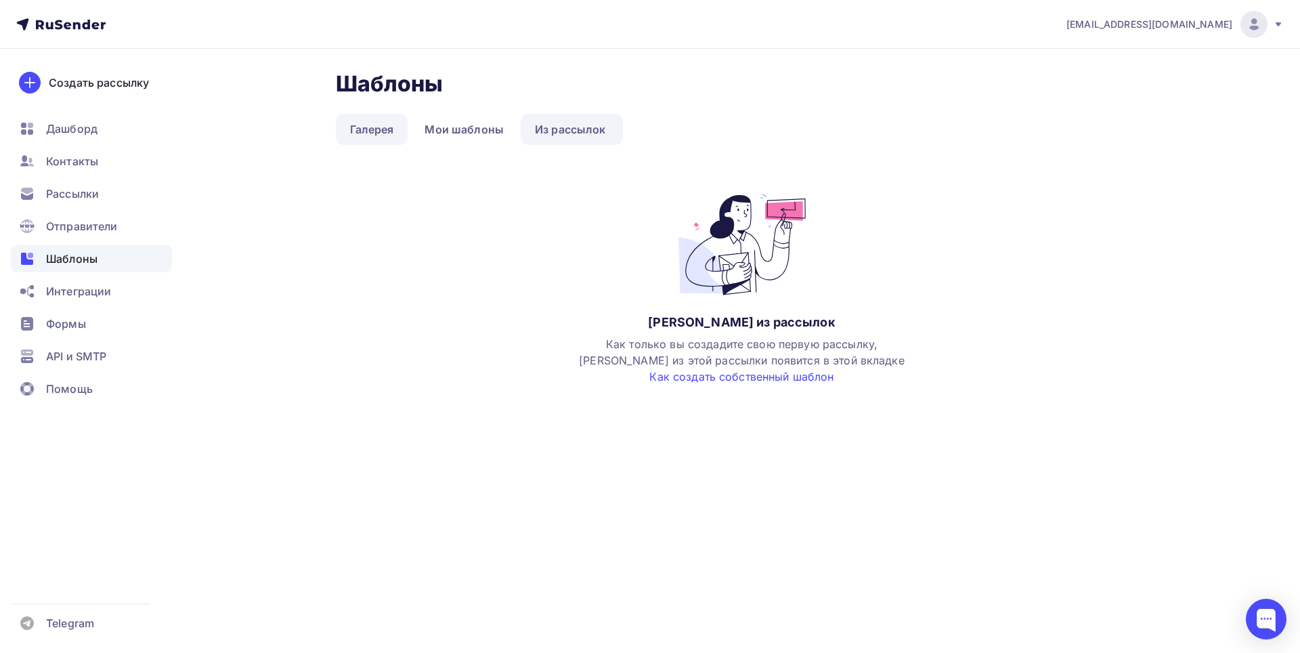
click at [375, 133] on link "Галерея" at bounding box center [372, 129] width 72 height 31
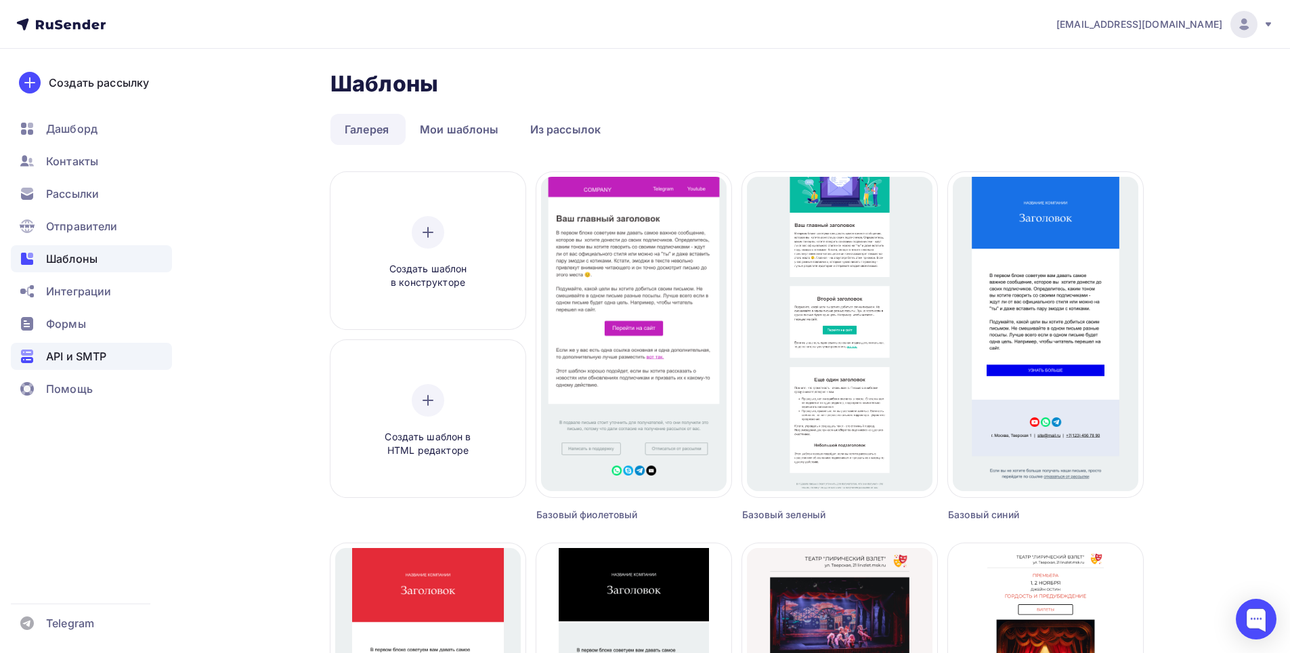
click at [57, 368] on div "API и SMTP" at bounding box center [91, 356] width 161 height 27
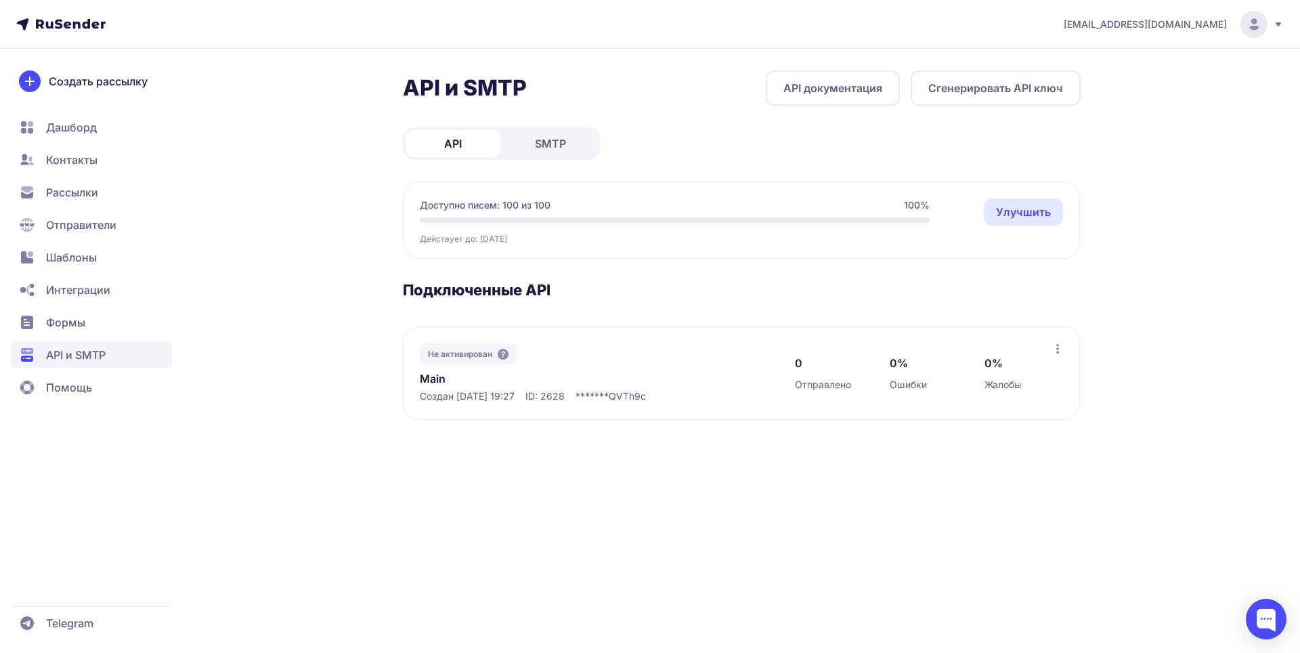
click at [63, 318] on span "Формы" at bounding box center [65, 322] width 39 height 16
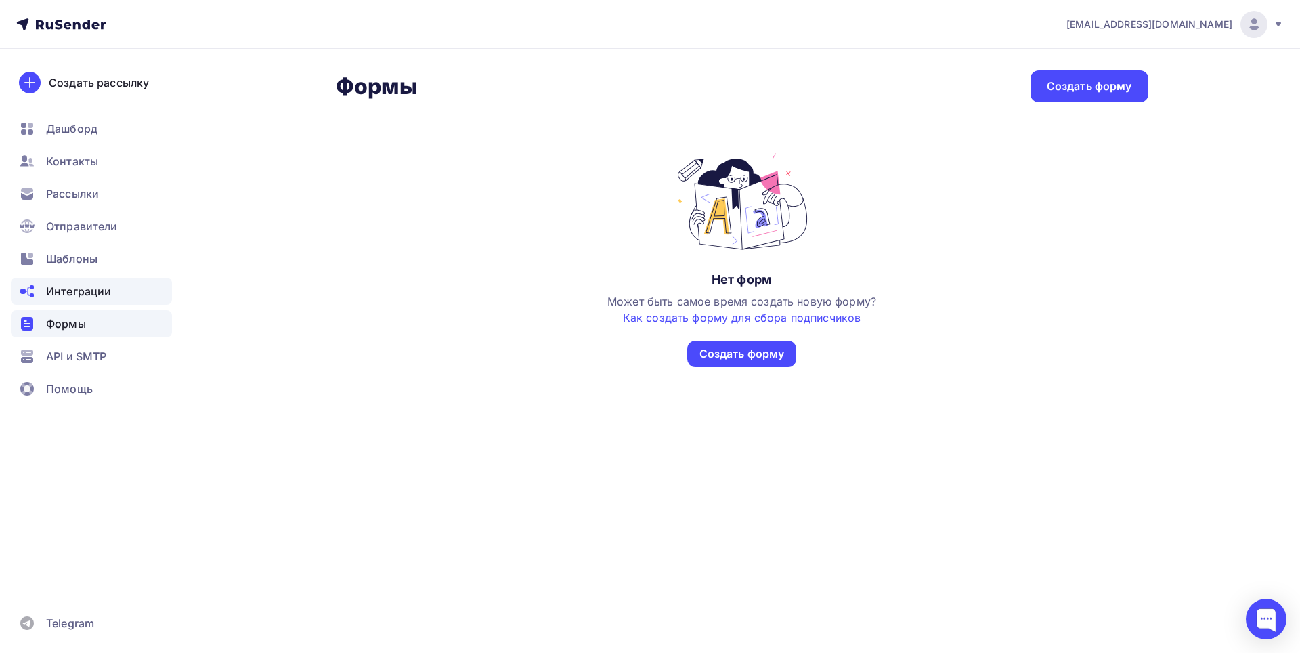
click at [113, 293] on div "Интеграции" at bounding box center [91, 291] width 161 height 27
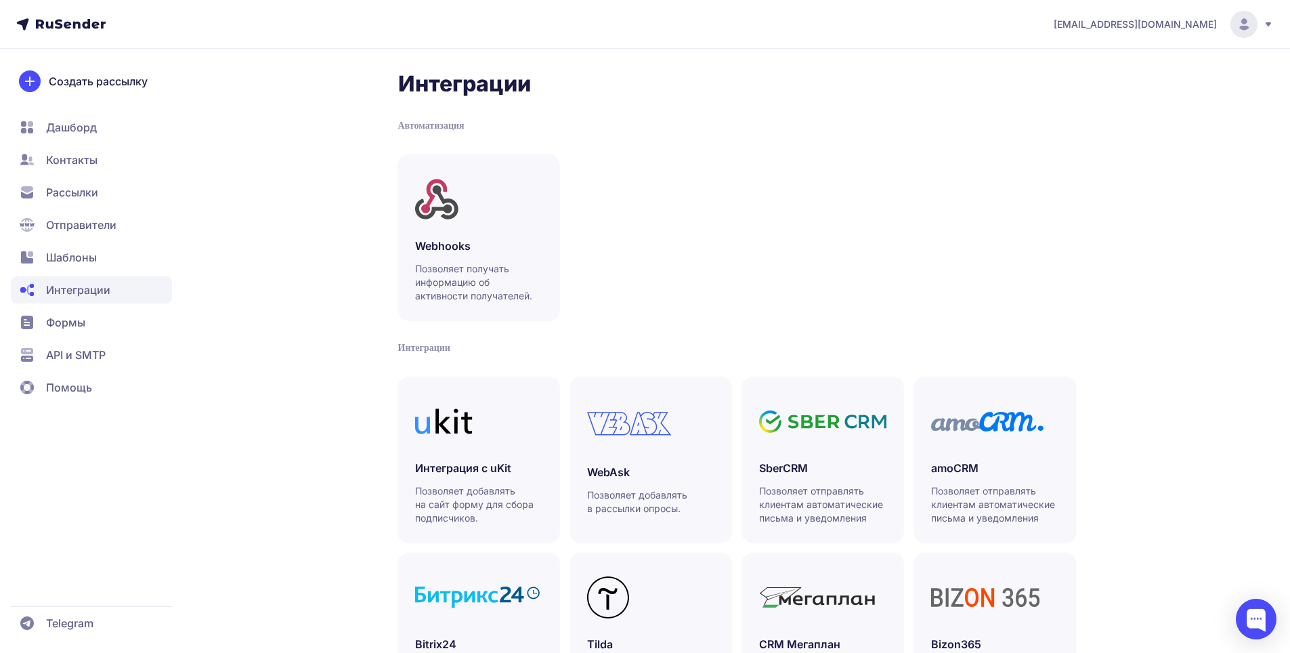
click at [100, 263] on span "Шаблоны" at bounding box center [91, 257] width 161 height 27
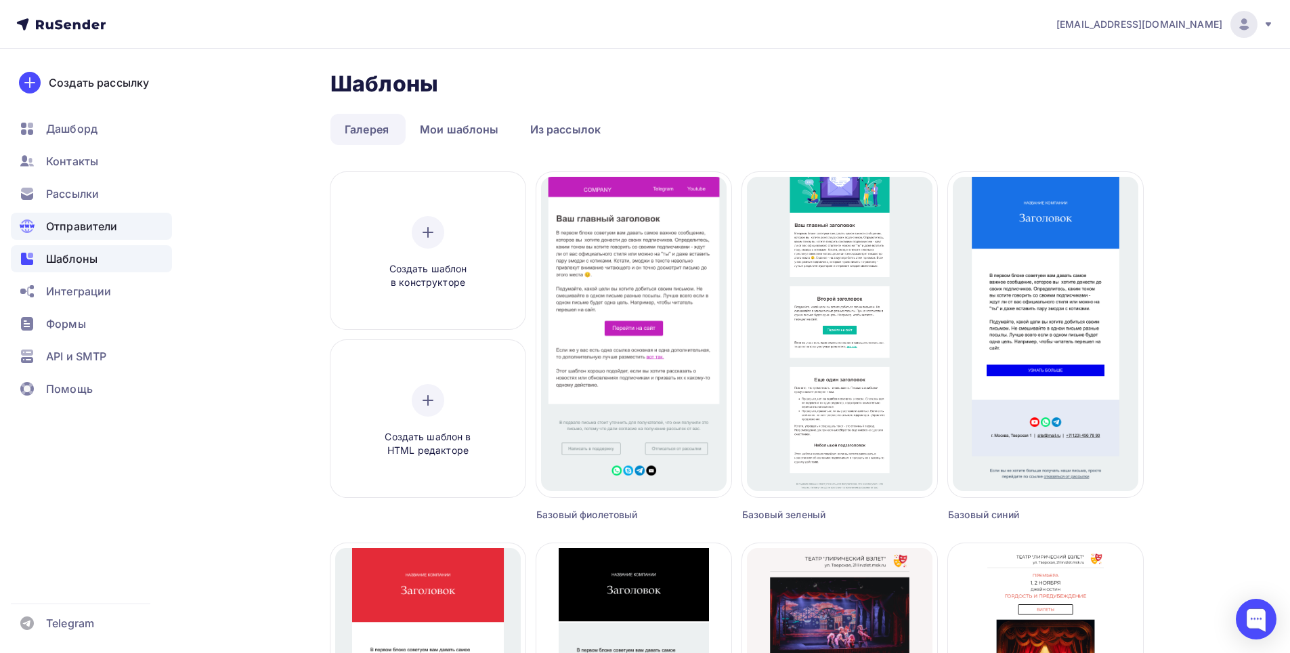
click at [95, 223] on span "Отправители" at bounding box center [82, 226] width 72 height 16
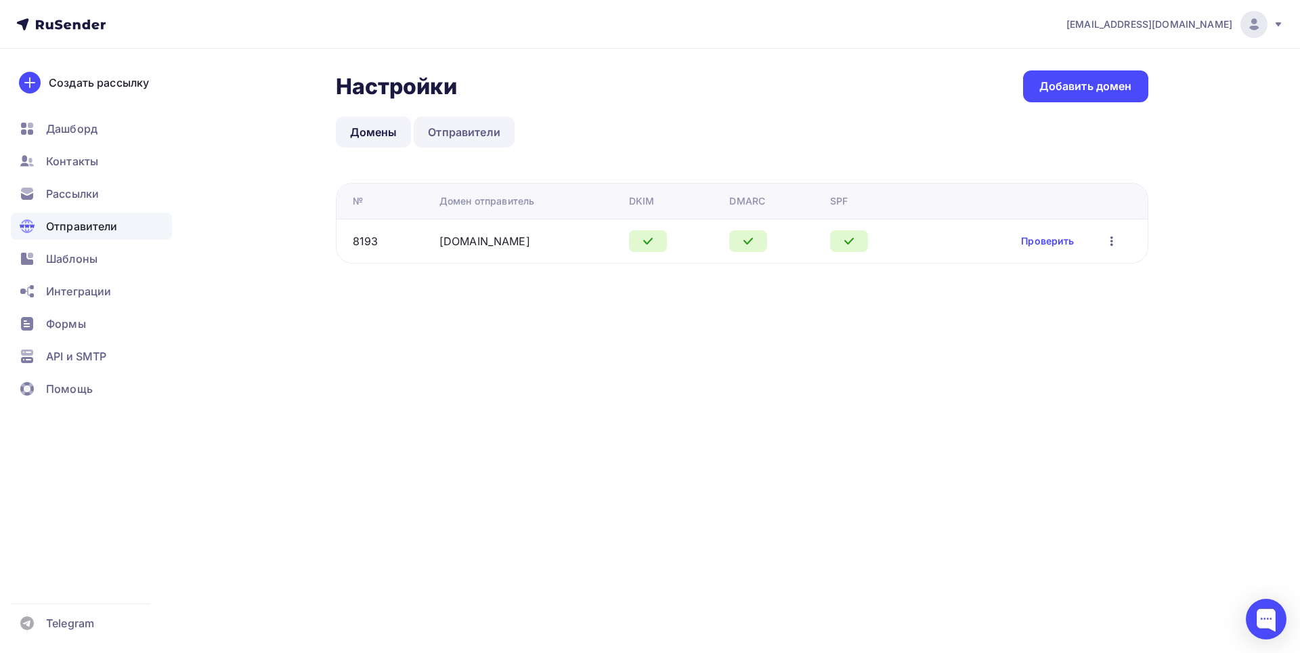
click at [486, 133] on link "Отправители" at bounding box center [464, 131] width 101 height 31
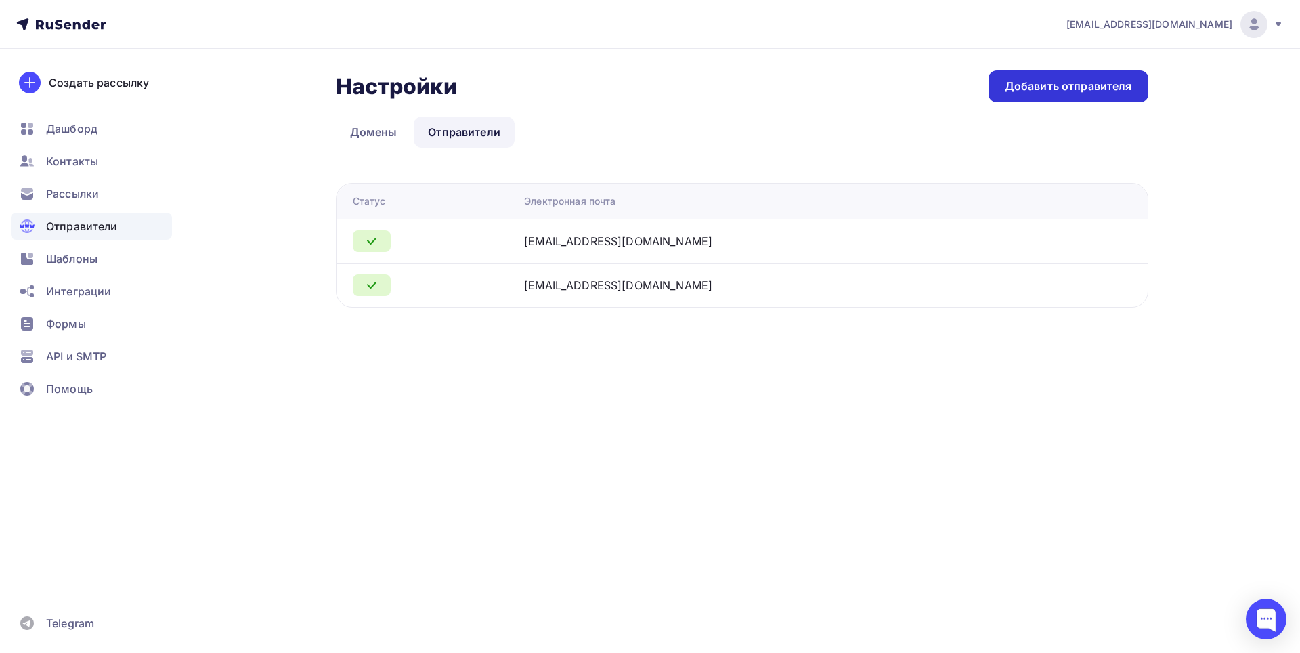
click at [1075, 81] on div "Добавить отправителя" at bounding box center [1068, 87] width 127 height 16
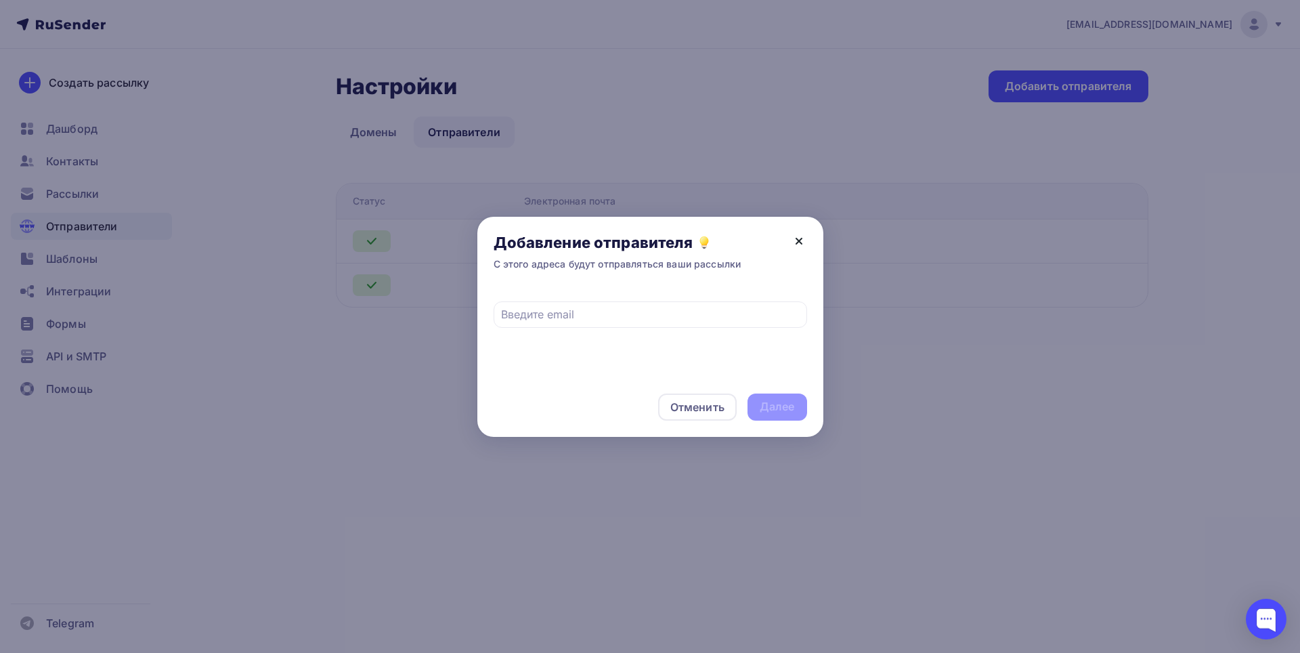
click at [794, 240] on icon at bounding box center [799, 241] width 16 height 16
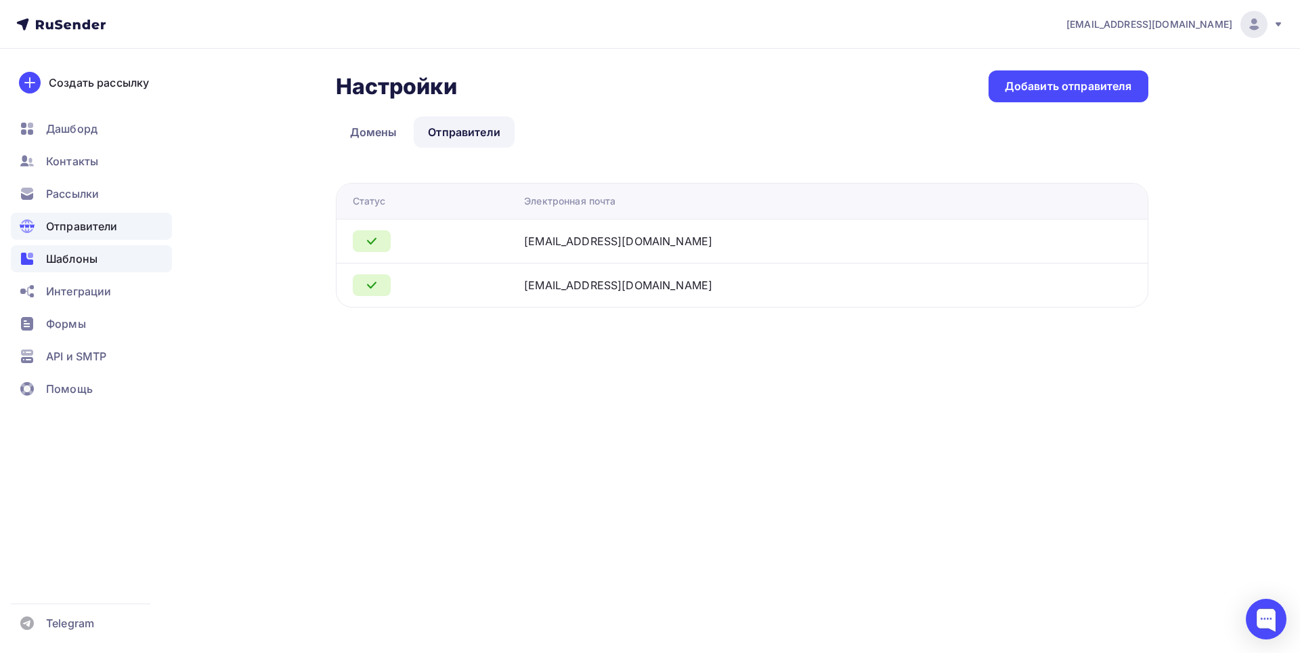
click at [89, 253] on span "Шаблоны" at bounding box center [71, 259] width 51 height 16
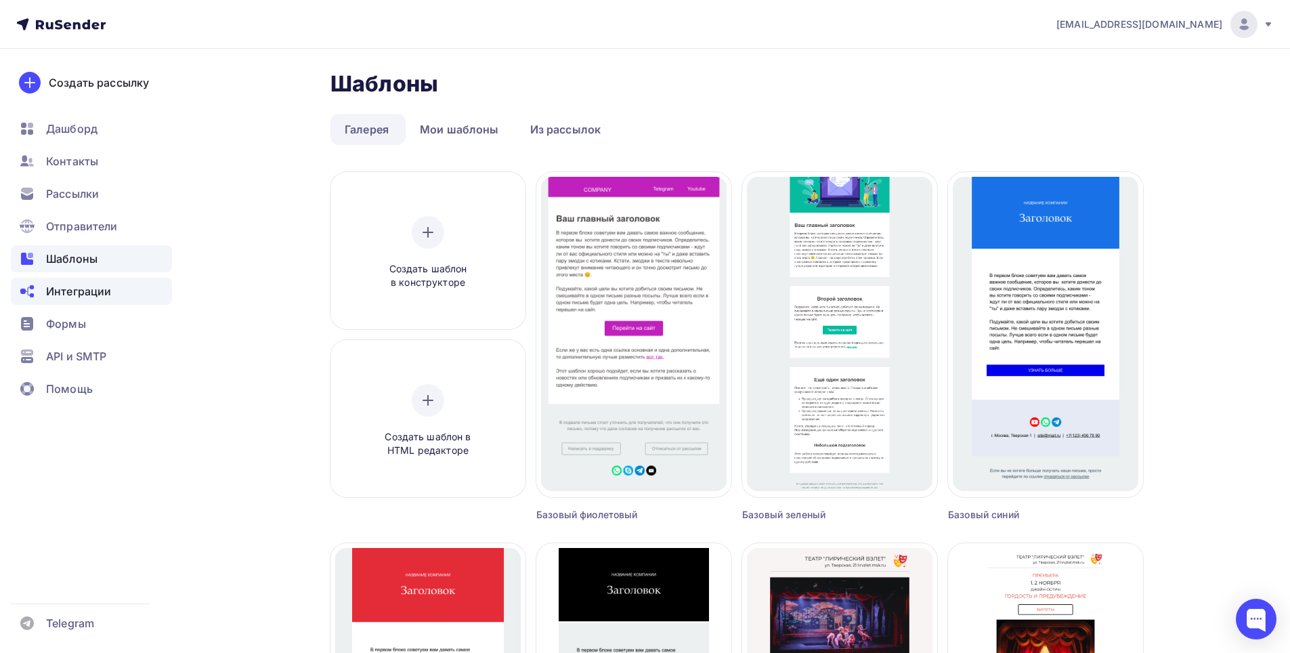
click at [87, 293] on span "Интеграции" at bounding box center [78, 291] width 65 height 16
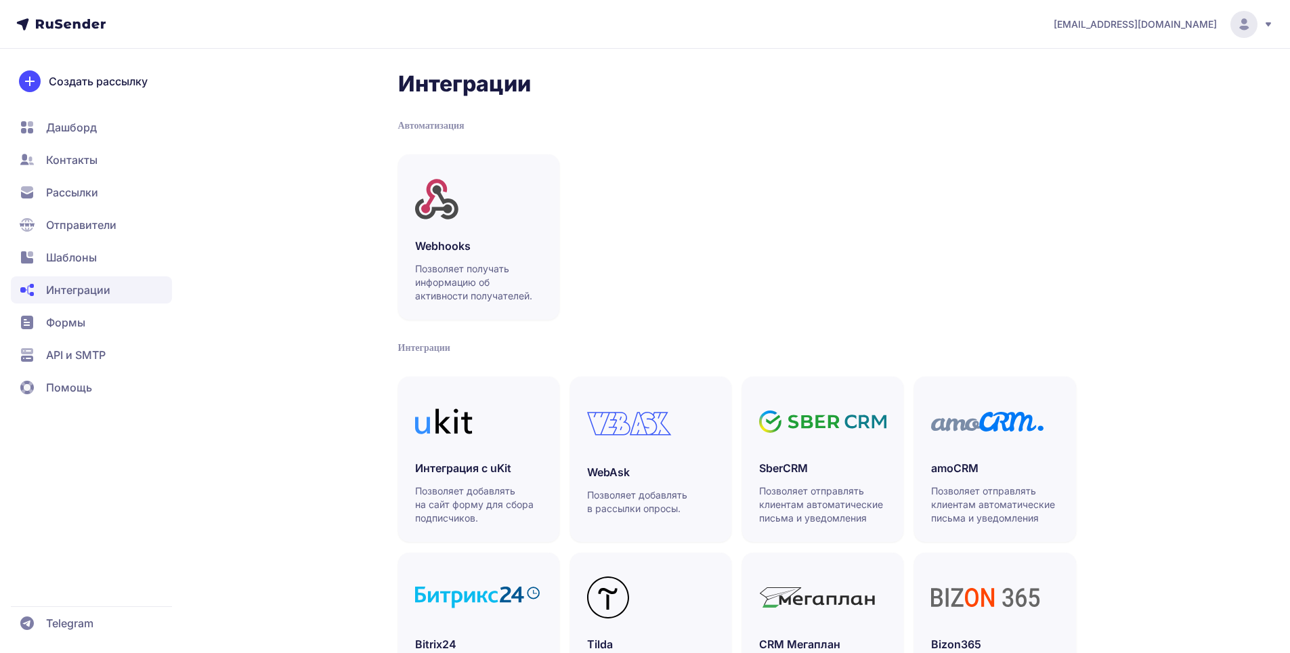
click at [97, 230] on span "Отправители" at bounding box center [81, 225] width 70 height 16
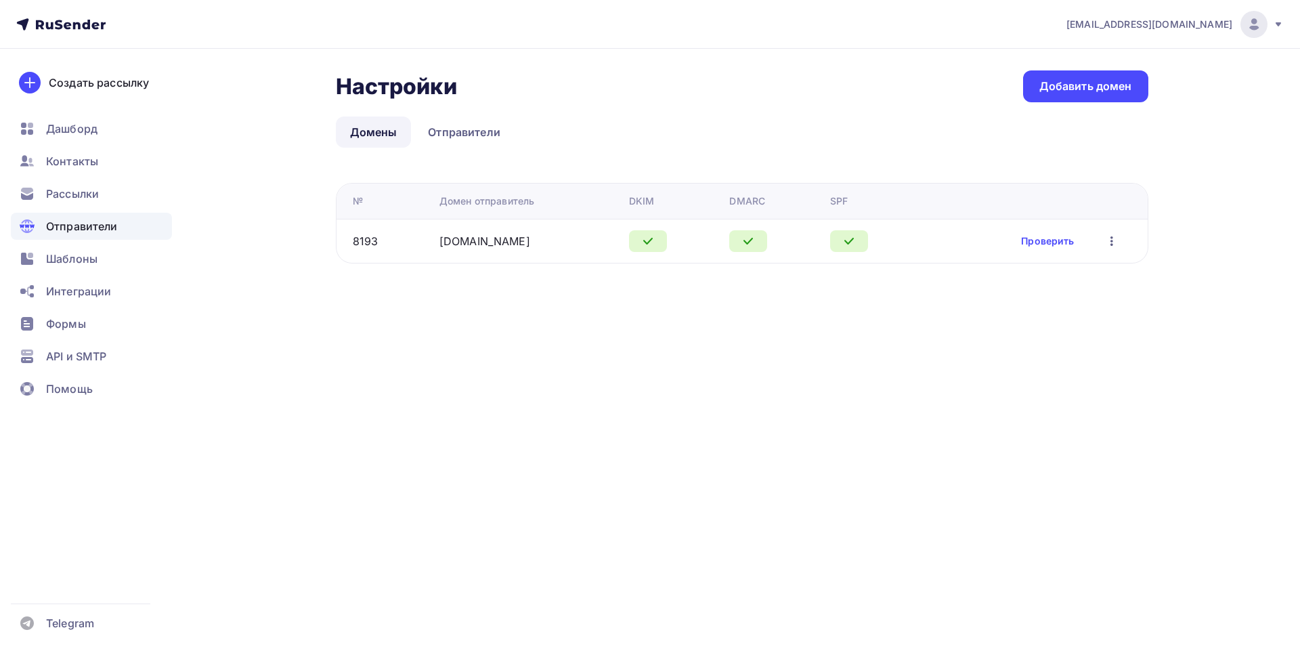
click at [96, 256] on span "Шаблоны" at bounding box center [71, 259] width 51 height 16
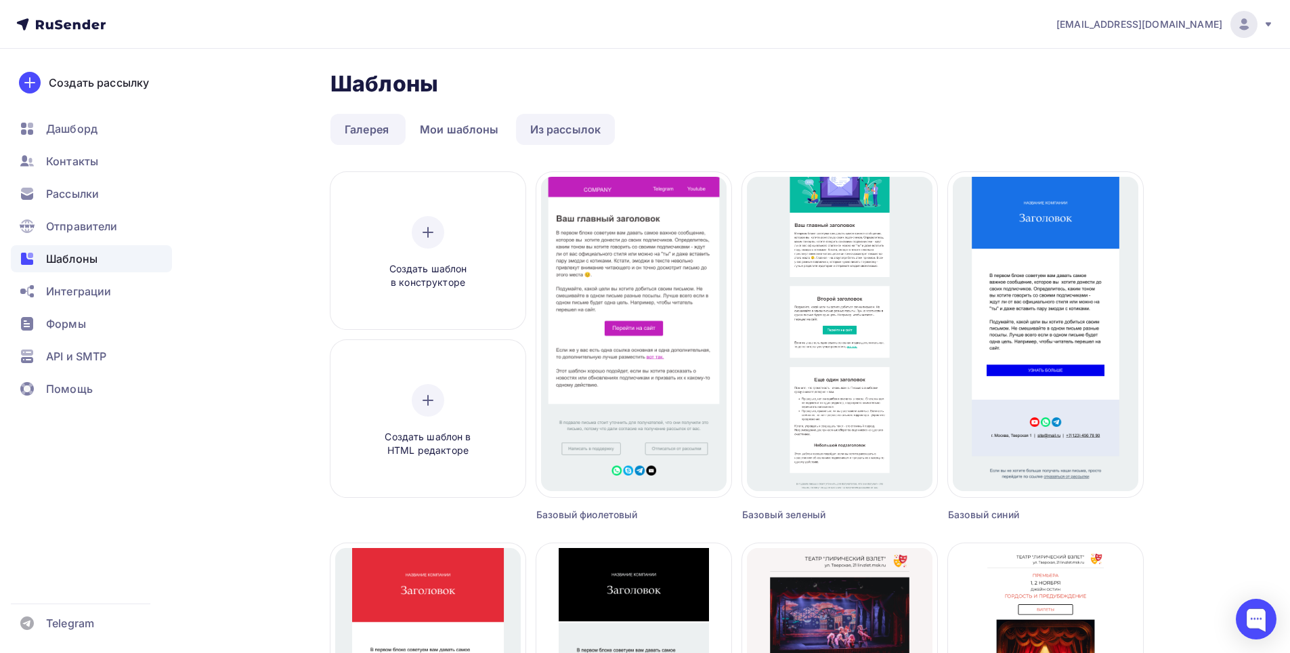
click at [566, 131] on link "Из рассылок" at bounding box center [566, 129] width 100 height 31
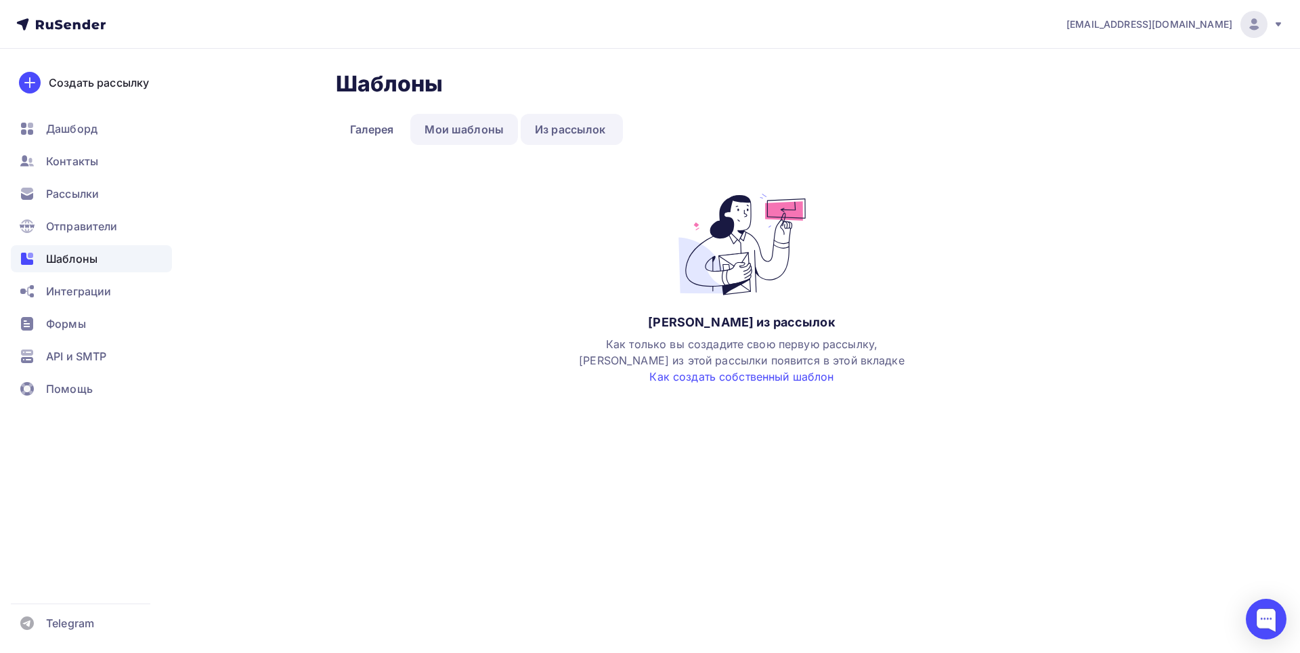
click at [487, 132] on link "Мои шаблоны" at bounding box center [464, 129] width 108 height 31
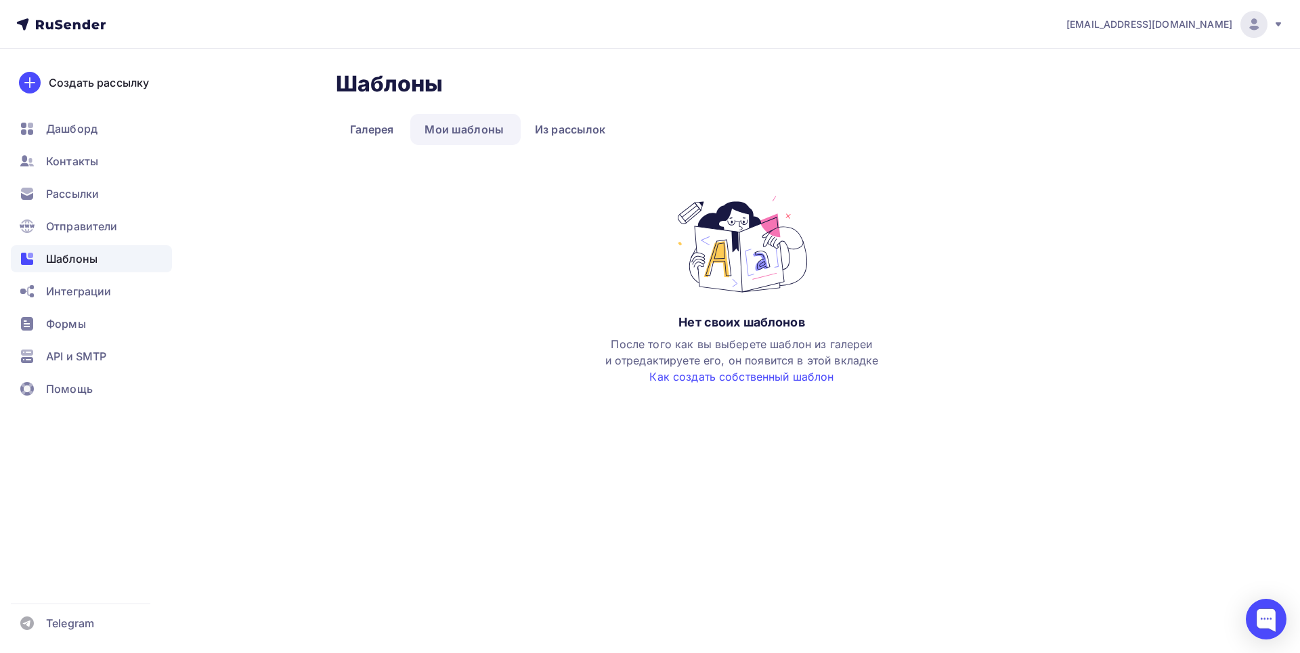
click at [1172, 36] on div "[EMAIL_ADDRESS][DOMAIN_NAME]" at bounding box center [1175, 24] width 217 height 27
click at [965, 264] on div "Шаблоны Шаблоны Галерея Мои шаблоны Из рассылок Нет своих шаблонов После того к…" at bounding box center [742, 227] width 813 height 314
click at [381, 133] on link "Галерея" at bounding box center [372, 129] width 72 height 31
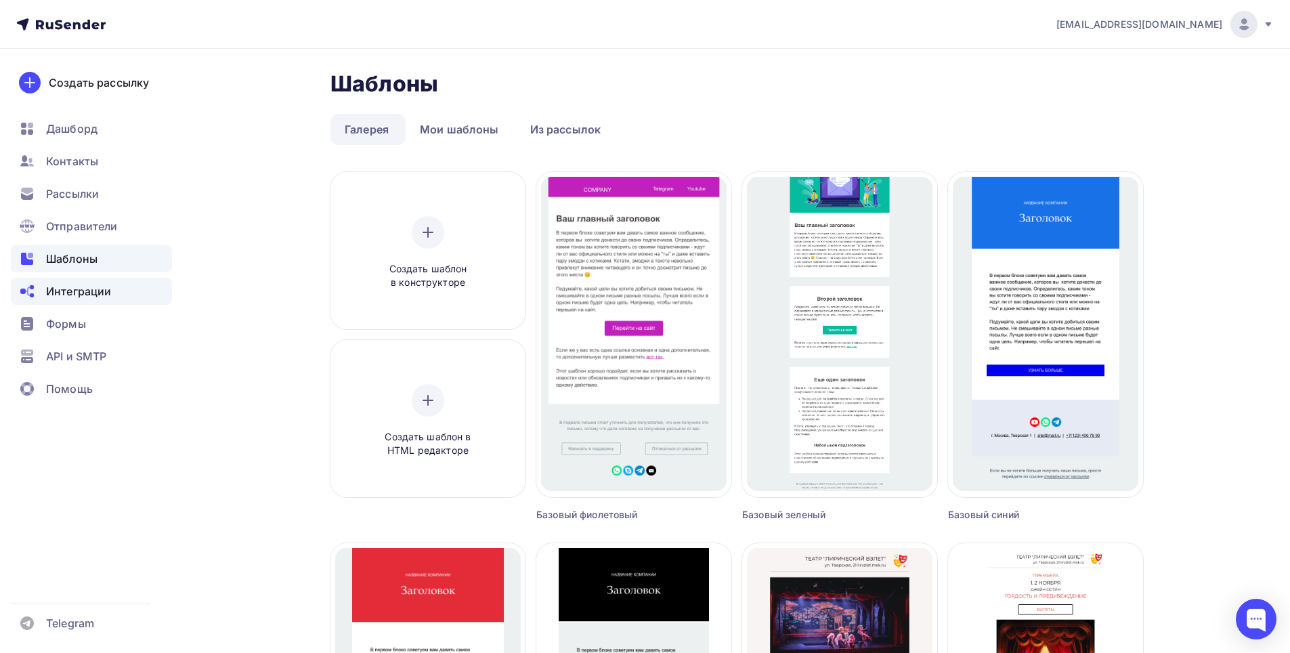
click at [88, 290] on span "Интеграции" at bounding box center [78, 291] width 65 height 16
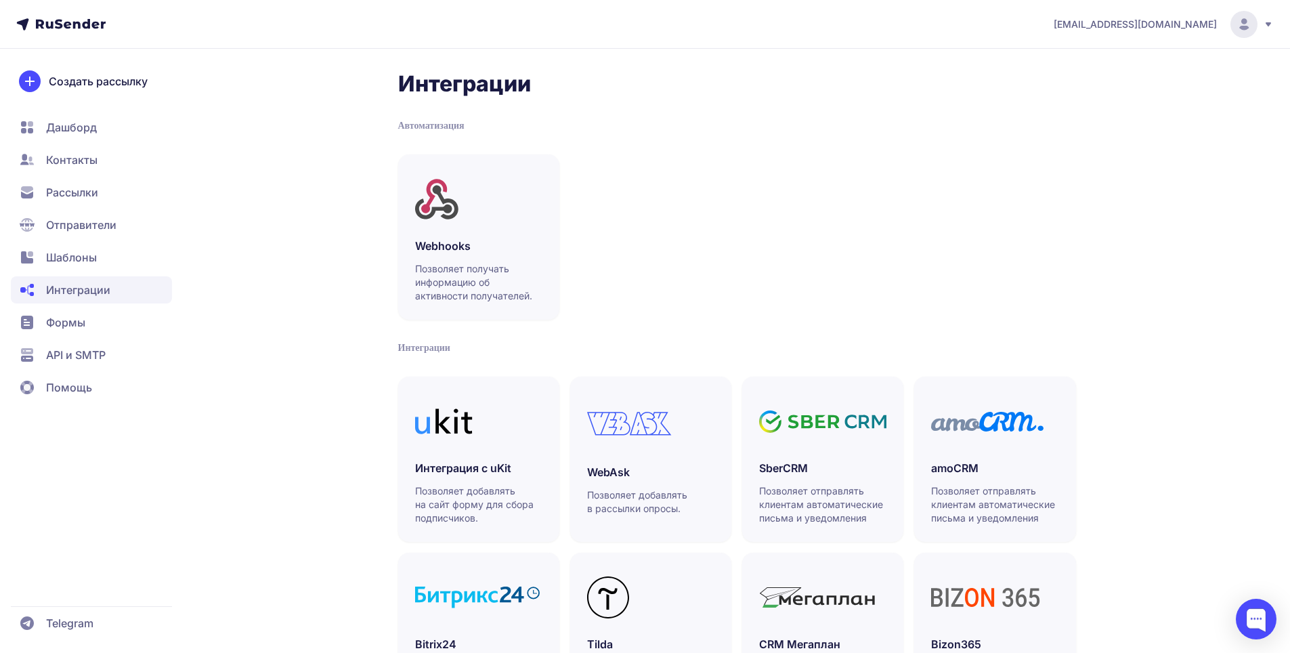
scroll to position [68, 0]
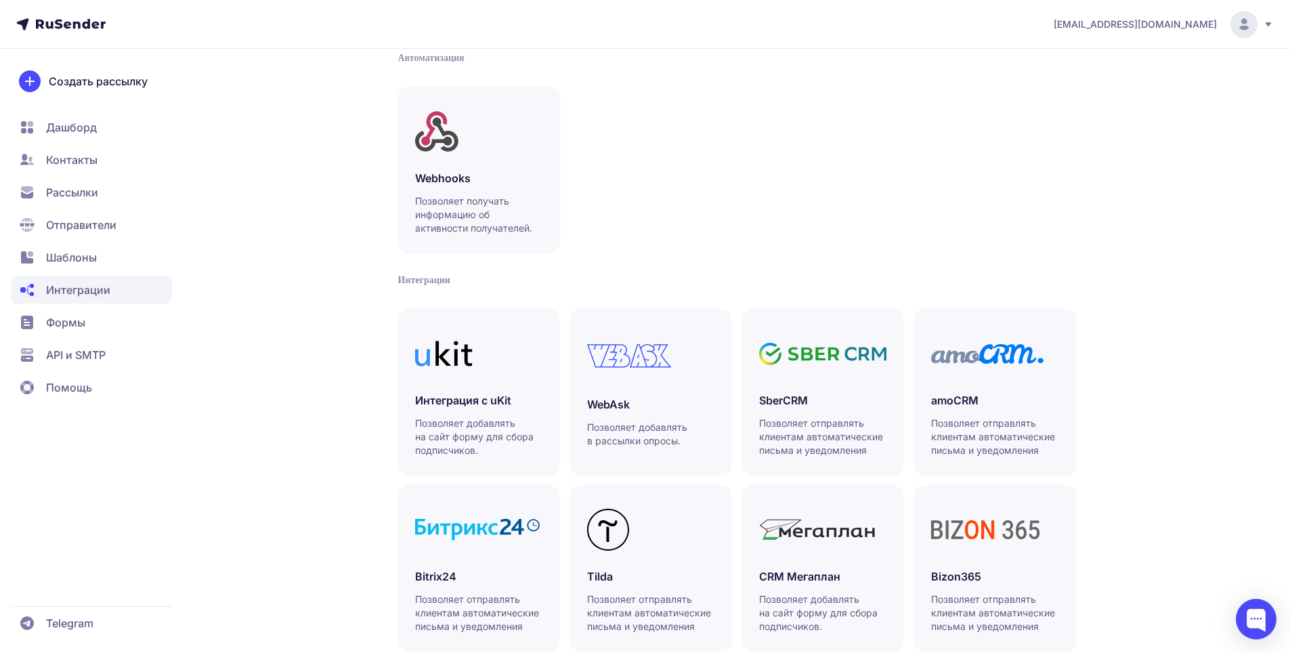
click at [112, 223] on span "Отправители" at bounding box center [81, 225] width 70 height 16
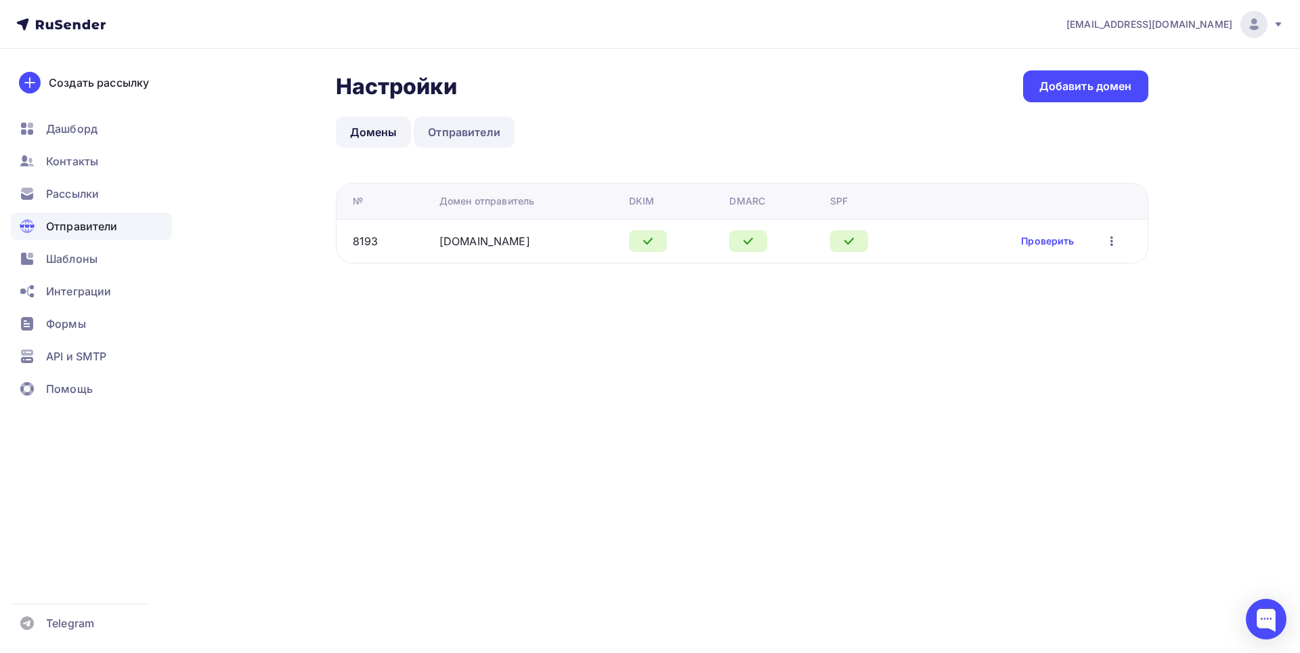
click at [446, 132] on link "Отправители" at bounding box center [464, 131] width 101 height 31
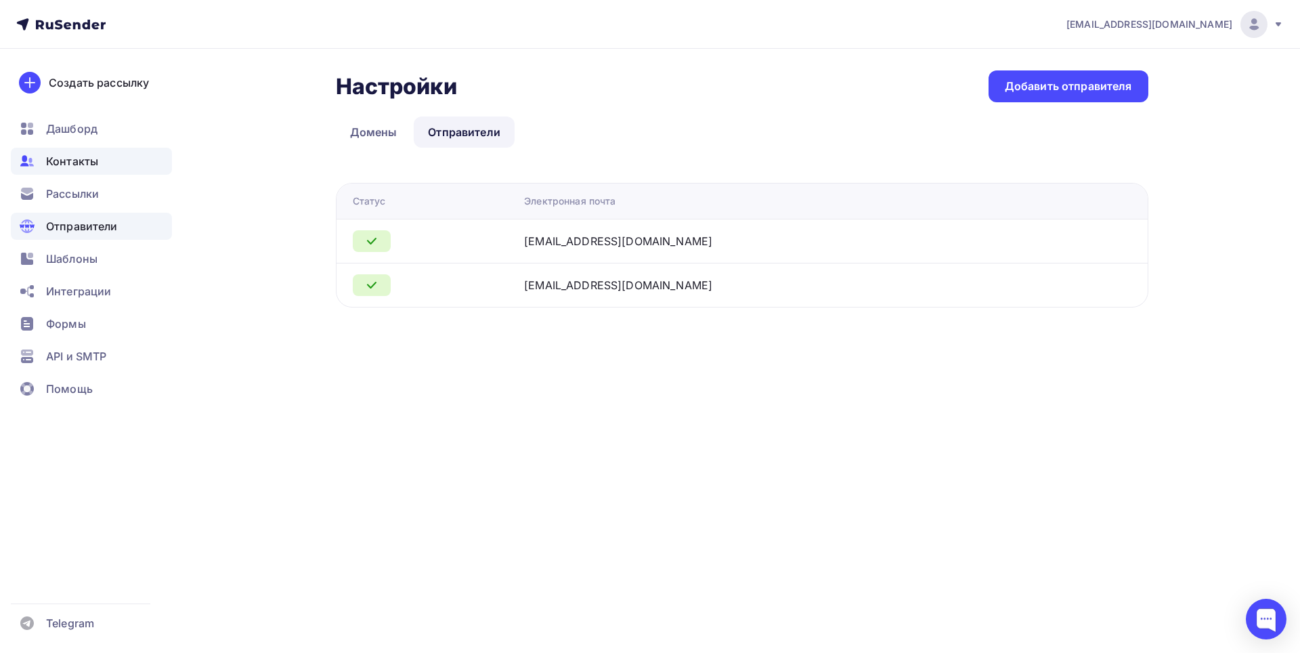
click at [100, 171] on div "Контакты" at bounding box center [91, 161] width 161 height 27
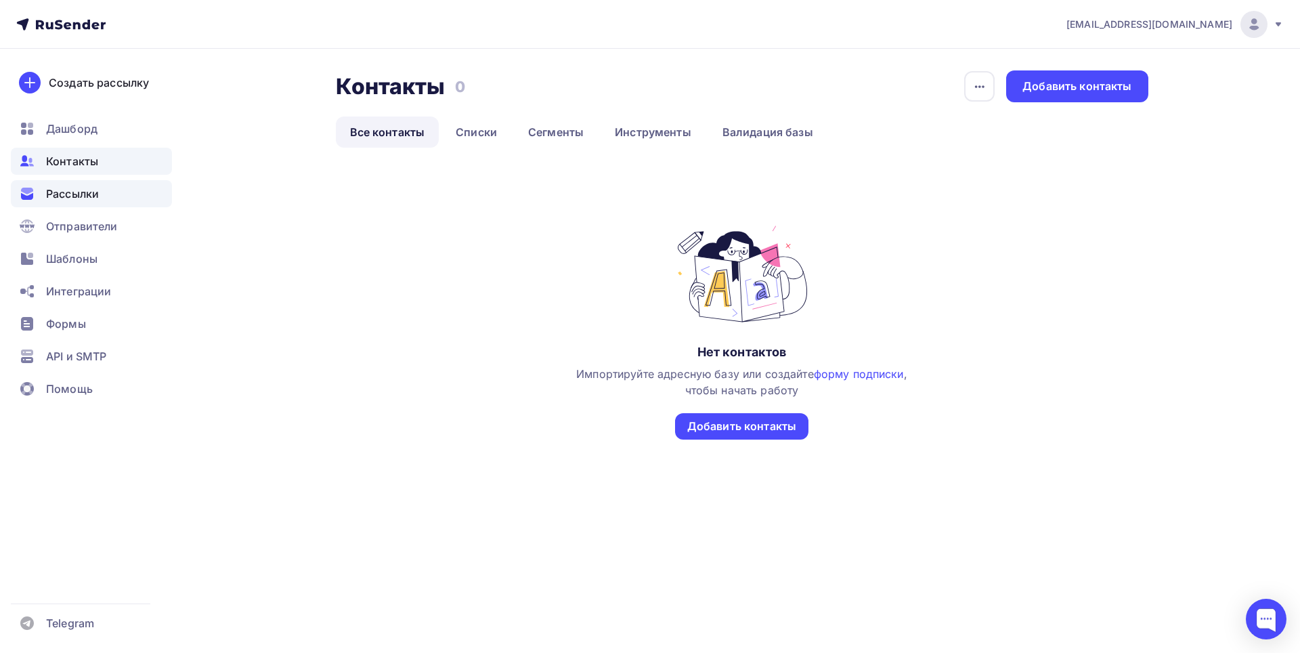
click at [94, 192] on span "Рассылки" at bounding box center [72, 194] width 53 height 16
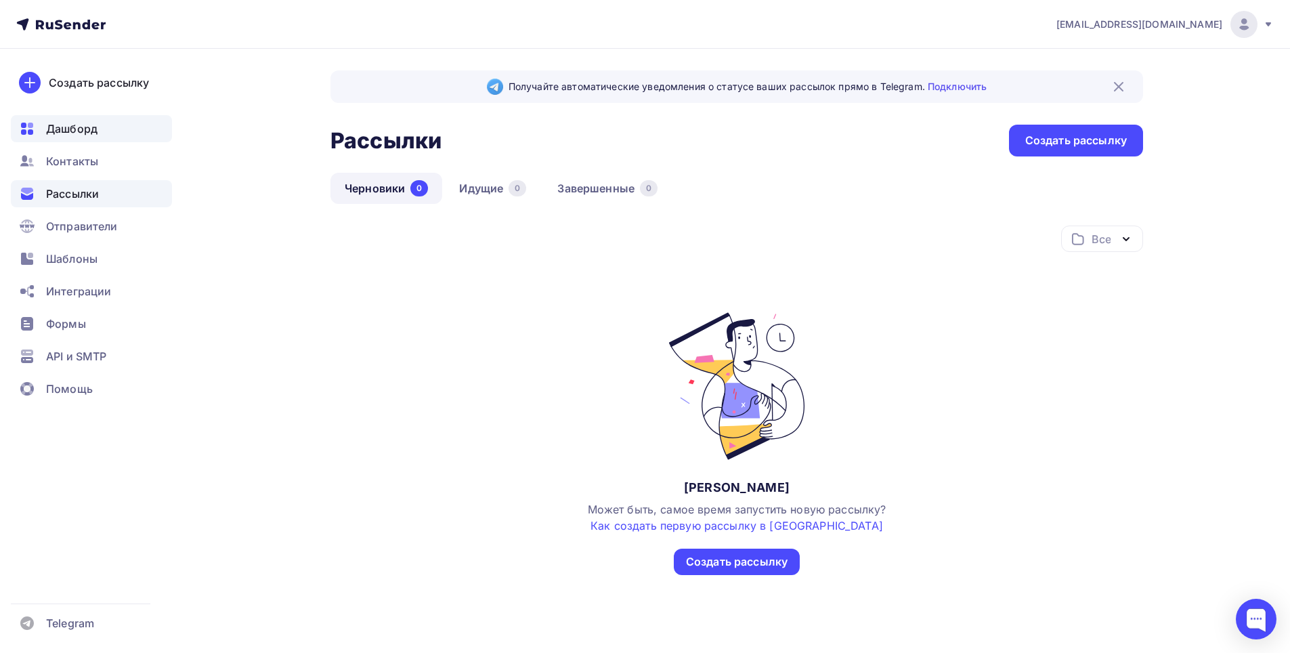
click at [98, 135] on div "Дашборд" at bounding box center [91, 128] width 161 height 27
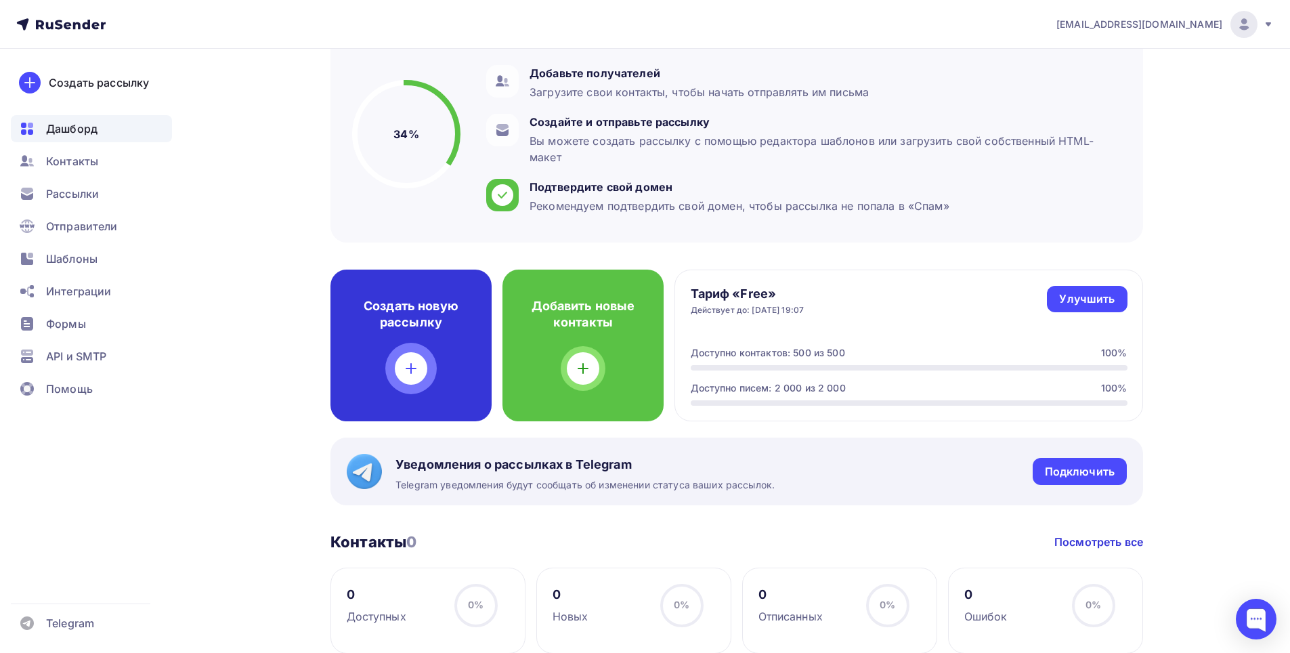
scroll to position [406, 0]
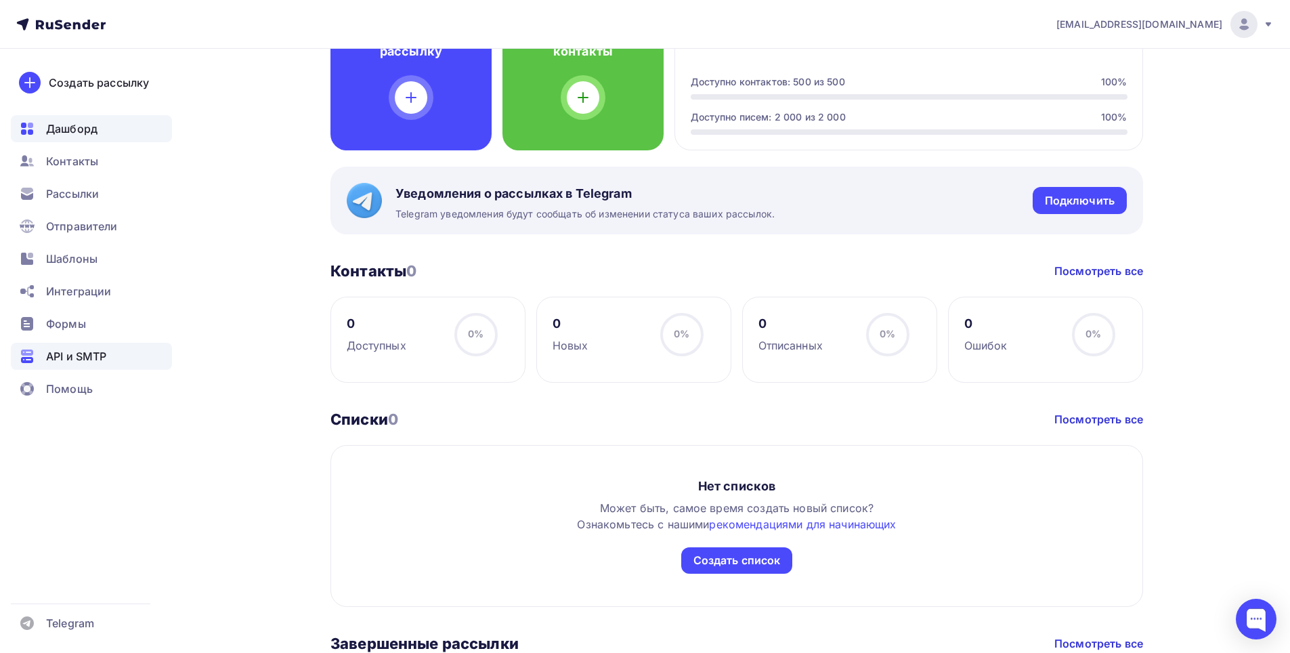
click at [81, 355] on span "API и SMTP" at bounding box center [76, 356] width 60 height 16
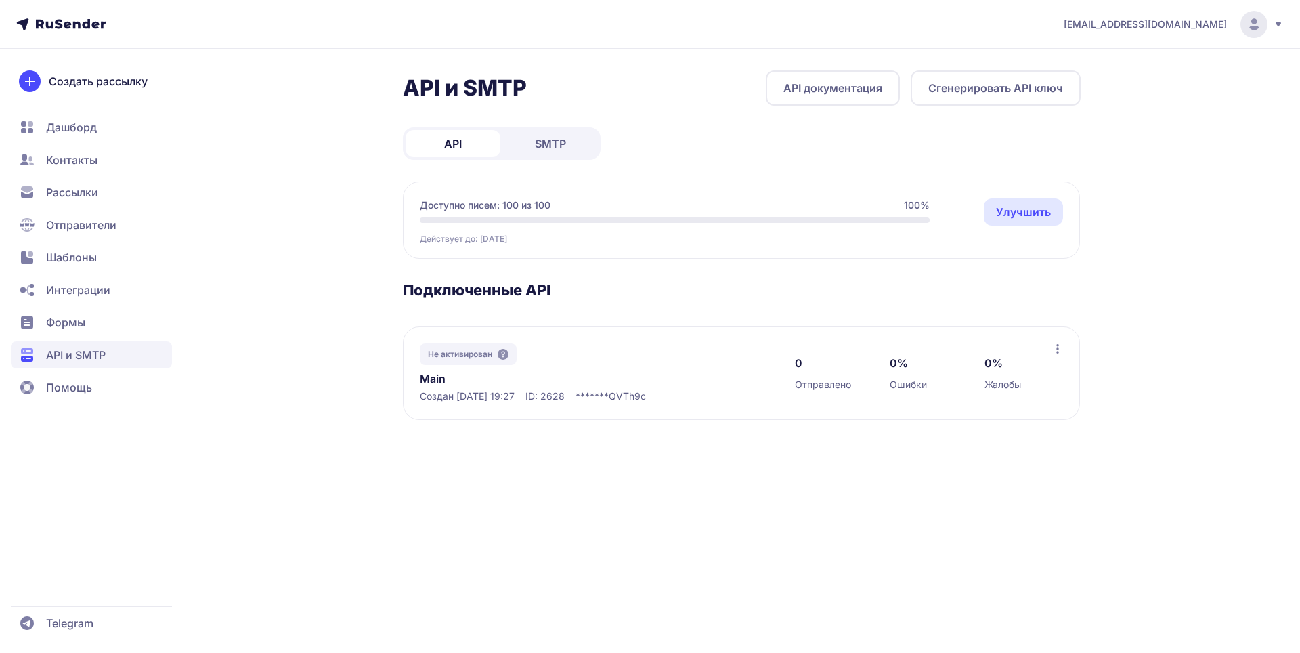
click at [566, 137] on span "SMTP" at bounding box center [550, 143] width 31 height 16
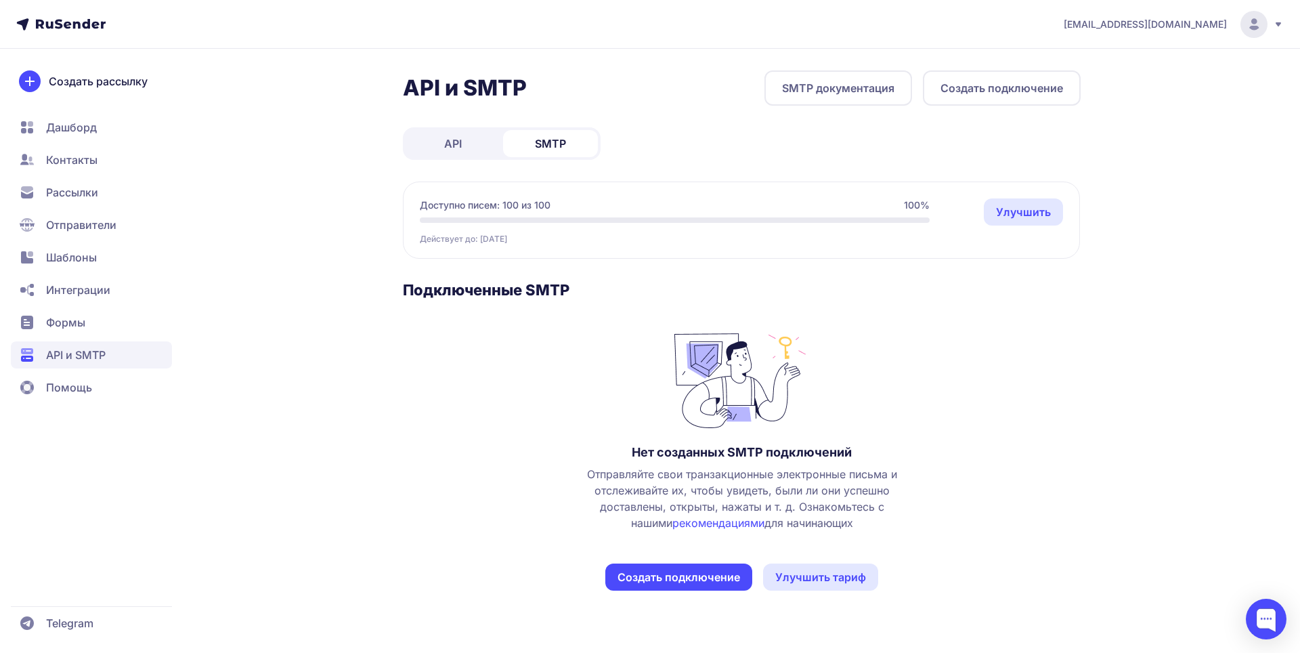
click at [883, 85] on link "SMTP документация" at bounding box center [839, 87] width 148 height 35
click at [728, 591] on div "API и SMTP SMTP документация Создать подключение API SMTP Доступно писем: 100 и…" at bounding box center [742, 346] width 678 height 553
click at [728, 581] on button "Создать подключение" at bounding box center [678, 576] width 147 height 27
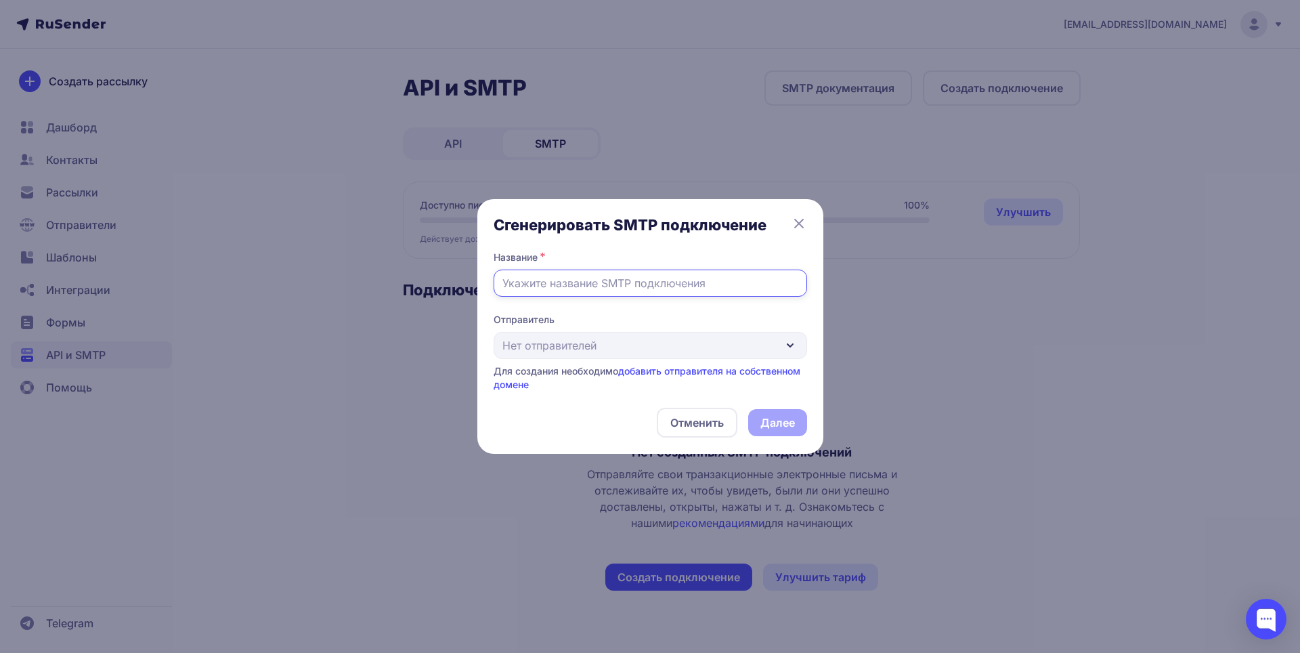
click at [673, 288] on input "text" at bounding box center [651, 283] width 314 height 27
click at [635, 341] on div "Отправитель Нет отправителей Для создания необходимо добавить отправителя на со…" at bounding box center [651, 352] width 314 height 79
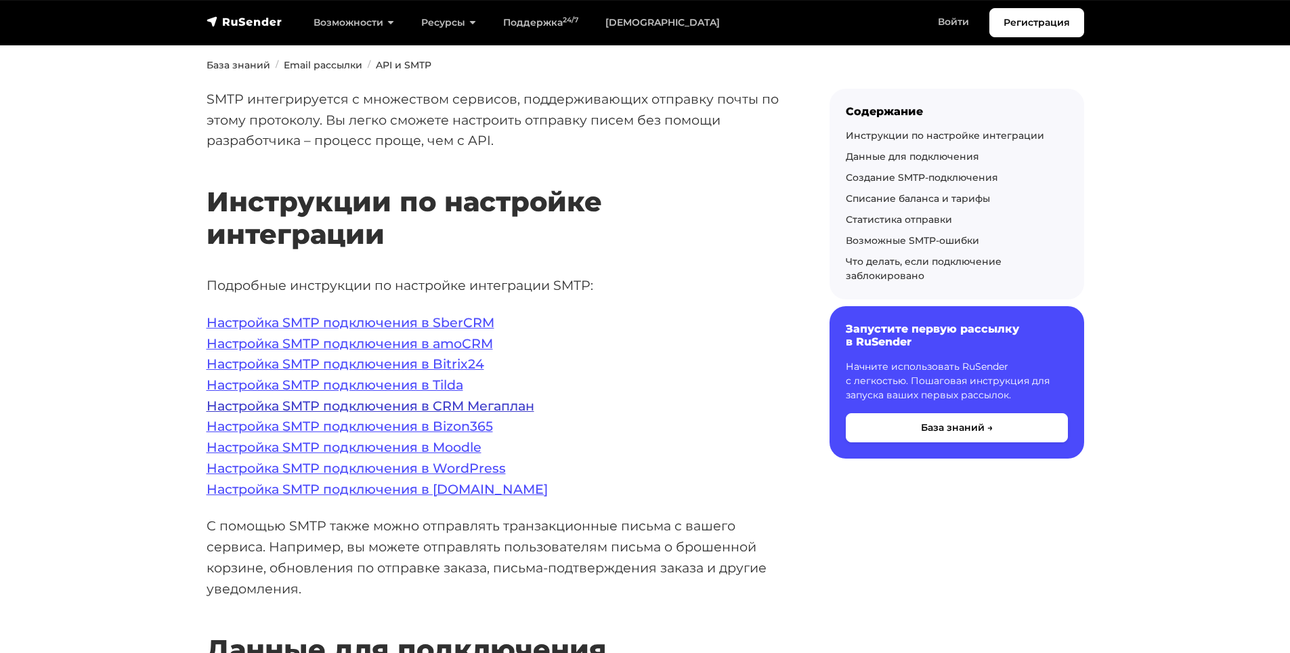
scroll to position [271, 0]
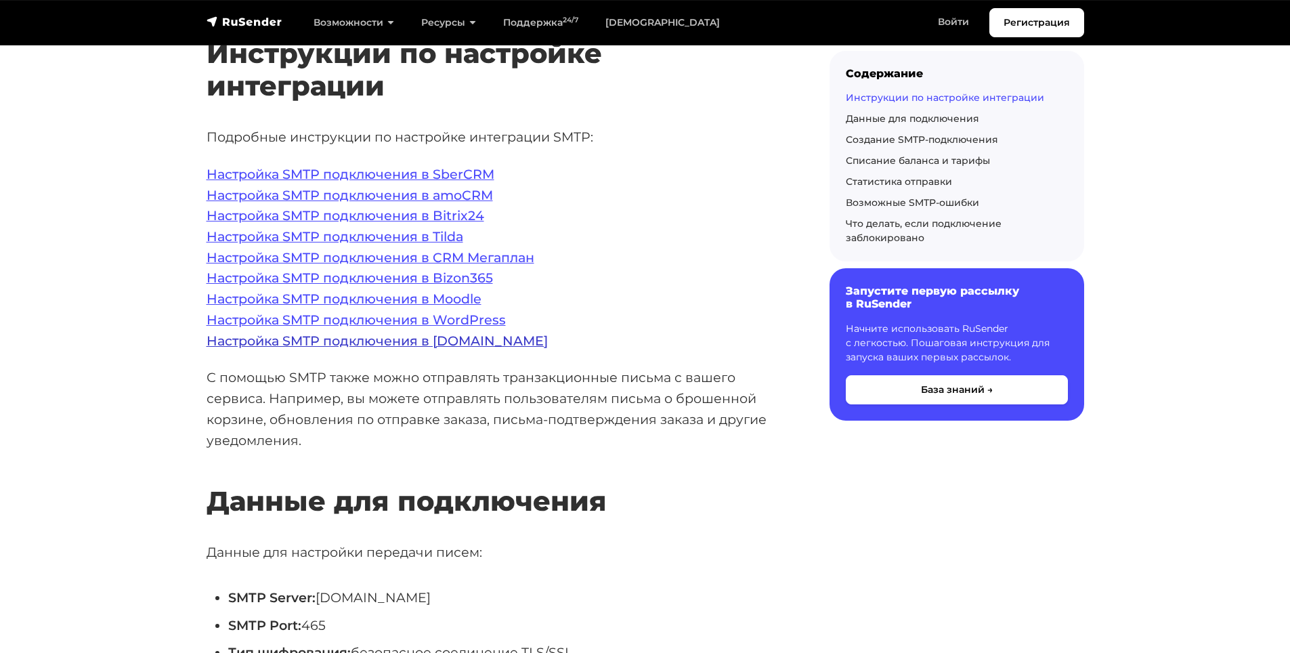
click at [481, 342] on link "Настройка SMTP подключения в [DOMAIN_NAME]" at bounding box center [377, 340] width 341 height 16
click at [414, 196] on link "Настройка SMTP подключения в amoCRM" at bounding box center [350, 195] width 286 height 16
click at [394, 215] on link "Настройка SMTP подключения в Bitrix24" at bounding box center [346, 215] width 278 height 16
click at [388, 238] on link "Настройка SMTP подключения в Tilda" at bounding box center [335, 236] width 257 height 16
click at [473, 217] on link "Настройка SMTP подключения в Bitrix24" at bounding box center [346, 215] width 278 height 16
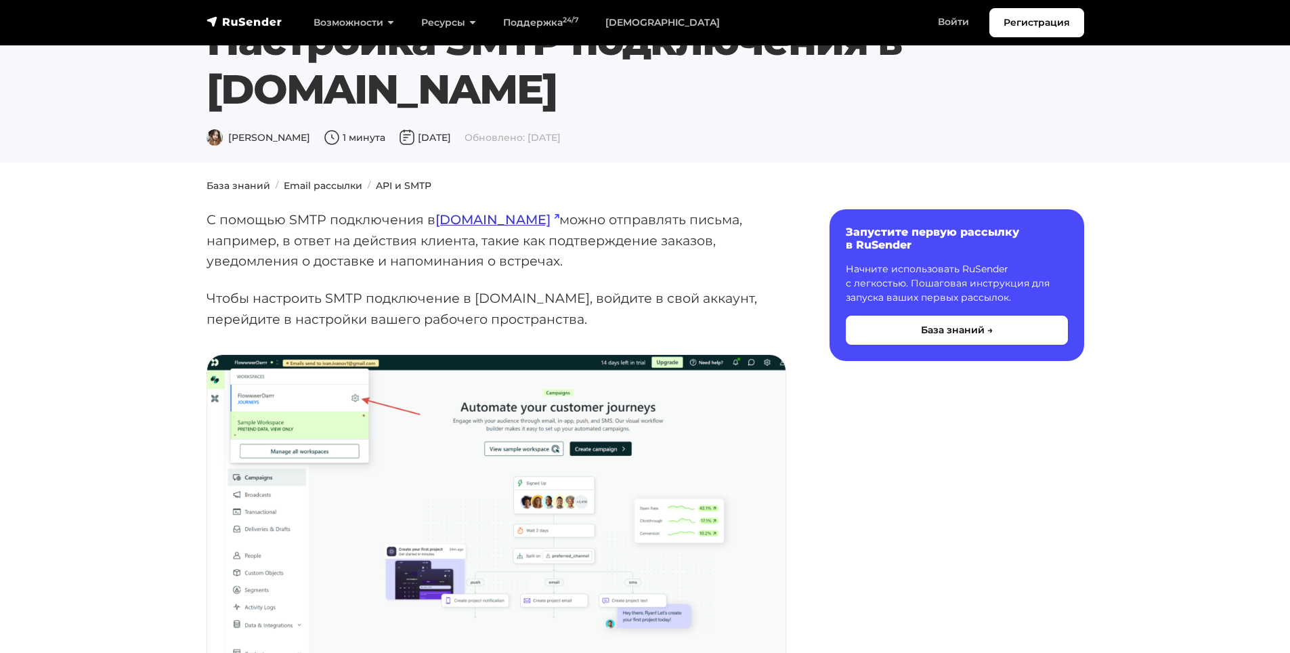
click at [486, 221] on link "[DOMAIN_NAME]" at bounding box center [497, 219] width 124 height 16
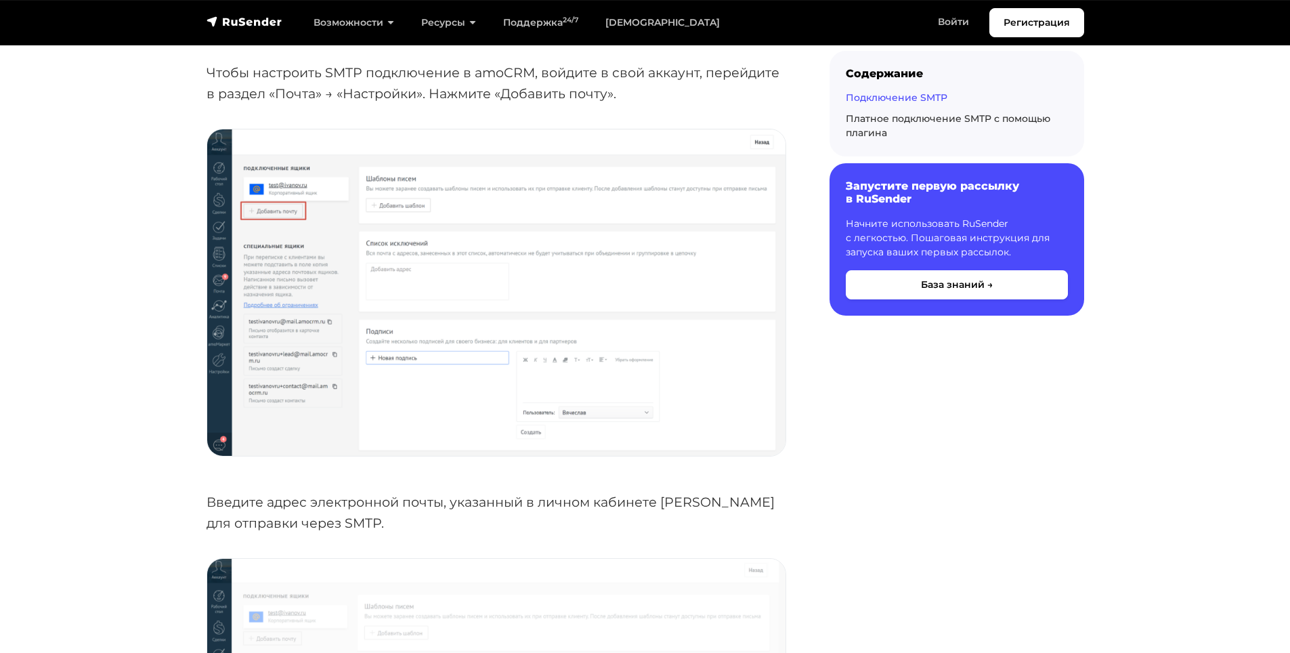
scroll to position [406, 0]
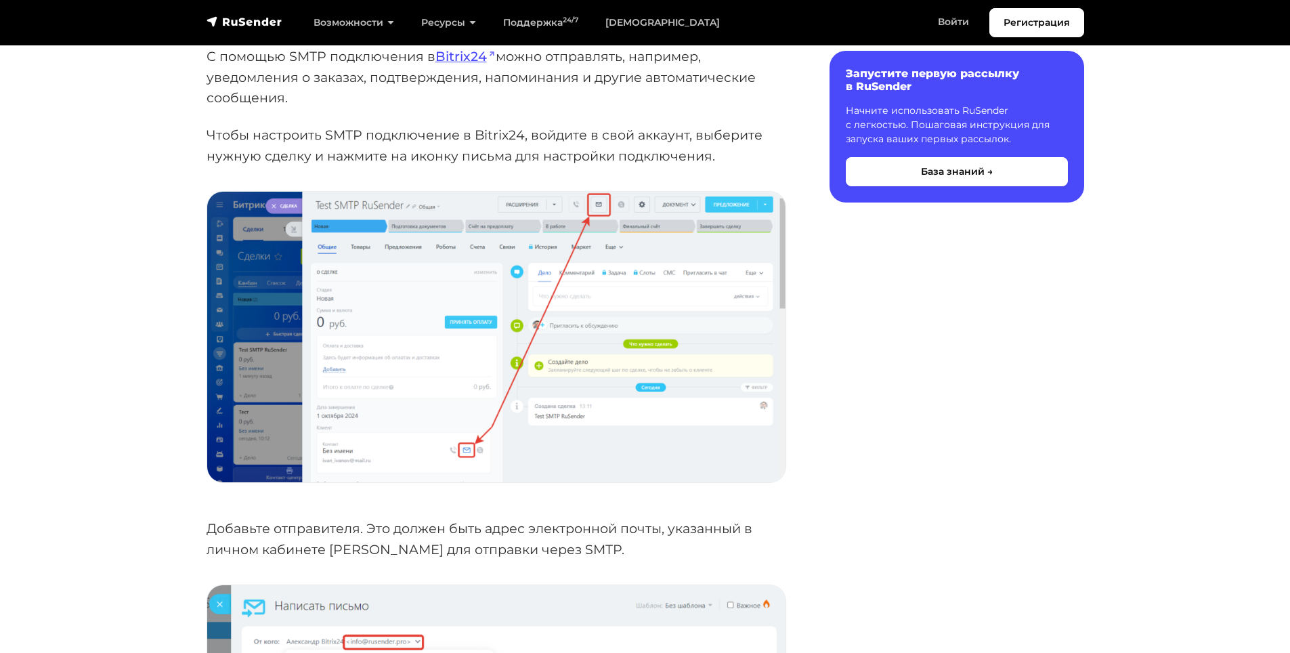
scroll to position [135, 0]
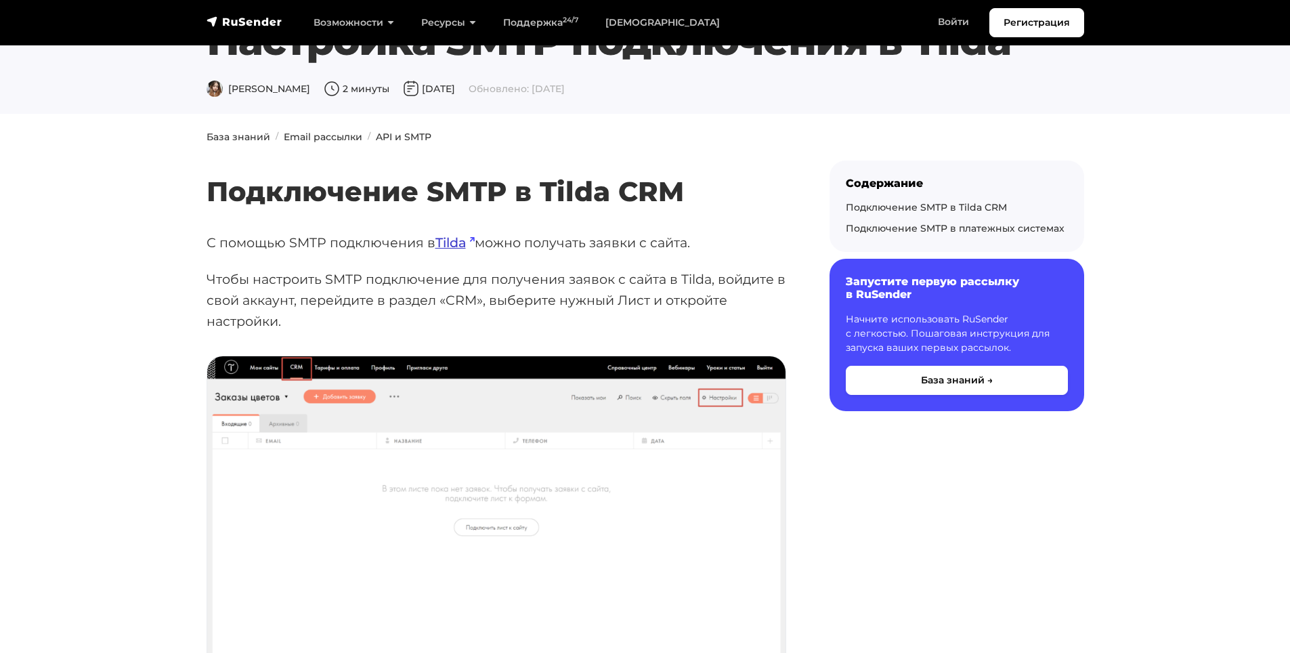
click at [462, 243] on link "Tilda" at bounding box center [454, 242] width 39 height 16
click at [430, 190] on h2 "Подключение SMTP в Tilda CRM" at bounding box center [497, 171] width 580 height 72
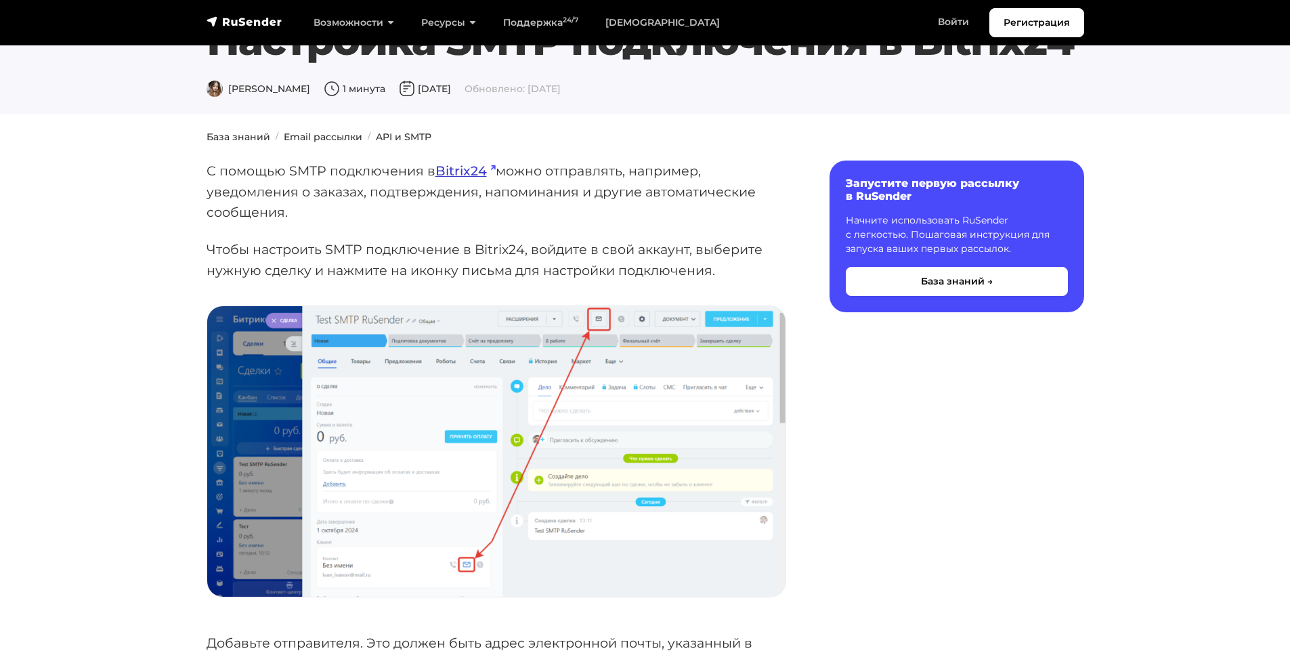
click at [472, 174] on link "Bitrix24" at bounding box center [465, 171] width 60 height 16
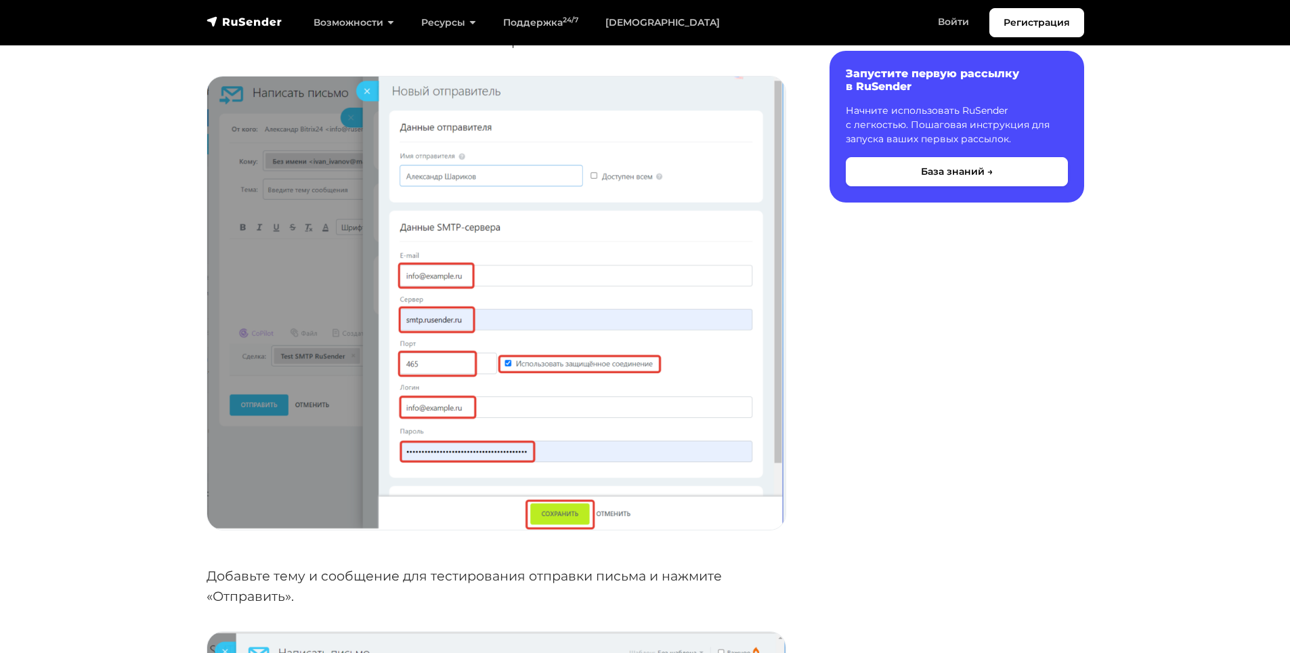
scroll to position [1219, 0]
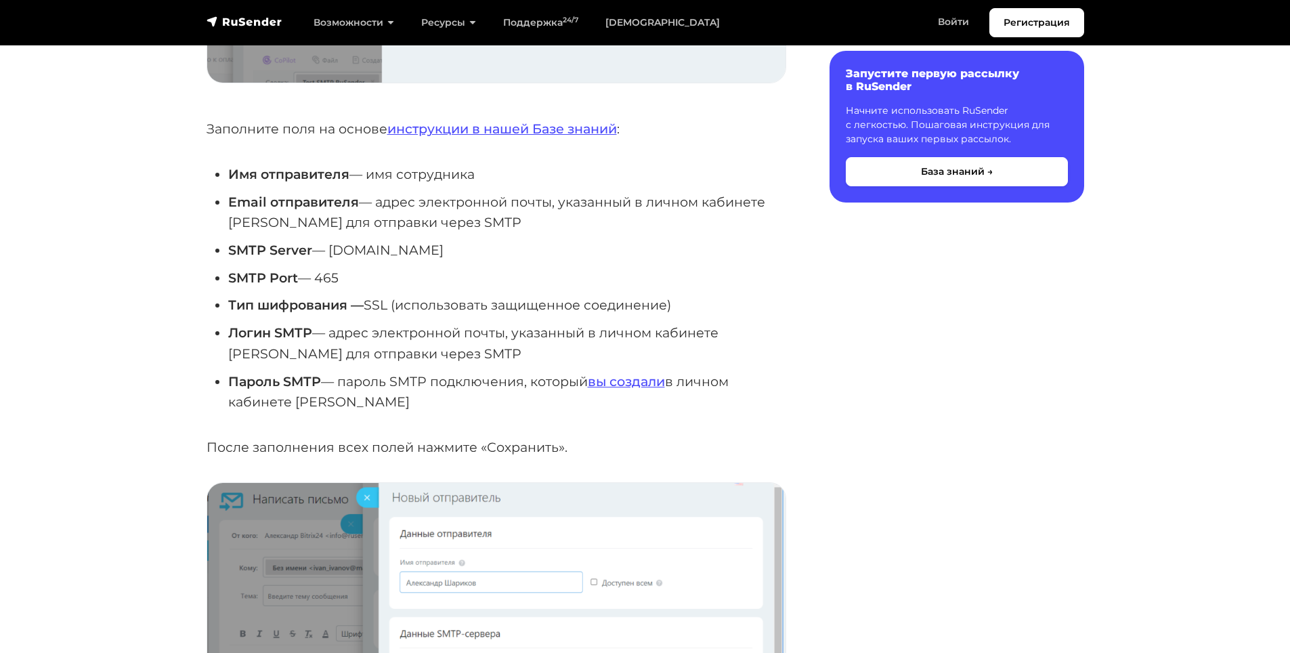
drag, startPoint x: 332, startPoint y: 247, endPoint x: 506, endPoint y: 248, distance: 174.0
click at [506, 248] on li "SMTP Server — [DOMAIN_NAME]" at bounding box center [507, 250] width 558 height 21
copy li "[DOMAIN_NAME]"
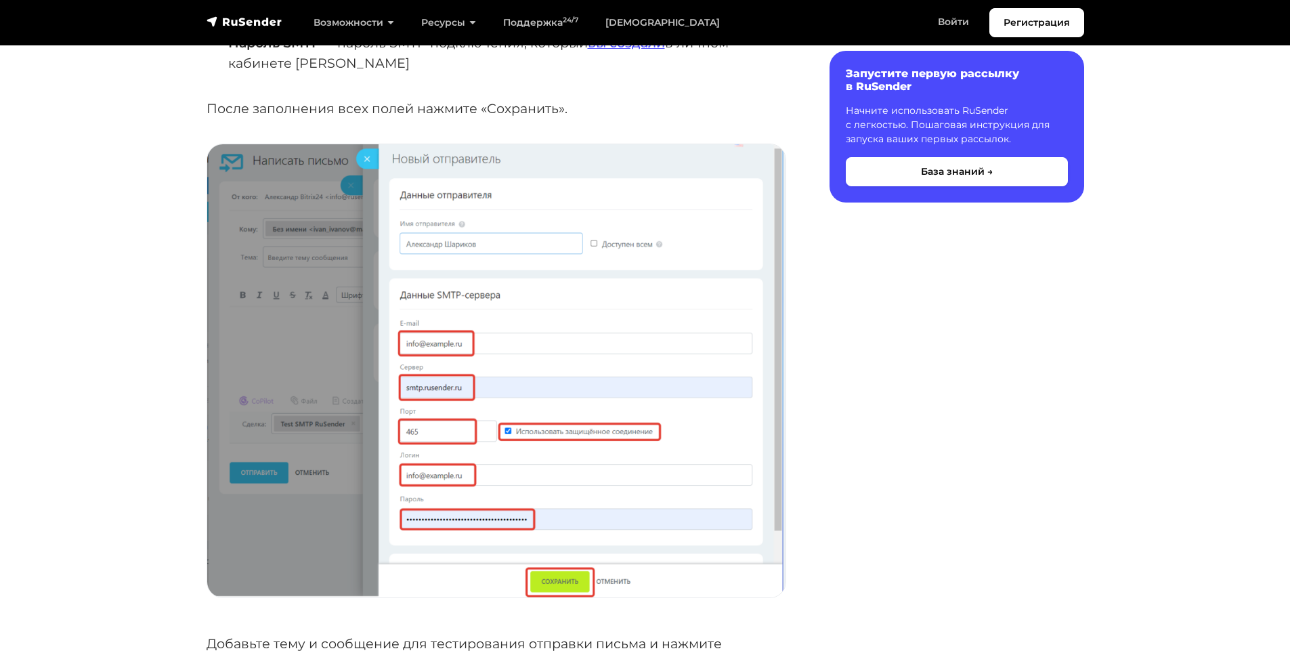
scroll to position [1287, 0]
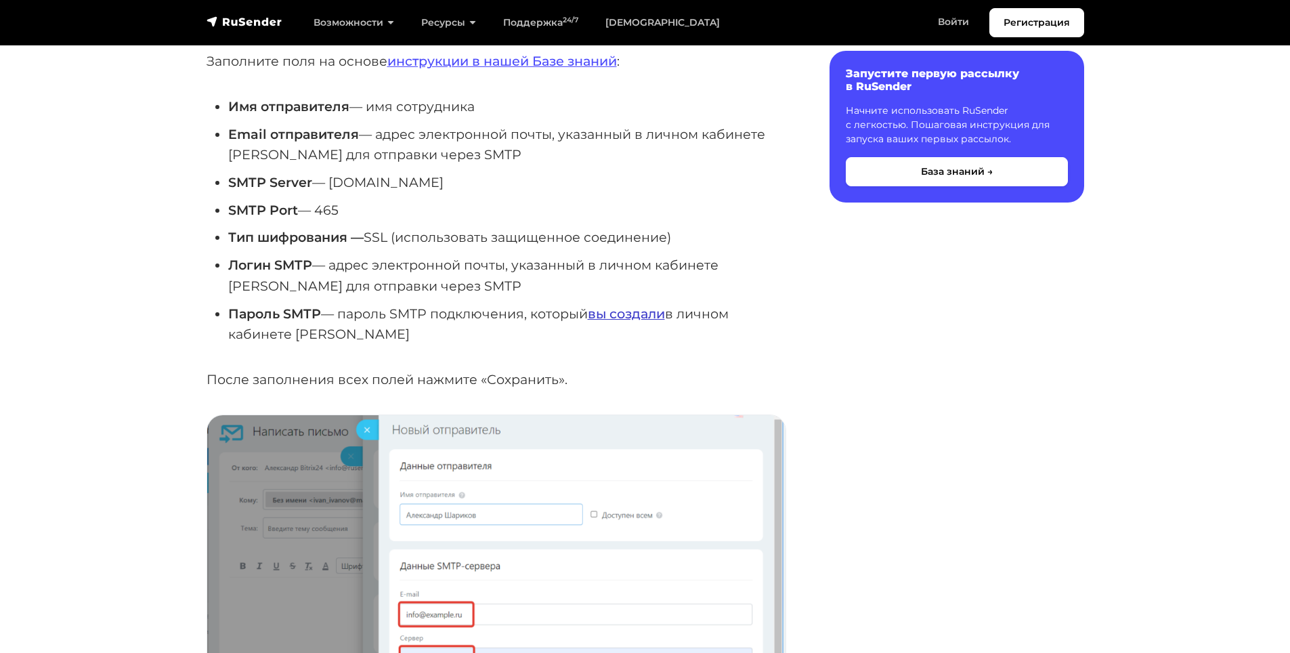
click at [603, 318] on link "вы создали" at bounding box center [626, 313] width 77 height 16
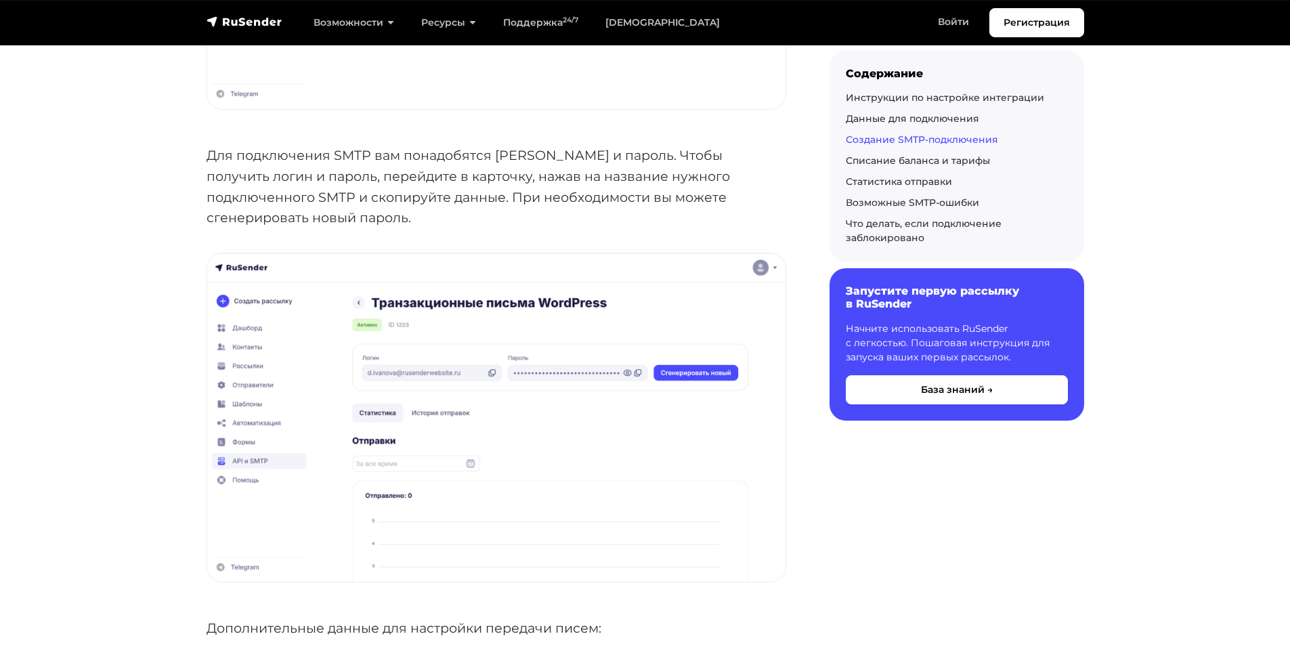
scroll to position [2302, 0]
